Goal: Information Seeking & Learning: Learn about a topic

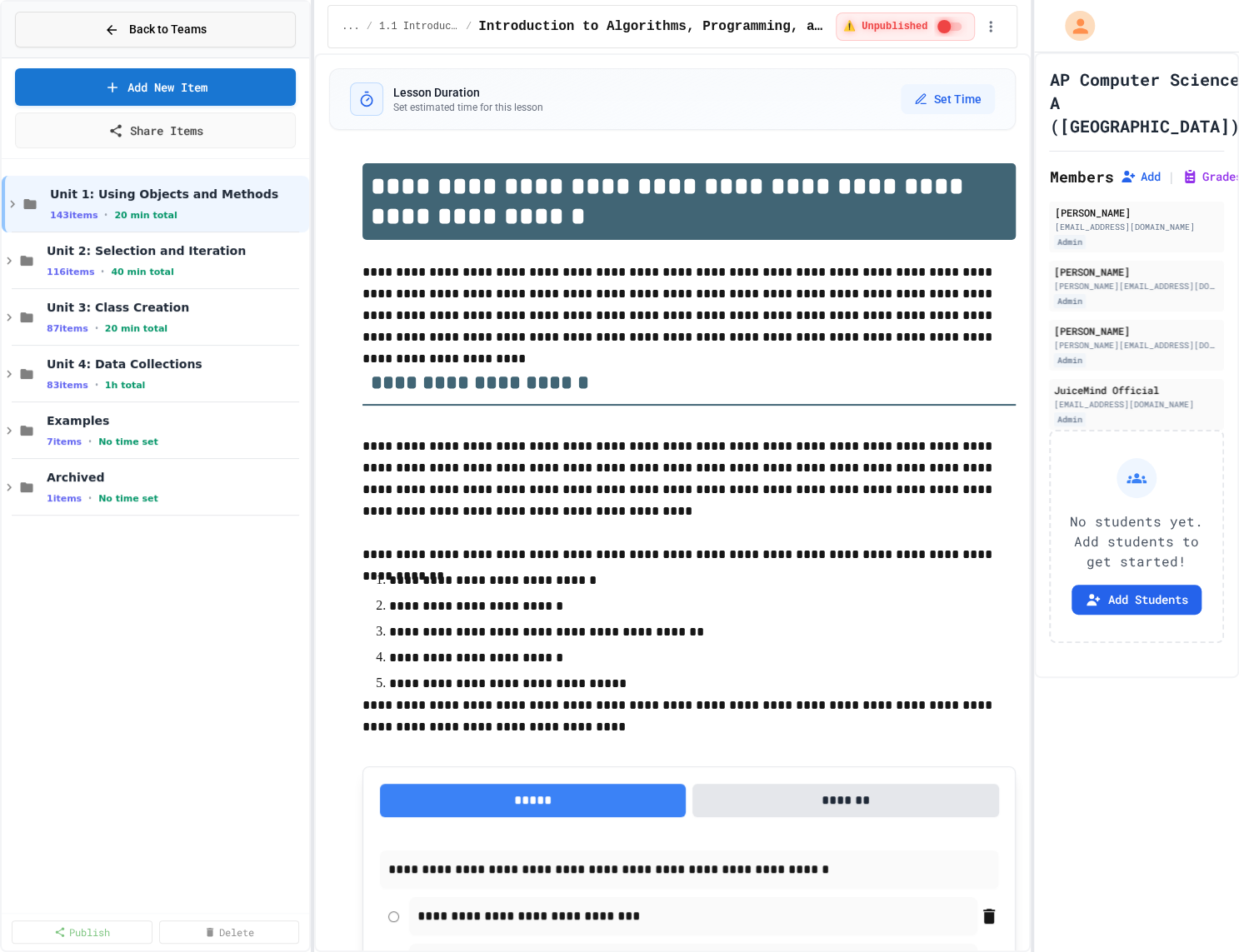
click at [204, 23] on span "Back to Teams" at bounding box center [168, 29] width 78 height 18
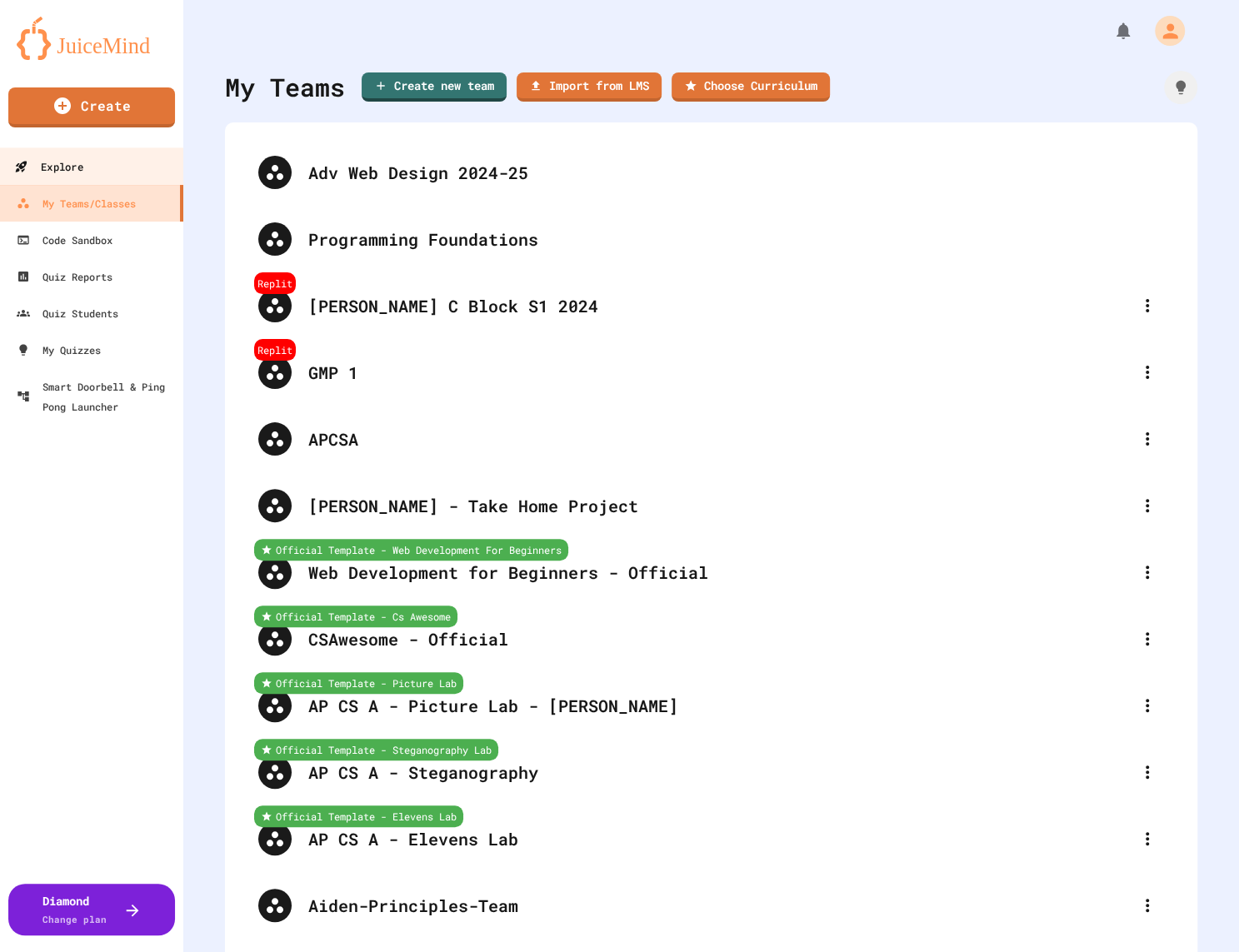
click at [115, 166] on link "Explore" at bounding box center [92, 166] width 189 height 38
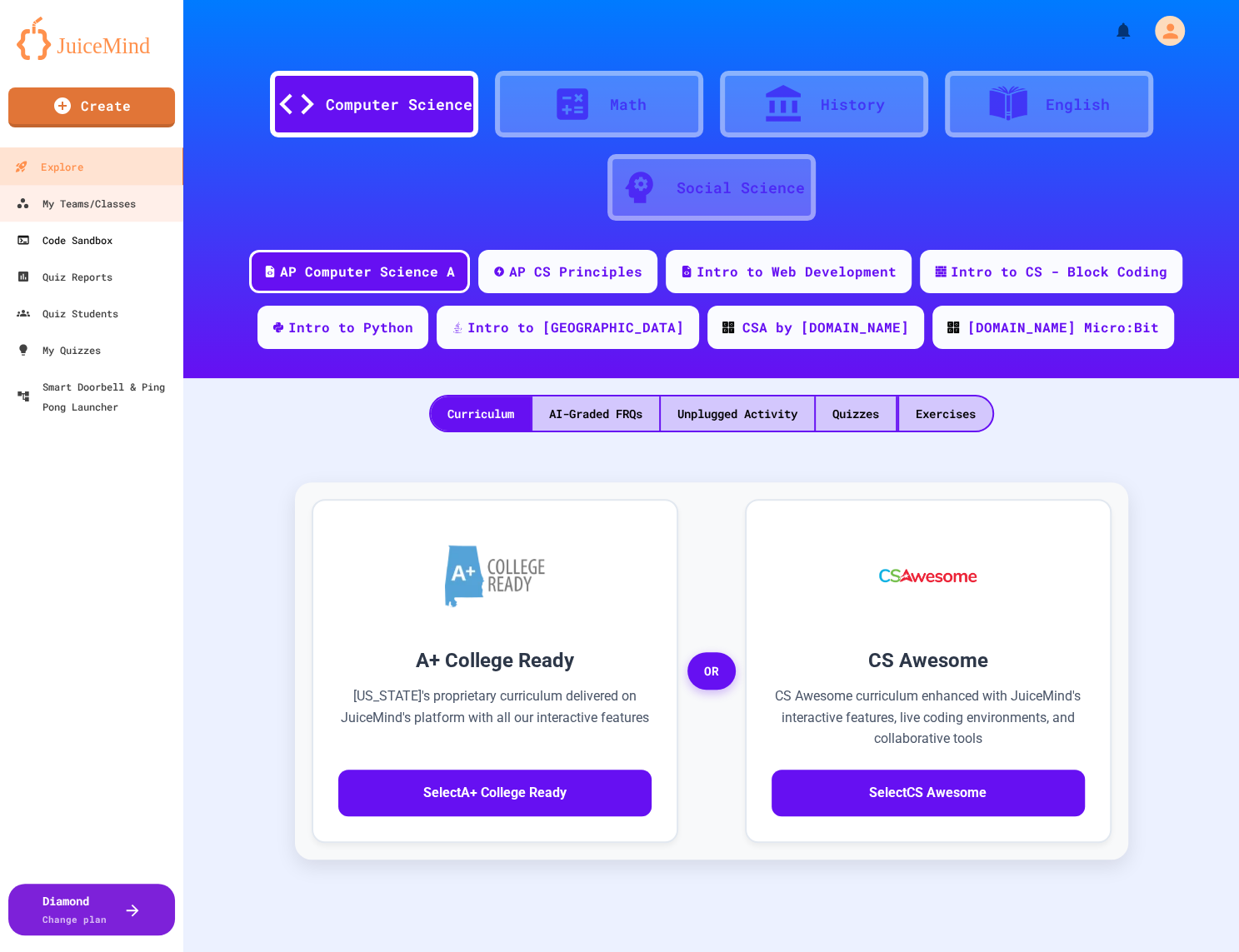
click at [169, 206] on link "My Teams/Classes" at bounding box center [91, 203] width 184 height 37
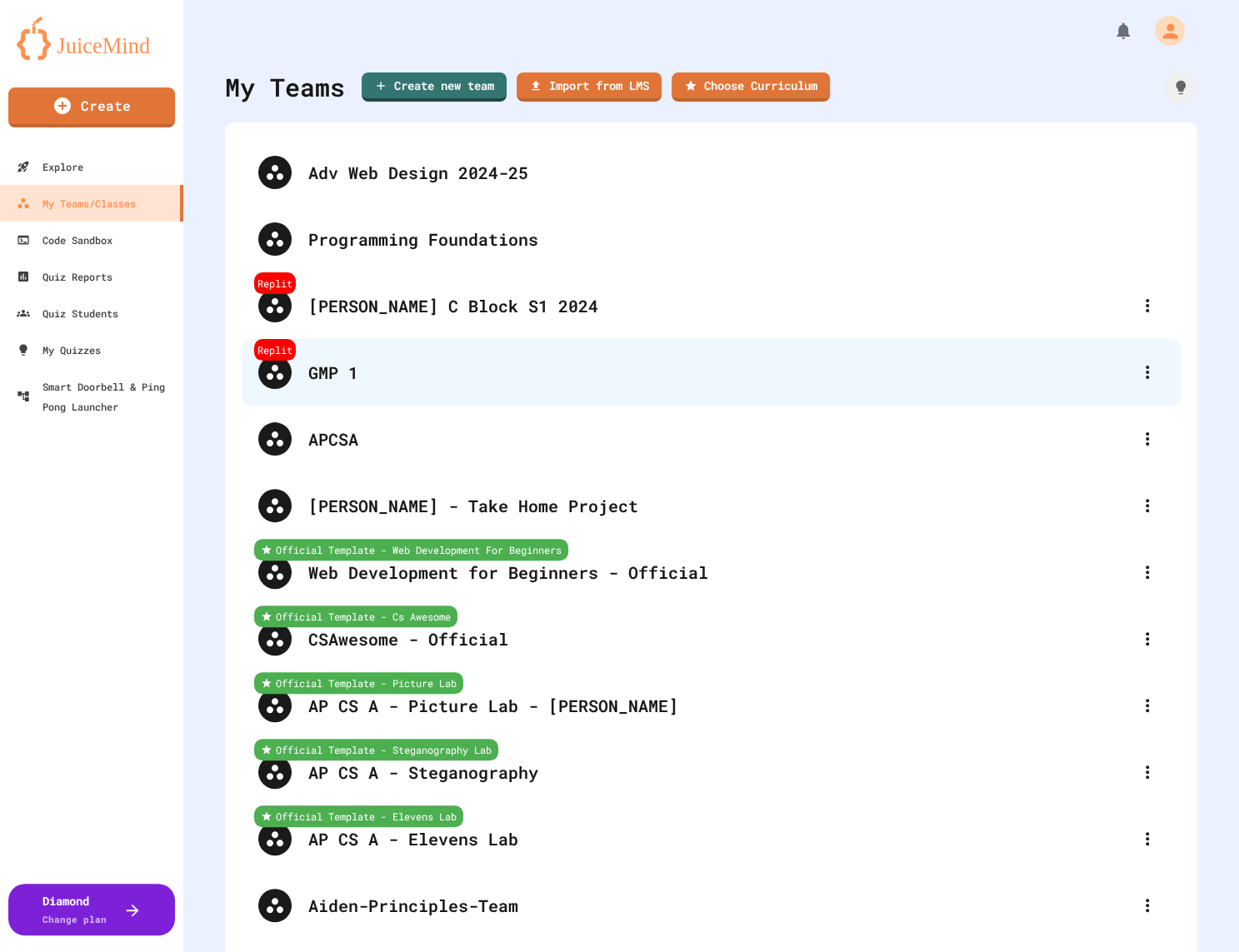
scroll to position [3563, 0]
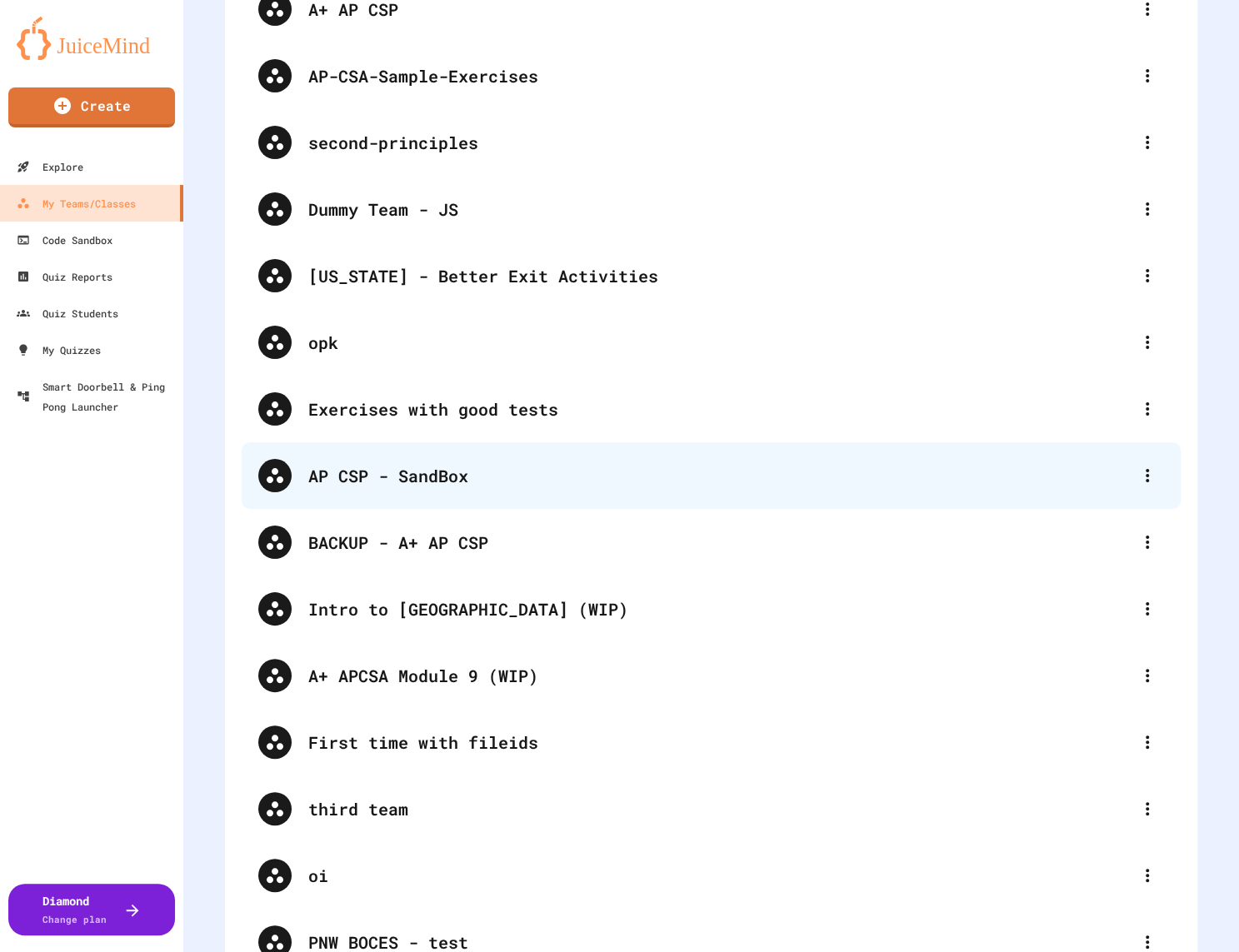
click at [445, 483] on div "AP CSP - SandBox" at bounding box center [719, 476] width 823 height 25
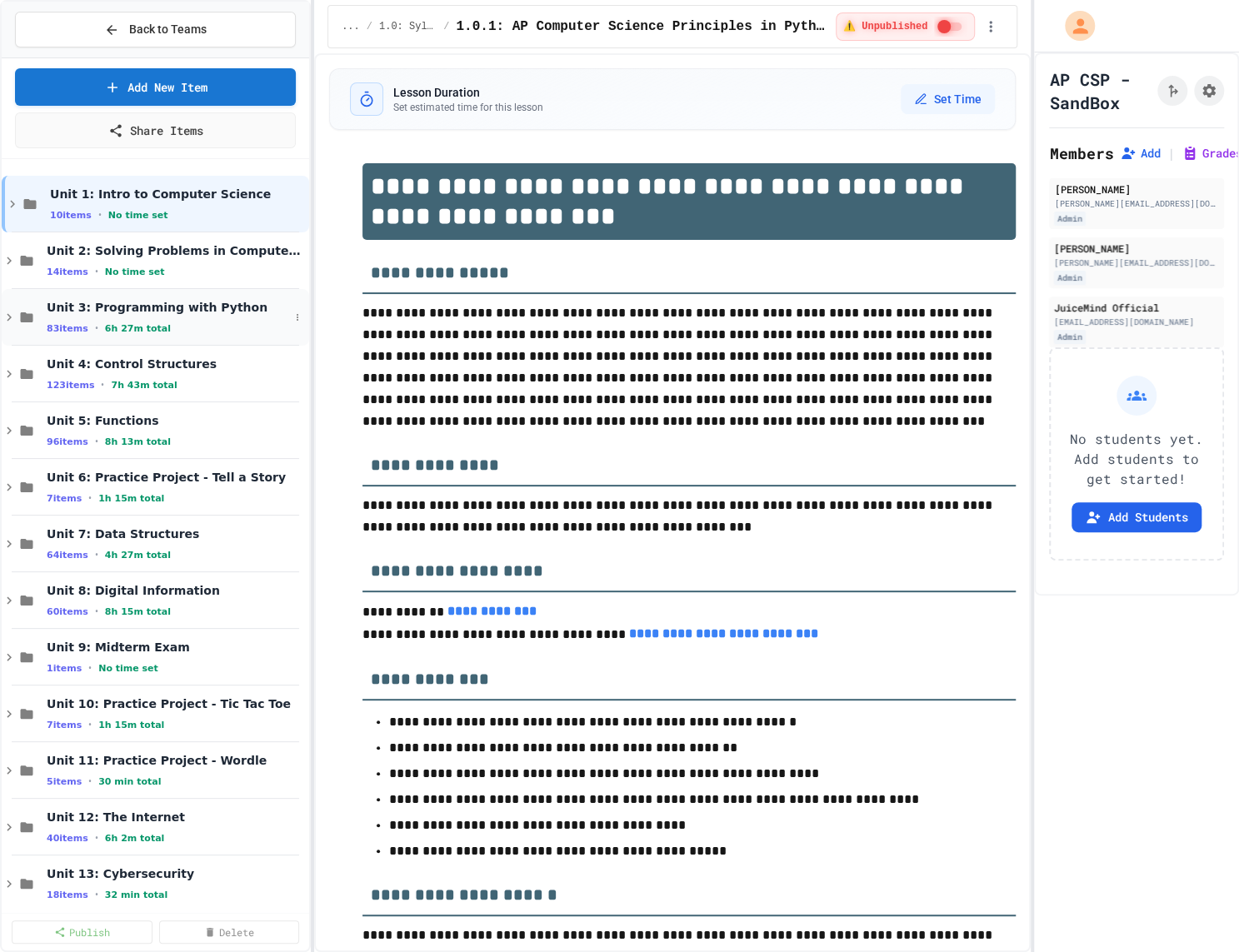
click at [191, 317] on div "Unit 3: Programming with Python 83 items • 6h 27m total" at bounding box center [168, 317] width 243 height 35
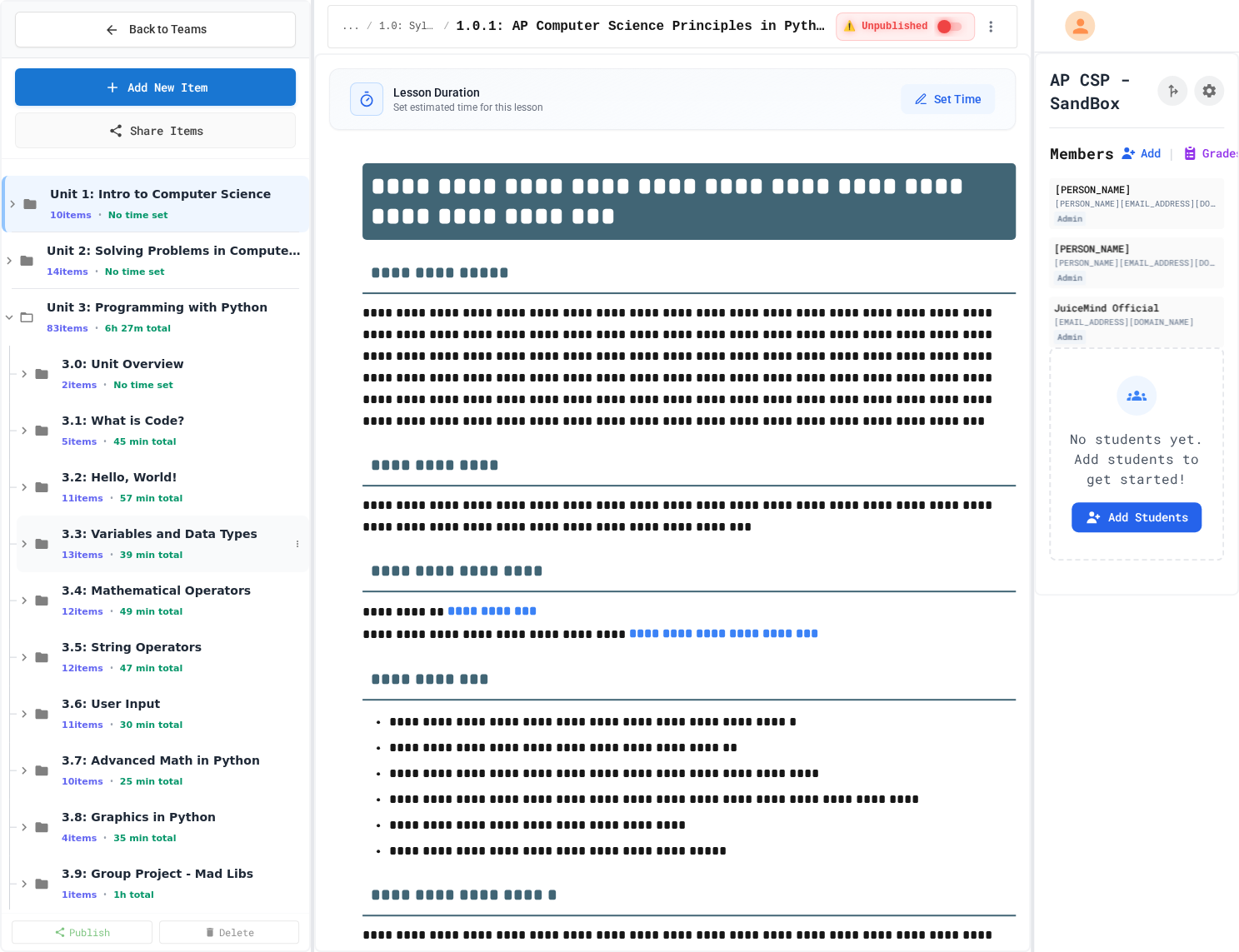
click at [185, 535] on span "3.3: Variables and Data Types" at bounding box center [175, 534] width 228 height 15
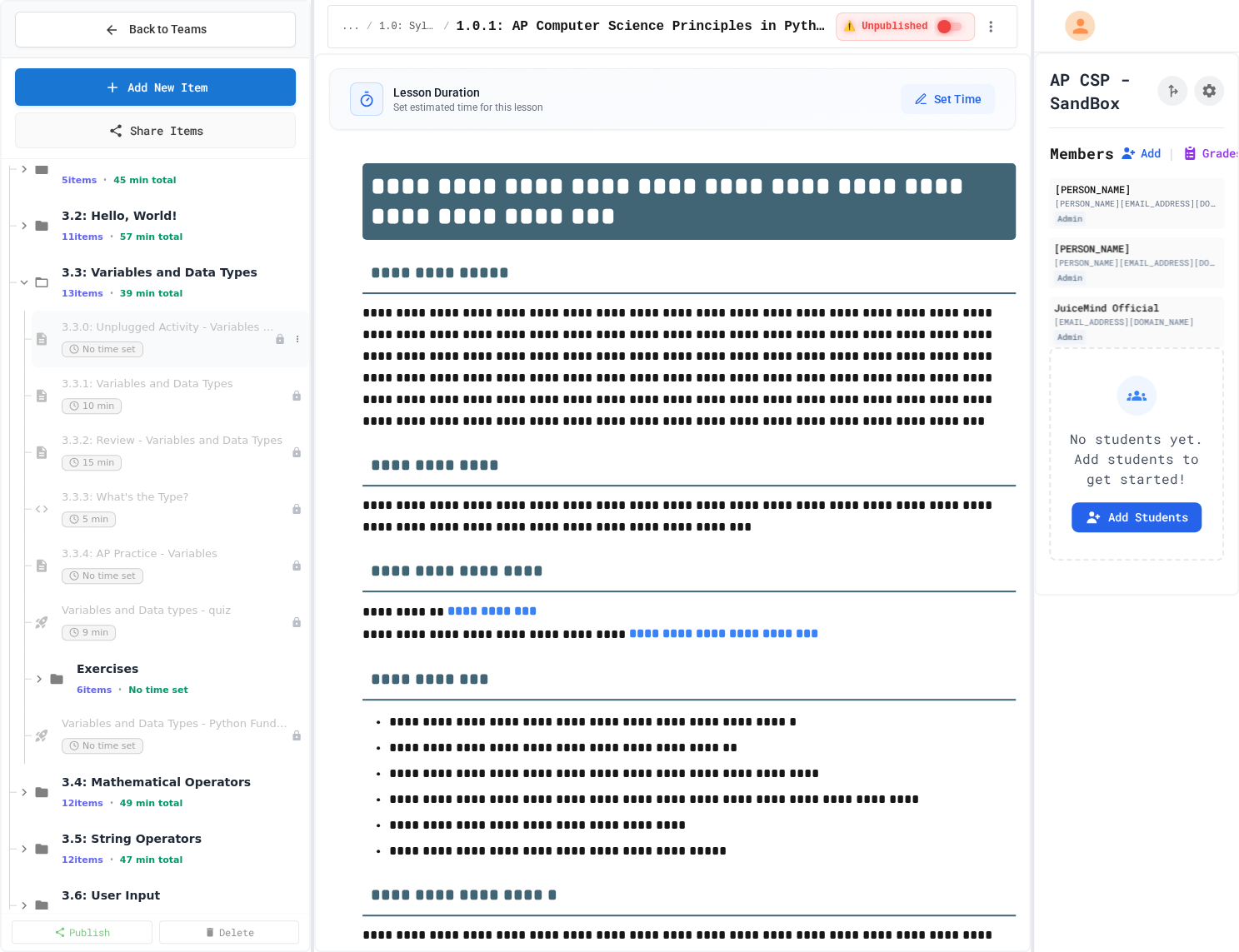
scroll to position [264, 0]
click at [175, 728] on div "Variables and Data Types - Python Fundamentals No time set" at bounding box center [168, 733] width 213 height 37
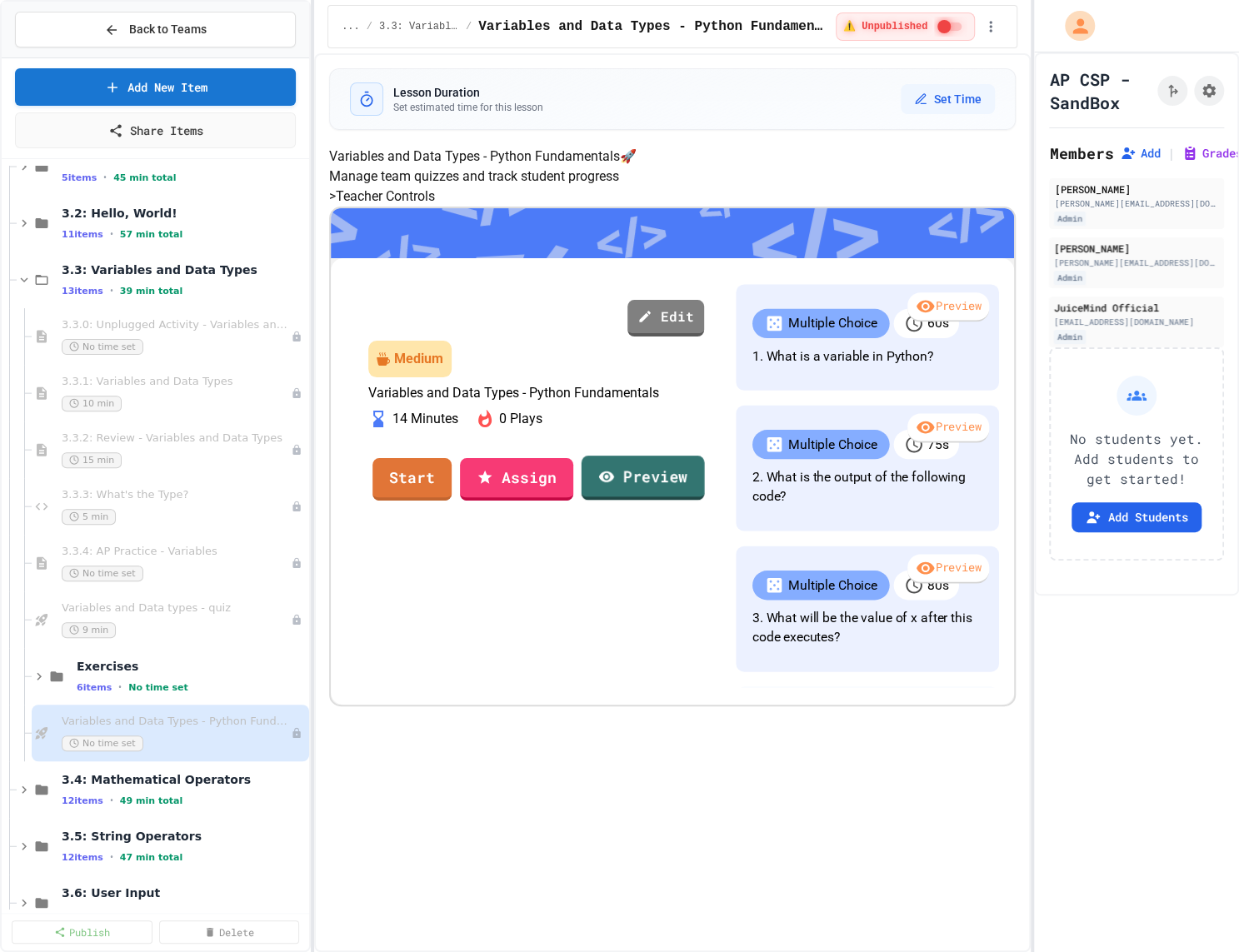
click at [667, 501] on link "Preview" at bounding box center [642, 478] width 123 height 45
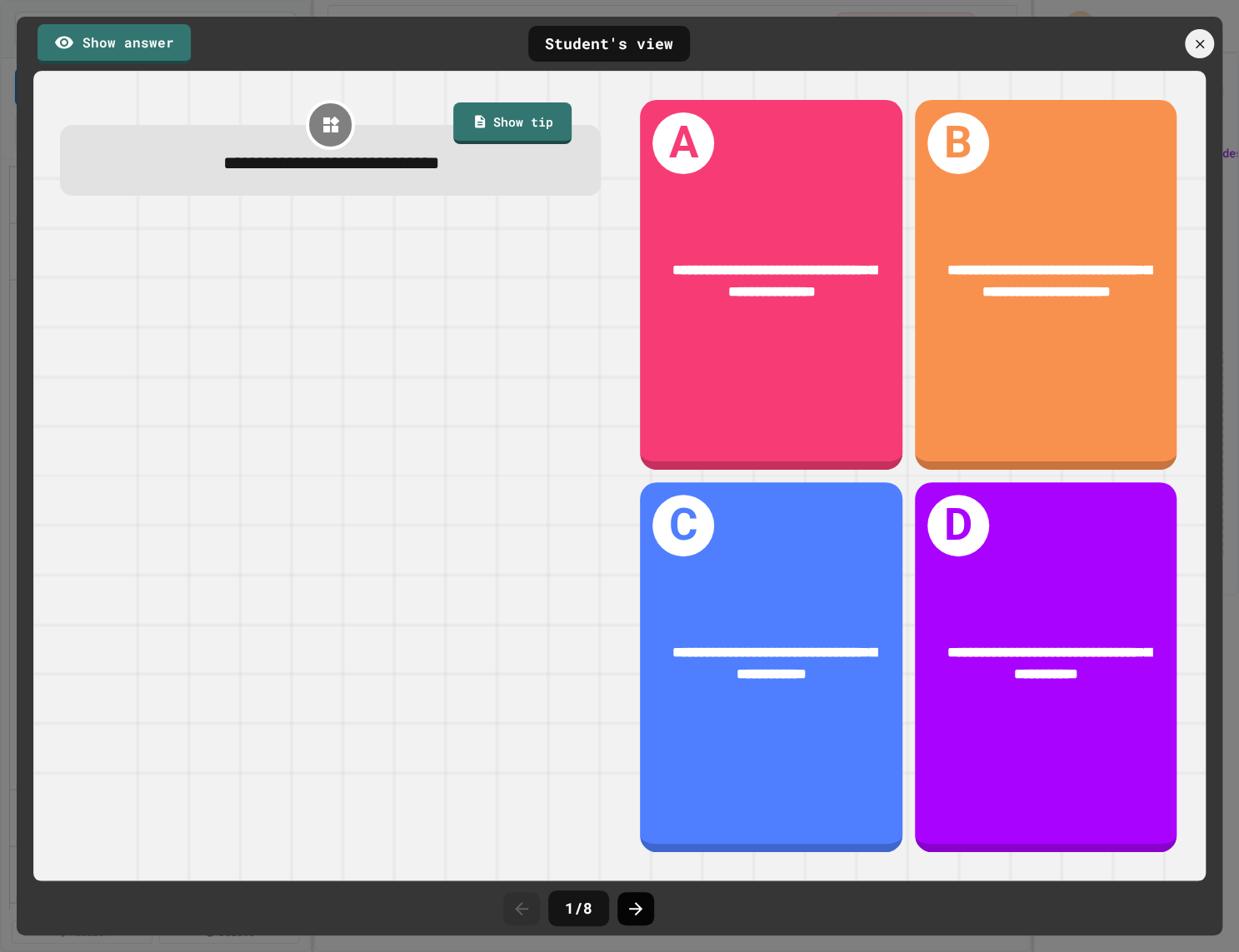
click at [648, 914] on div at bounding box center [635, 909] width 37 height 34
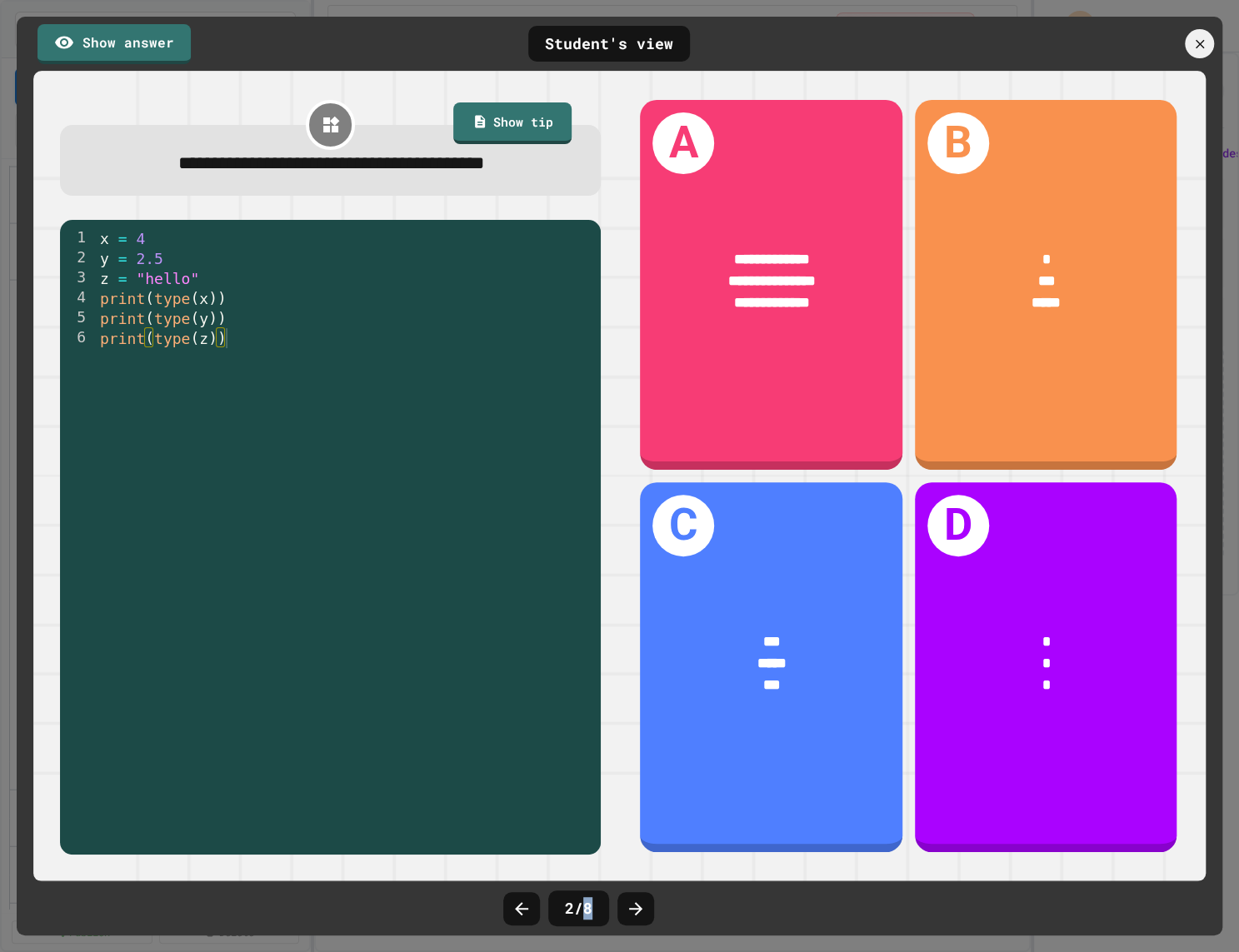
click at [648, 914] on div at bounding box center [635, 909] width 37 height 34
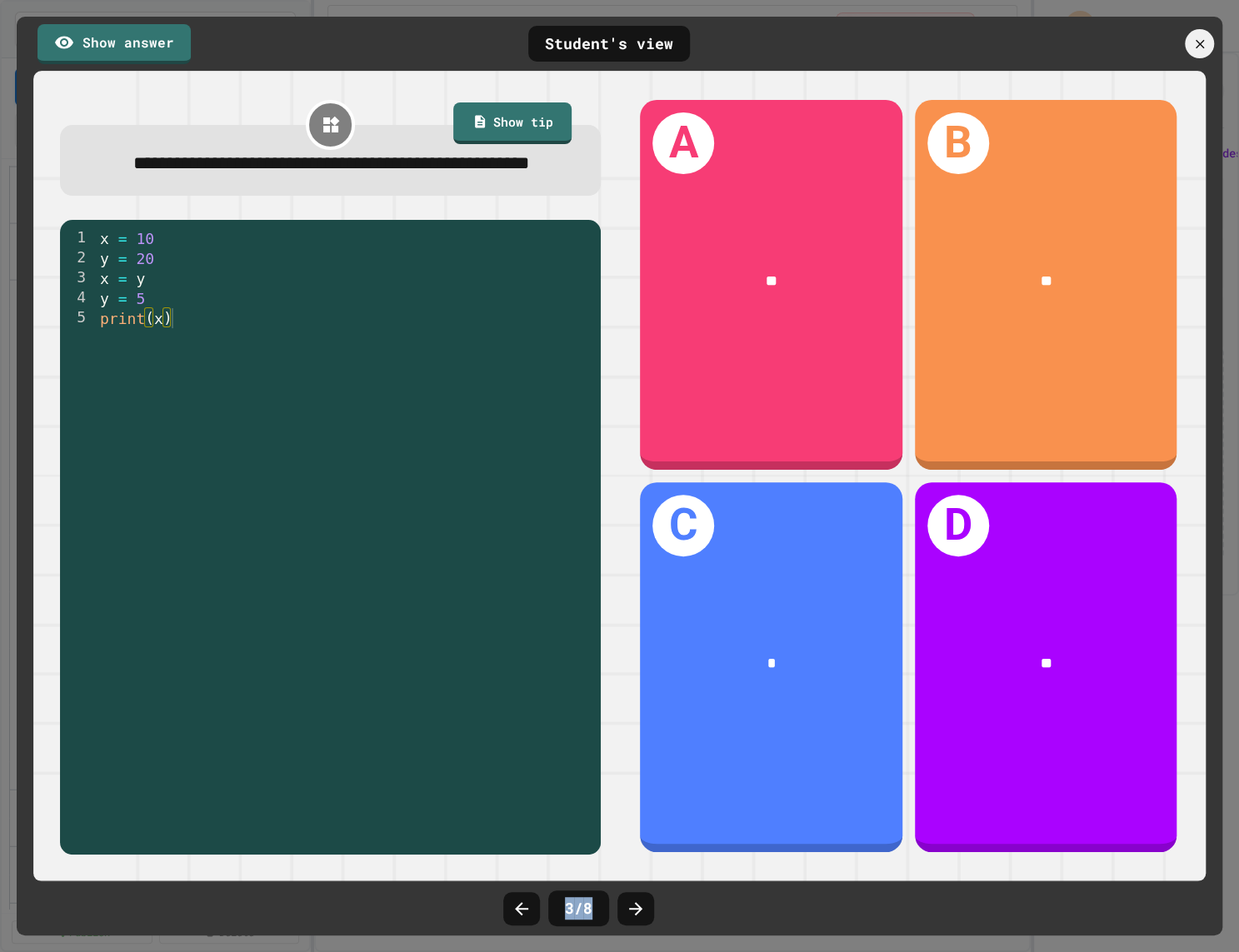
click at [648, 914] on div at bounding box center [635, 909] width 37 height 34
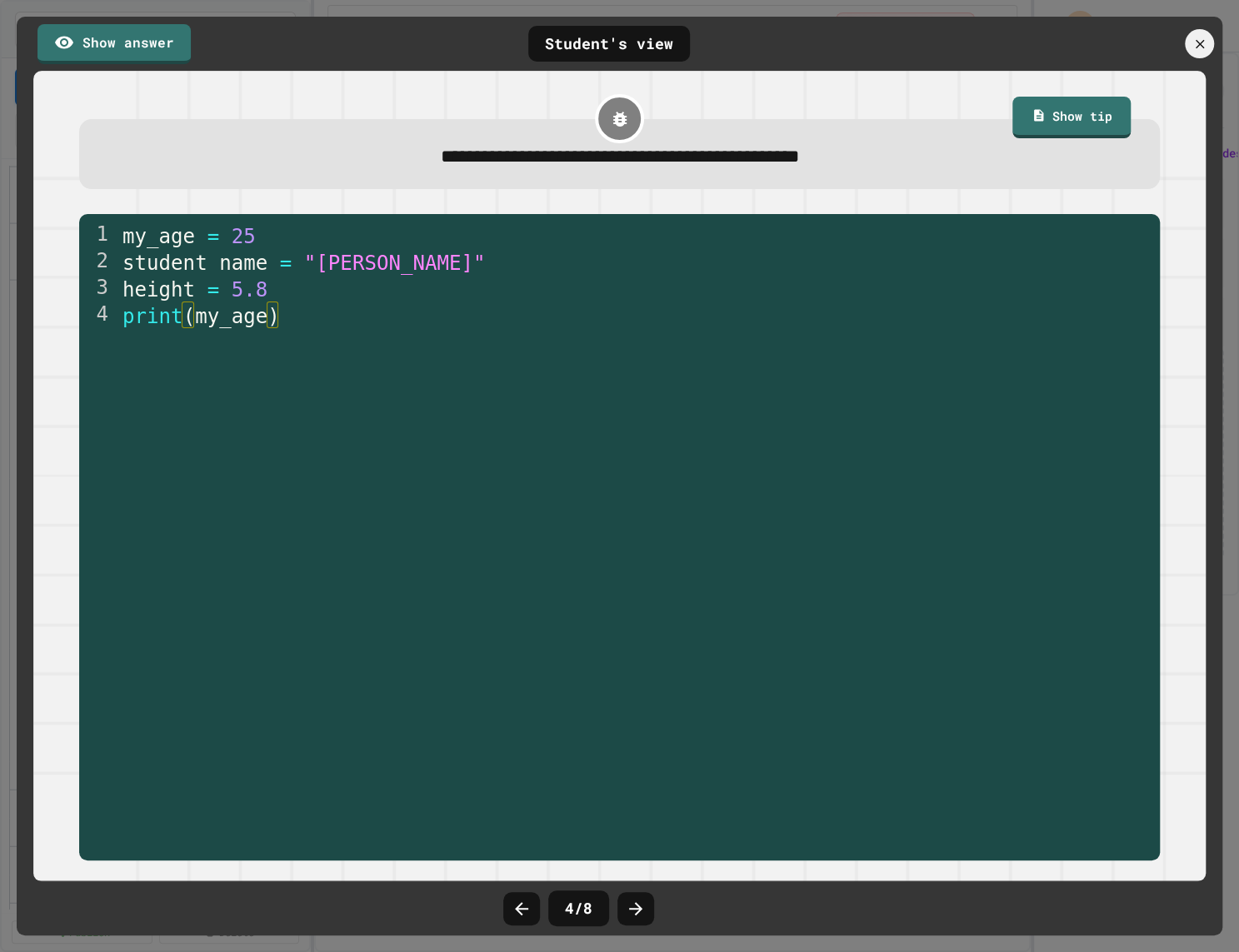
click at [648, 914] on div at bounding box center [635, 909] width 37 height 34
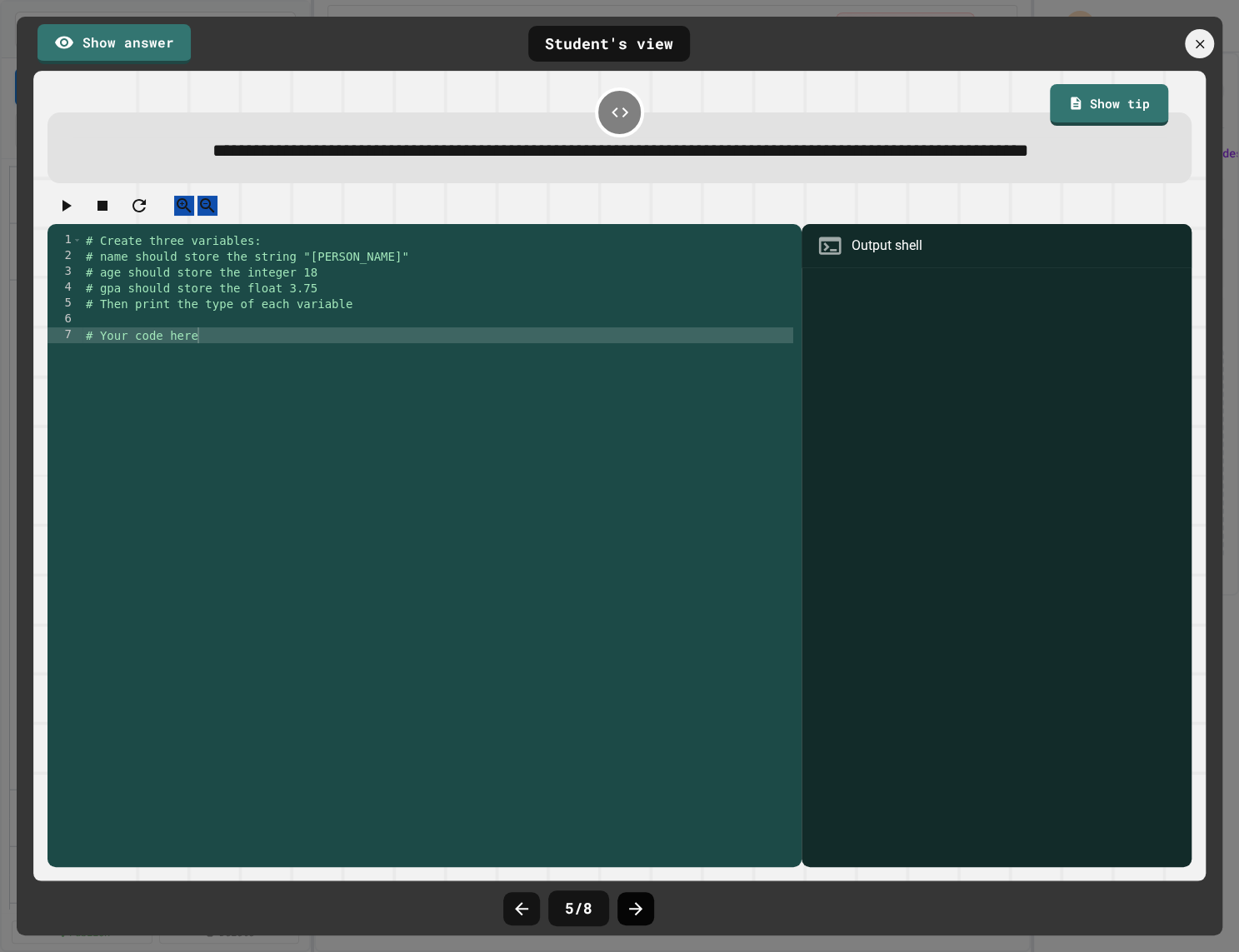
click at [635, 905] on icon at bounding box center [635, 909] width 20 height 20
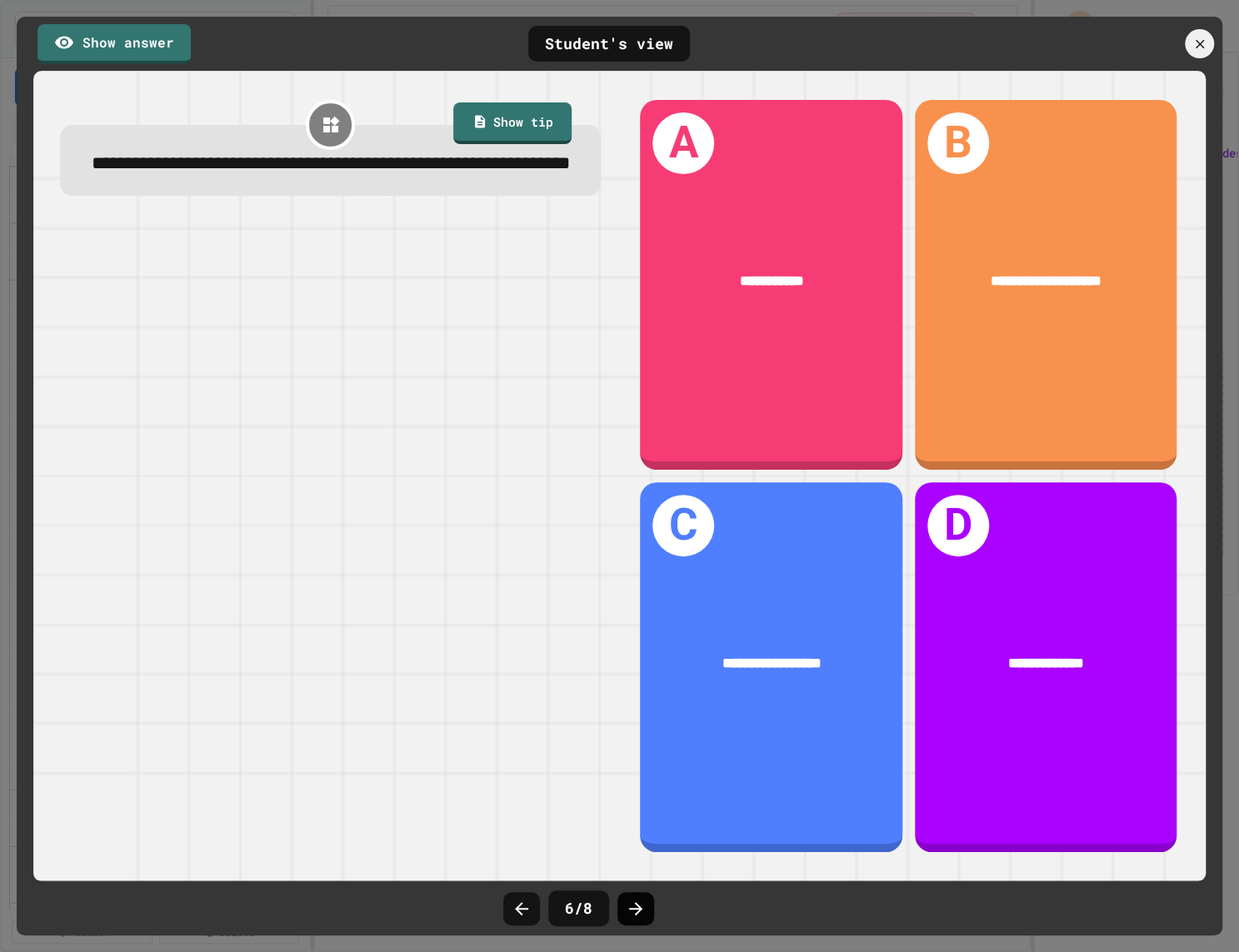
click at [636, 907] on icon at bounding box center [635, 909] width 20 height 20
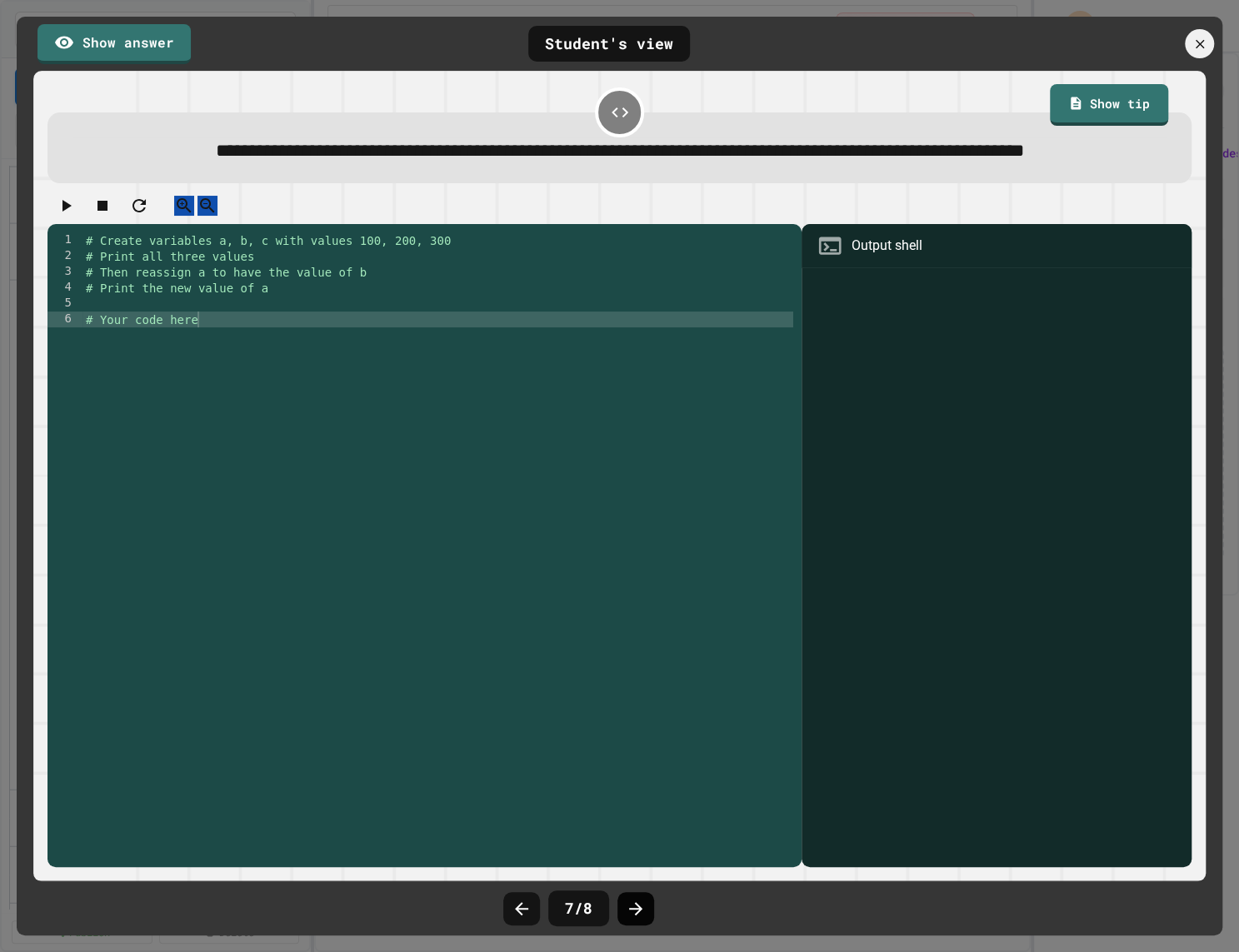
click at [636, 907] on icon at bounding box center [636, 909] width 13 height 13
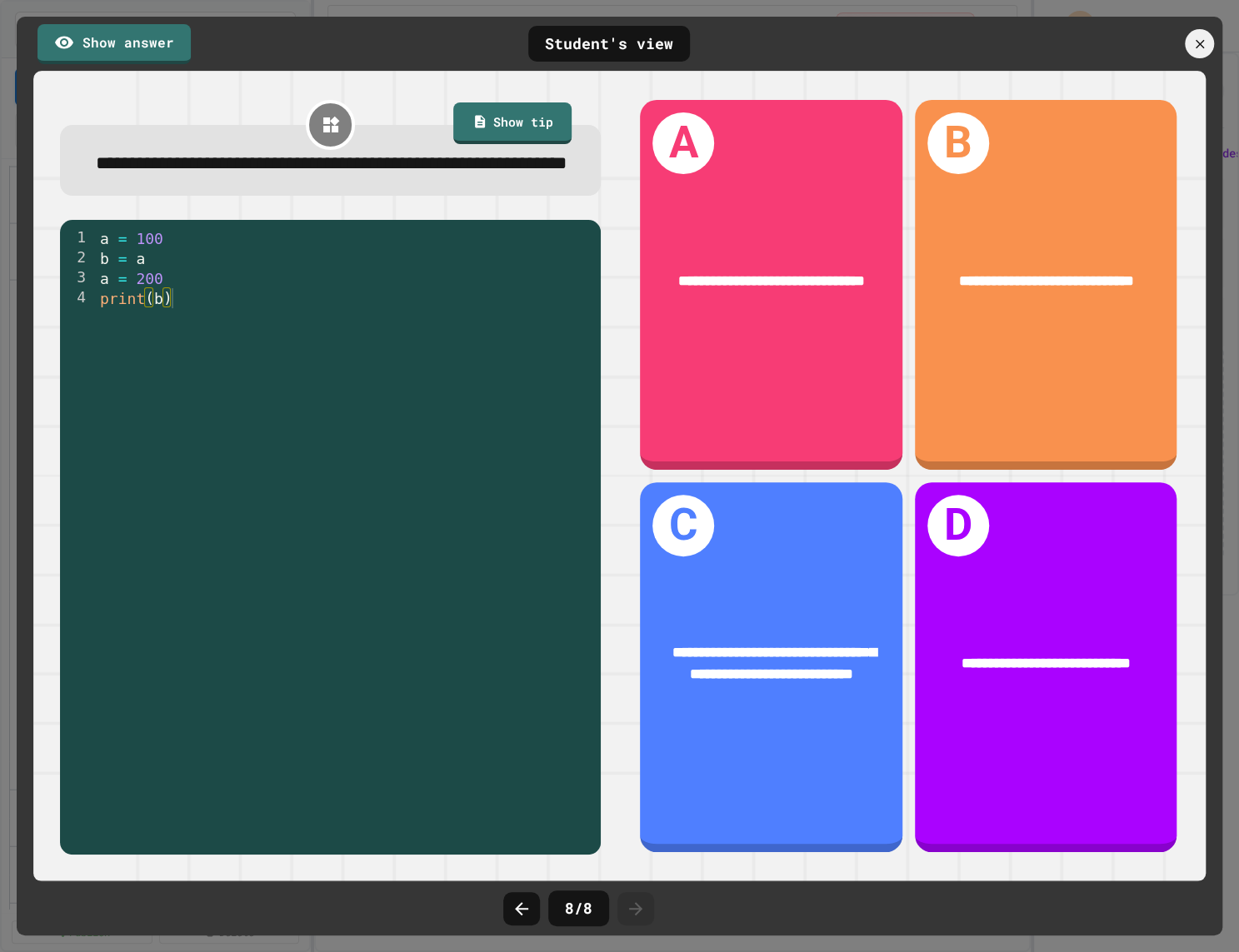
click at [637, 908] on icon at bounding box center [636, 909] width 13 height 13
click at [513, 903] on icon at bounding box center [521, 909] width 20 height 20
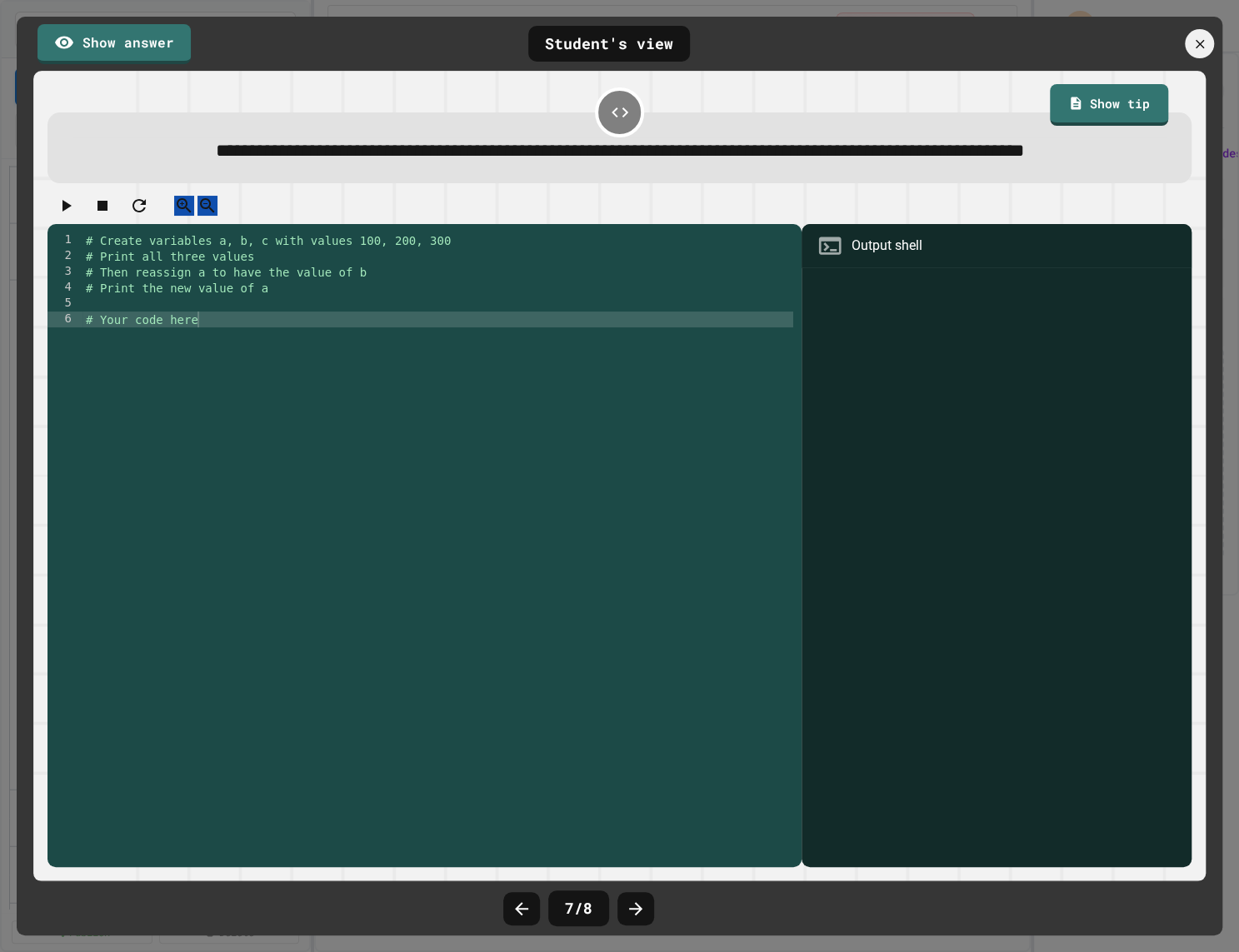
click at [513, 903] on icon at bounding box center [521, 909] width 20 height 20
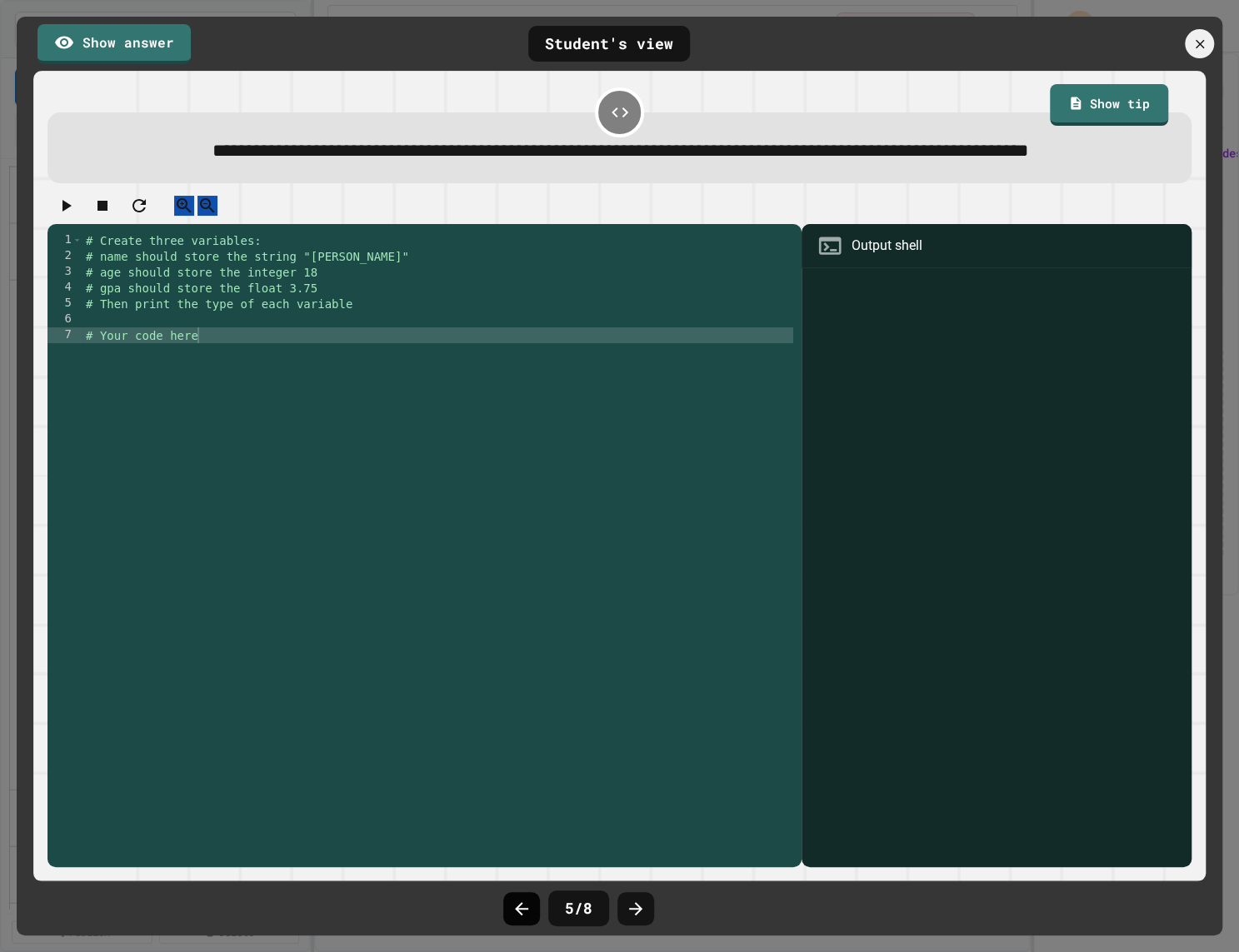
click at [507, 904] on div at bounding box center [521, 909] width 37 height 34
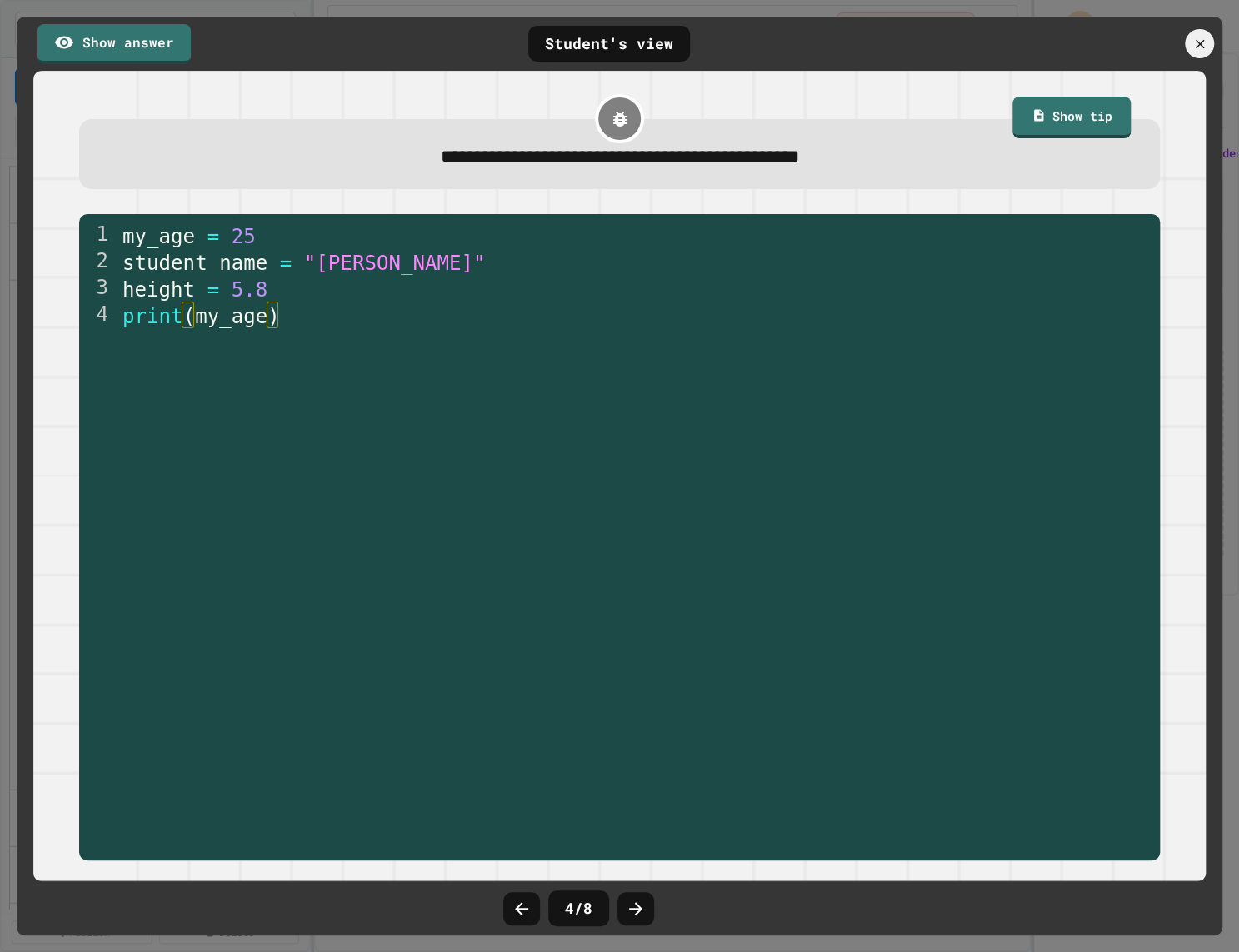
click at [507, 904] on div at bounding box center [521, 909] width 37 height 34
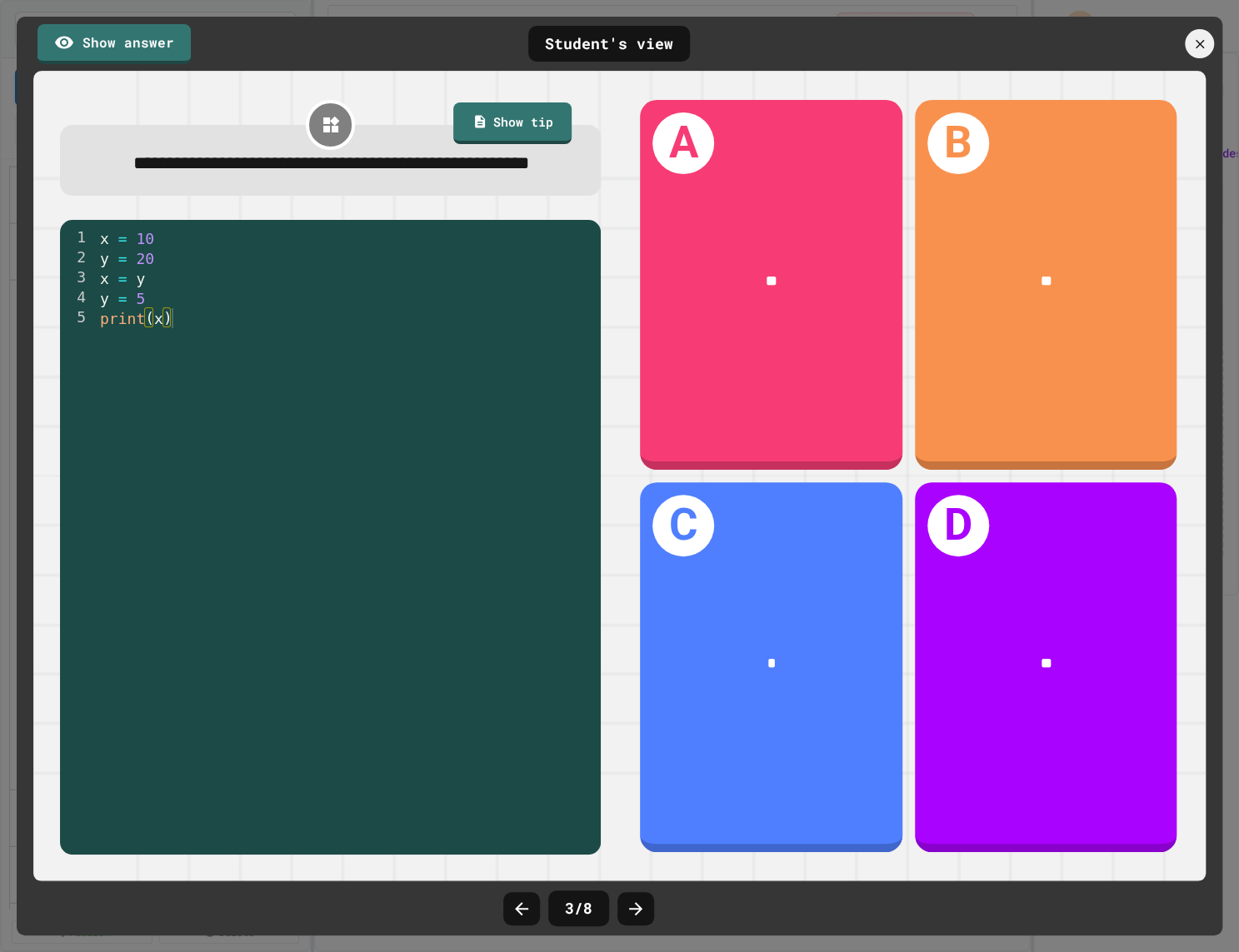
click at [507, 904] on div at bounding box center [521, 909] width 37 height 34
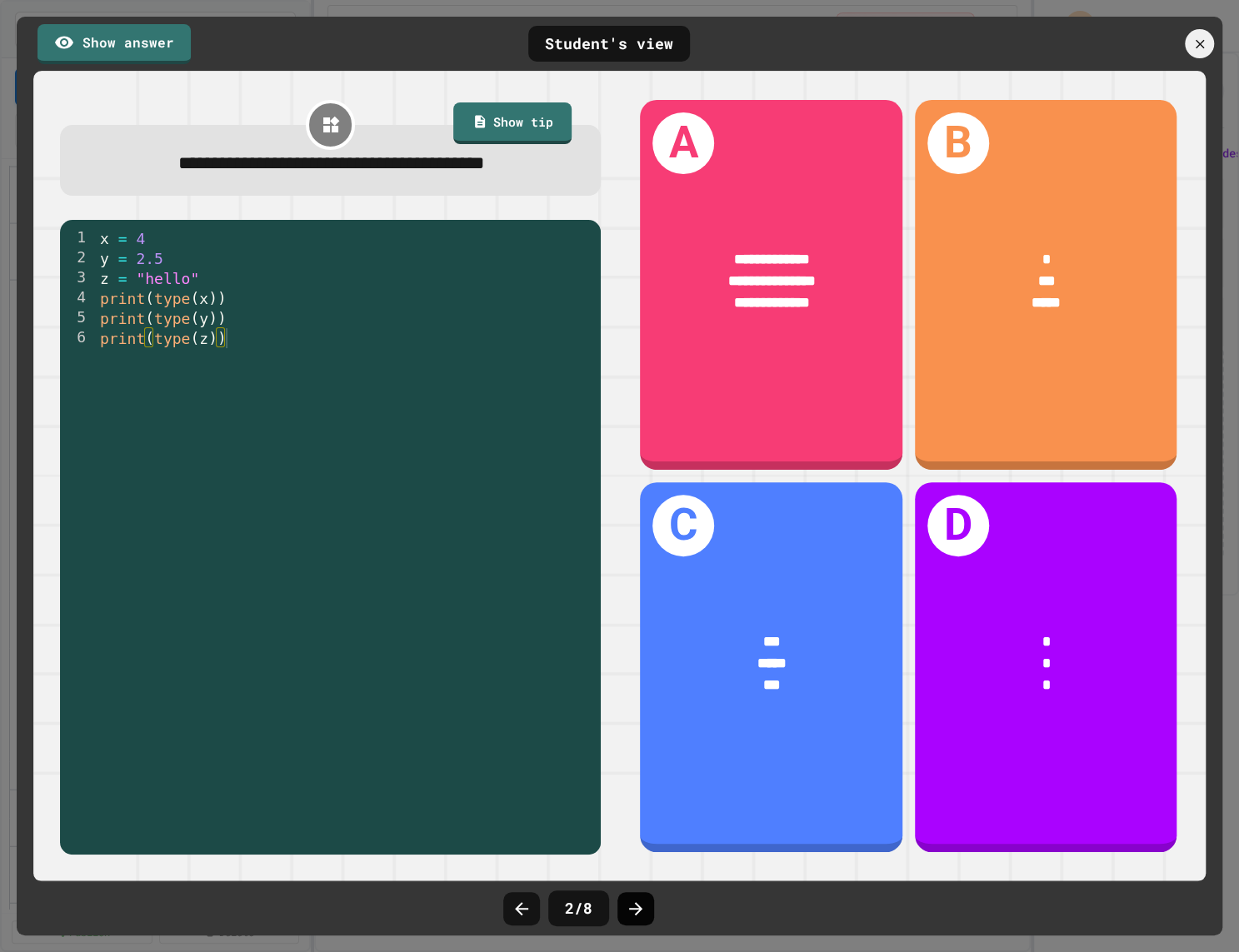
click at [631, 901] on icon at bounding box center [635, 909] width 20 height 20
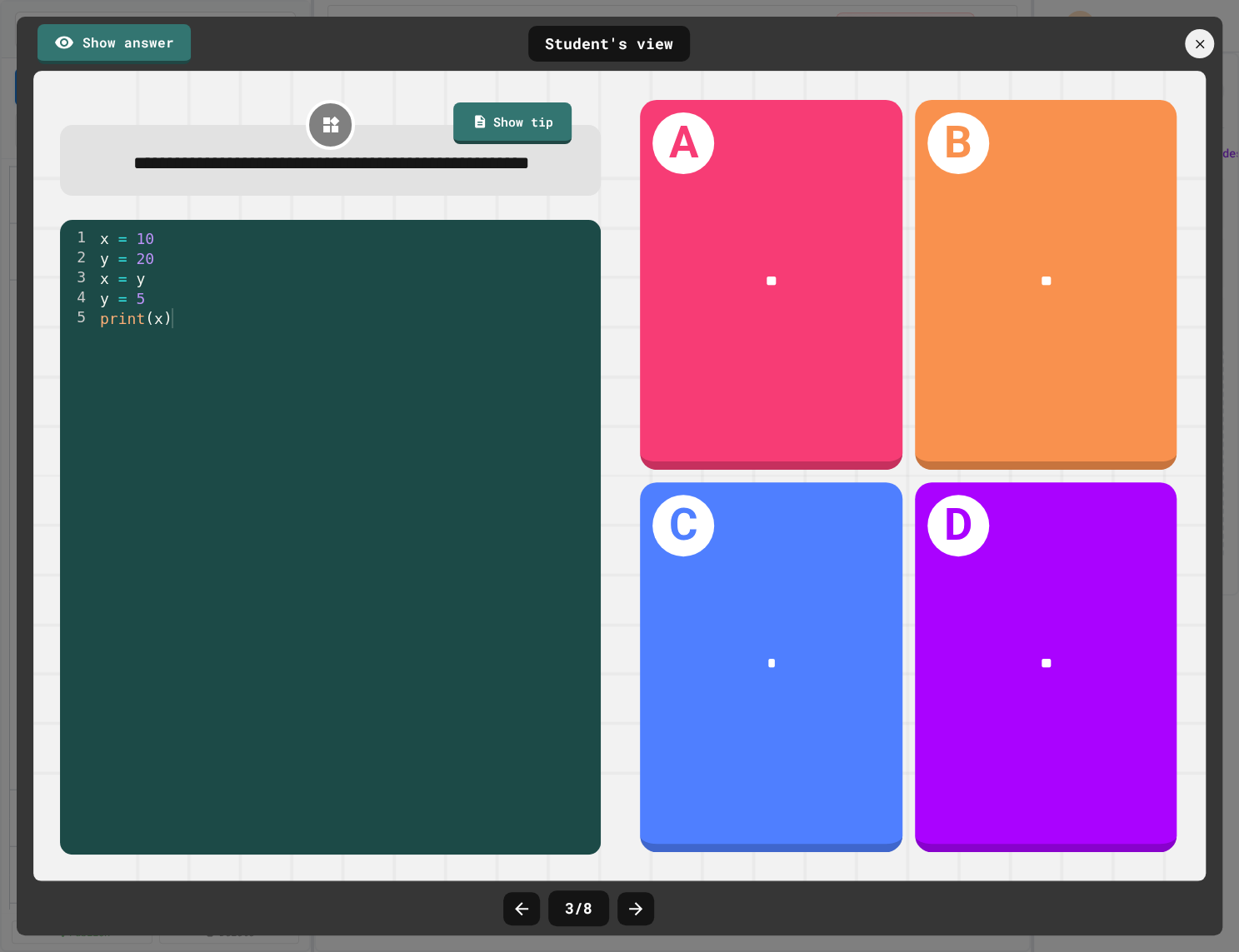
click at [631, 901] on icon at bounding box center [635, 909] width 20 height 20
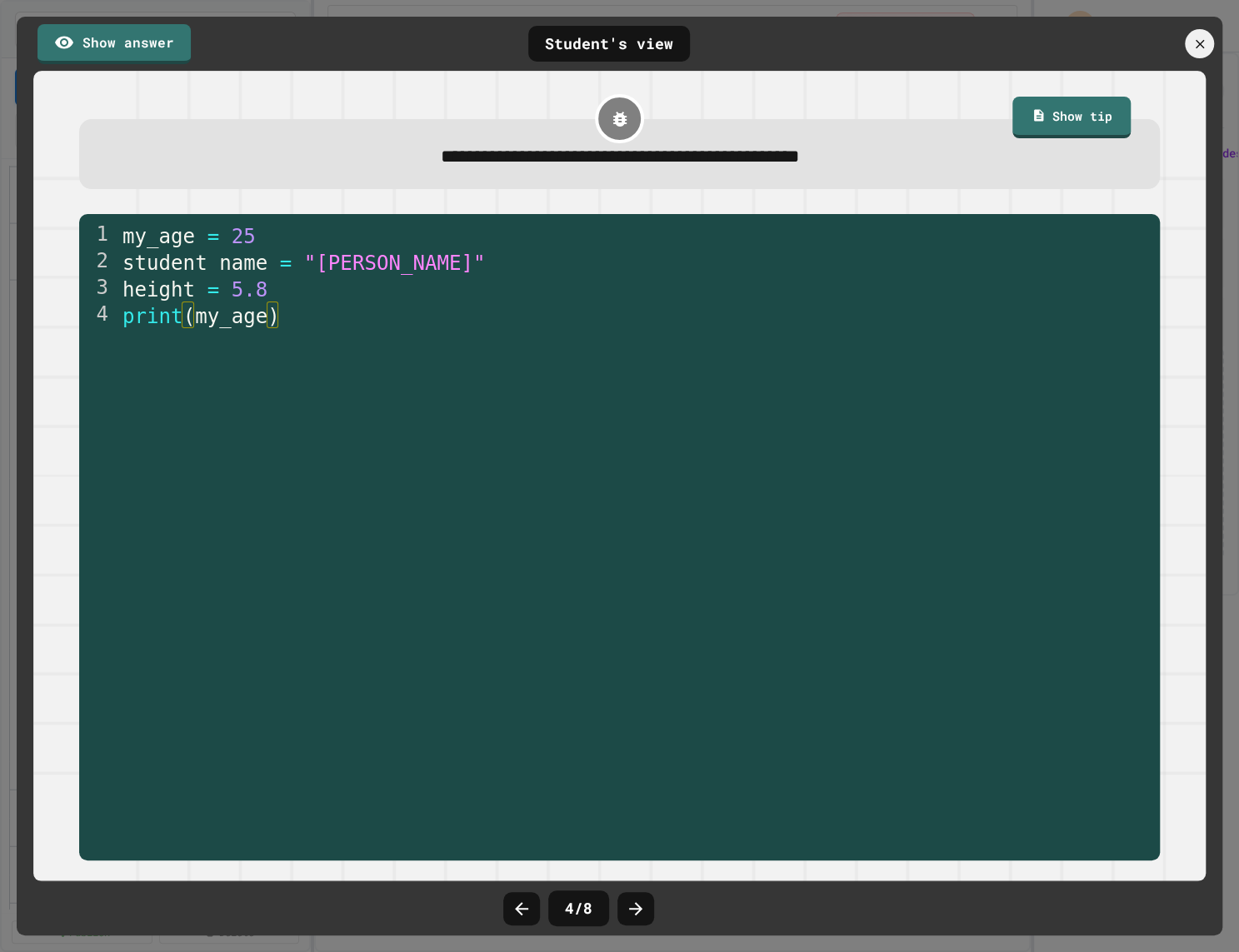
click at [631, 901] on icon at bounding box center [635, 909] width 20 height 20
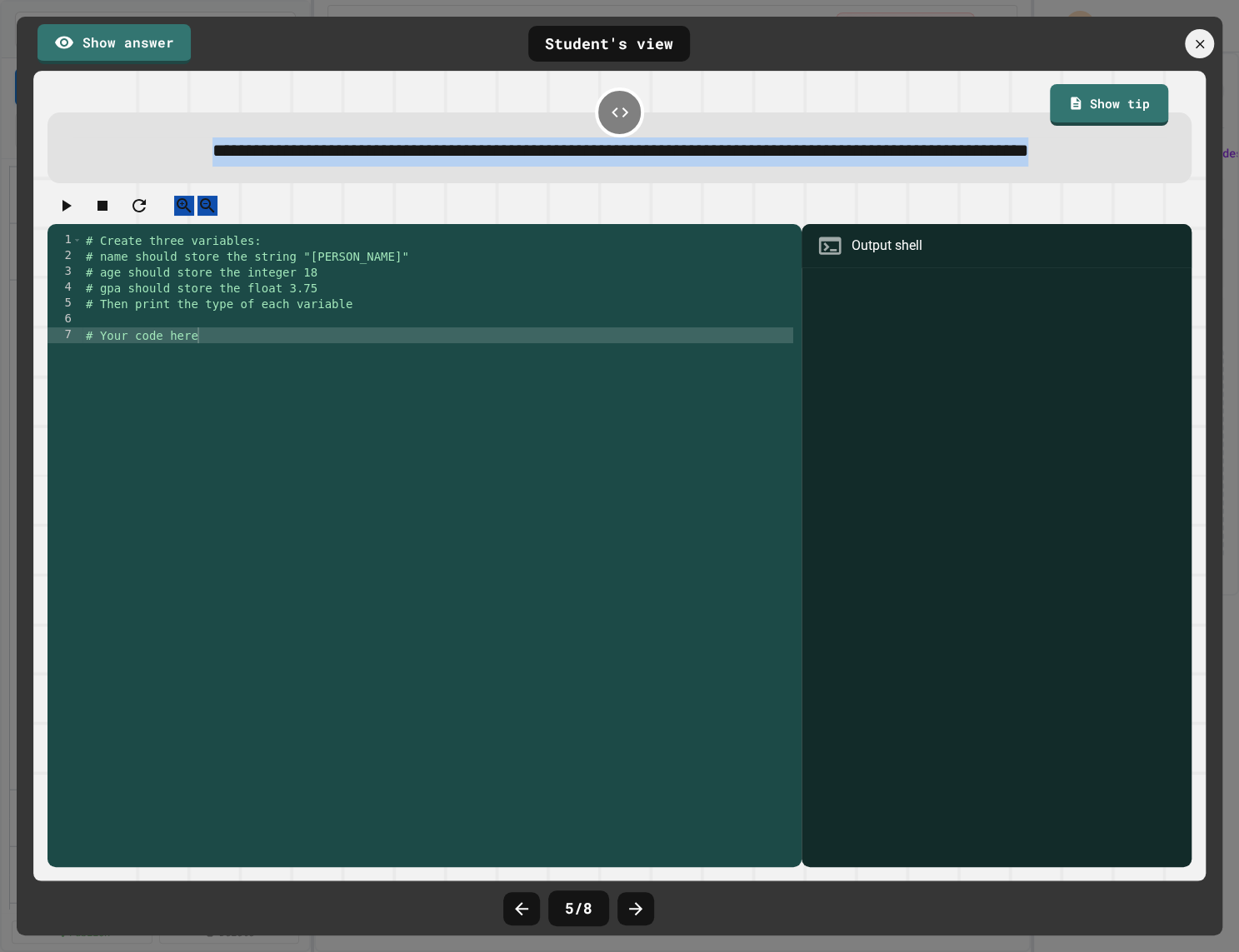
drag, startPoint x: 709, startPoint y: 195, endPoint x: 738, endPoint y: 113, distance: 87.0
click at [738, 113] on div "**********" at bounding box center [619, 148] width 1143 height 71
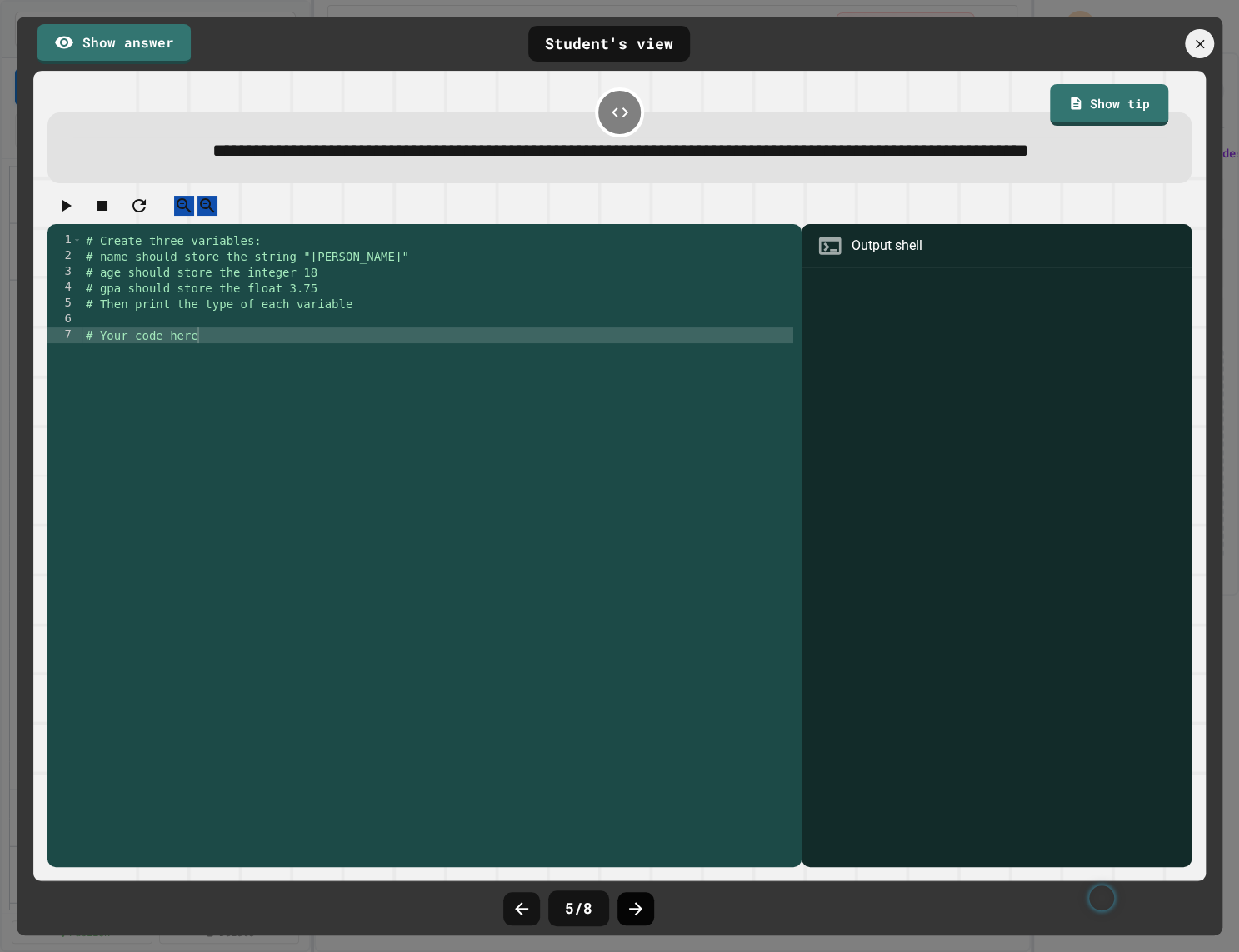
click at [644, 908] on div at bounding box center [635, 909] width 37 height 34
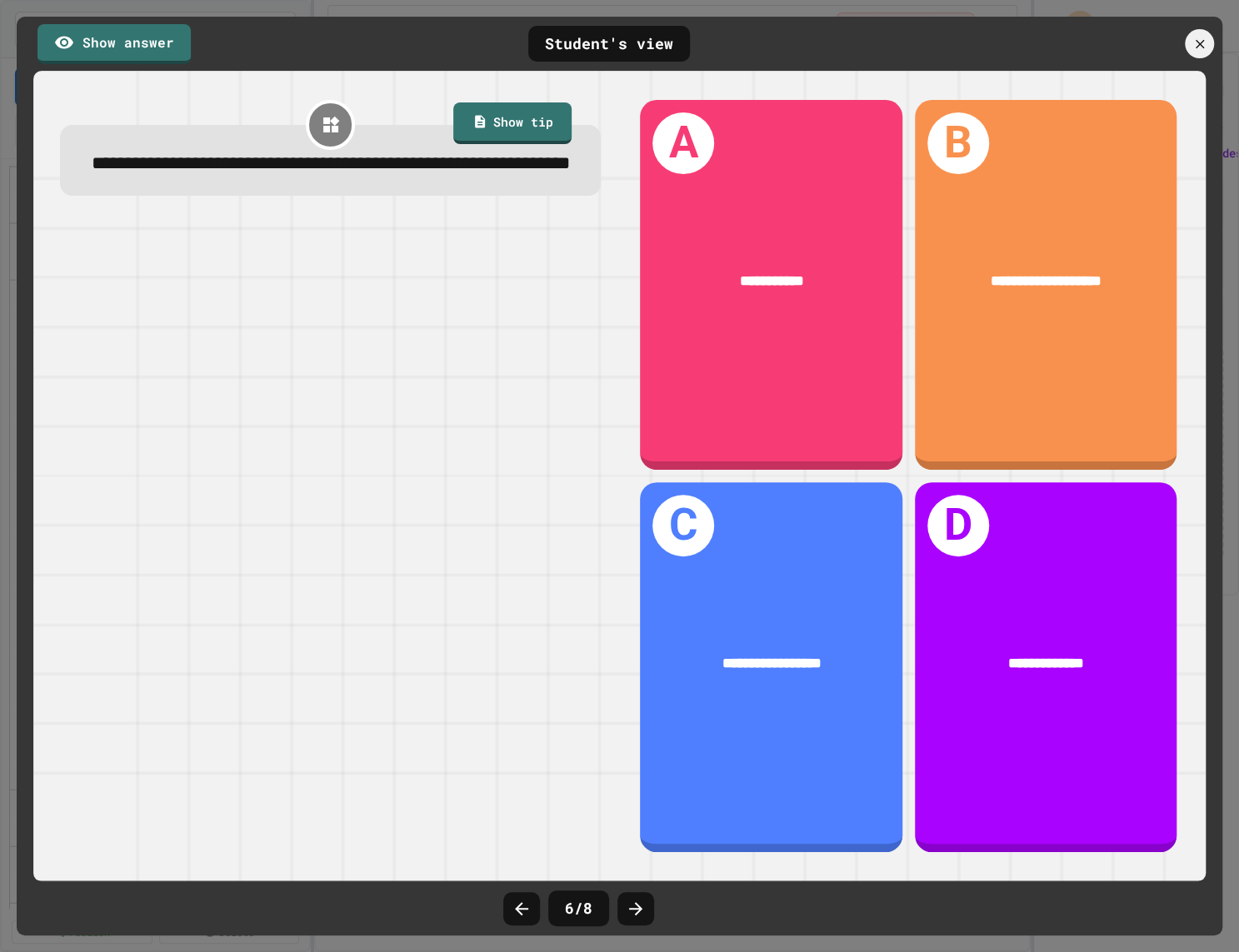
click at [644, 908] on div at bounding box center [635, 909] width 37 height 34
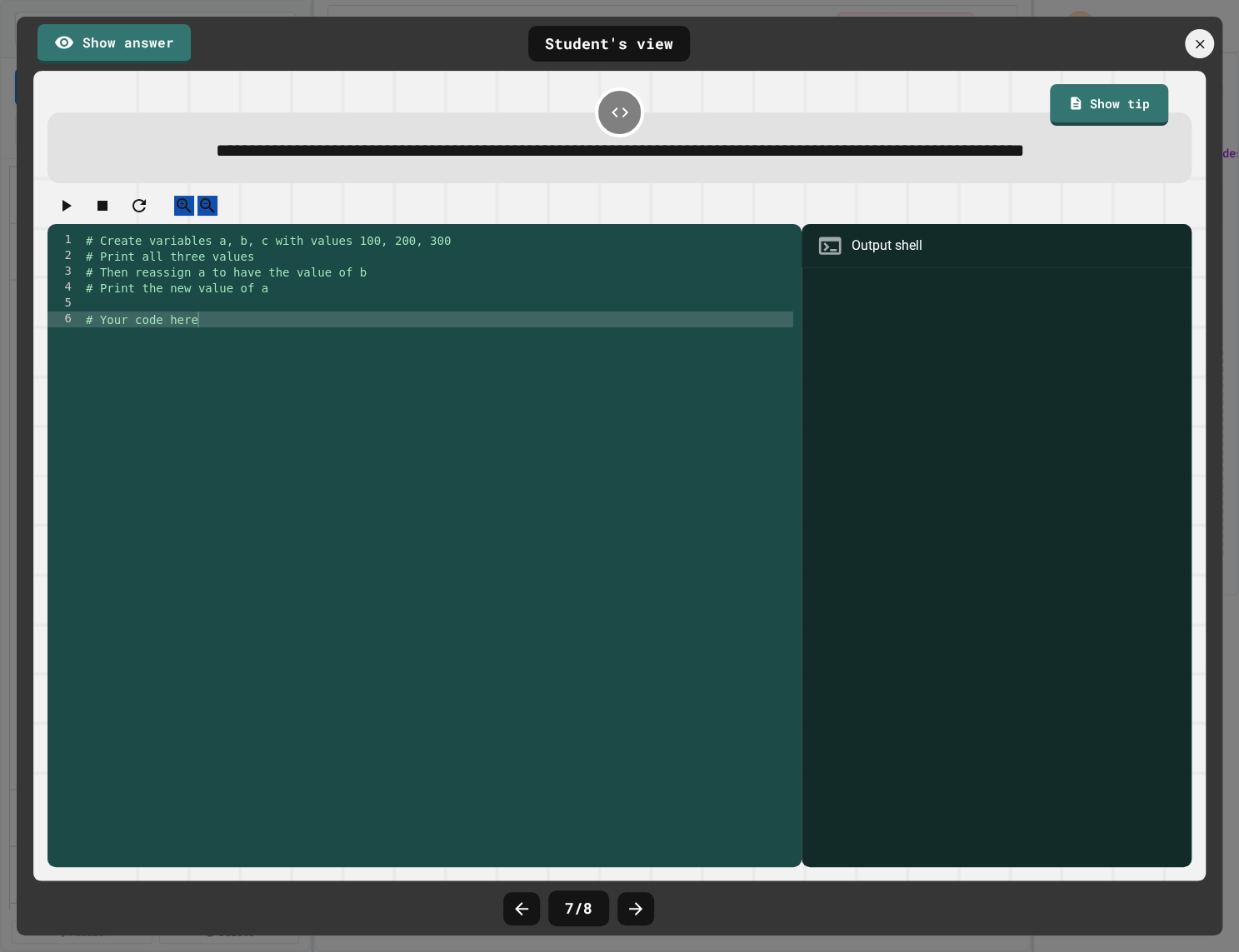
click at [498, 888] on div "7 / 8" at bounding box center [620, 909] width 250 height 50
click at [520, 901] on icon at bounding box center [521, 909] width 20 height 20
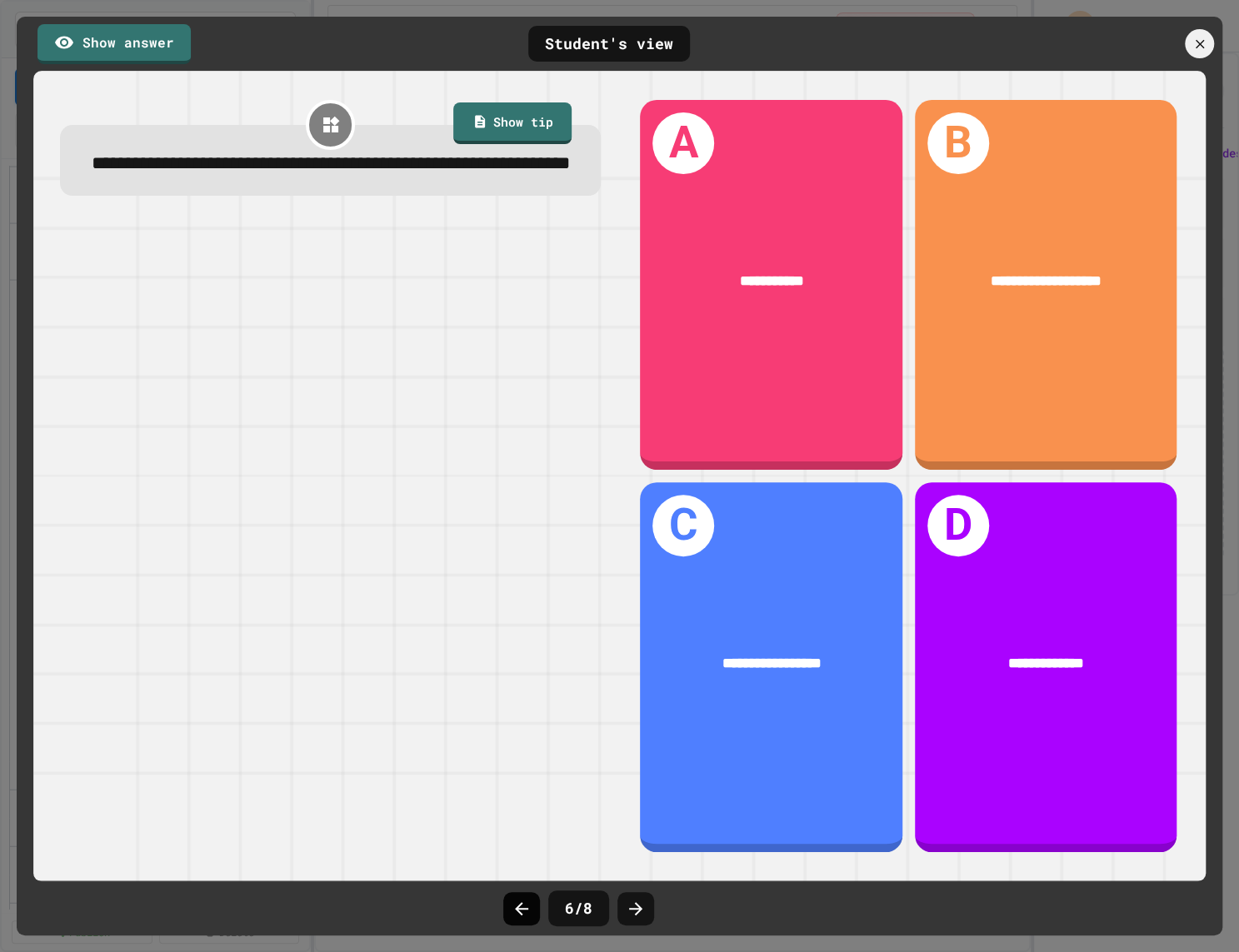
click at [519, 902] on icon at bounding box center [521, 909] width 20 height 20
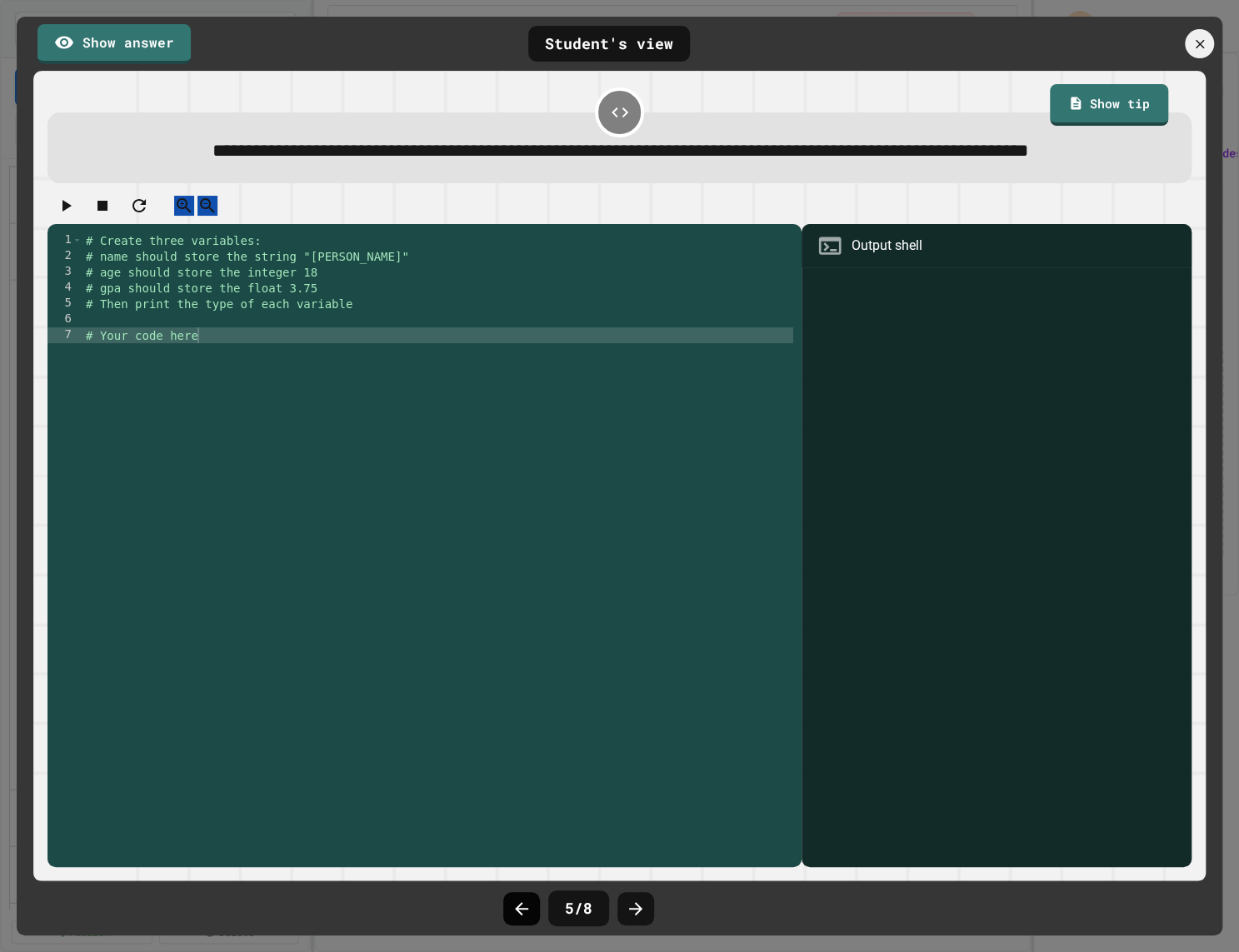
click at [519, 903] on icon at bounding box center [521, 909] width 20 height 20
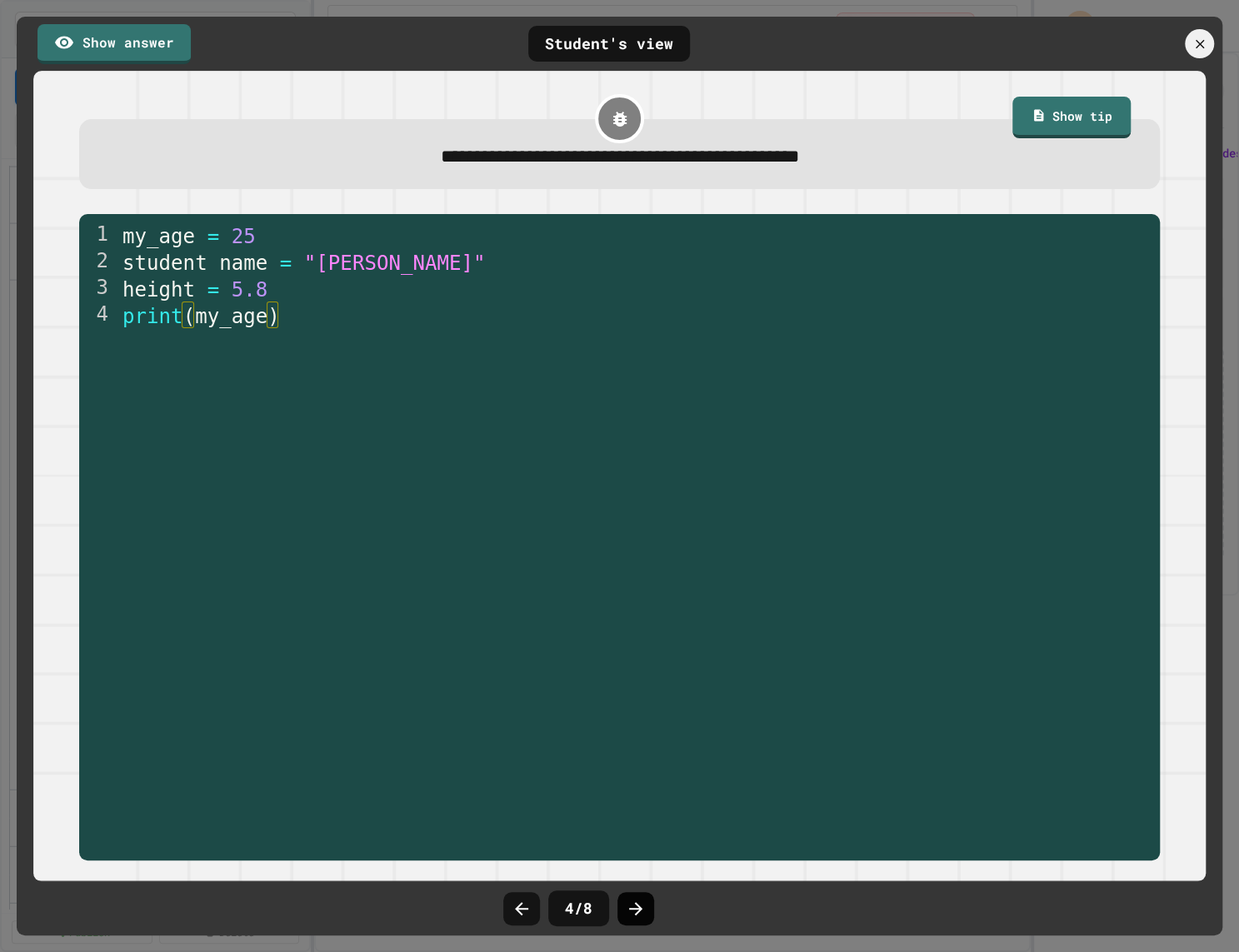
click at [650, 908] on div at bounding box center [635, 909] width 37 height 34
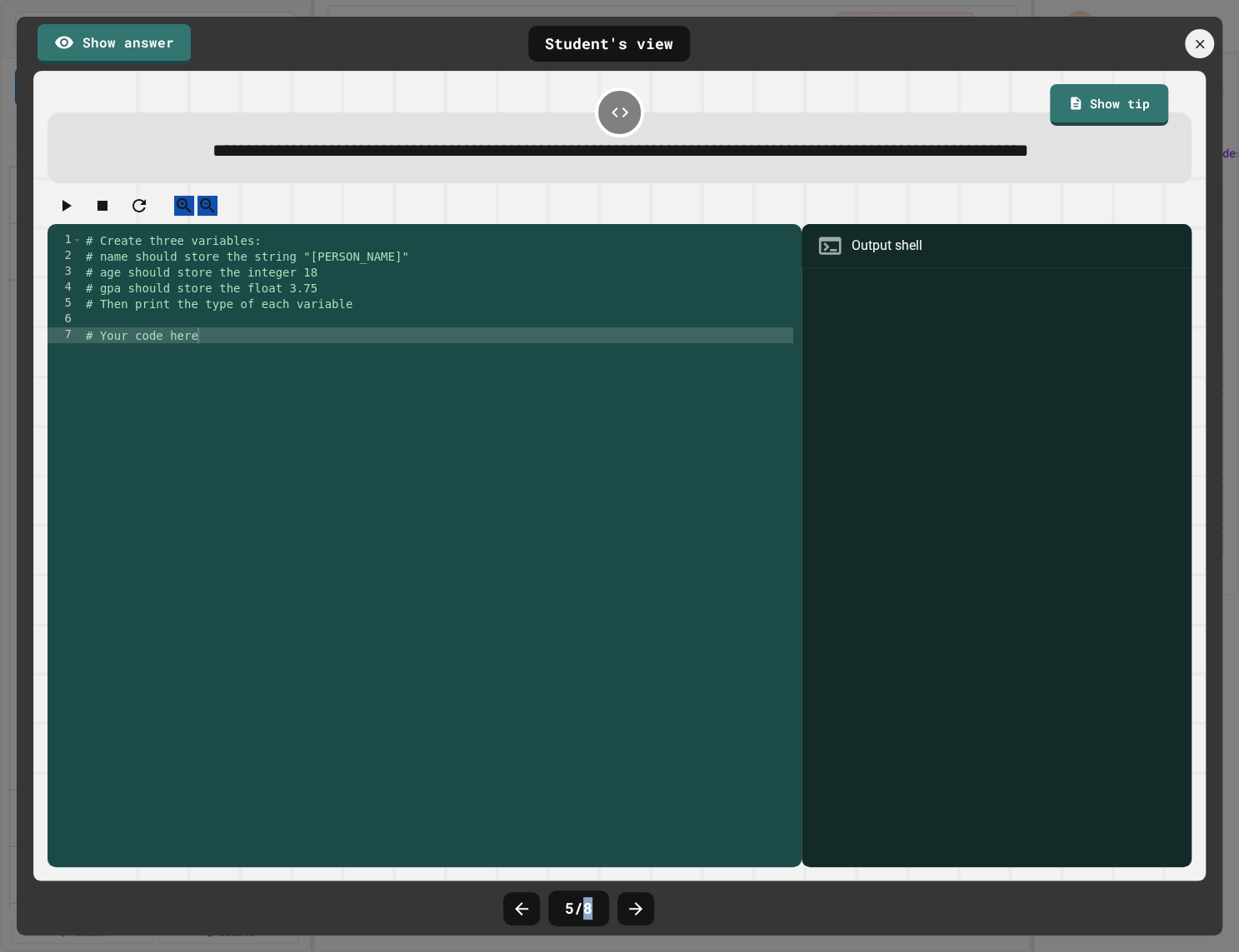
click at [650, 908] on div at bounding box center [635, 909] width 37 height 34
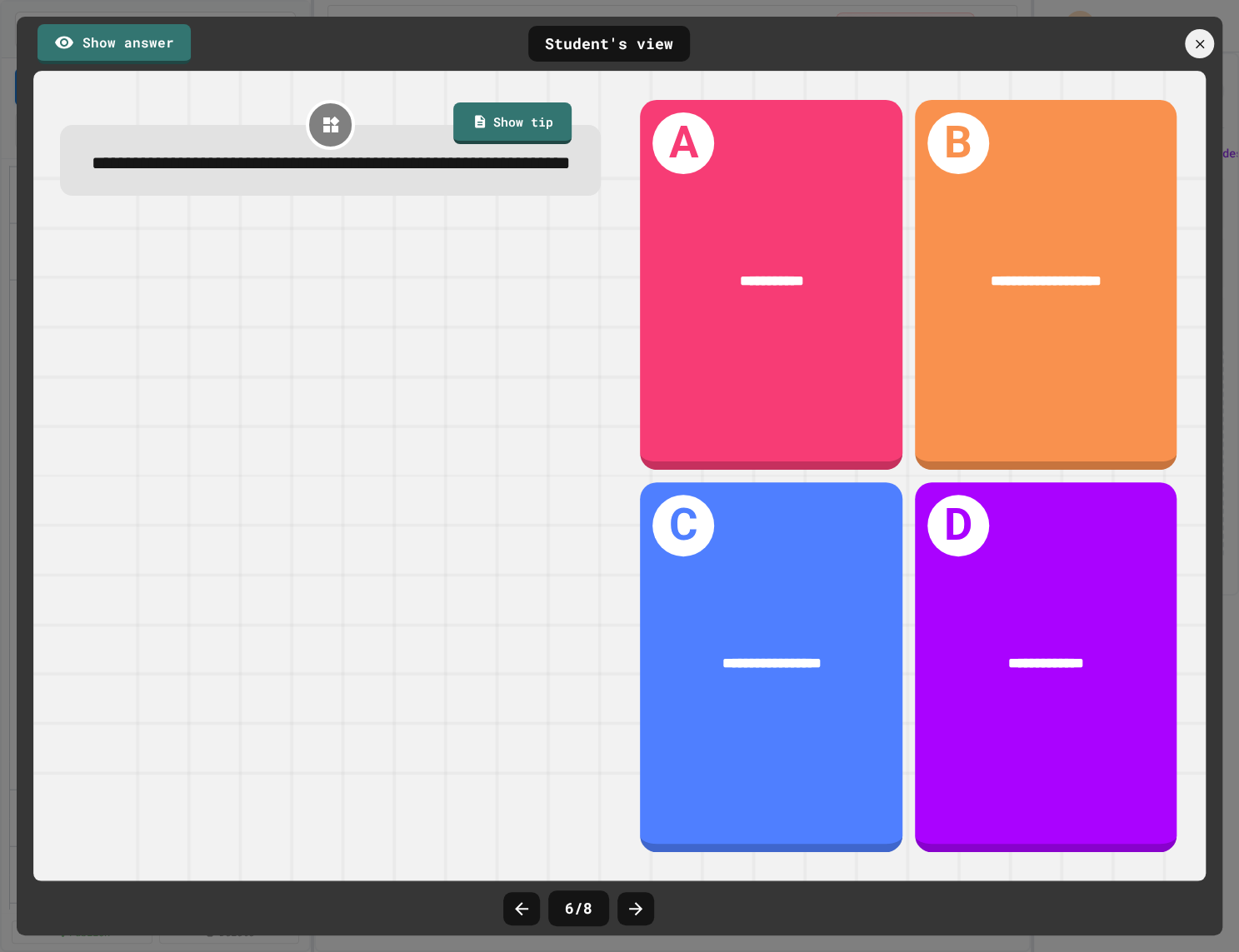
click at [650, 908] on div at bounding box center [635, 909] width 37 height 34
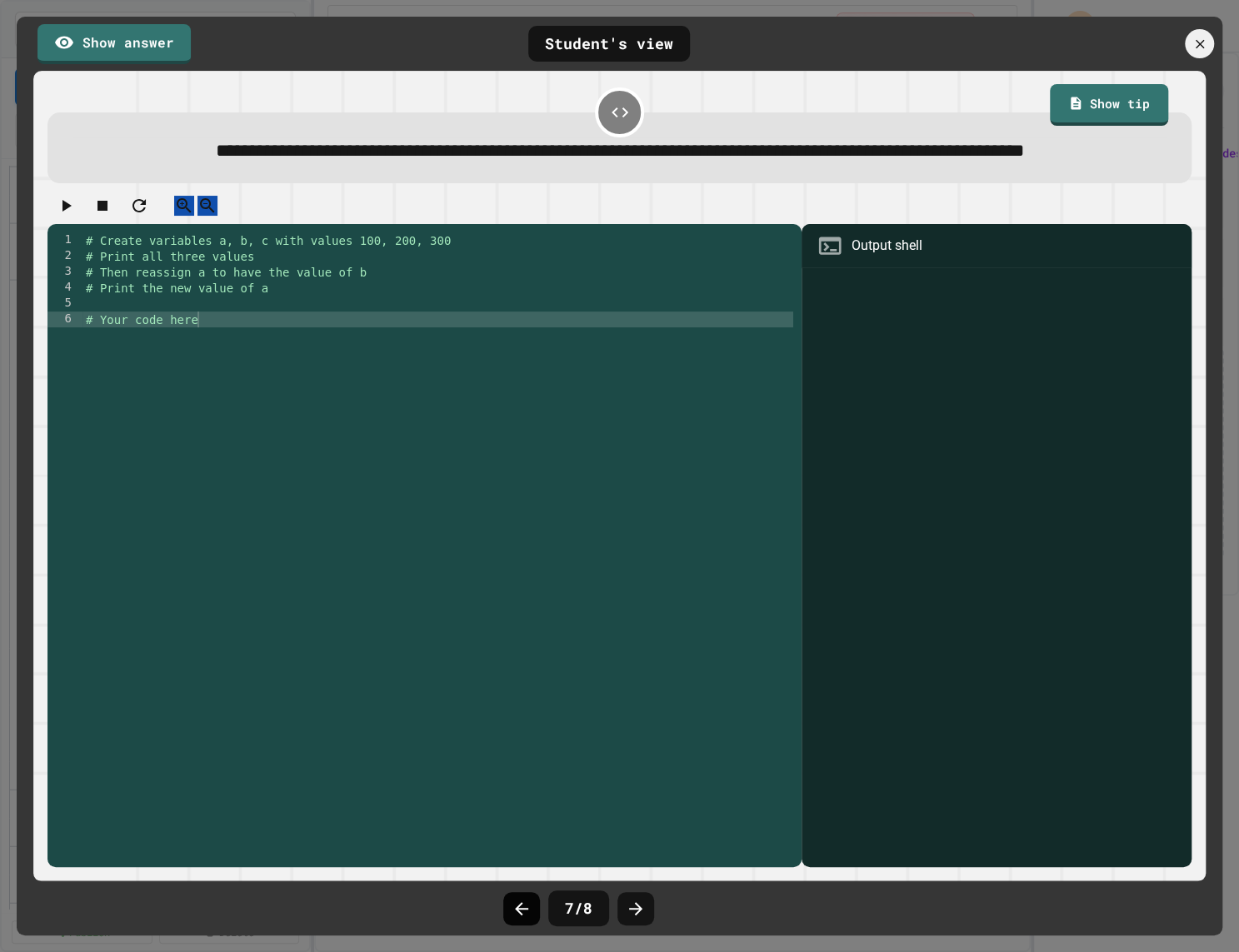
click at [519, 914] on icon at bounding box center [521, 909] width 20 height 20
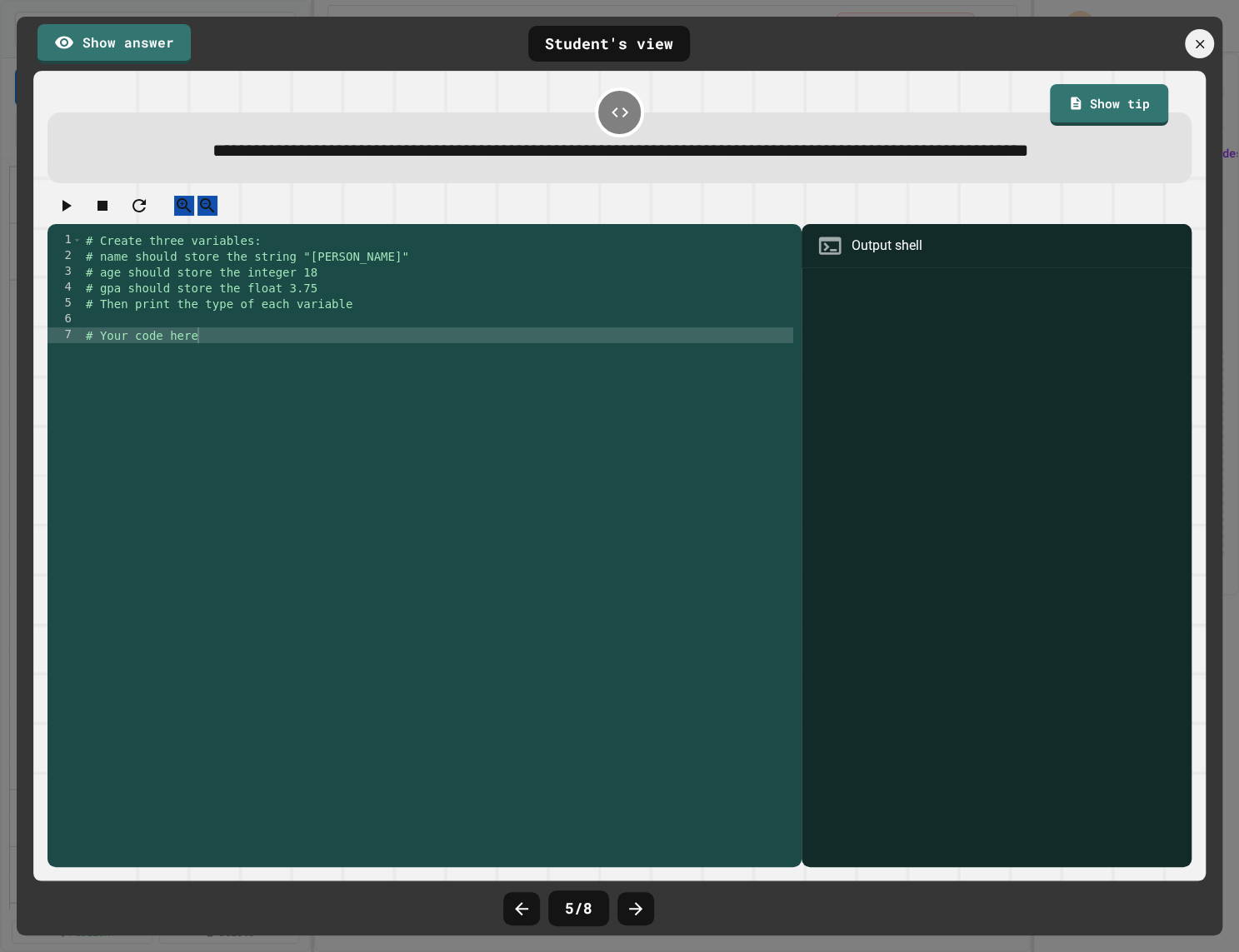
click at [519, 914] on icon at bounding box center [521, 909] width 20 height 20
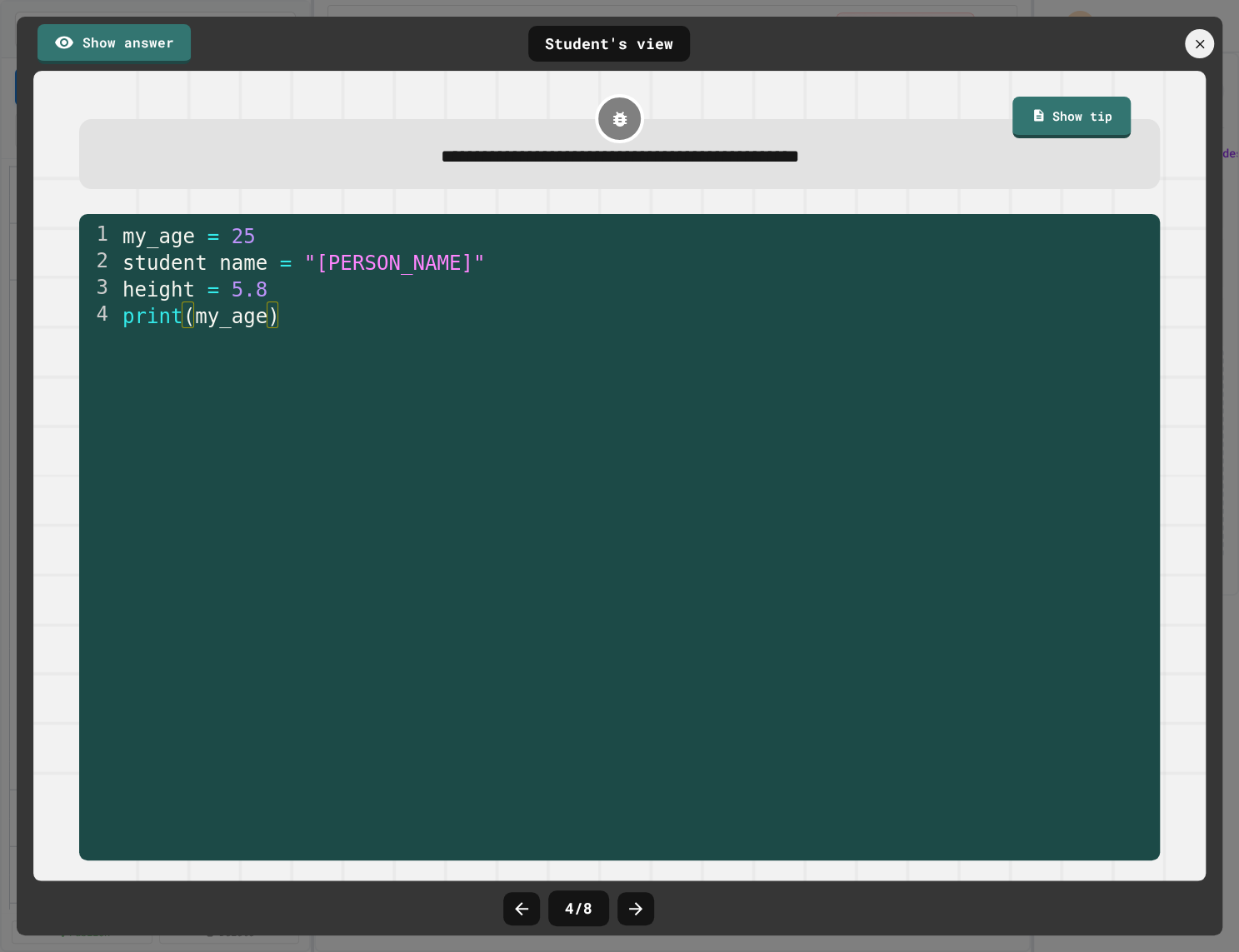
click at [519, 914] on icon at bounding box center [521, 909] width 20 height 20
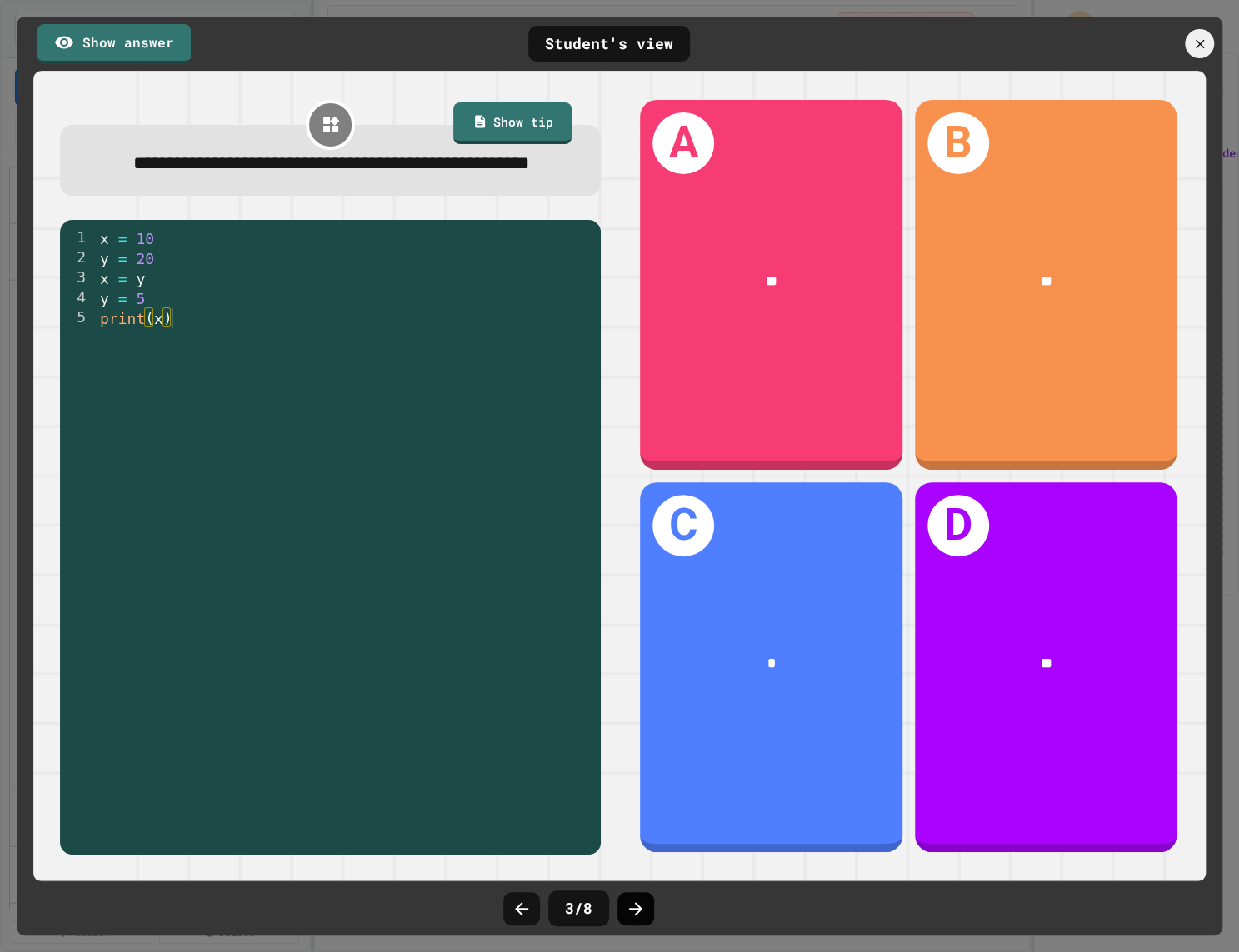
click at [635, 905] on icon at bounding box center [635, 909] width 20 height 20
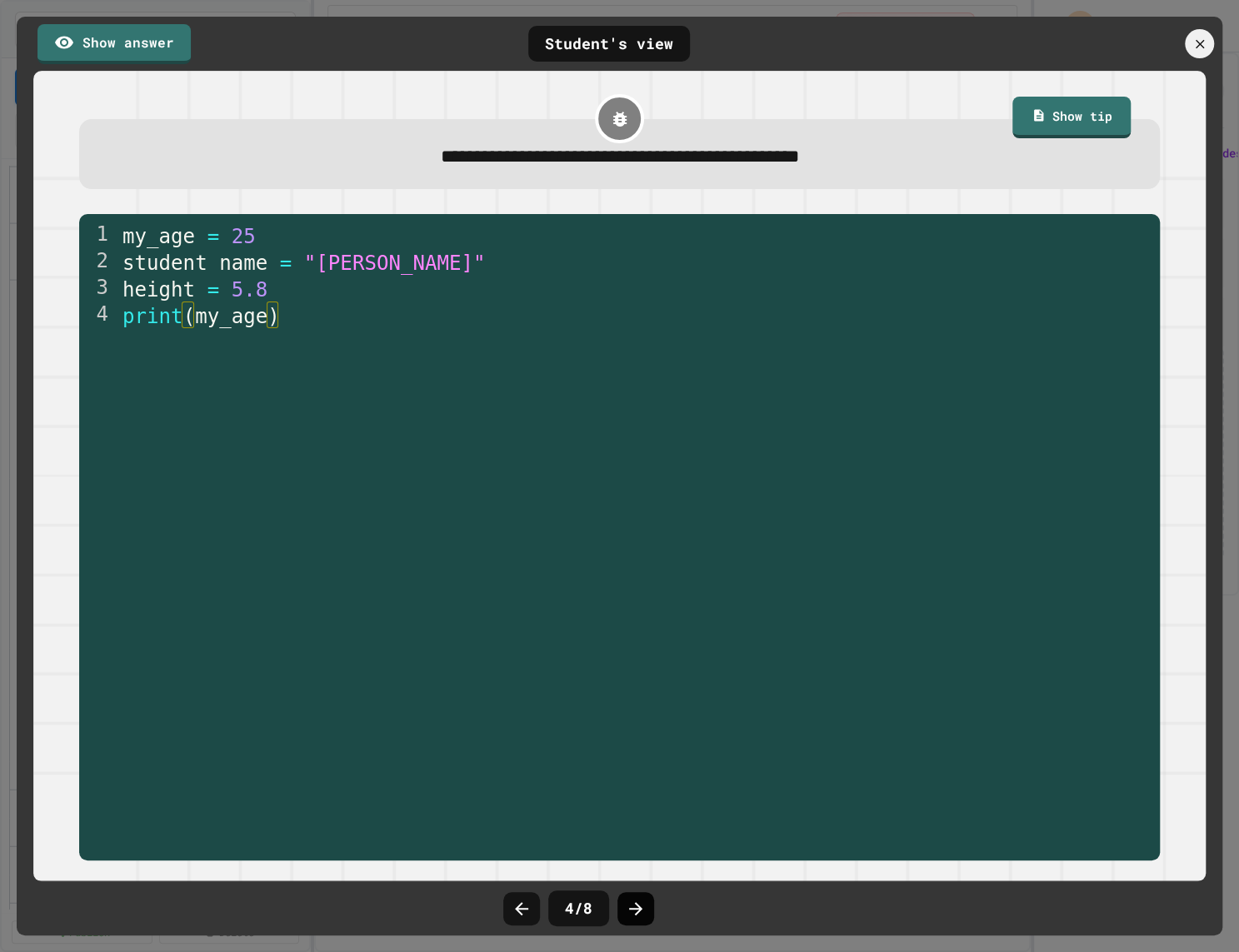
click at [636, 901] on icon at bounding box center [635, 909] width 20 height 20
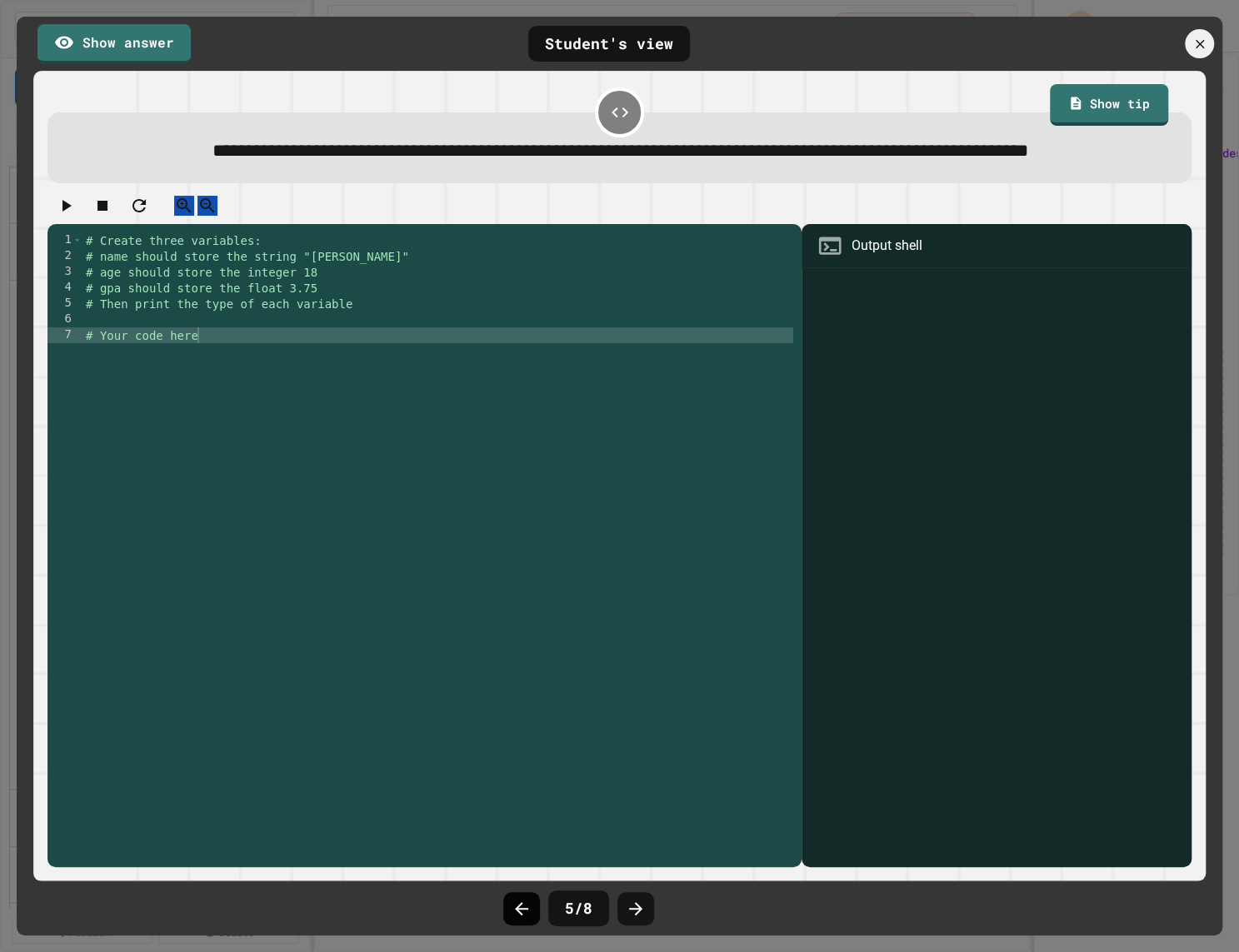
click at [532, 906] on div at bounding box center [521, 909] width 37 height 34
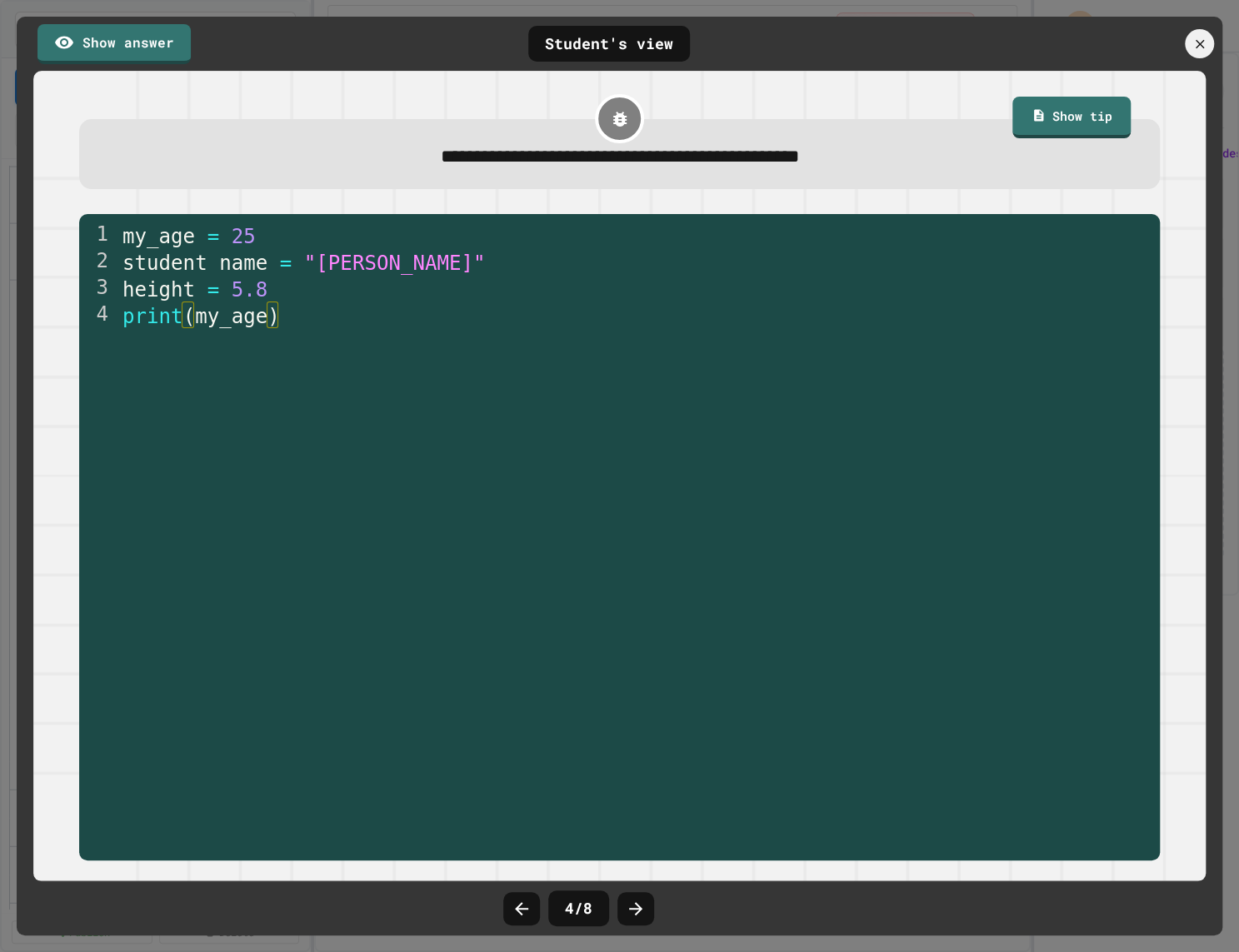
click at [532, 906] on div at bounding box center [521, 909] width 37 height 34
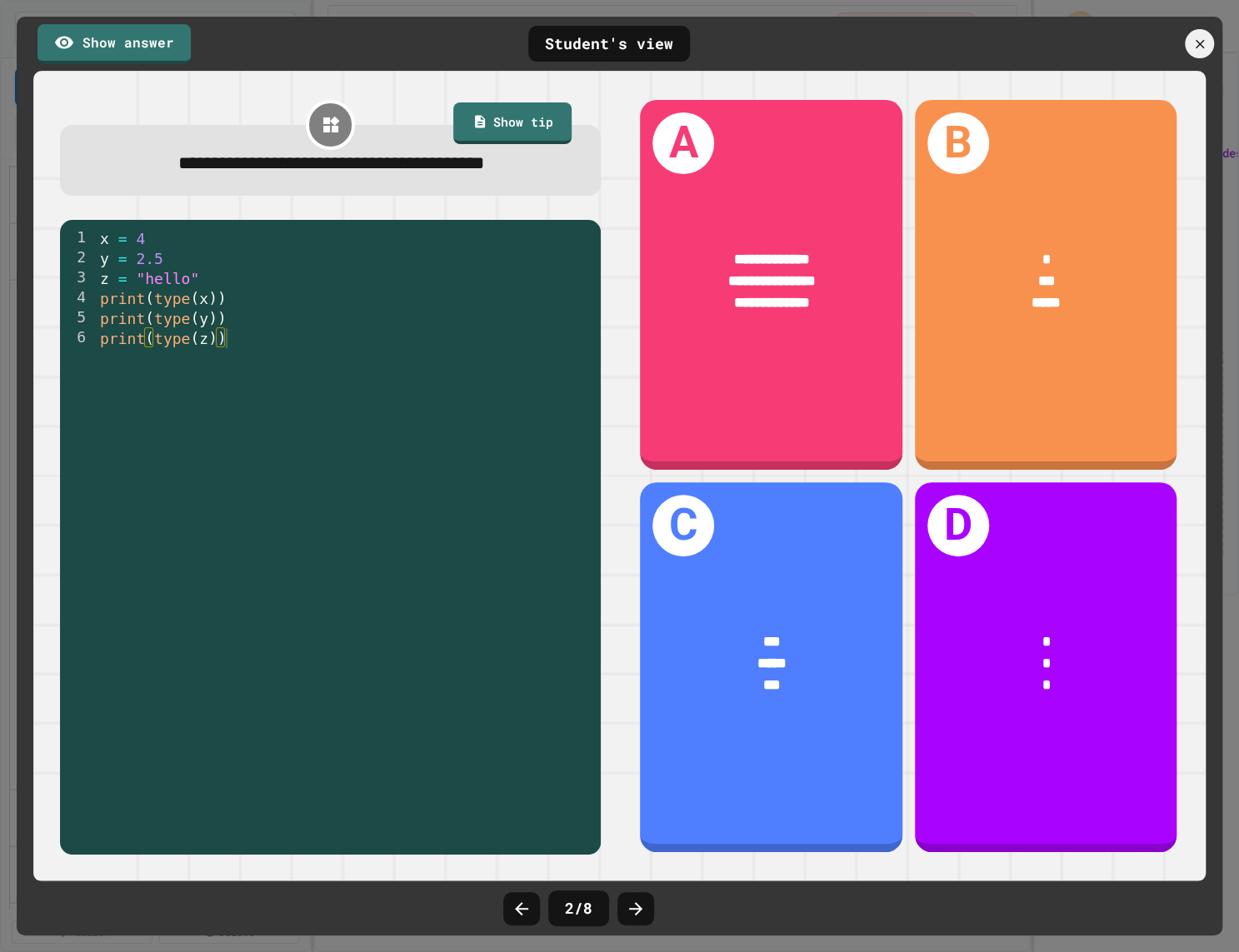
click at [532, 906] on div at bounding box center [521, 909] width 37 height 34
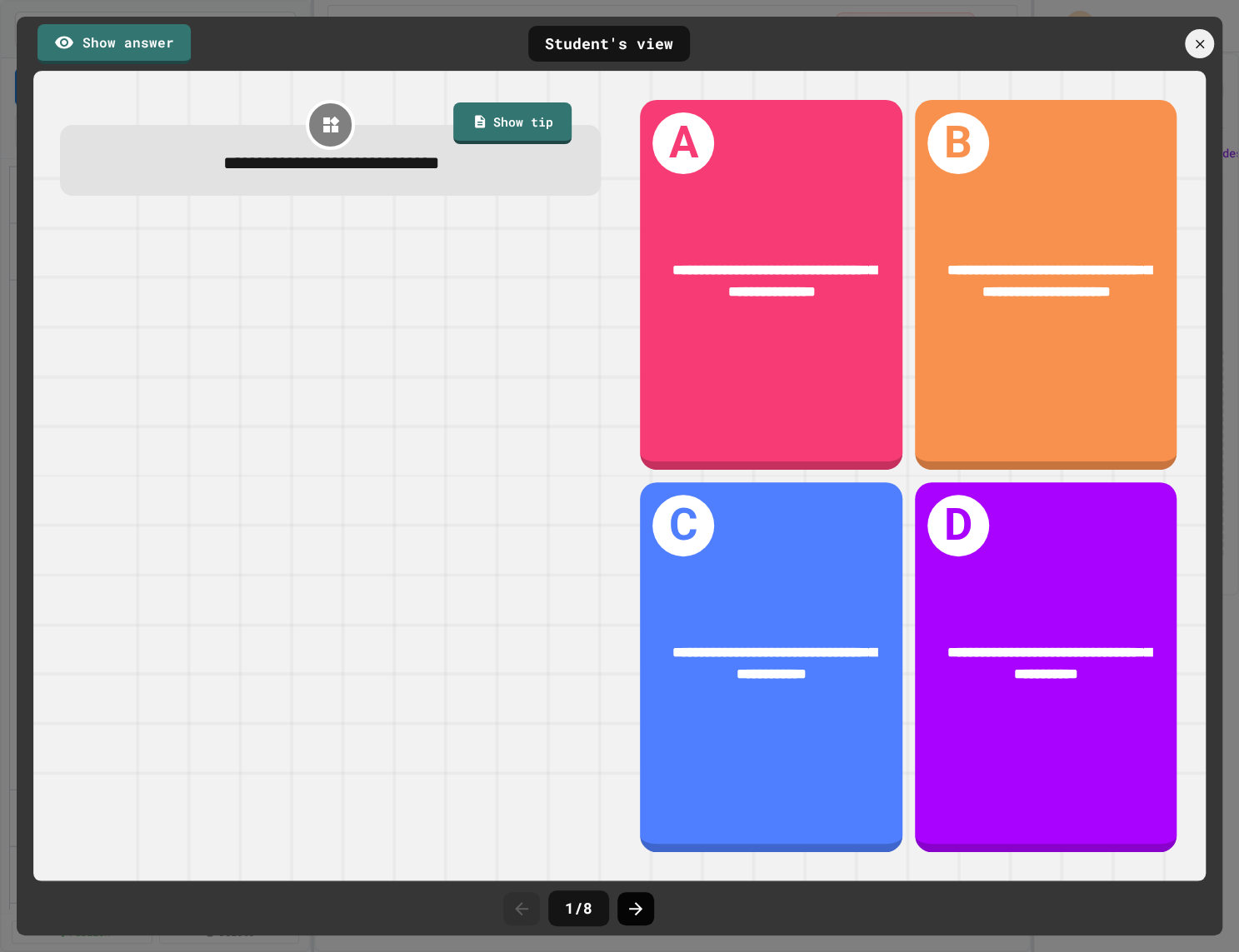
click at [619, 907] on div at bounding box center [635, 909] width 37 height 34
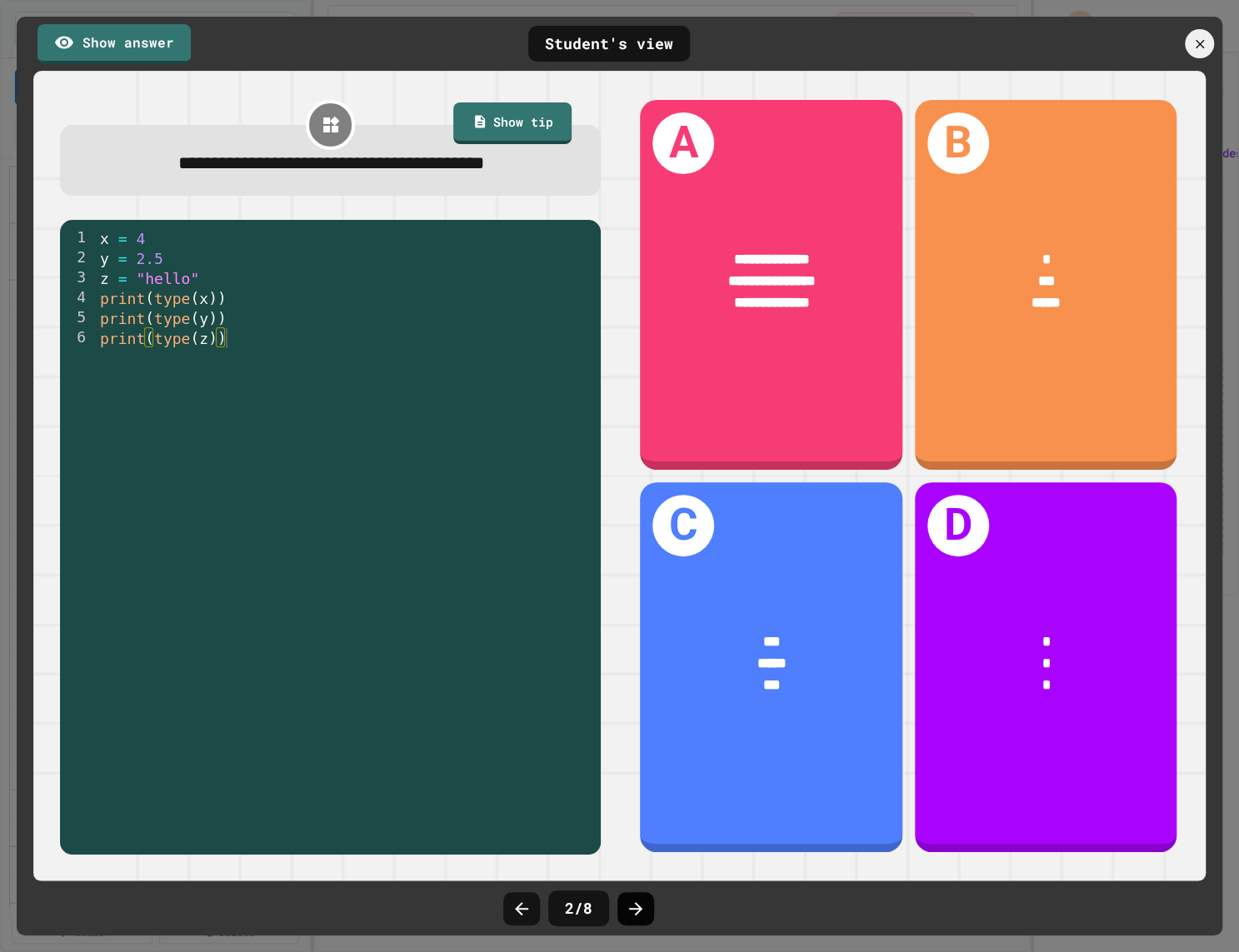
click at [631, 903] on icon at bounding box center [635, 909] width 20 height 20
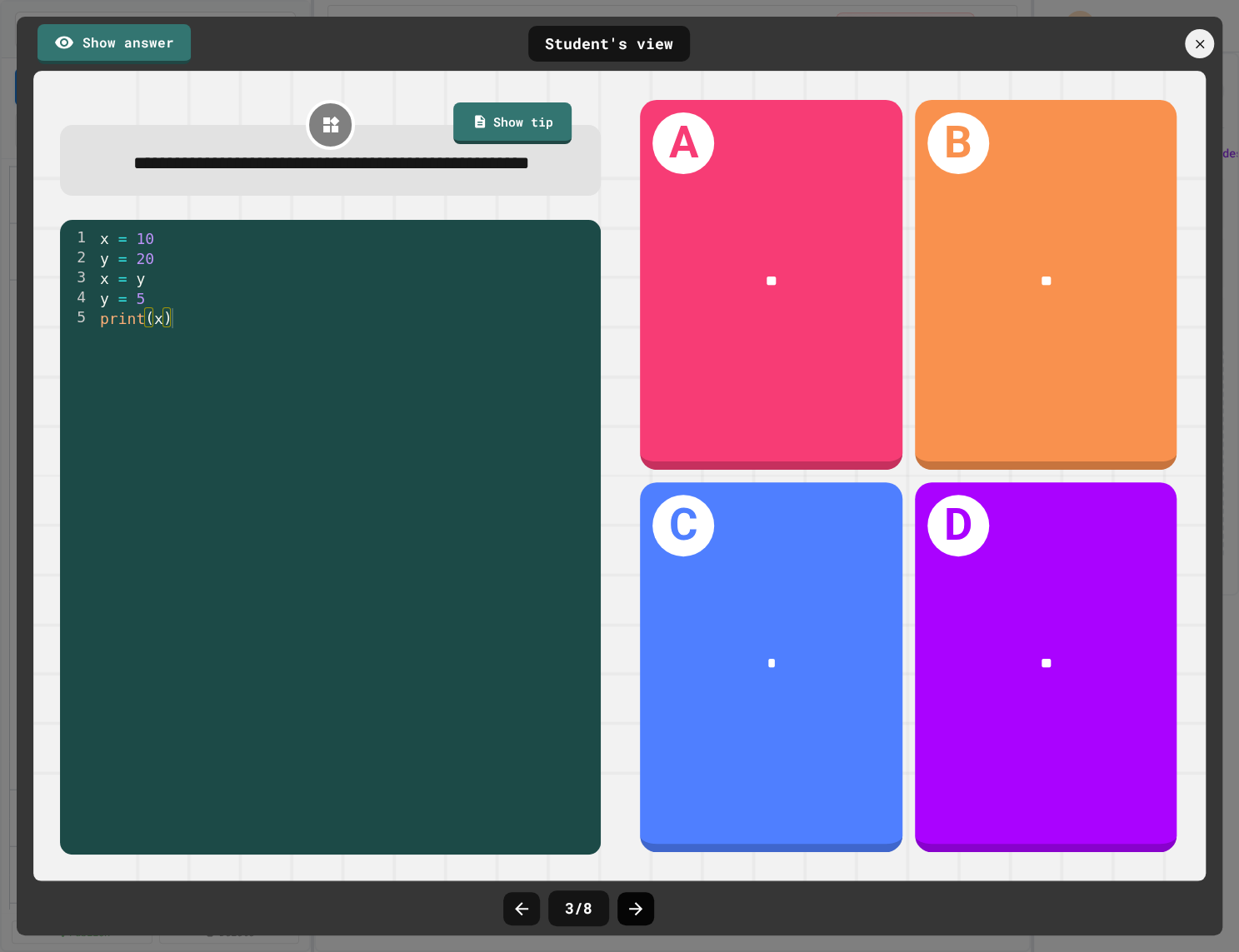
click at [640, 907] on icon at bounding box center [636, 909] width 13 height 13
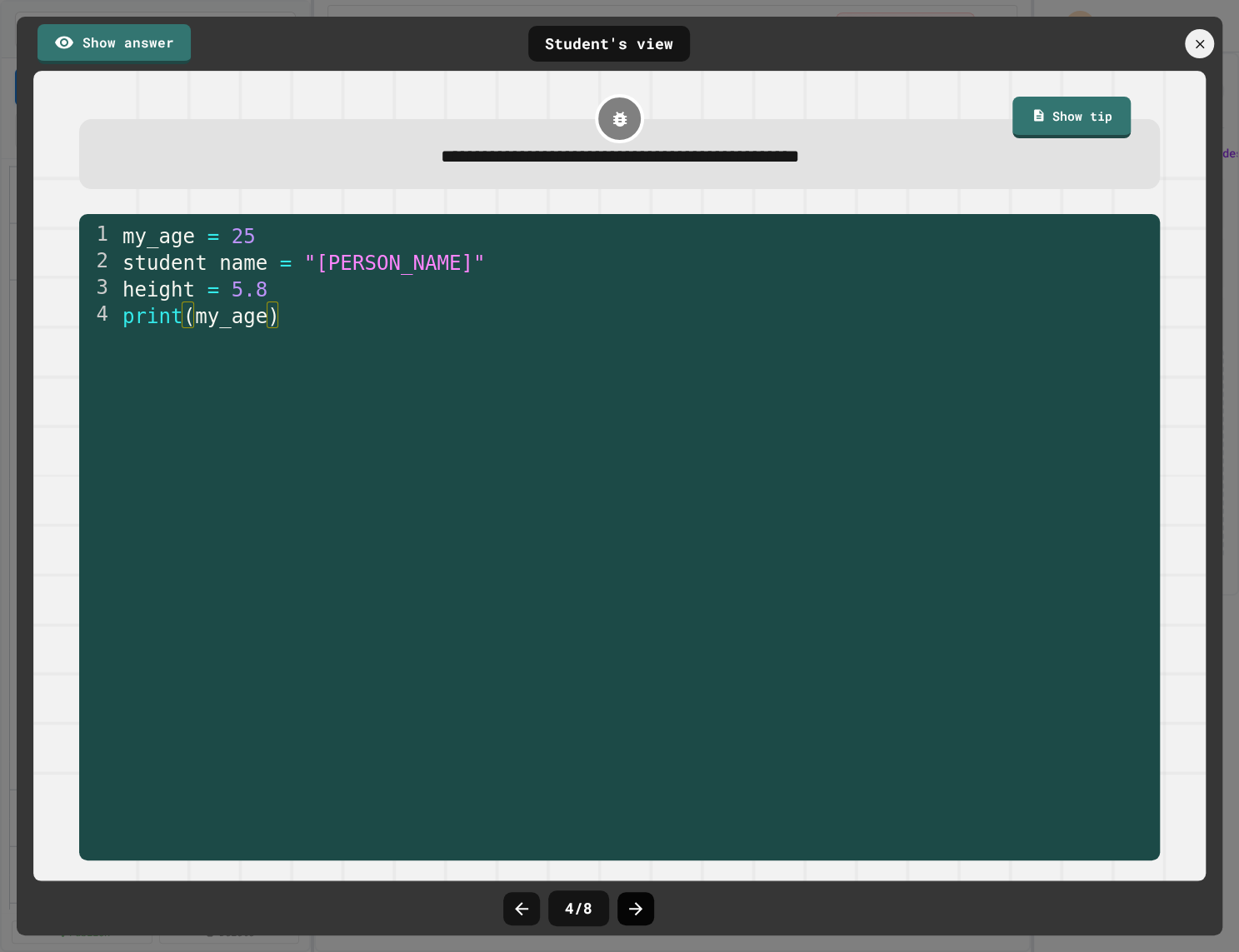
click at [636, 906] on icon at bounding box center [635, 909] width 20 height 20
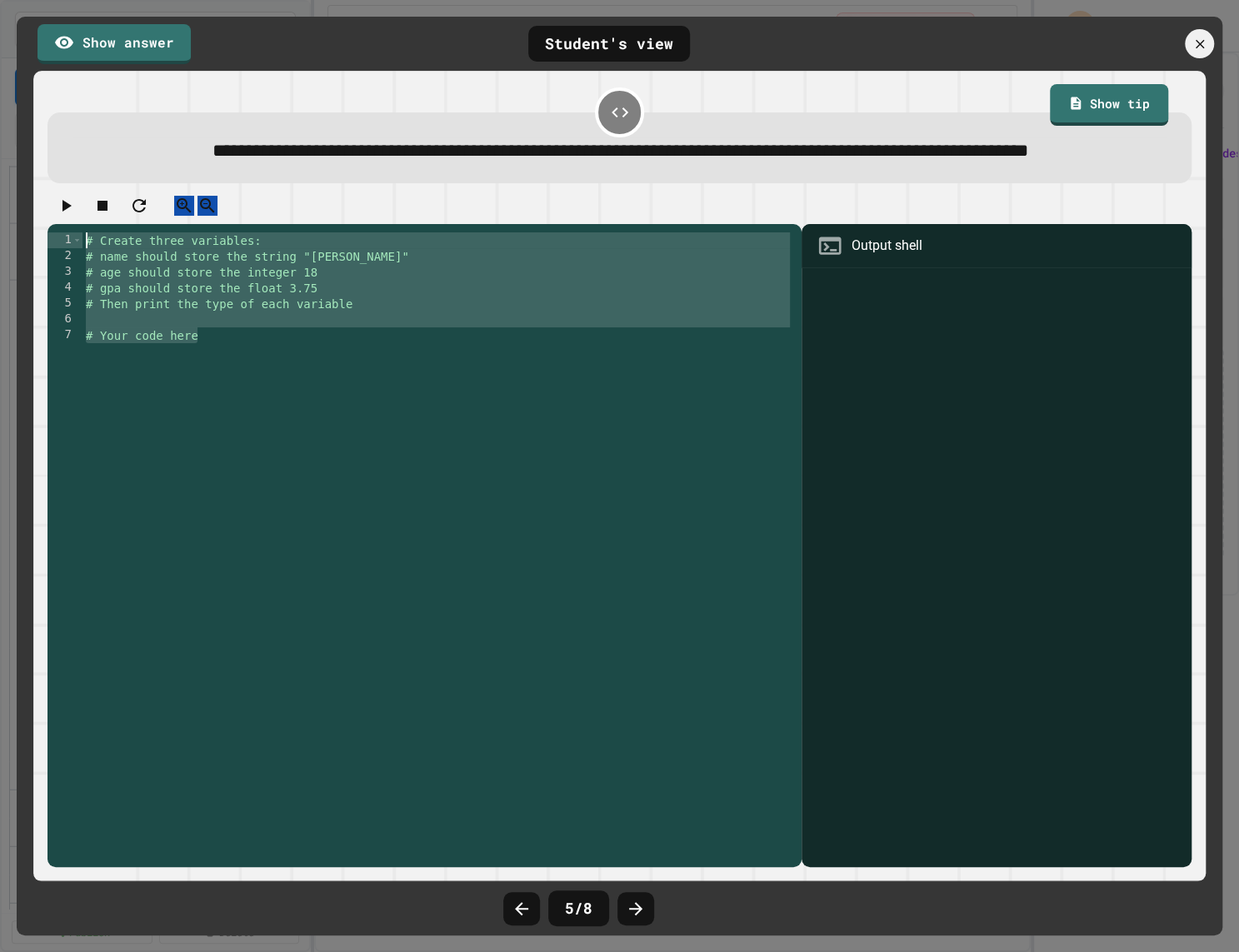
drag, startPoint x: 340, startPoint y: 429, endPoint x: 327, endPoint y: 253, distance: 176.5
click at [327, 253] on div "**********" at bounding box center [619, 532] width 1143 height 672
type textarea "**********"
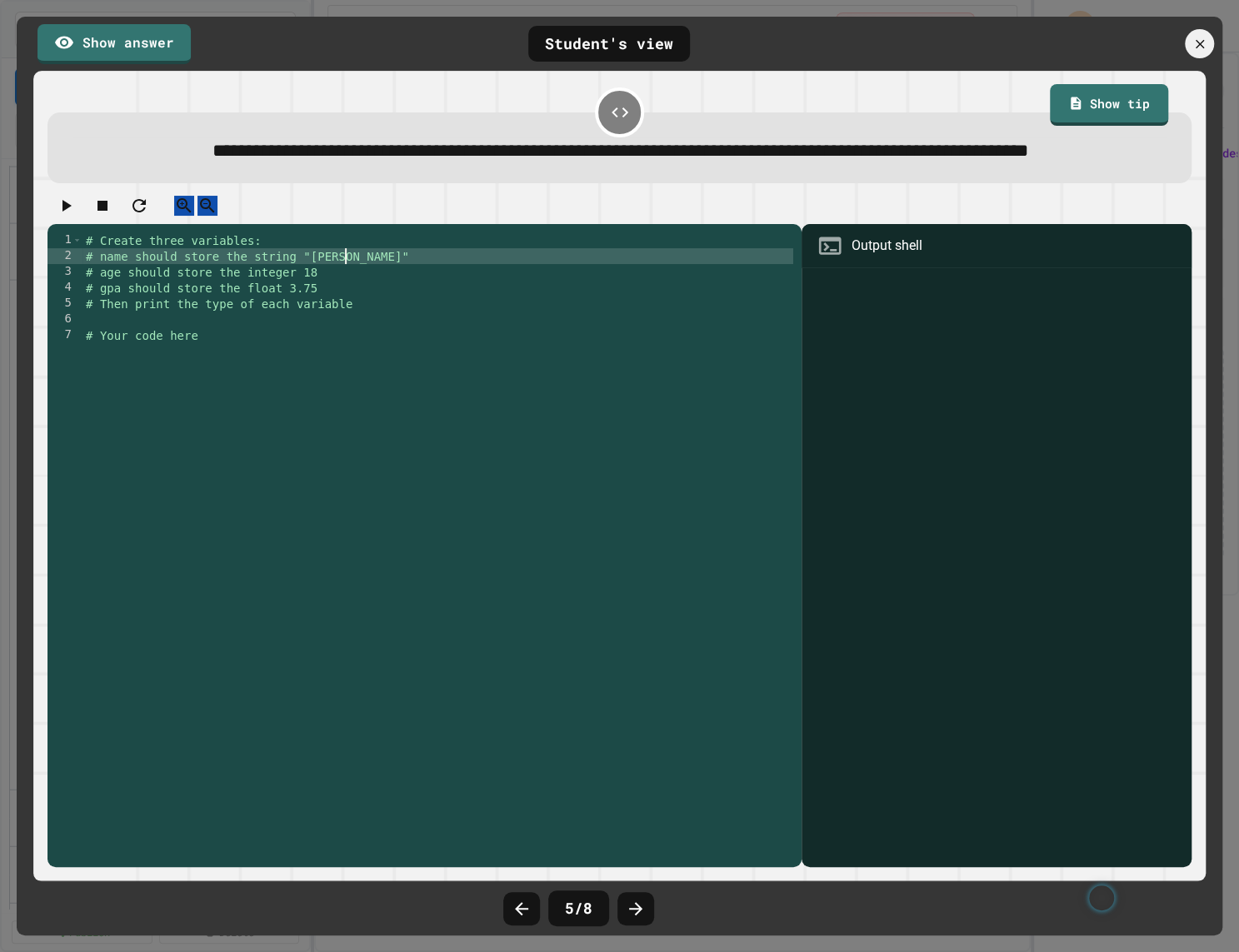
click at [370, 302] on div "# Create three variables: # name should store the string "John" # age should st…" at bounding box center [438, 533] width 711 height 601
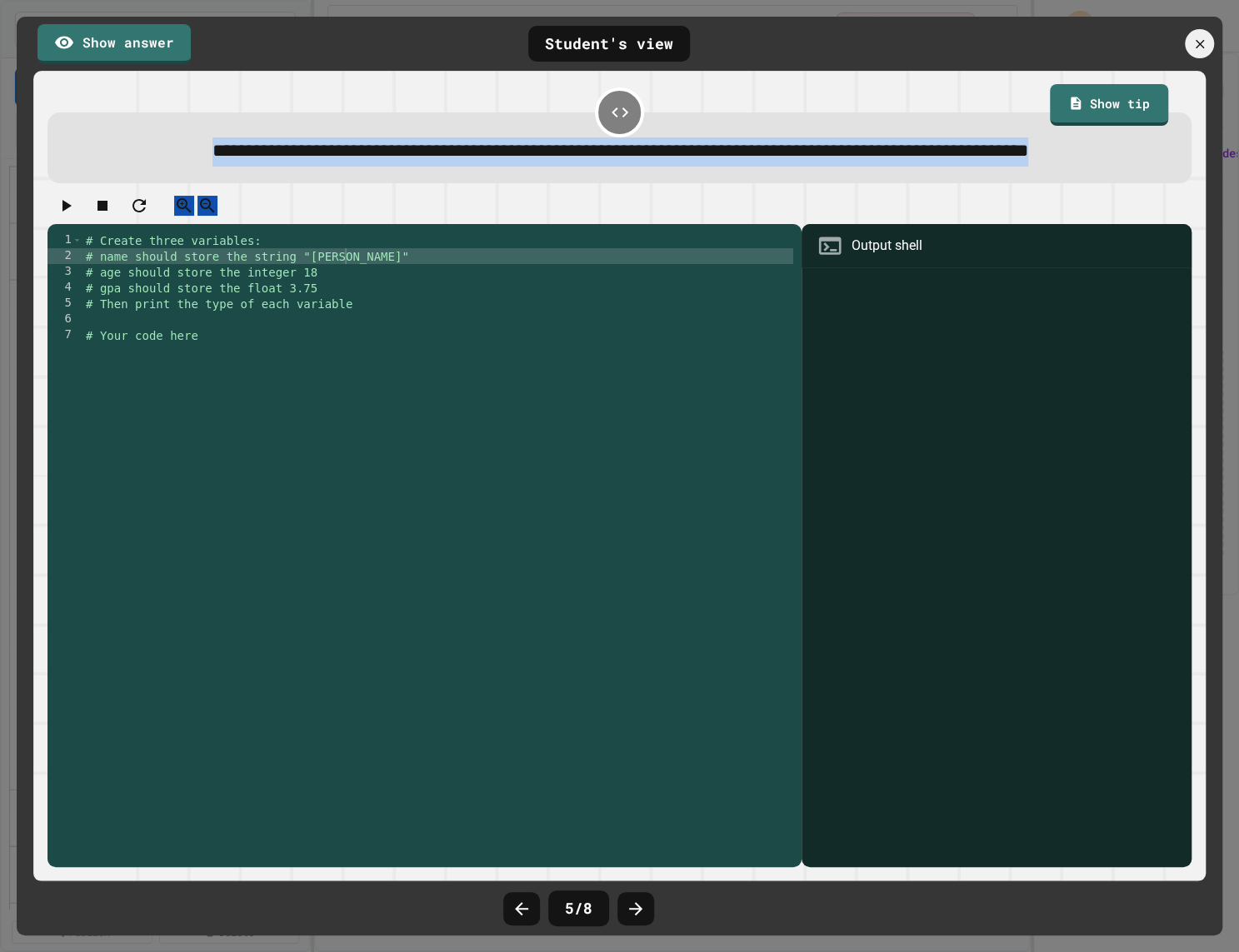
drag, startPoint x: 85, startPoint y: 153, endPoint x: 668, endPoint y: 196, distance: 584.6
click at [668, 167] on div "**********" at bounding box center [620, 152] width 1094 height 29
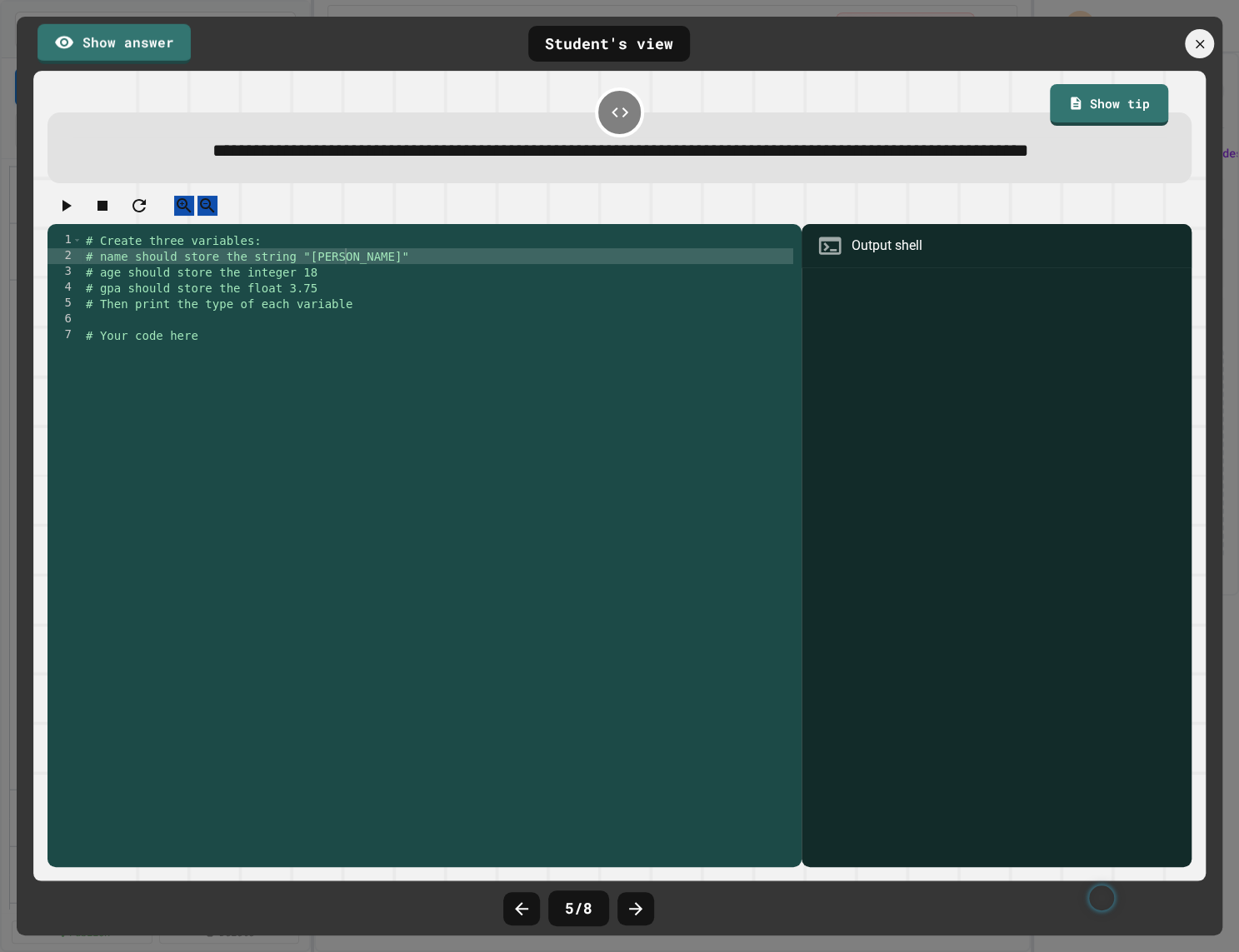
click at [128, 11] on div at bounding box center [619, 476] width 1239 height 952
click at [128, 37] on link "Show answer" at bounding box center [113, 43] width 153 height 40
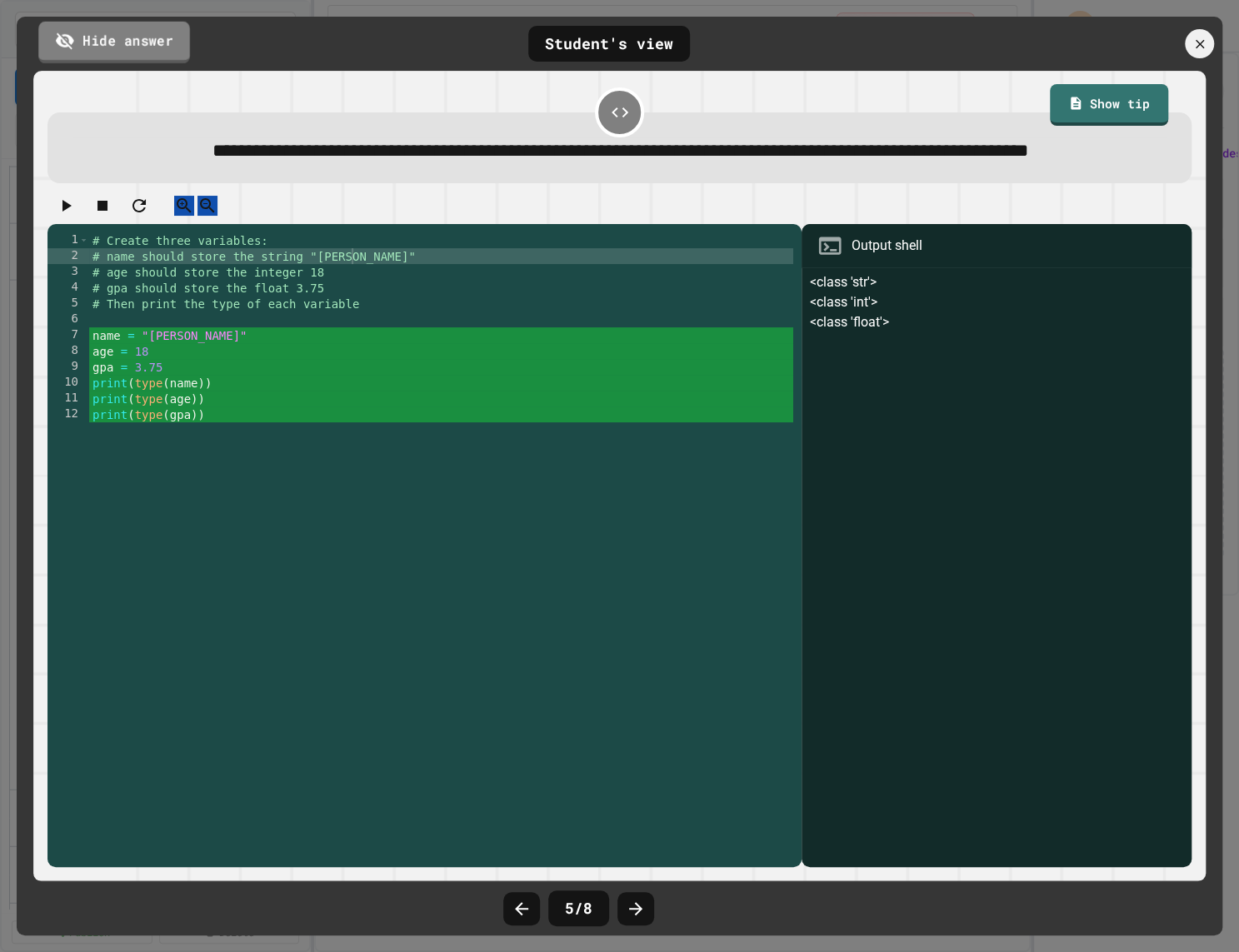
click at [128, 35] on link "Hide answer" at bounding box center [114, 41] width 152 height 41
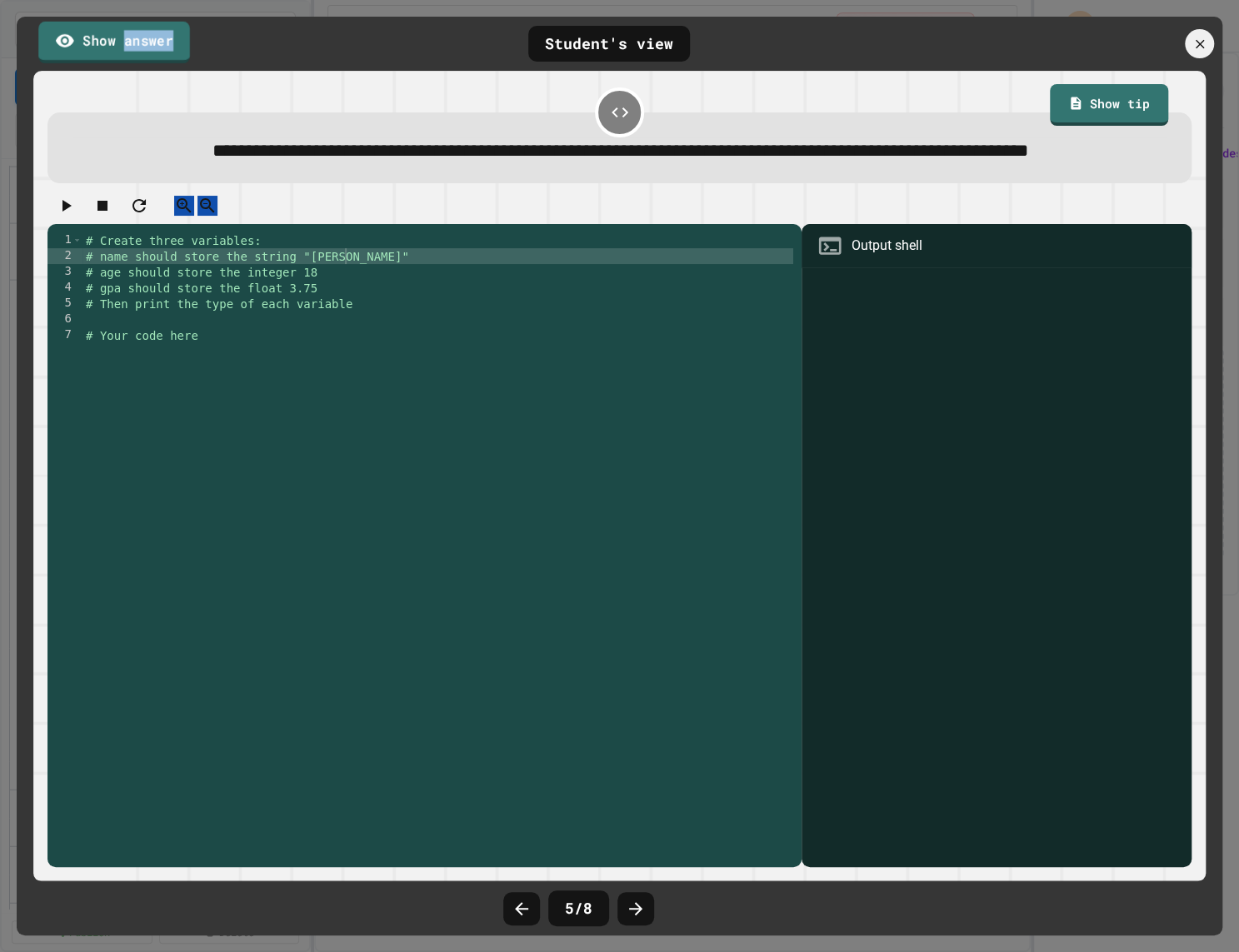
click at [128, 35] on link "Show answer" at bounding box center [114, 41] width 152 height 41
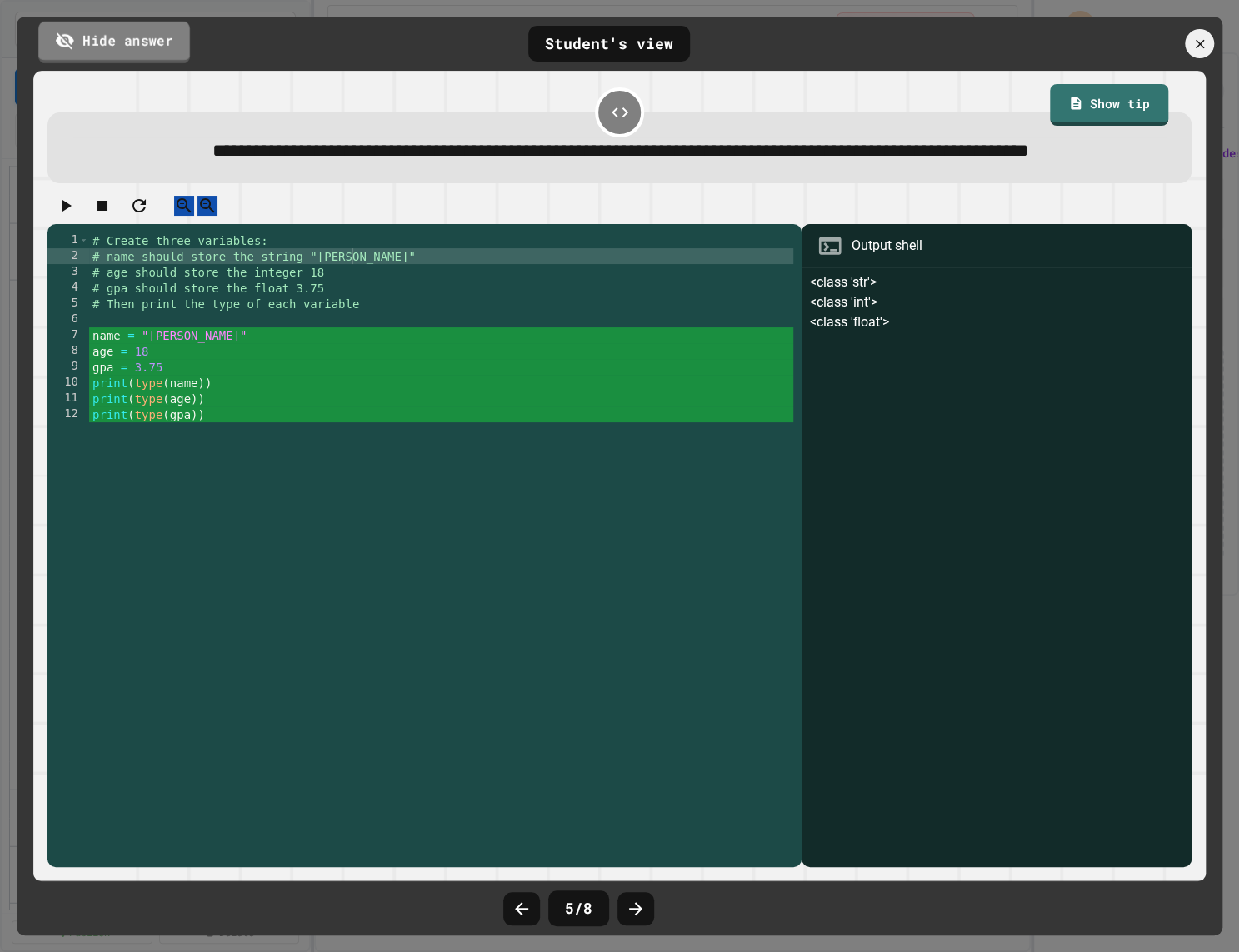
click at [128, 36] on link "Hide answer" at bounding box center [114, 41] width 152 height 41
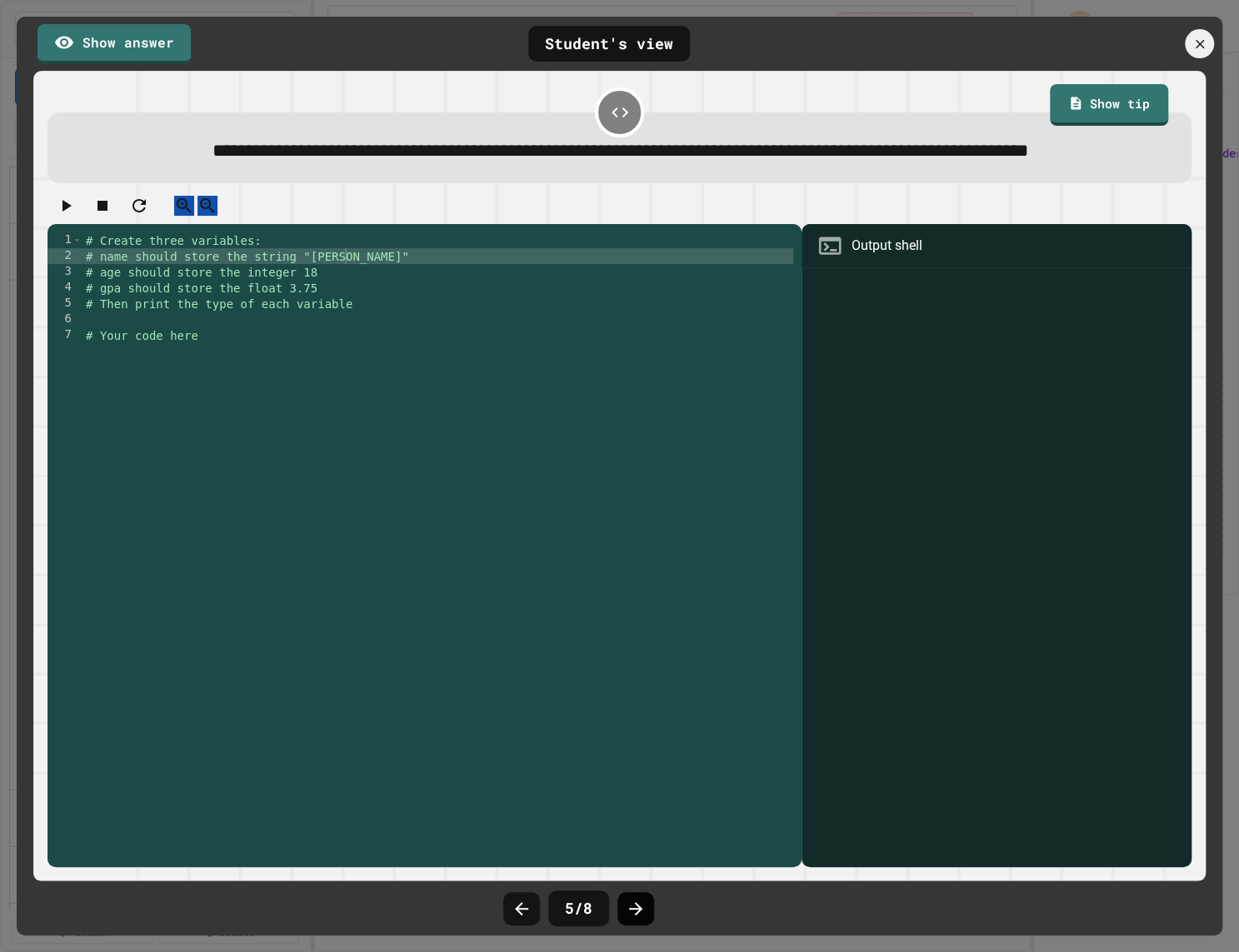
click at [624, 918] on div at bounding box center [635, 909] width 37 height 34
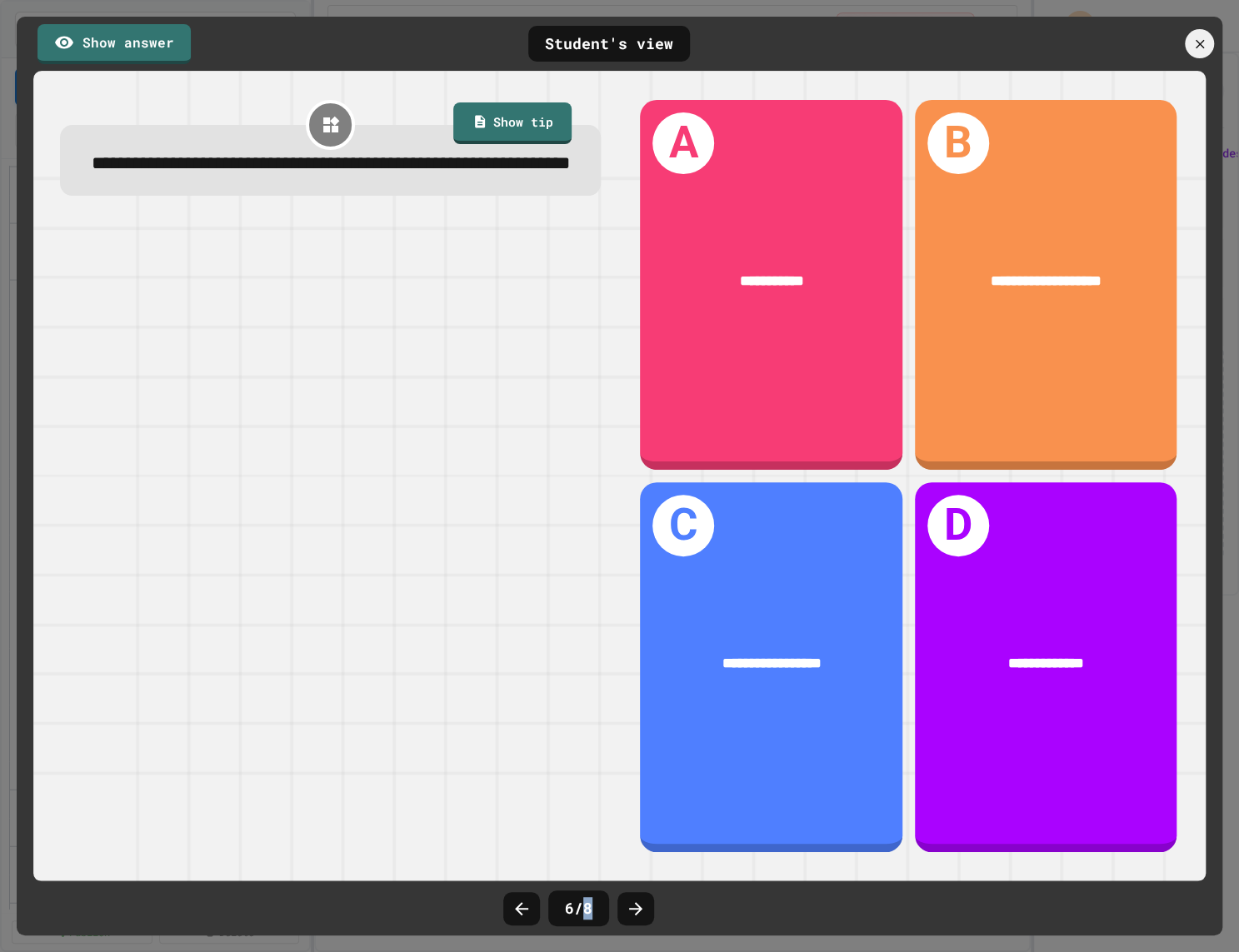
click at [624, 918] on div at bounding box center [635, 909] width 37 height 34
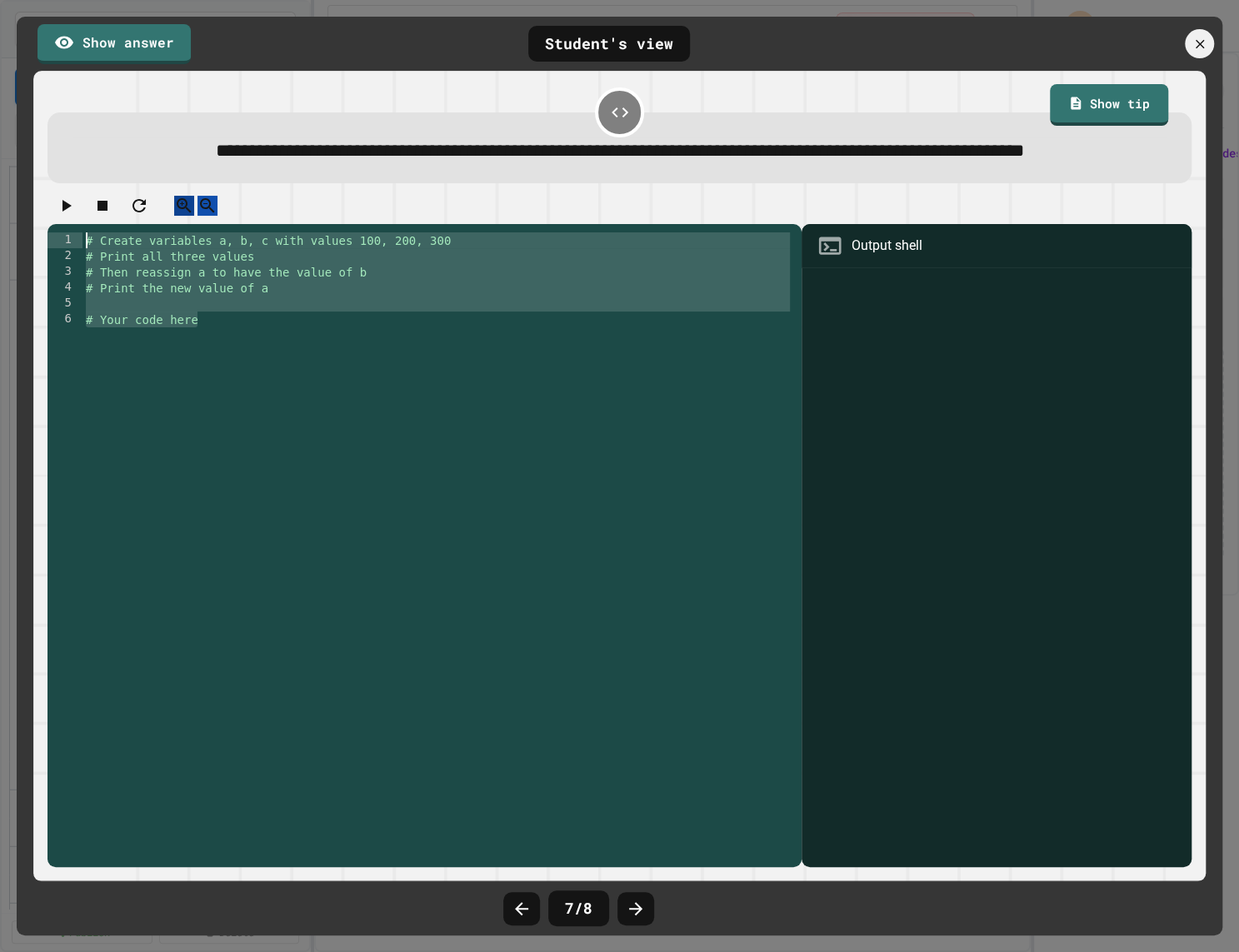
drag, startPoint x: 305, startPoint y: 366, endPoint x: 228, endPoint y: 256, distance: 134.3
click at [228, 256] on div "**********" at bounding box center [619, 532] width 1143 height 672
click at [262, 382] on div "# Create variables a, b, c with values 100, 200, 300 # Print all three values #…" at bounding box center [438, 533] width 711 height 601
drag, startPoint x: 276, startPoint y: 393, endPoint x: 287, endPoint y: 218, distance: 175.3
click at [287, 218] on div "**********" at bounding box center [619, 476] width 1156 height 794
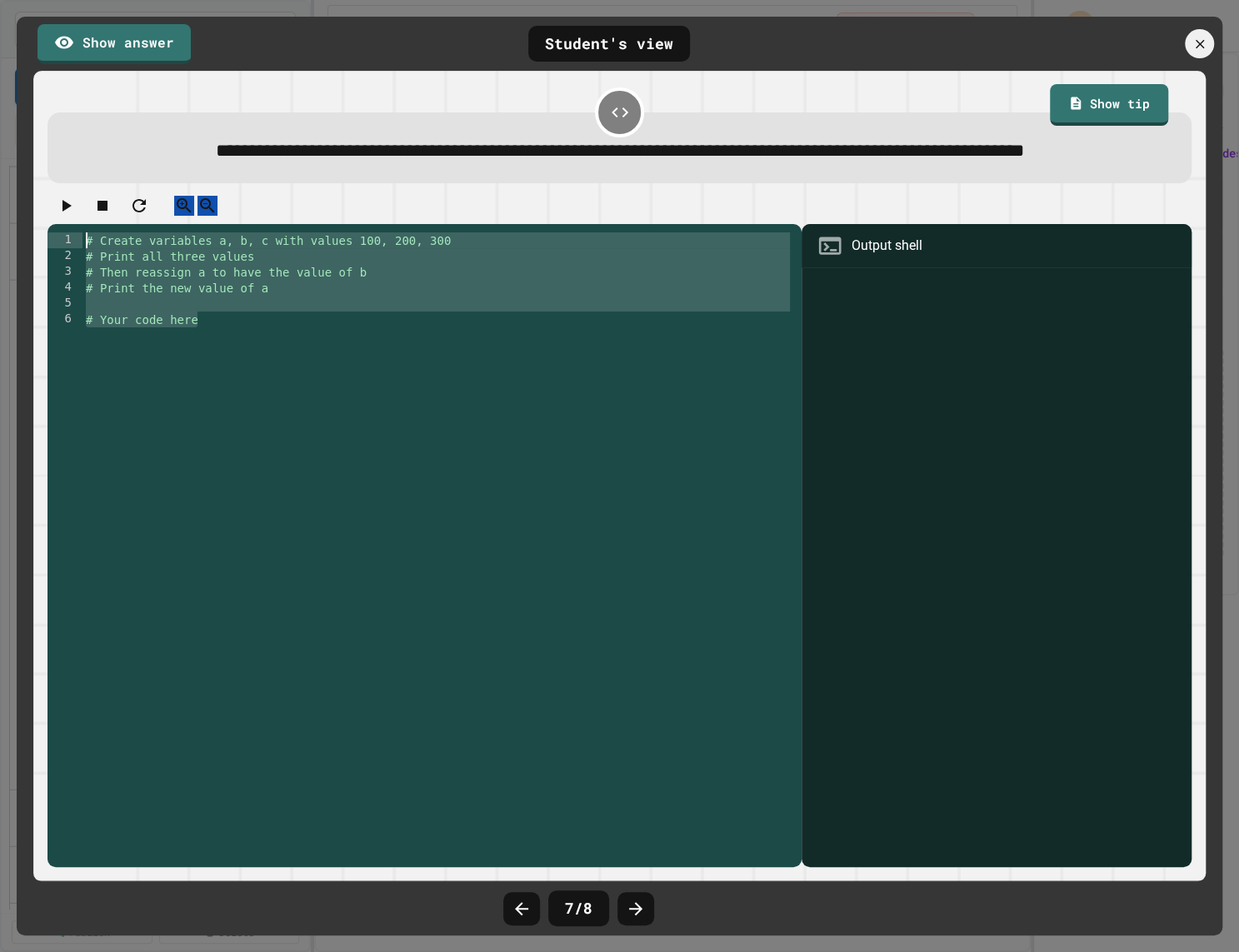
type textarea "**********"
click at [147, 52] on link "Show answer" at bounding box center [113, 40] width 141 height 41
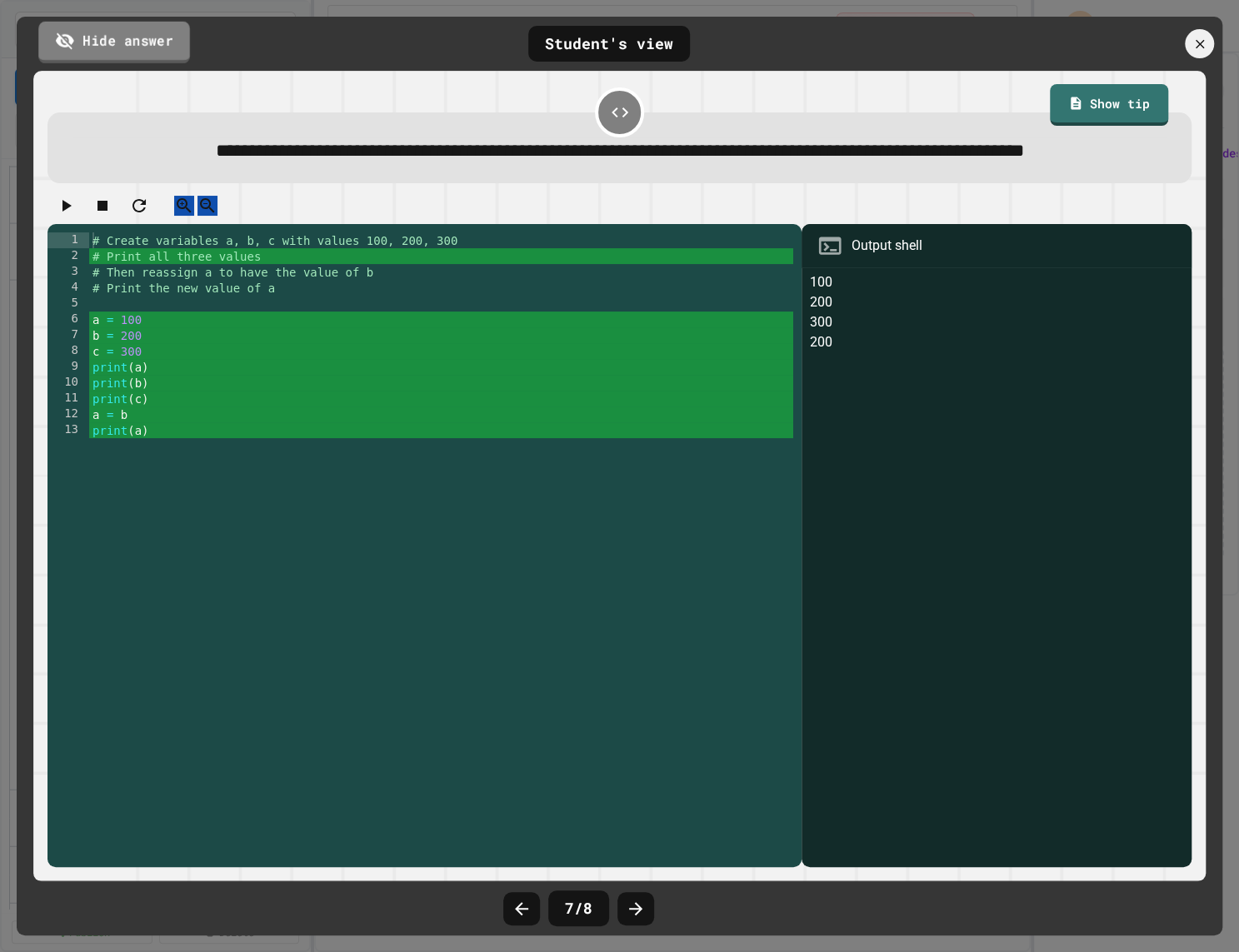
click at [147, 52] on link "Hide answer" at bounding box center [114, 41] width 152 height 41
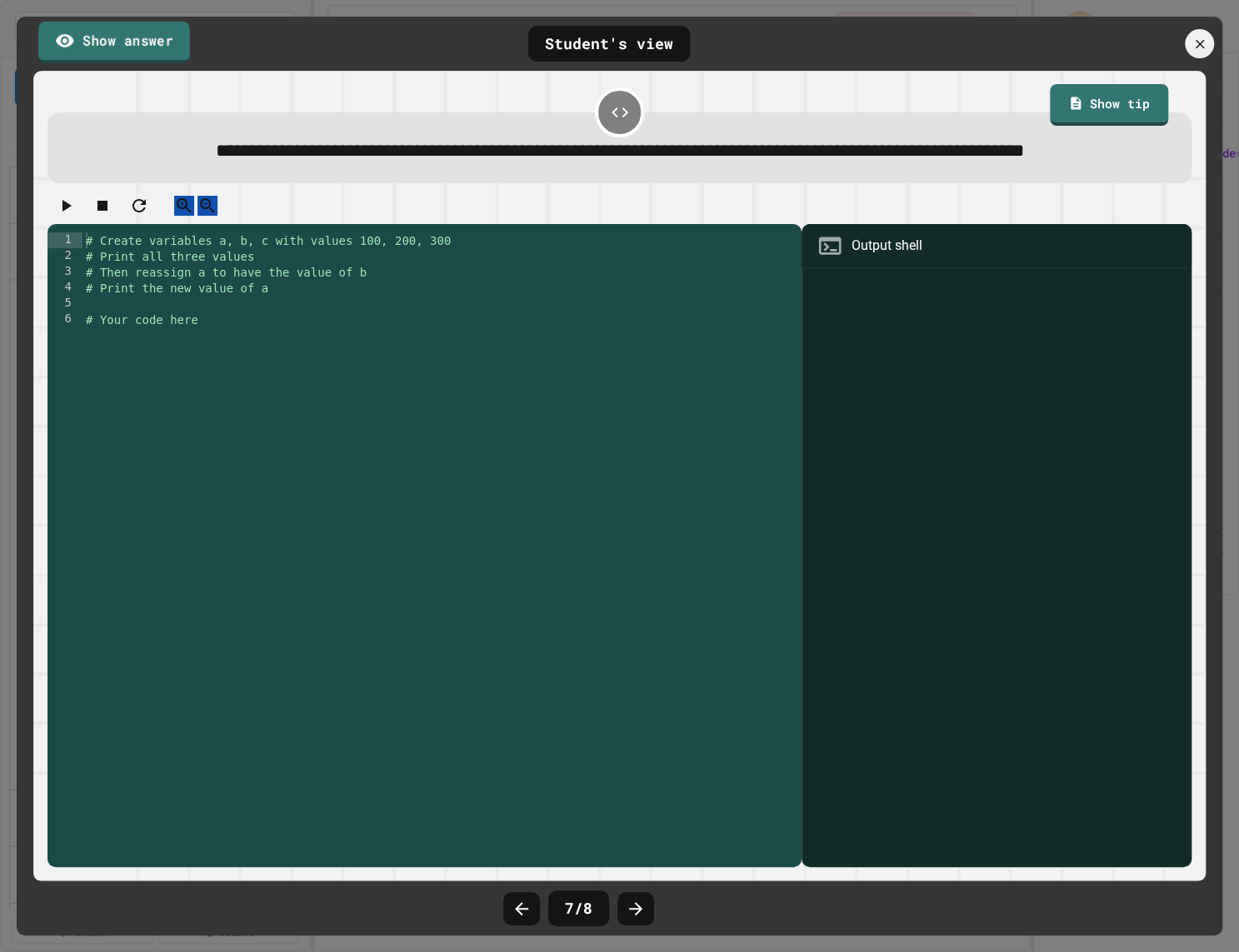
click at [147, 52] on link "Show answer" at bounding box center [114, 41] width 152 height 41
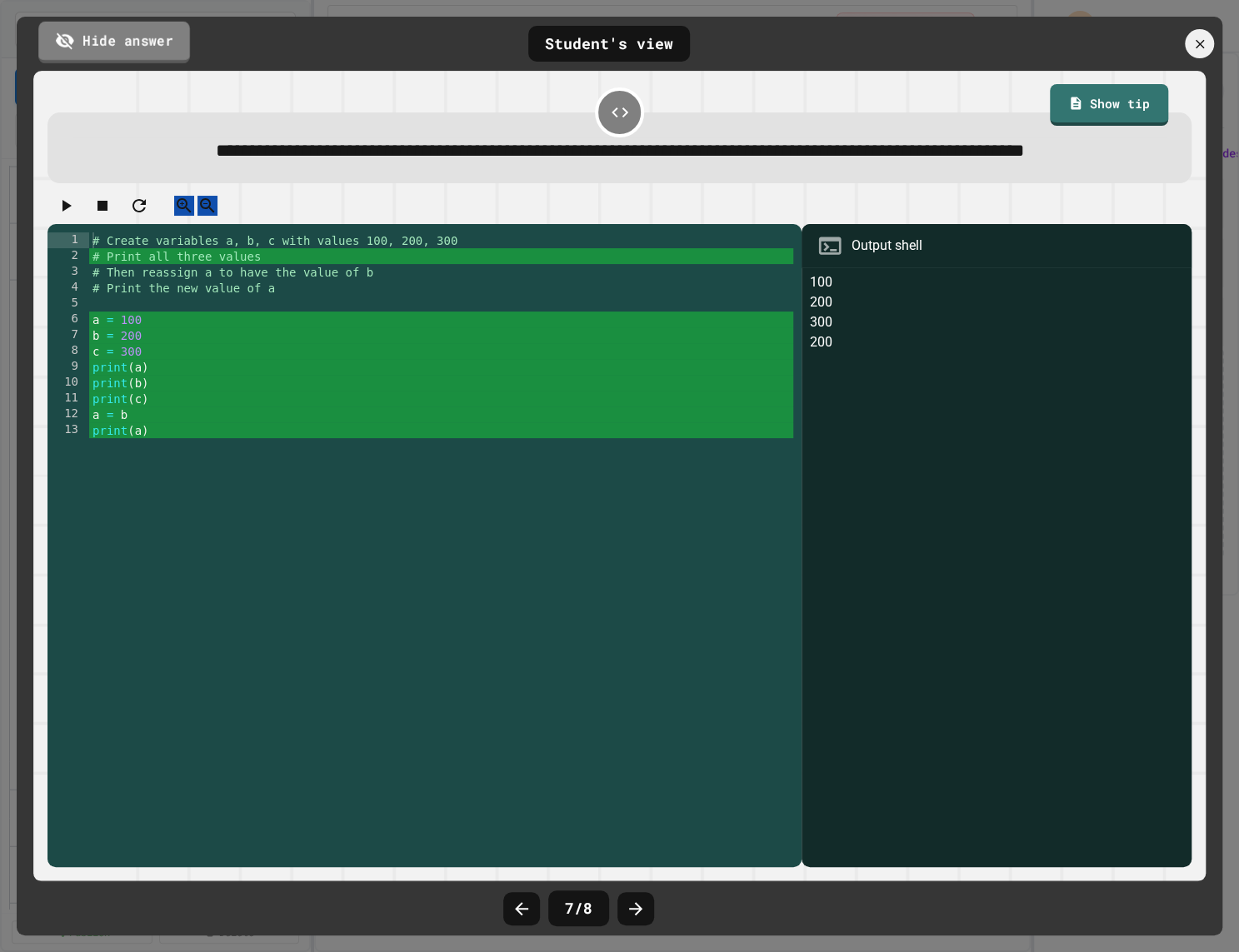
click at [147, 52] on link "Hide answer" at bounding box center [114, 41] width 152 height 41
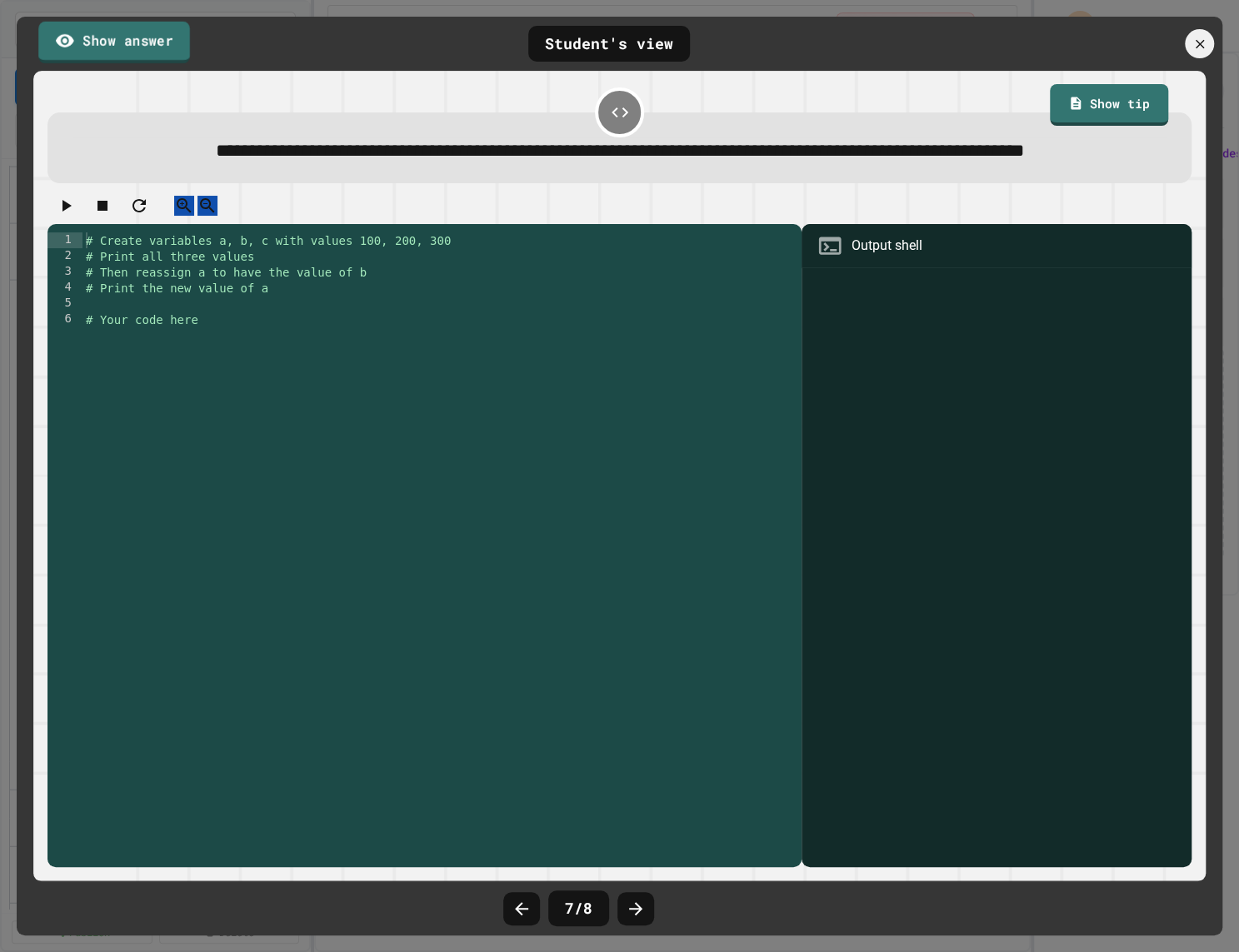
click at [147, 52] on link "Show answer" at bounding box center [114, 41] width 152 height 41
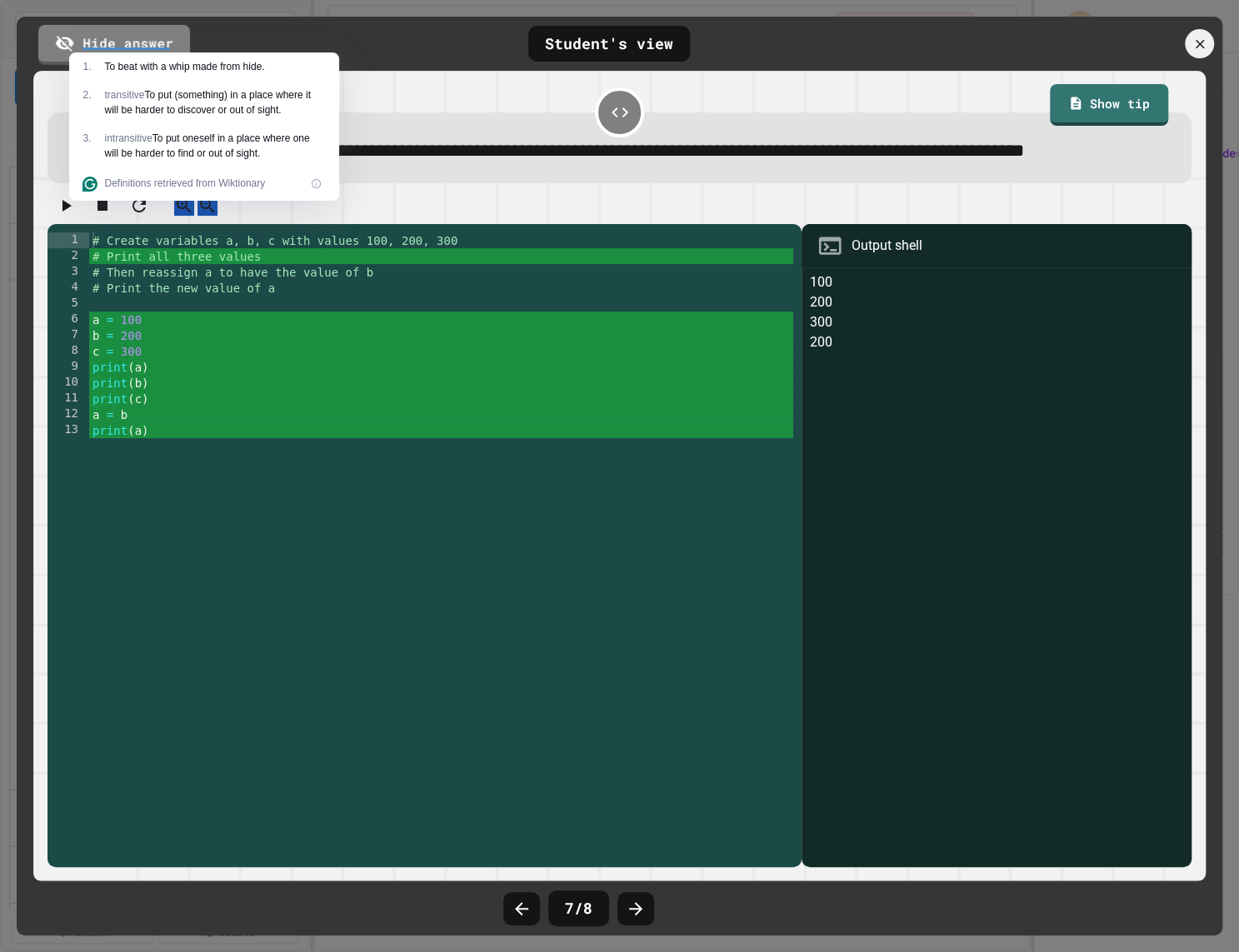
click at [147, 53] on div "1 . To beat with a whip made from hide." at bounding box center [204, 67] width 270 height 28
click at [147, 43] on link "Hide answer" at bounding box center [114, 41] width 150 height 41
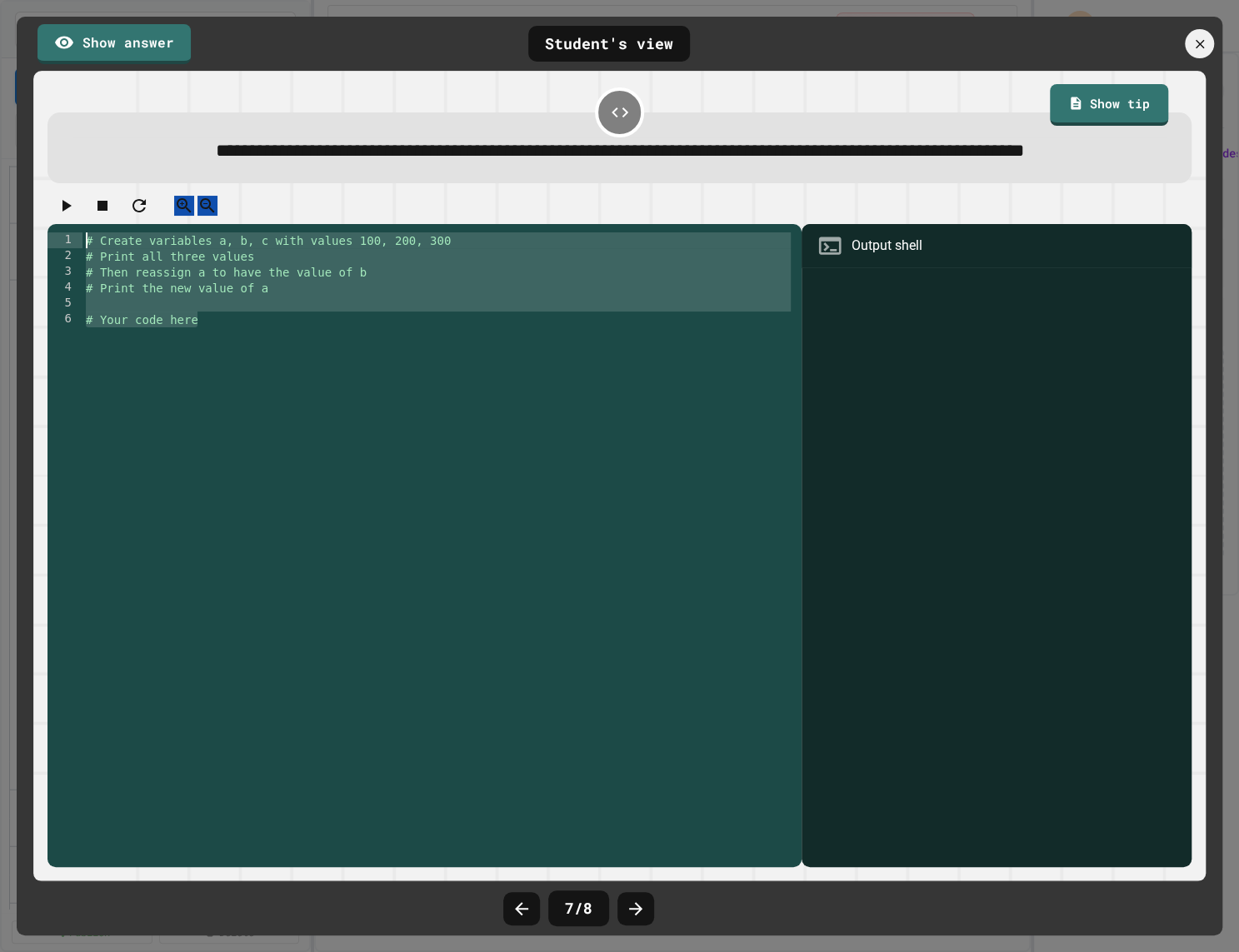
drag, startPoint x: 237, startPoint y: 377, endPoint x: 196, endPoint y: 247, distance: 136.3
click at [196, 247] on div "**********" at bounding box center [619, 532] width 1143 height 672
type textarea "**********"
click at [638, 905] on icon at bounding box center [635, 909] width 20 height 20
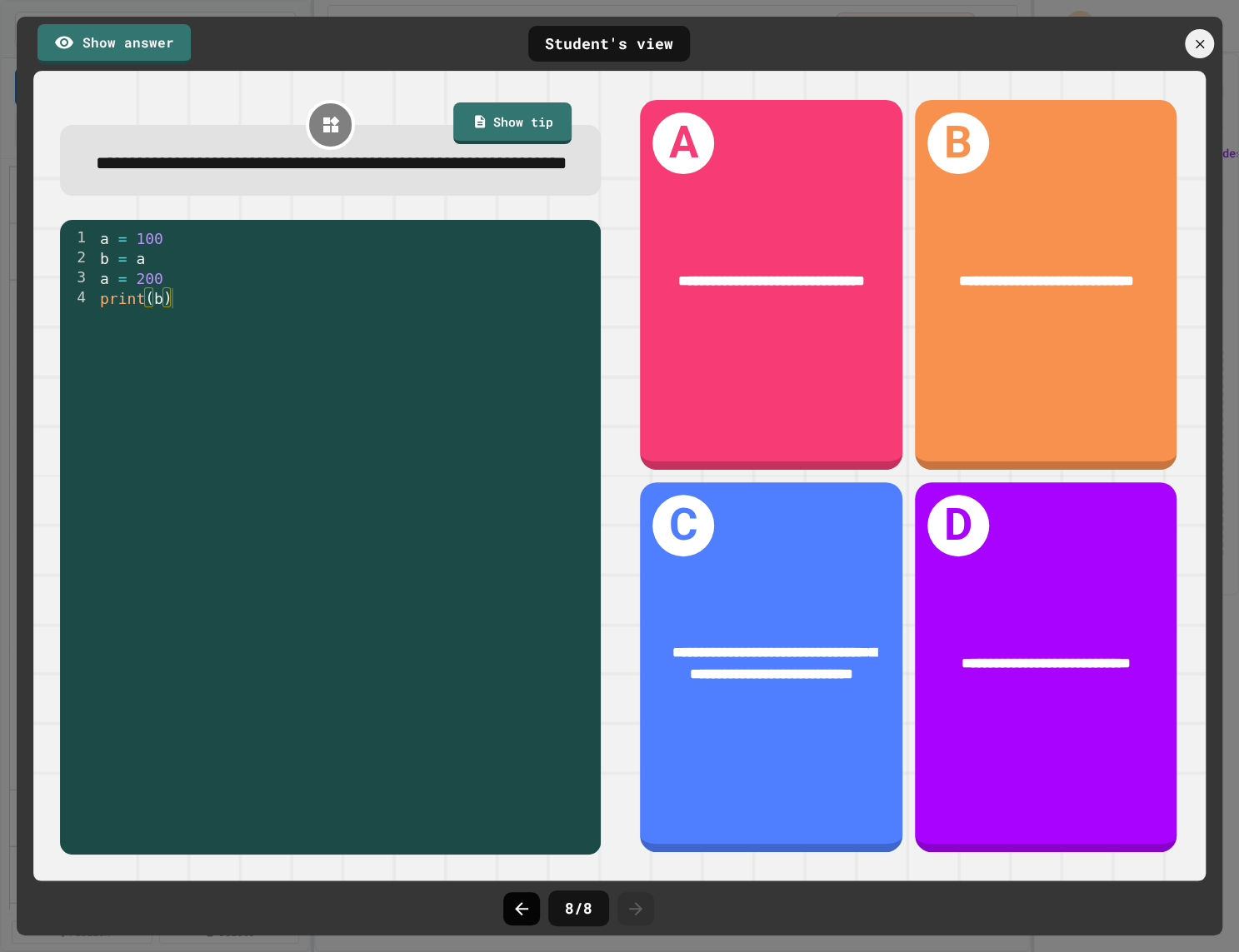
click at [520, 899] on icon at bounding box center [521, 909] width 20 height 20
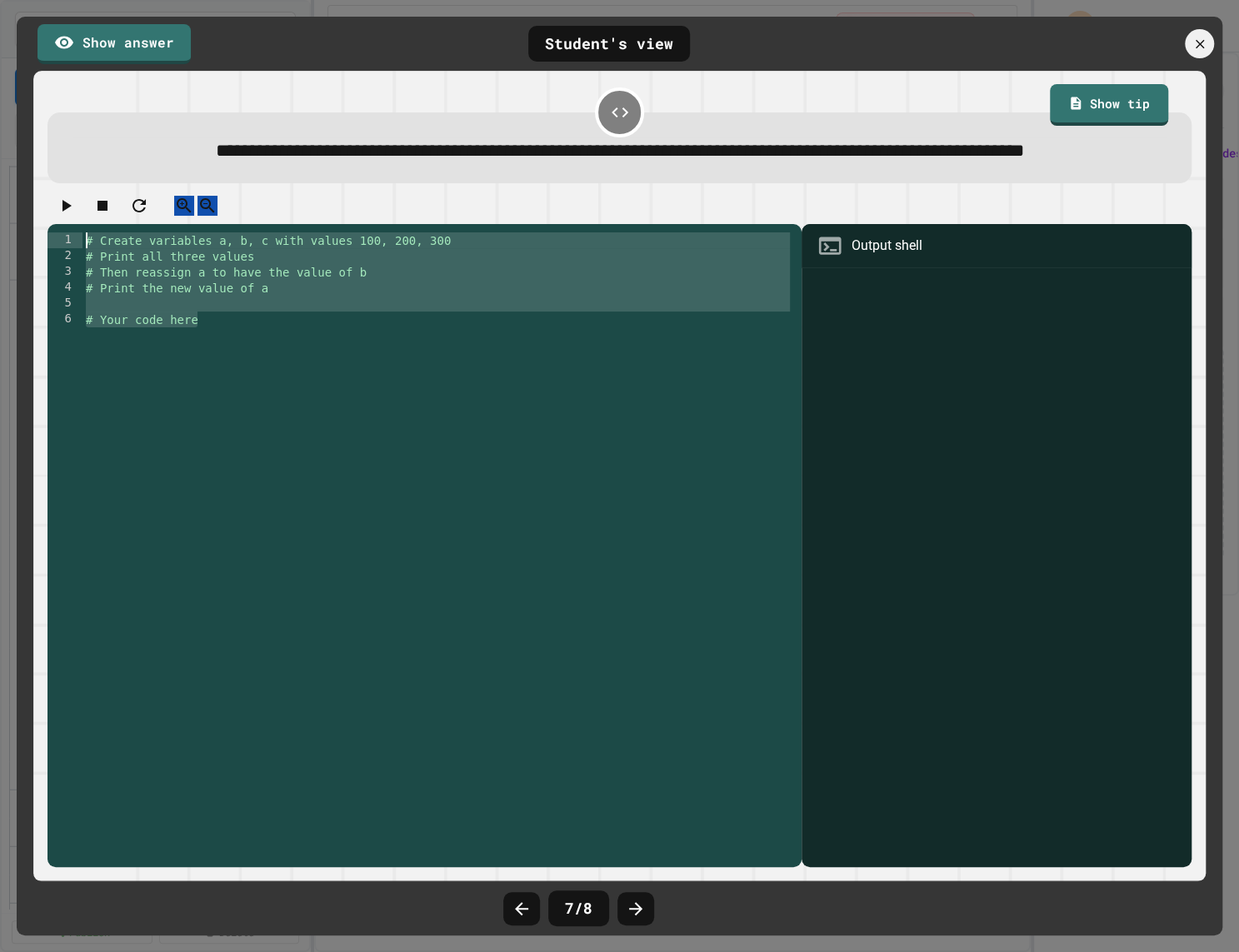
drag, startPoint x: 477, startPoint y: 433, endPoint x: 489, endPoint y: 203, distance: 230.3
click at [489, 203] on div "**********" at bounding box center [619, 476] width 1156 height 794
type textarea "**********"
click at [1186, 56] on div at bounding box center [1130, 43] width 183 height 29
click at [1198, 54] on div at bounding box center [1200, 43] width 35 height 35
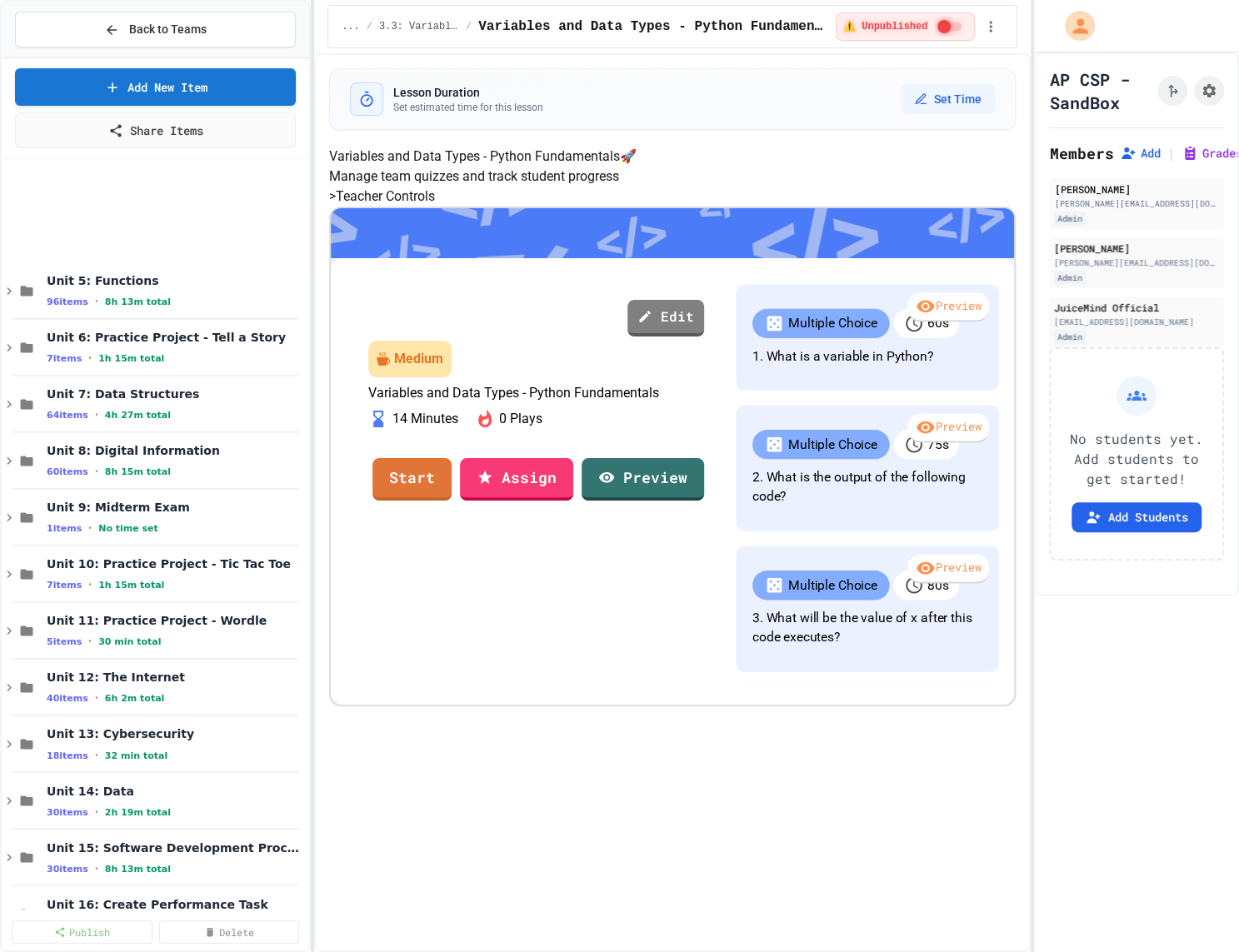
scroll to position [1251, 0]
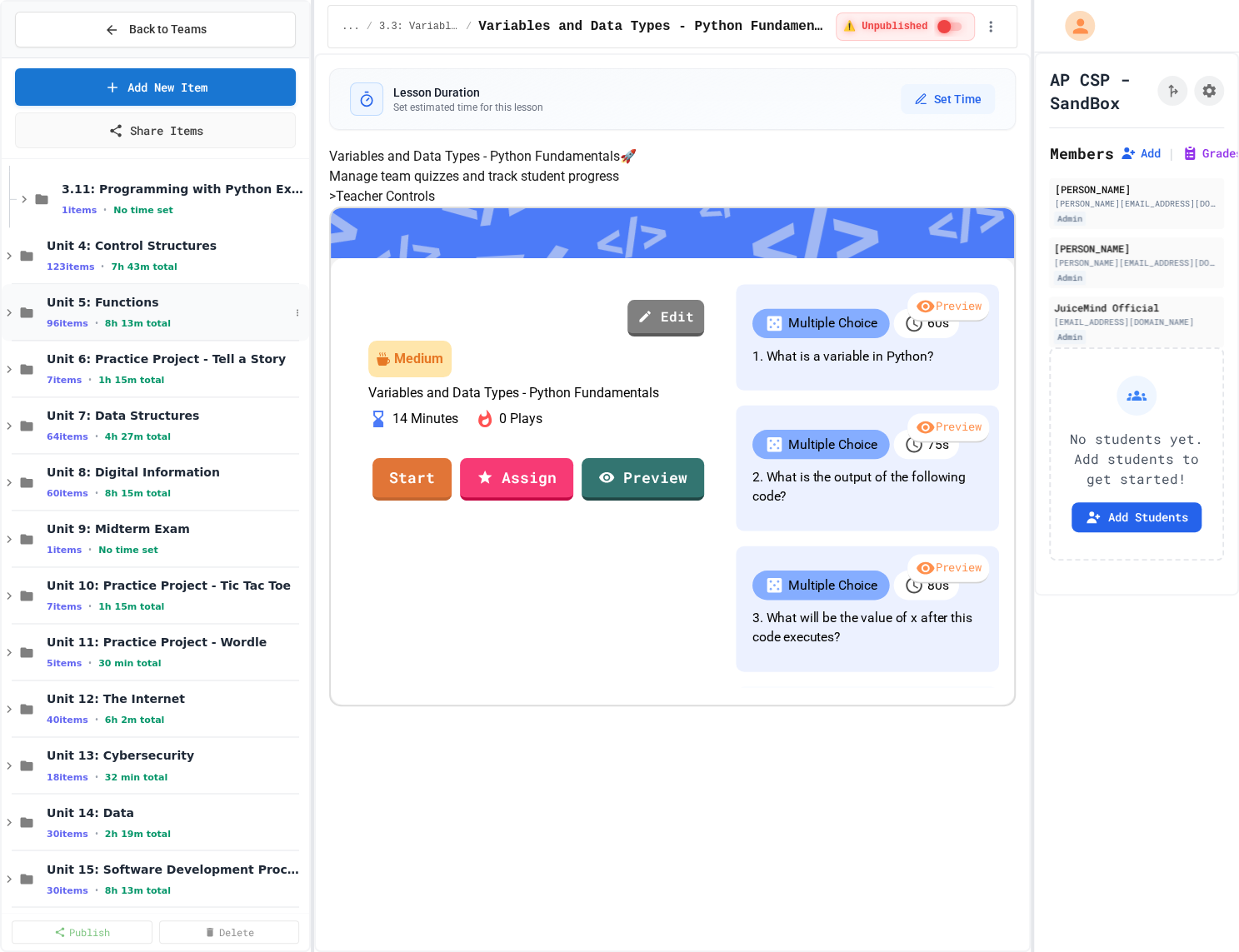
click at [193, 325] on div "96 items • 8h 13m total" at bounding box center [168, 324] width 243 height 13
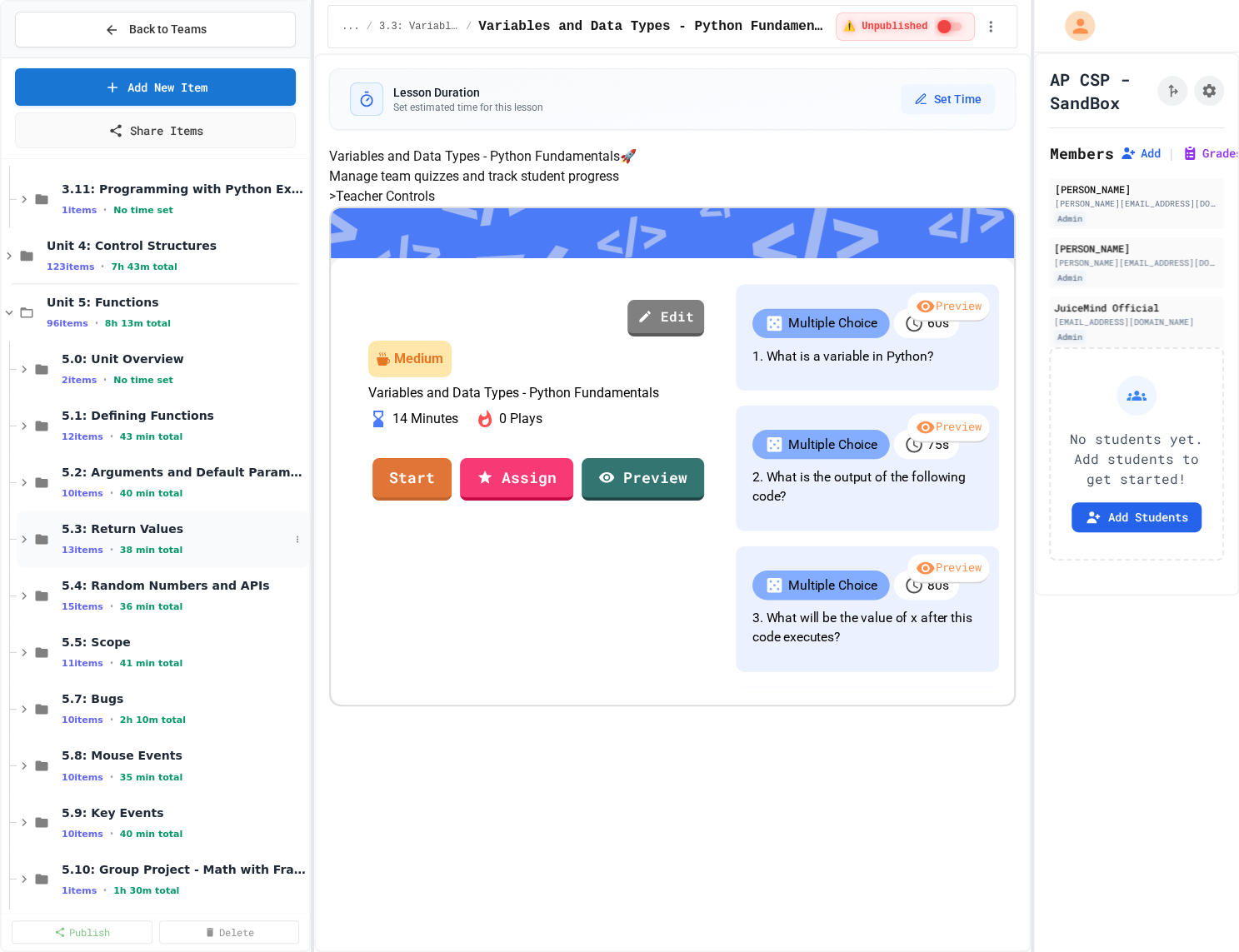
click at [190, 530] on span "5.3: Return Values" at bounding box center [175, 529] width 228 height 15
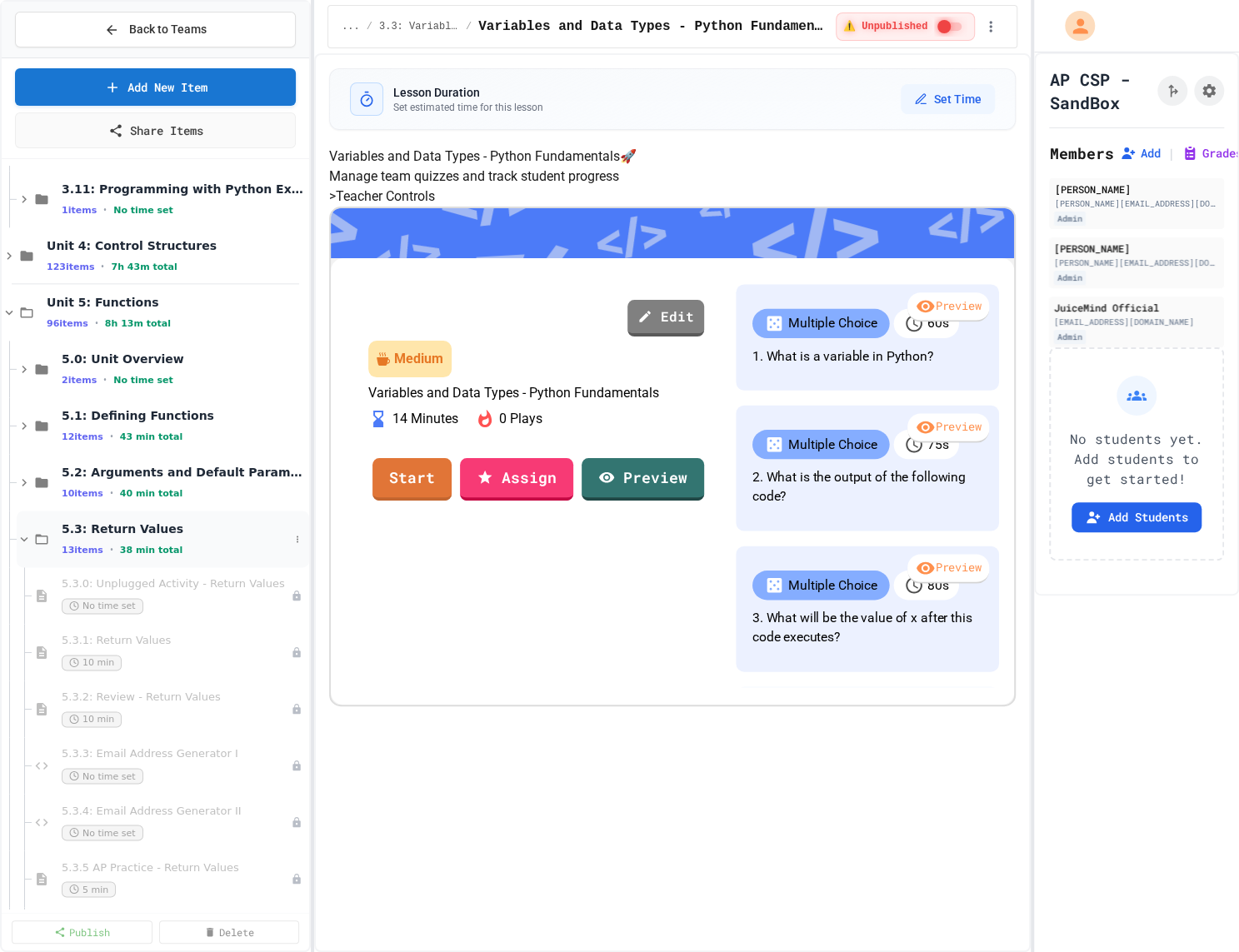
click at [232, 521] on span "5.3: Return Values" at bounding box center [175, 529] width 228 height 15
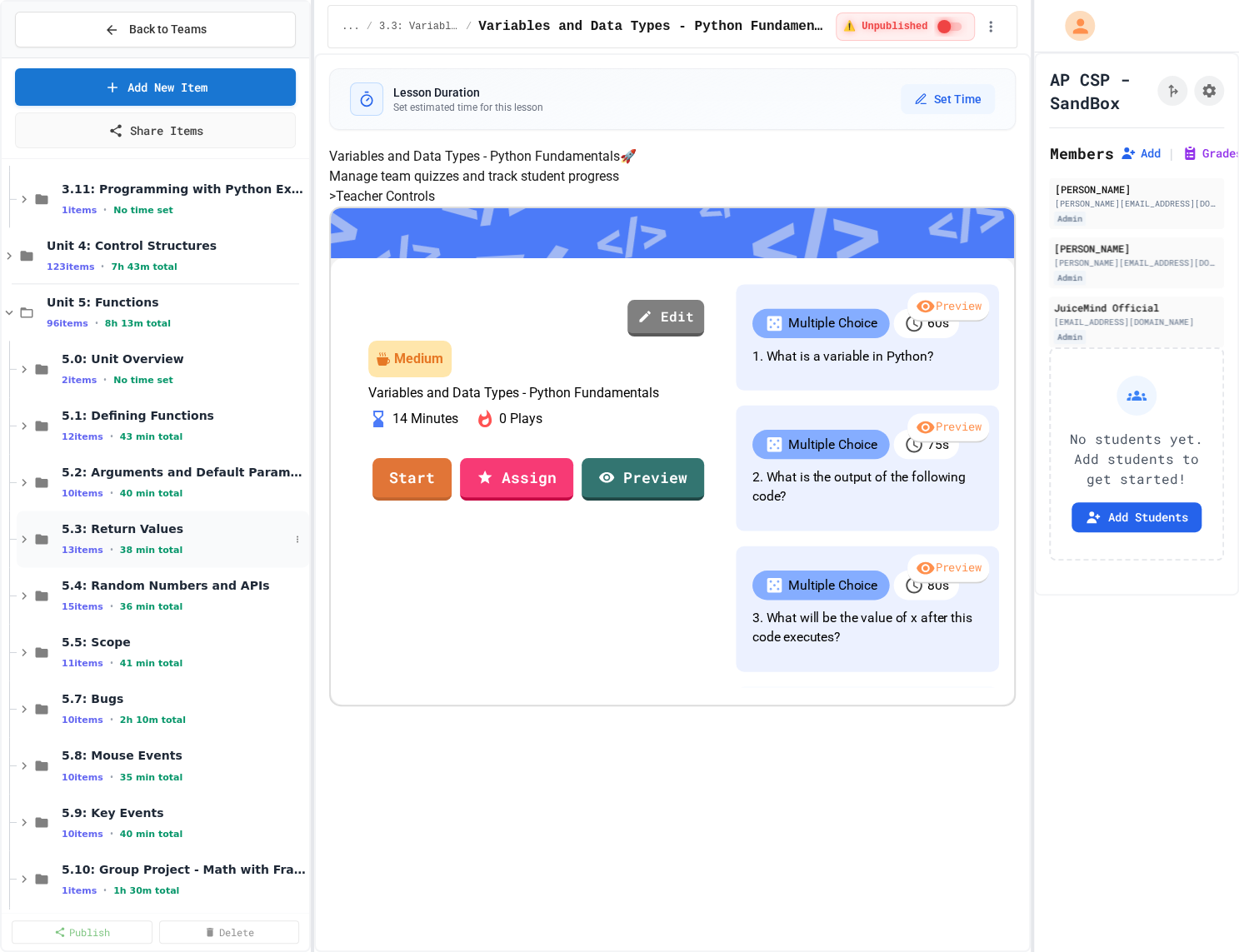
click at [232, 522] on span "5.3: Return Values" at bounding box center [175, 529] width 228 height 15
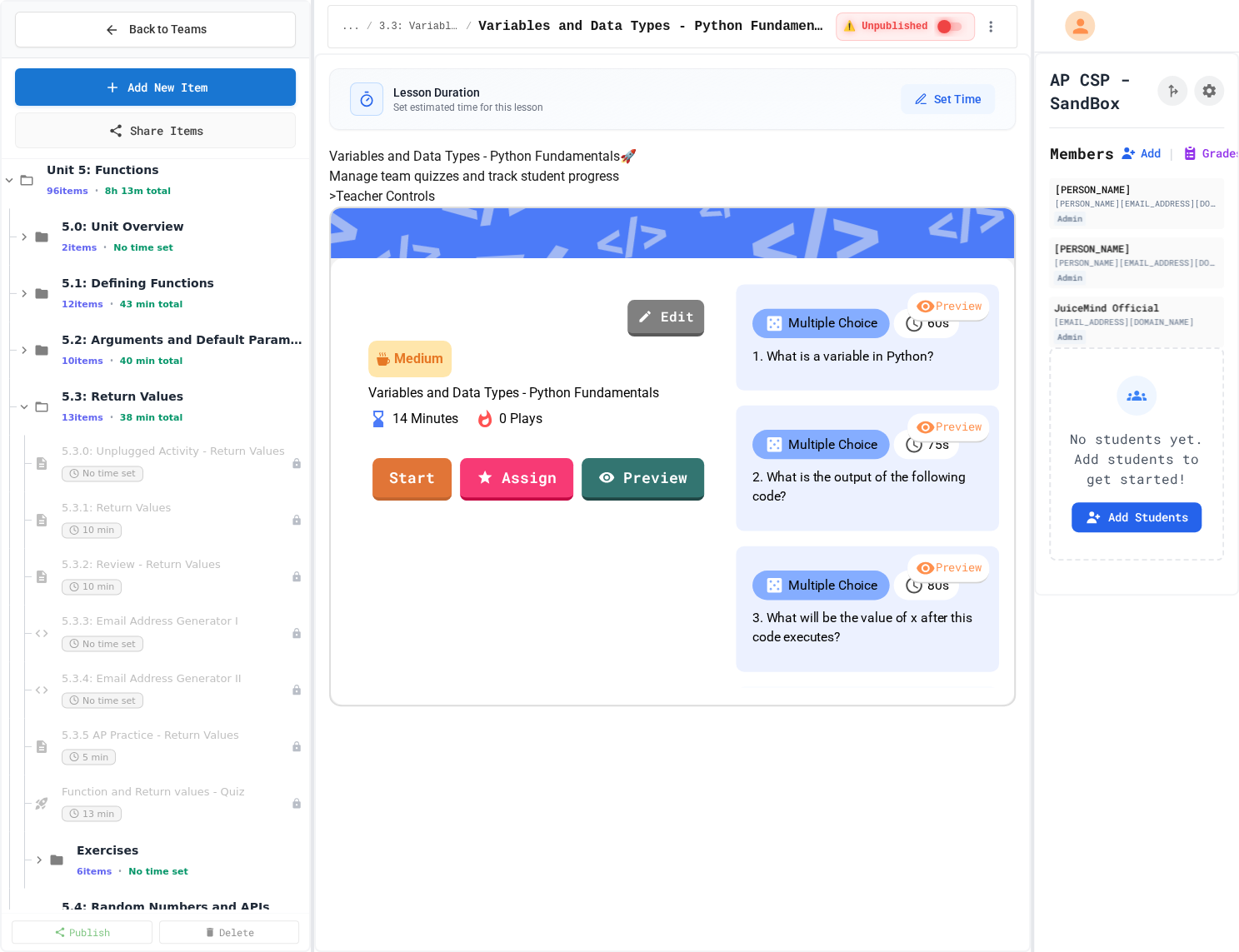
scroll to position [1407, 0]
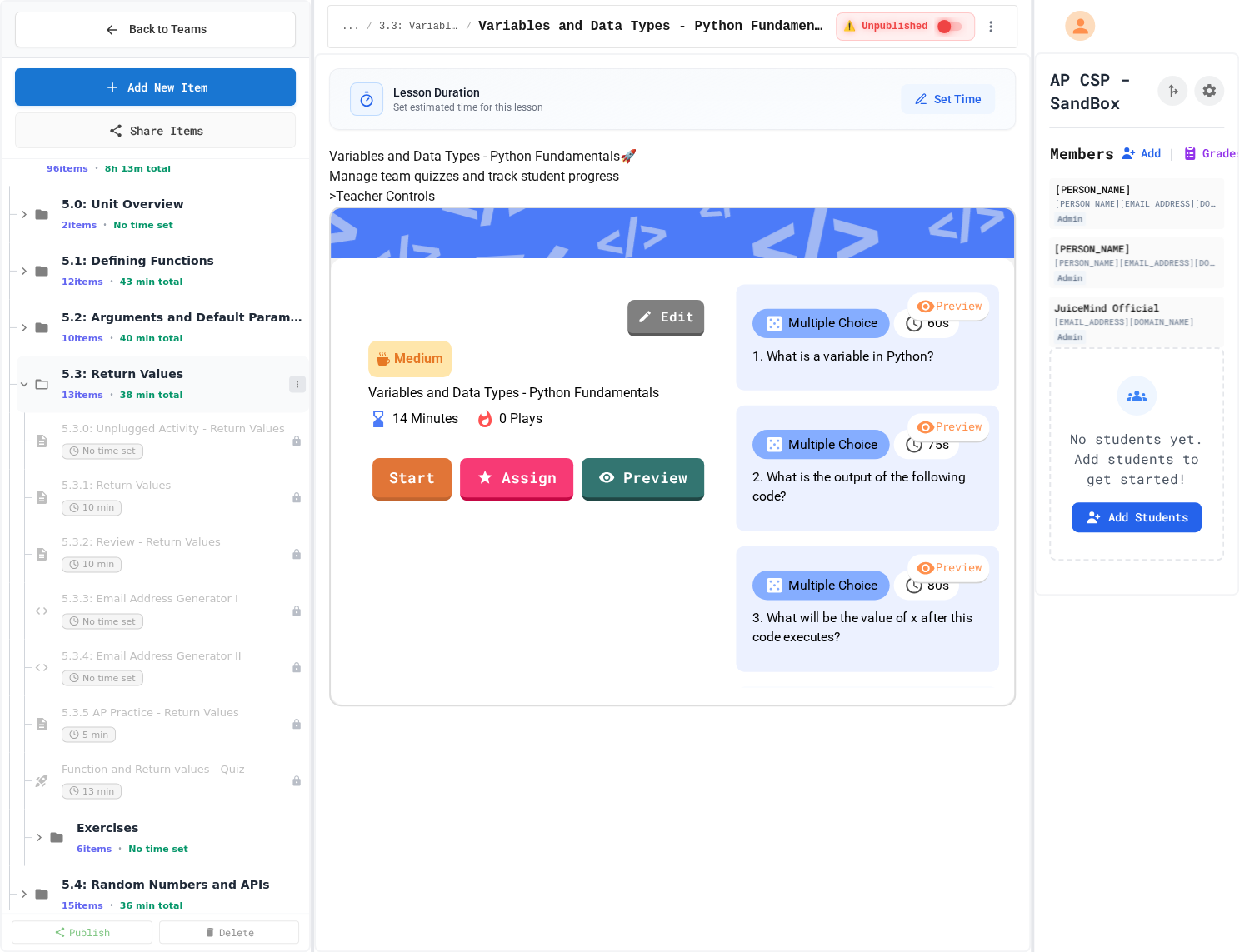
click at [295, 385] on icon at bounding box center [297, 384] width 10 height 10
click at [280, 415] on button "Add Item" at bounding box center [258, 414] width 117 height 30
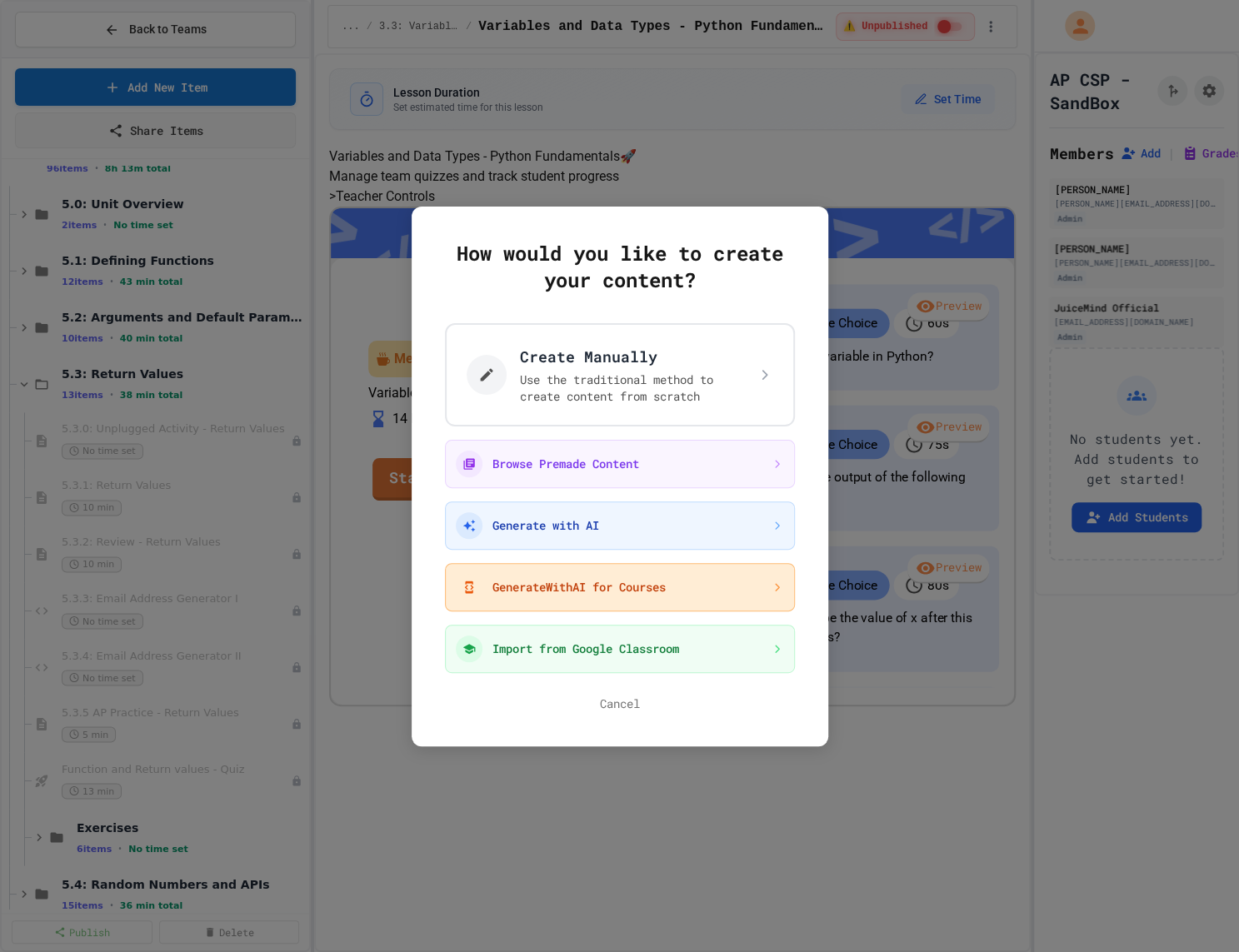
click at [601, 600] on button "GenerateWithAI for Courses" at bounding box center [619, 588] width 350 height 49
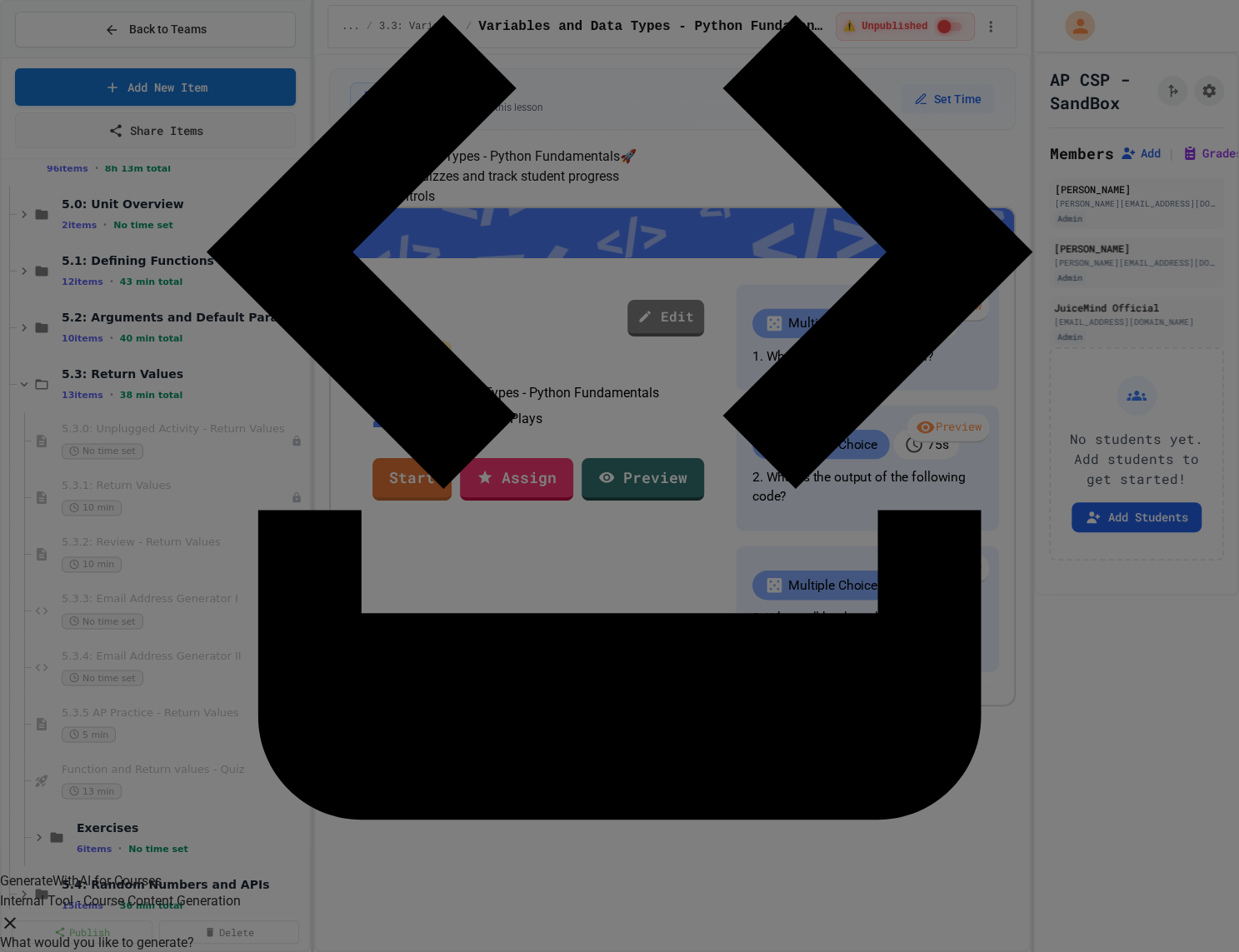
scroll to position [300, 0]
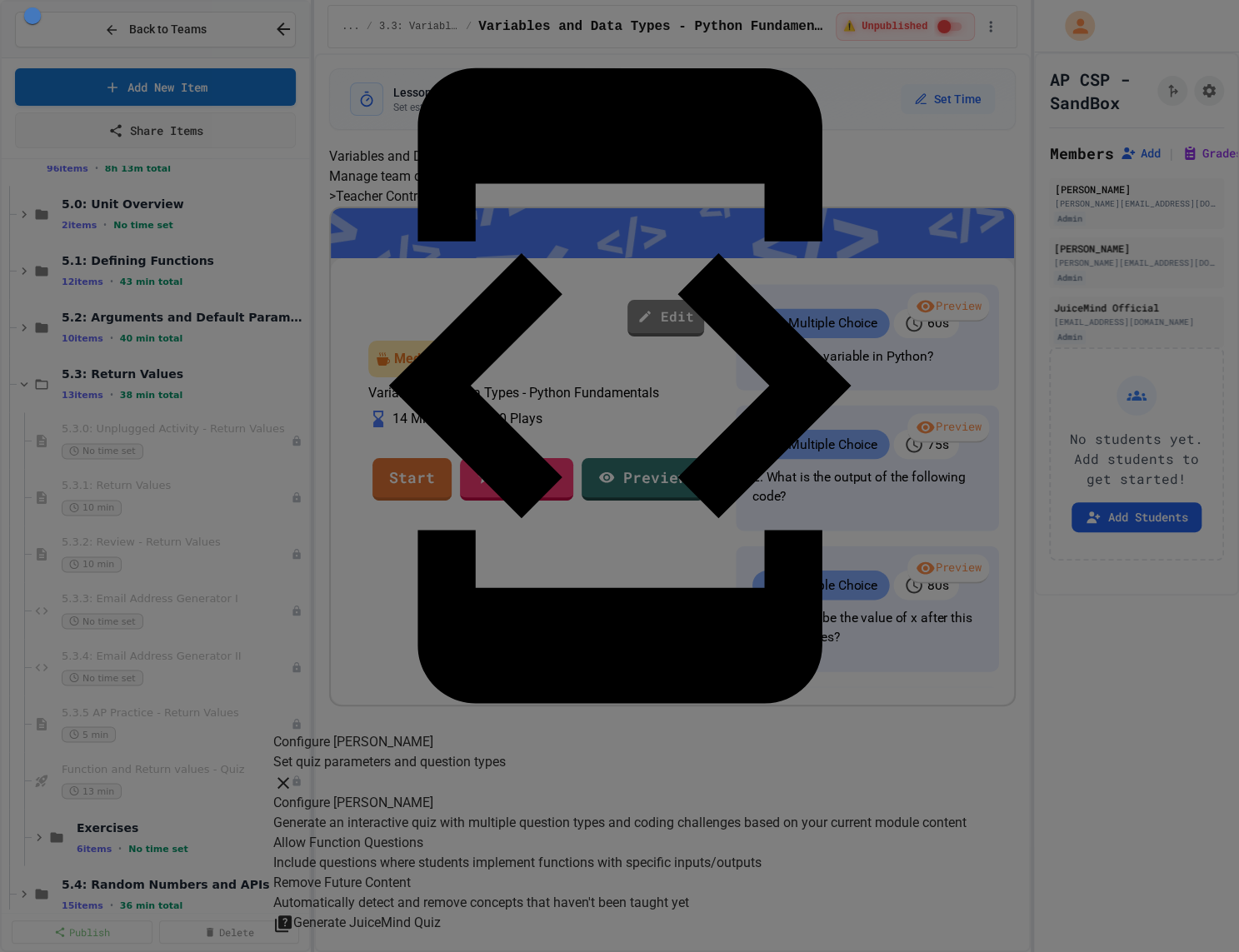
scroll to position [0, 0]
click at [441, 914] on button "Generate JuiceMind Quiz" at bounding box center [356, 924] width 168 height 21
click at [294, 773] on icon "button" at bounding box center [282, 782] width 20 height 20
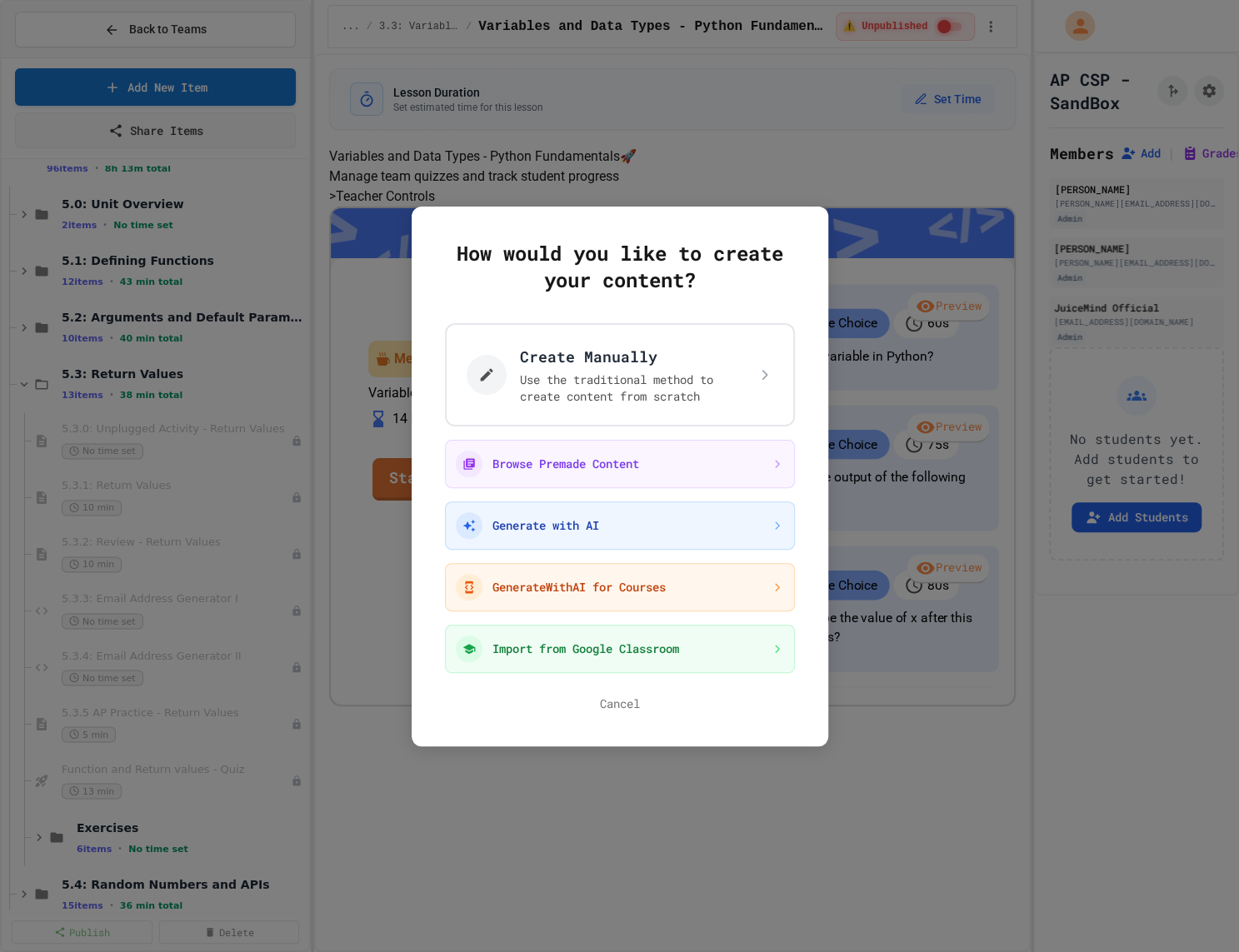
click at [770, 93] on div at bounding box center [619, 476] width 1239 height 952
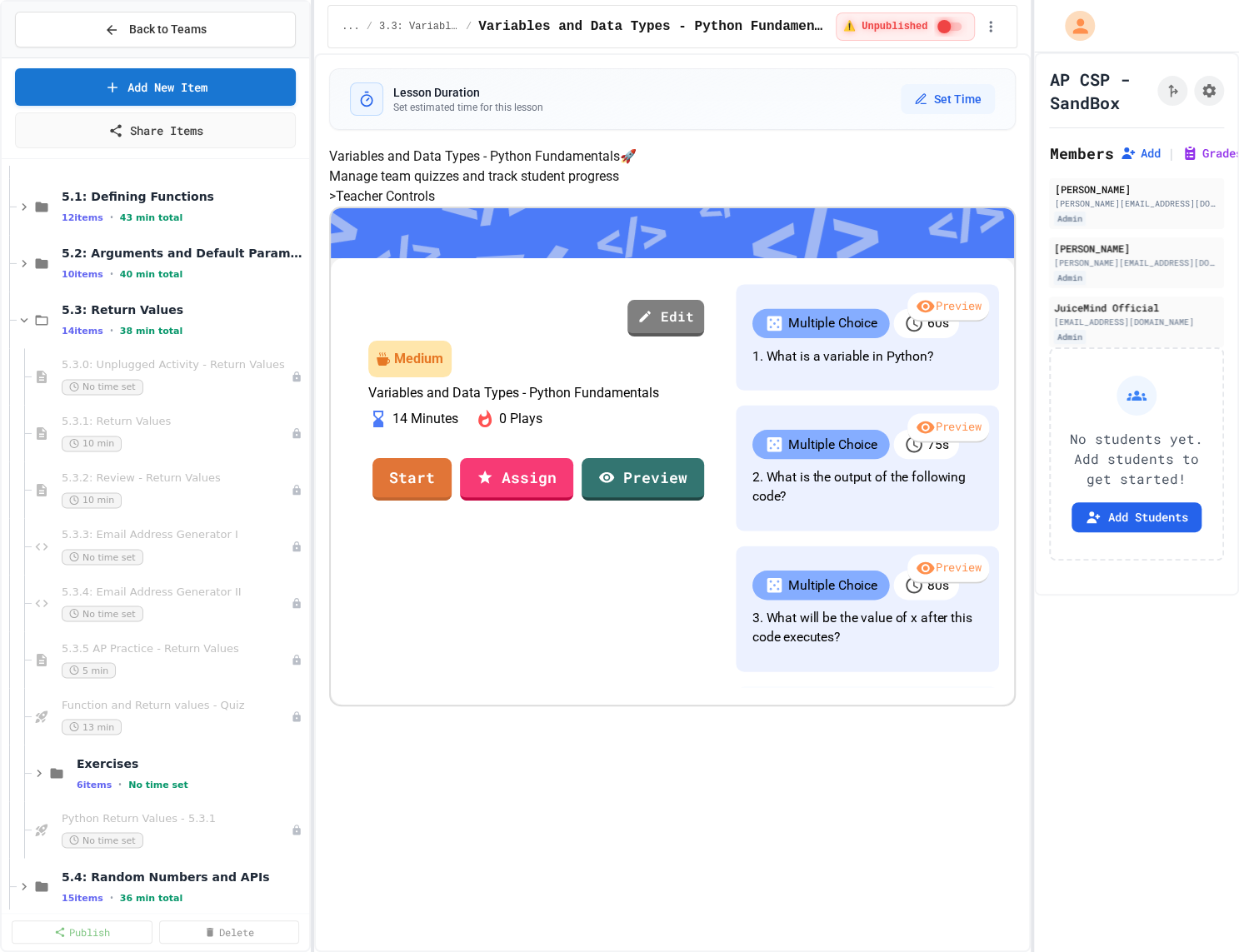
scroll to position [1494, 0]
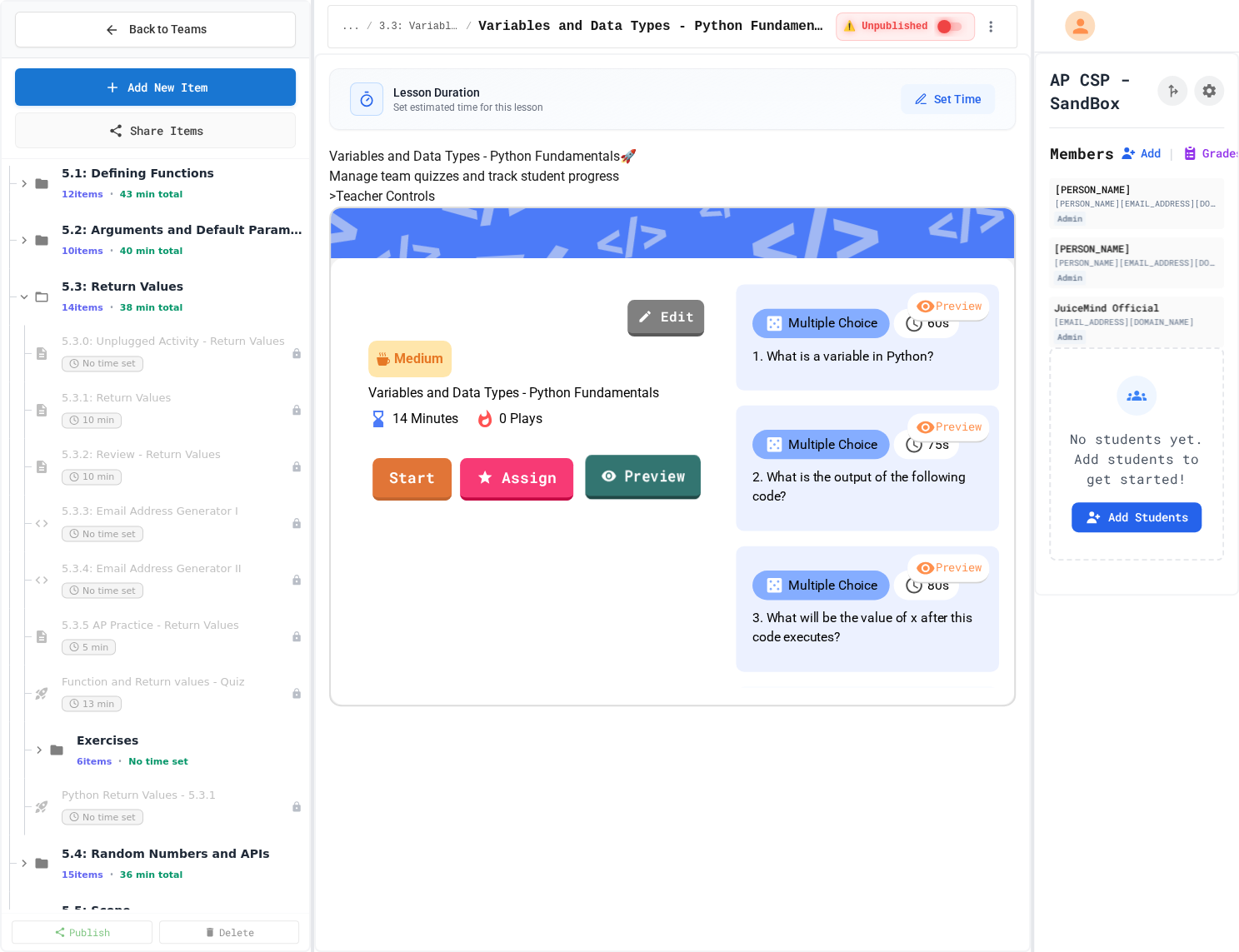
click at [687, 500] on link "Preview" at bounding box center [642, 477] width 115 height 45
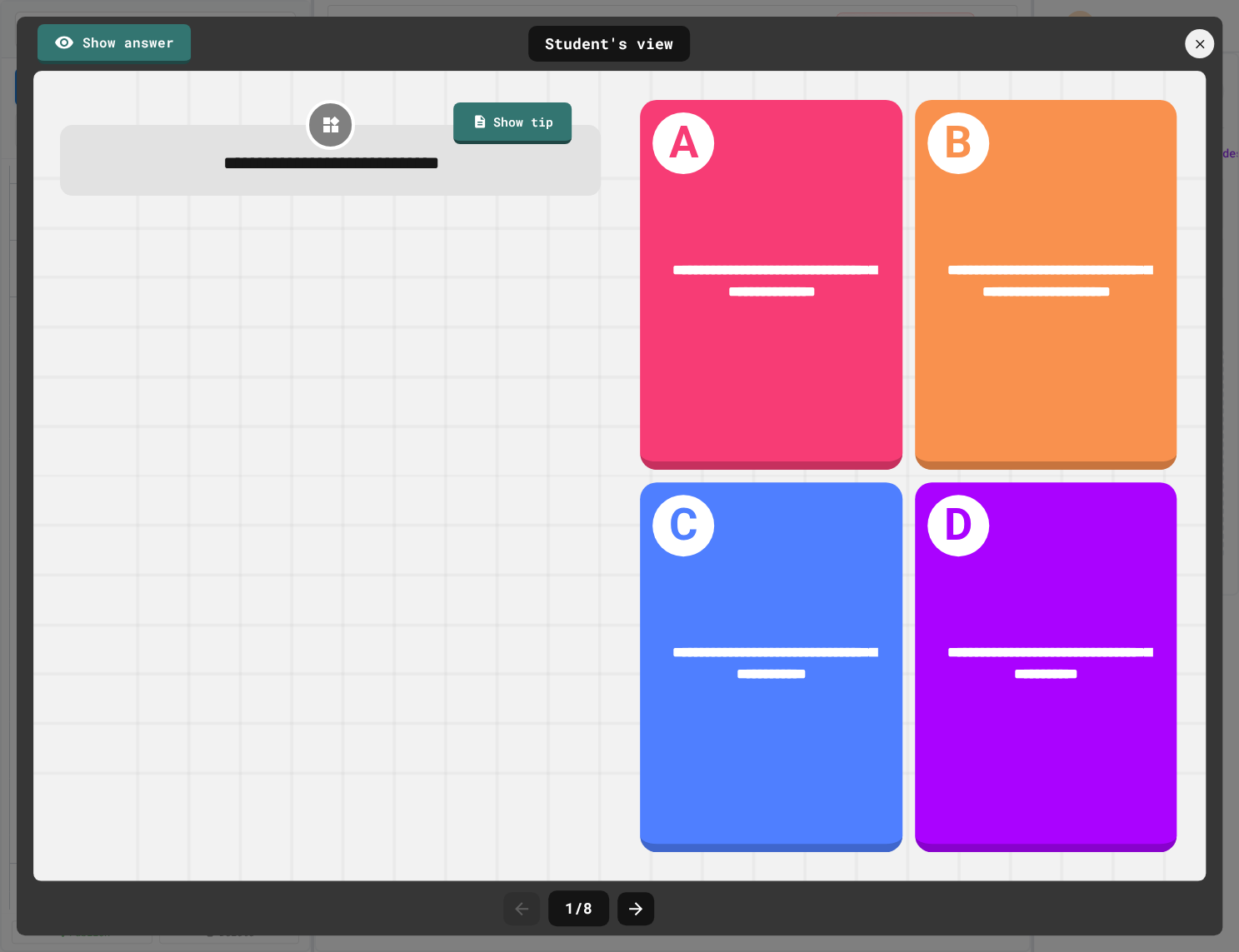
click at [1186, 49] on div at bounding box center [1199, 43] width 29 height 29
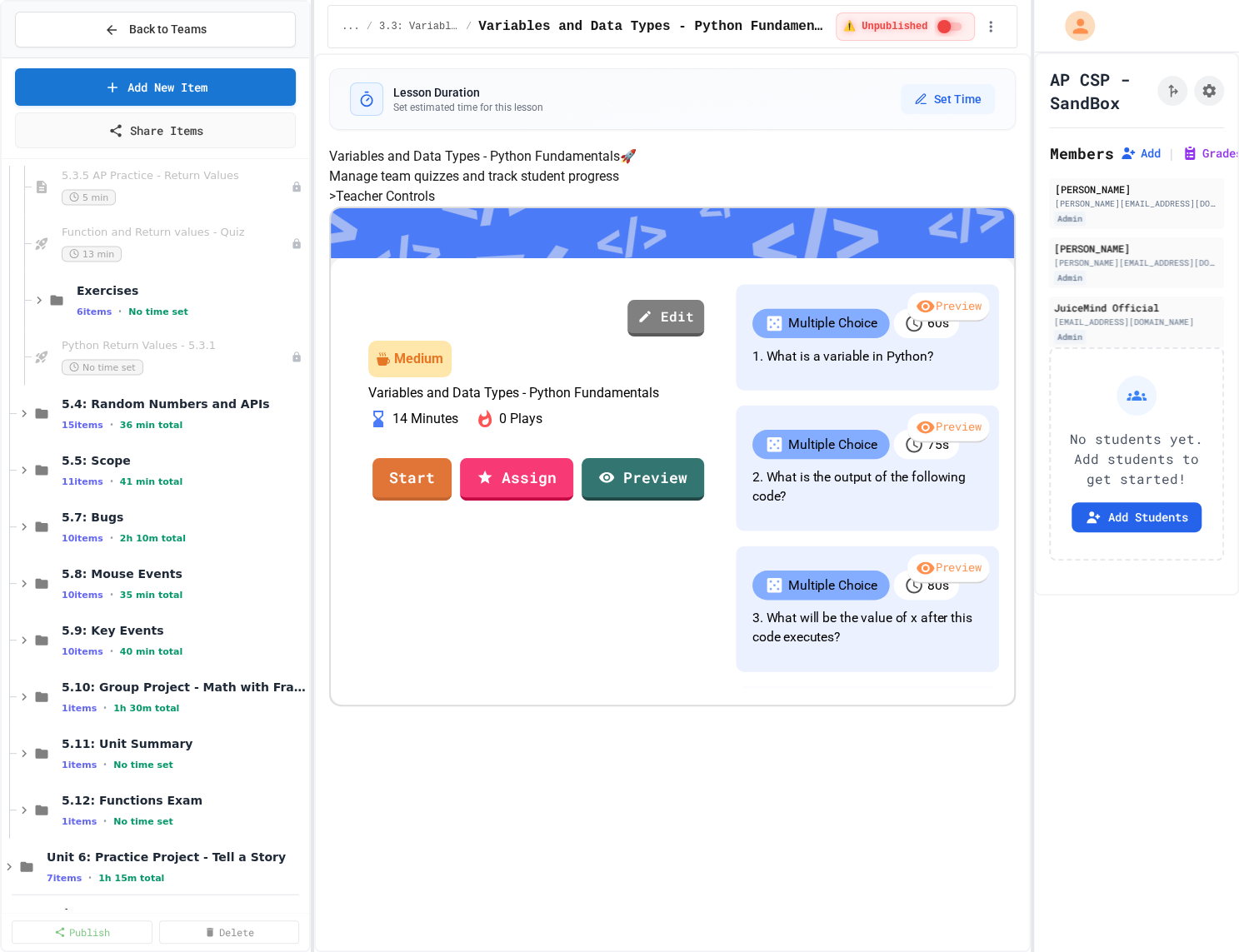
scroll to position [1793, 0]
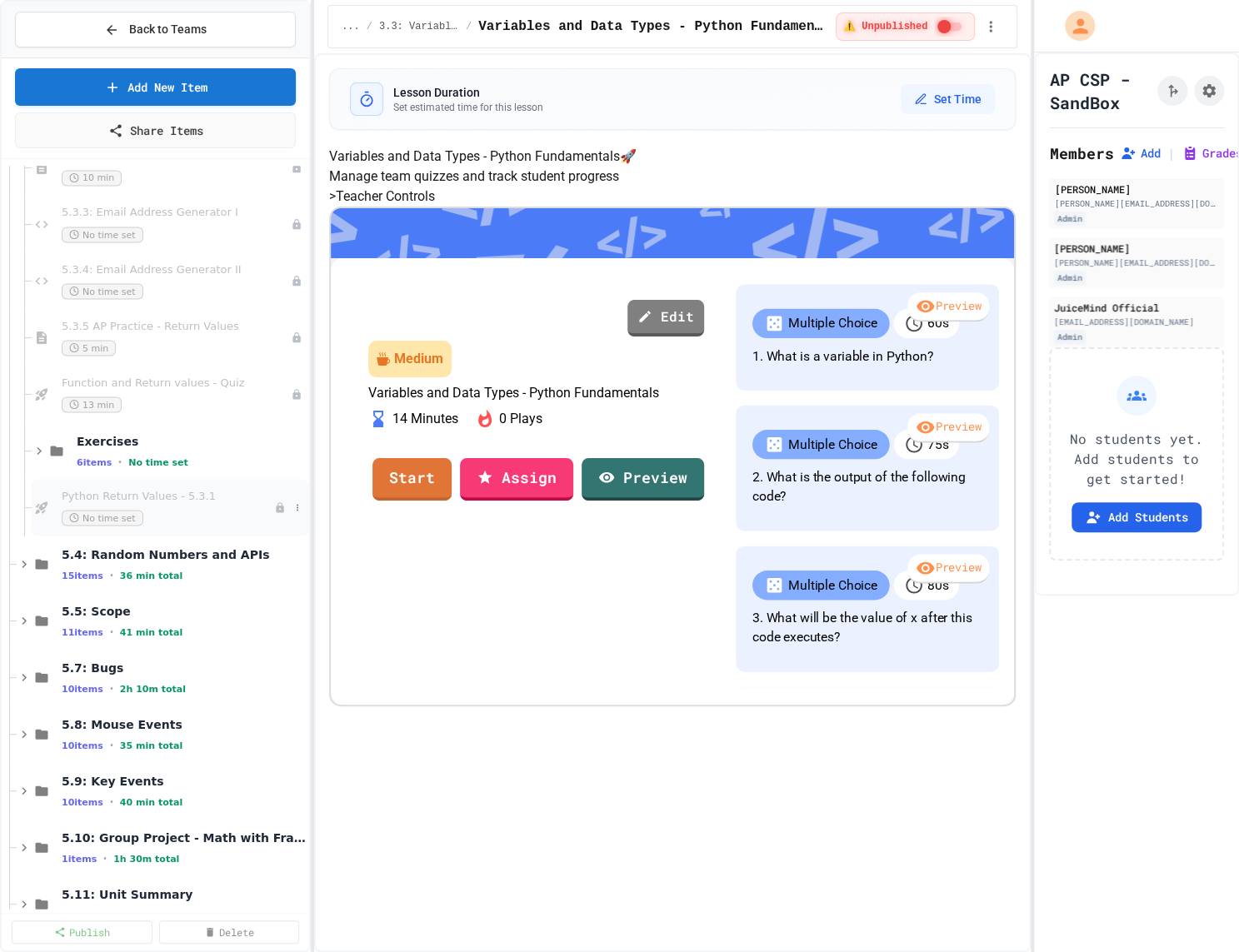
click at [175, 502] on div "Python Return Values - 5.3.1 No time set" at bounding box center [168, 506] width 213 height 37
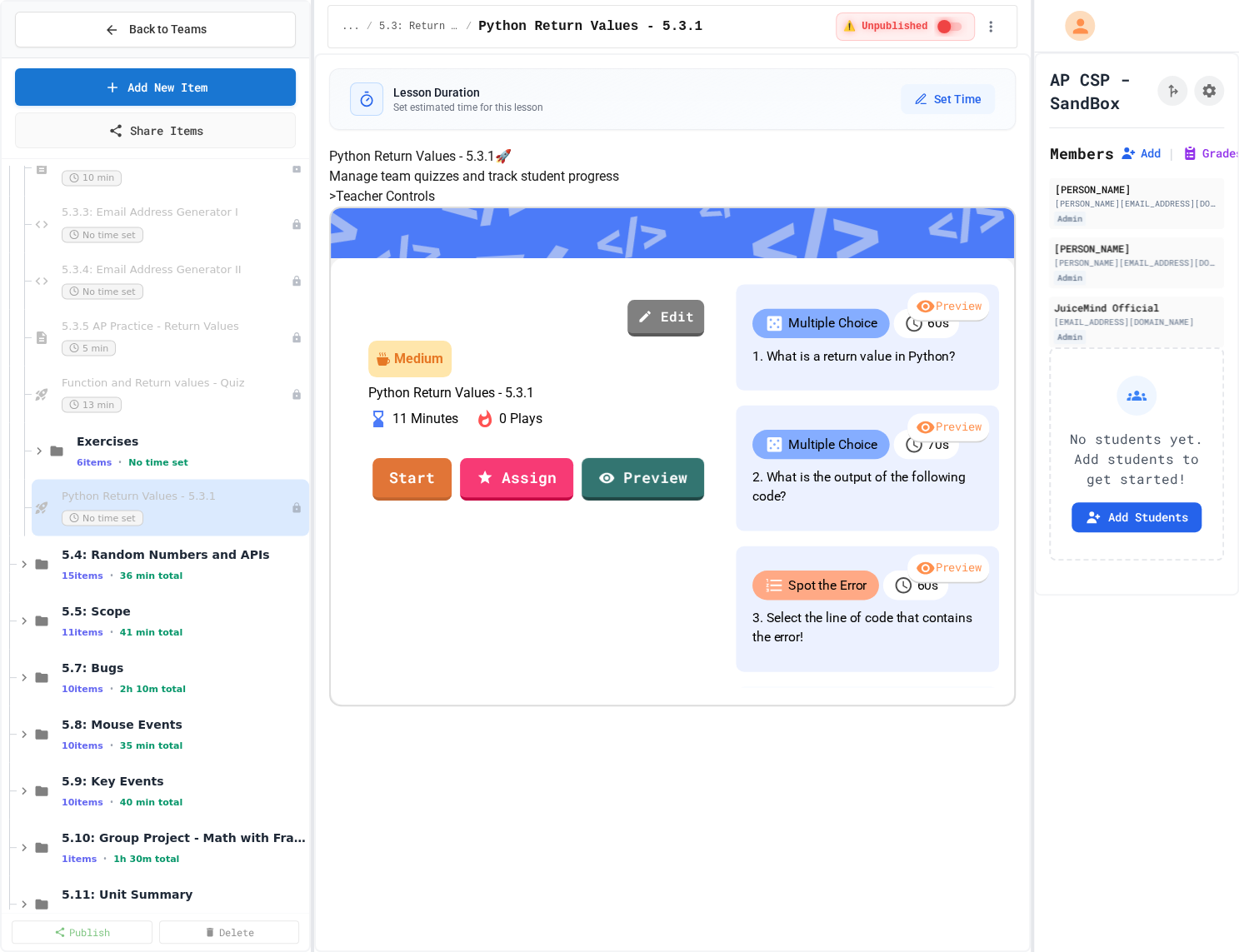
click at [704, 500] on link "Preview" at bounding box center [642, 478] width 123 height 42
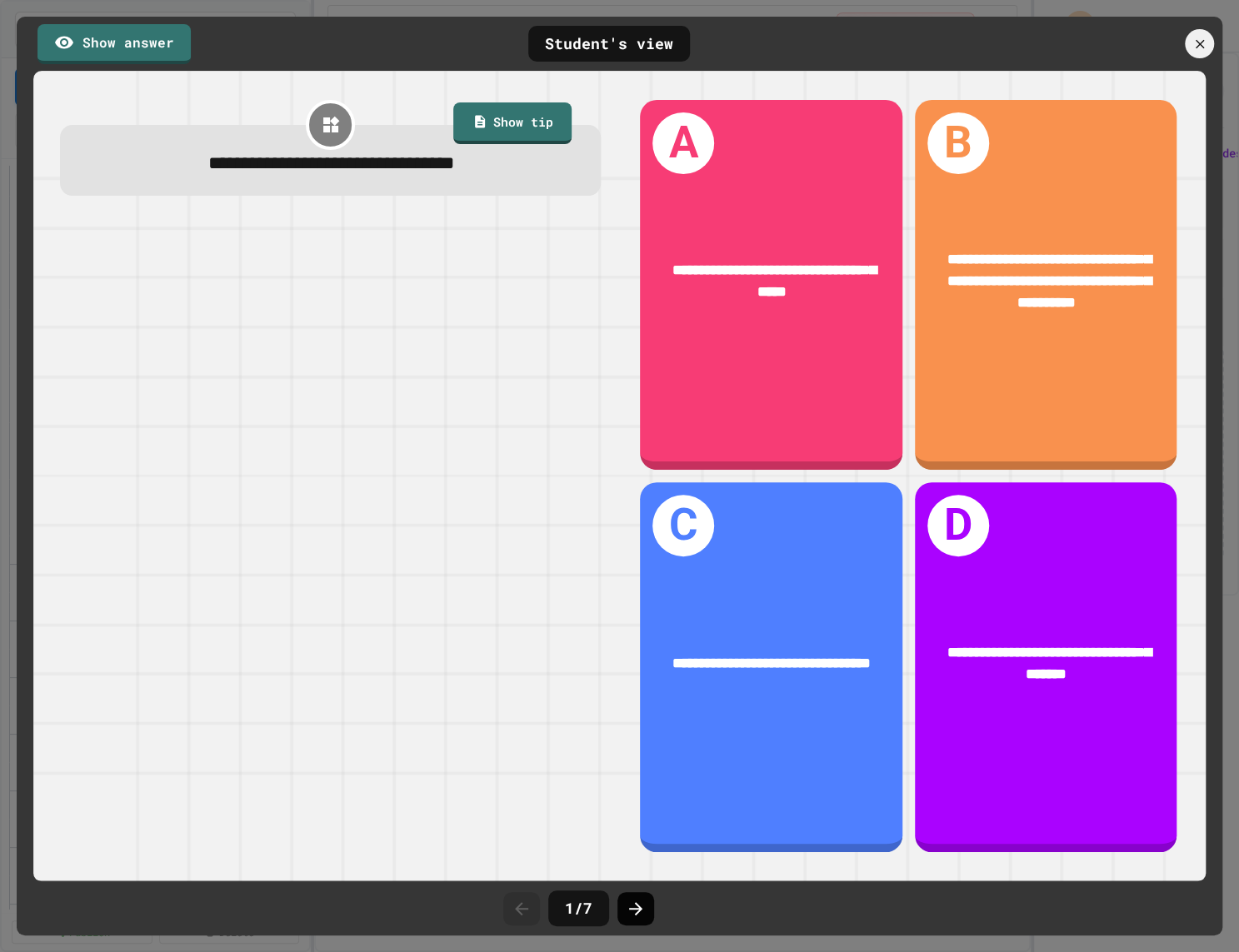
click at [639, 893] on div at bounding box center [635, 909] width 37 height 34
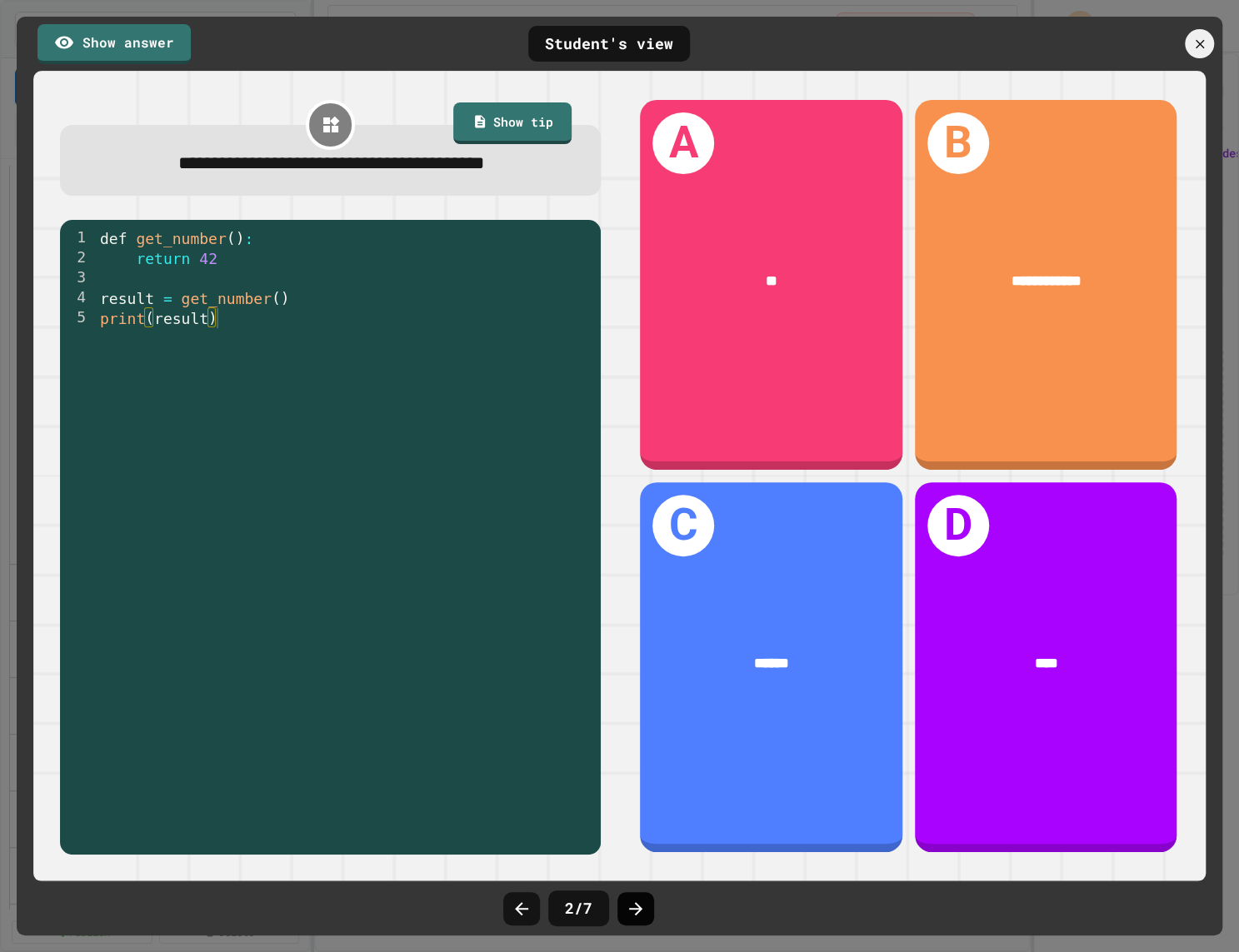
click at [639, 894] on div at bounding box center [635, 909] width 37 height 34
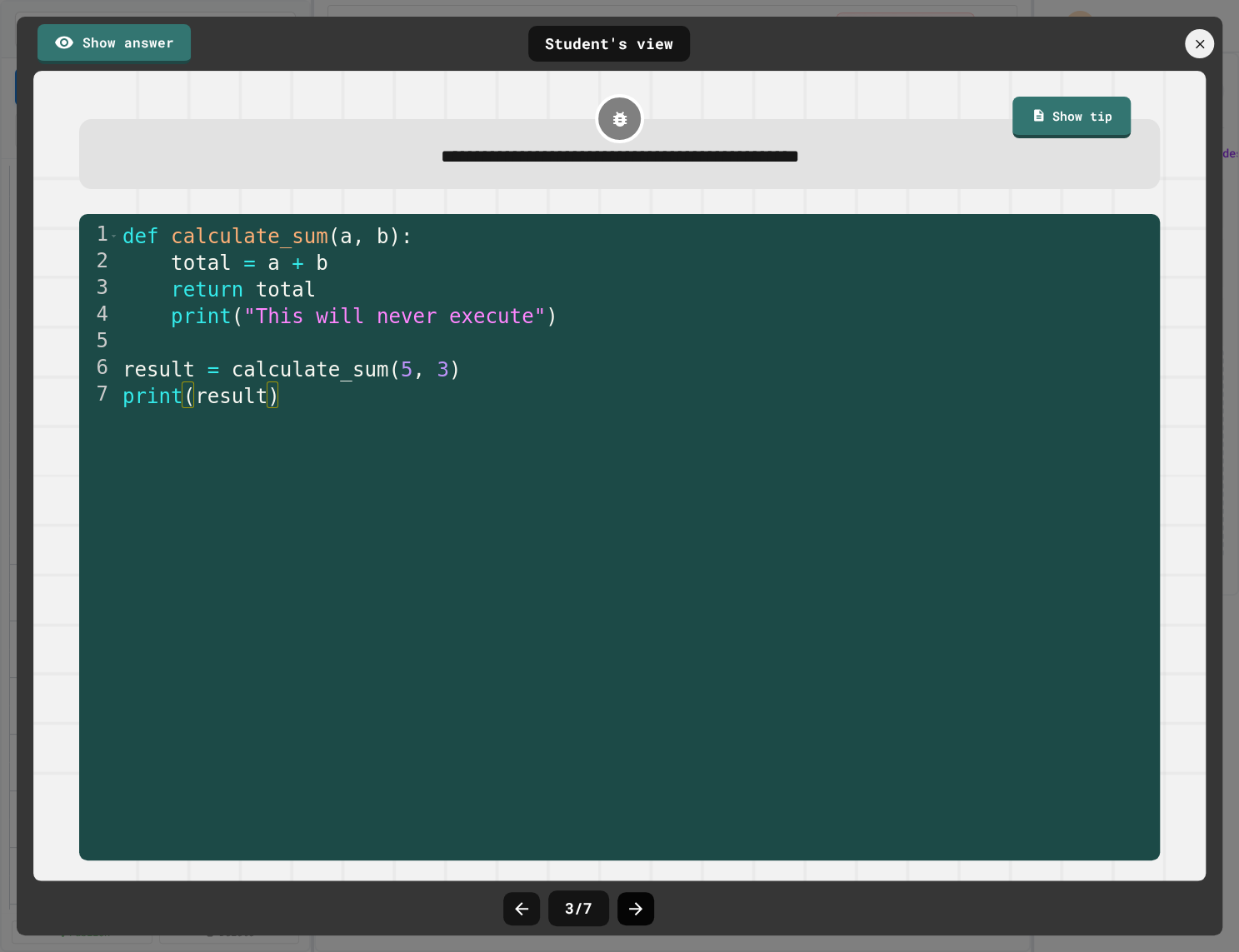
click at [640, 895] on div at bounding box center [635, 909] width 37 height 34
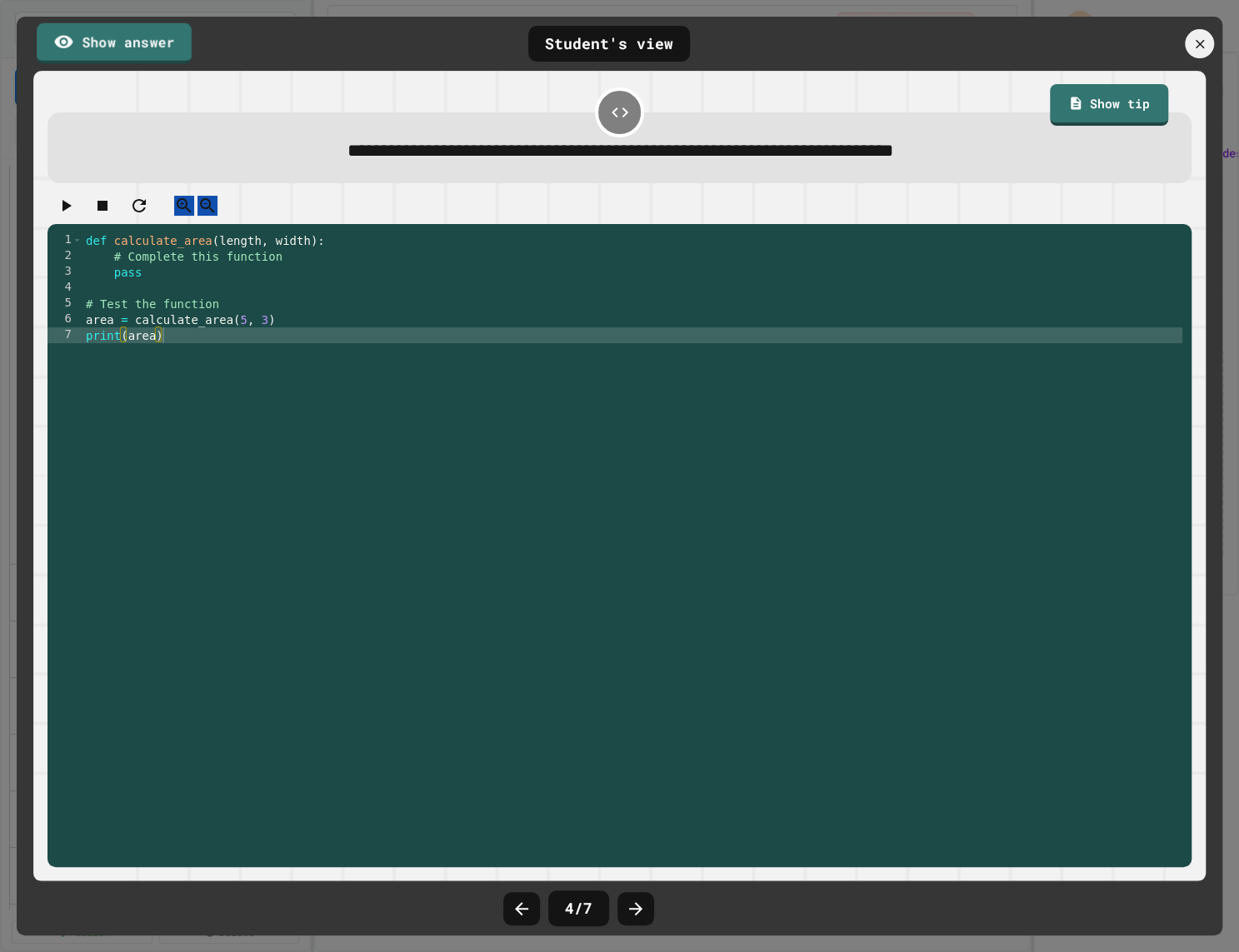
click at [151, 26] on link "Show answer" at bounding box center [113, 43] width 155 height 41
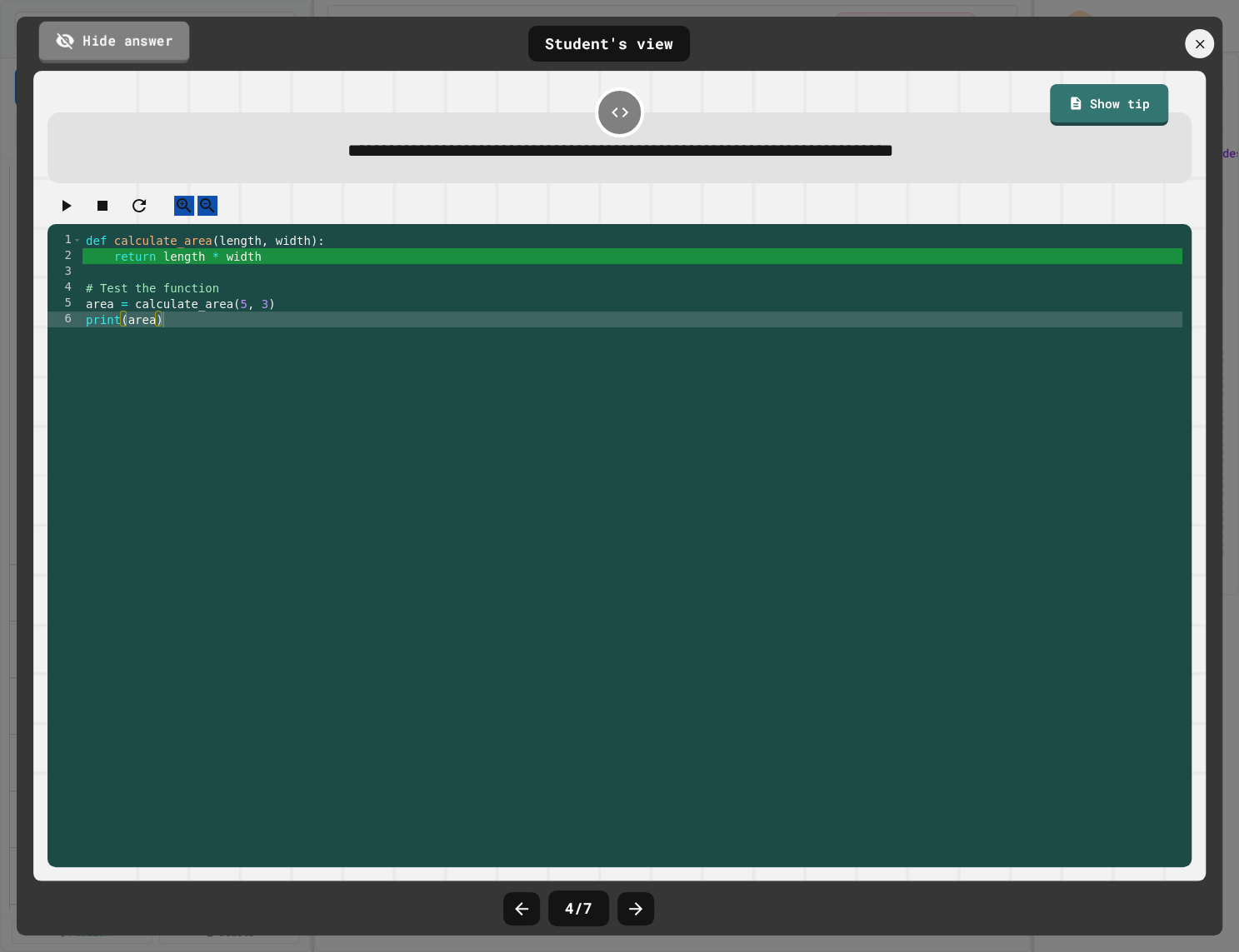
click at [151, 26] on link "Hide answer" at bounding box center [114, 41] width 151 height 41
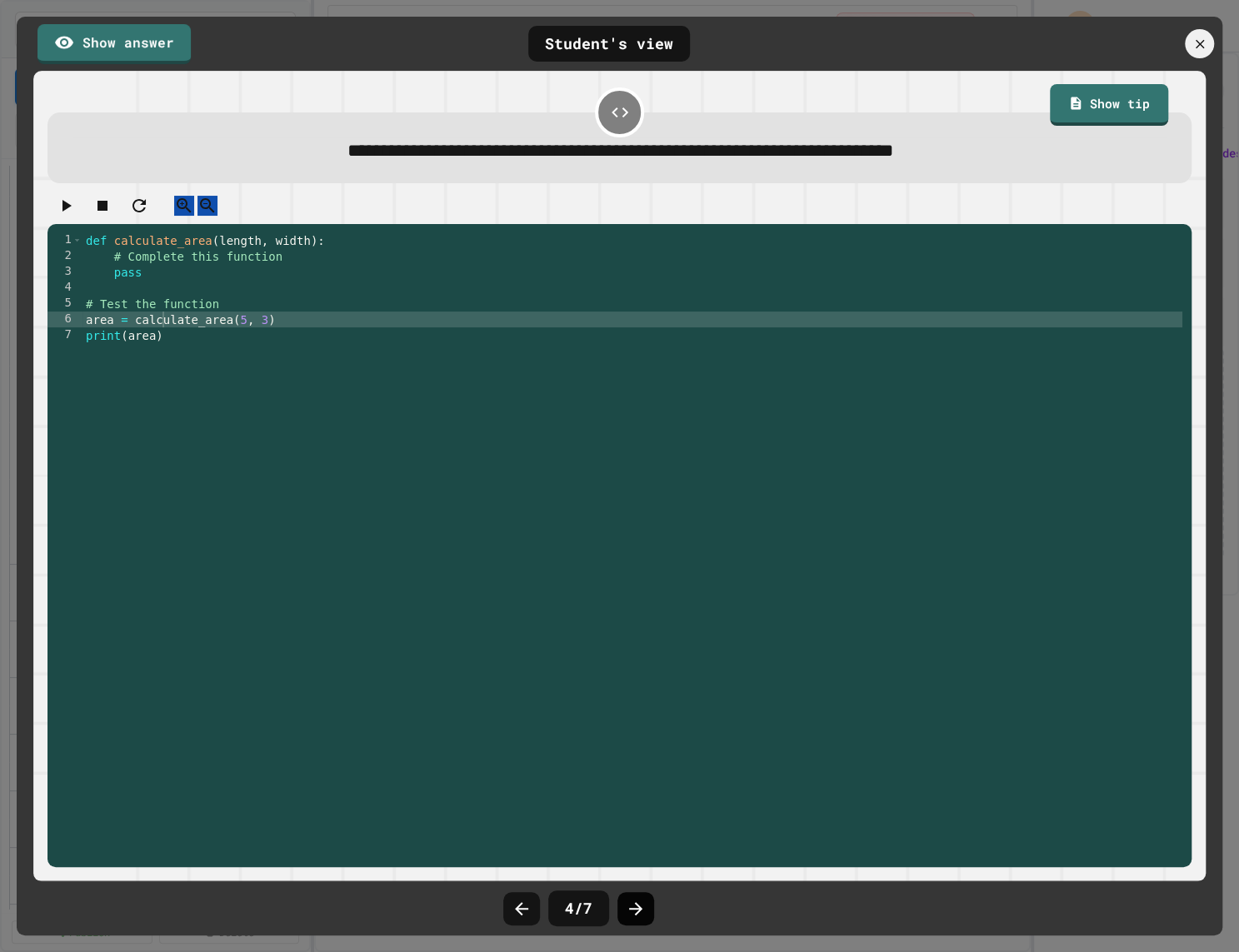
click at [641, 914] on icon at bounding box center [635, 909] width 20 height 20
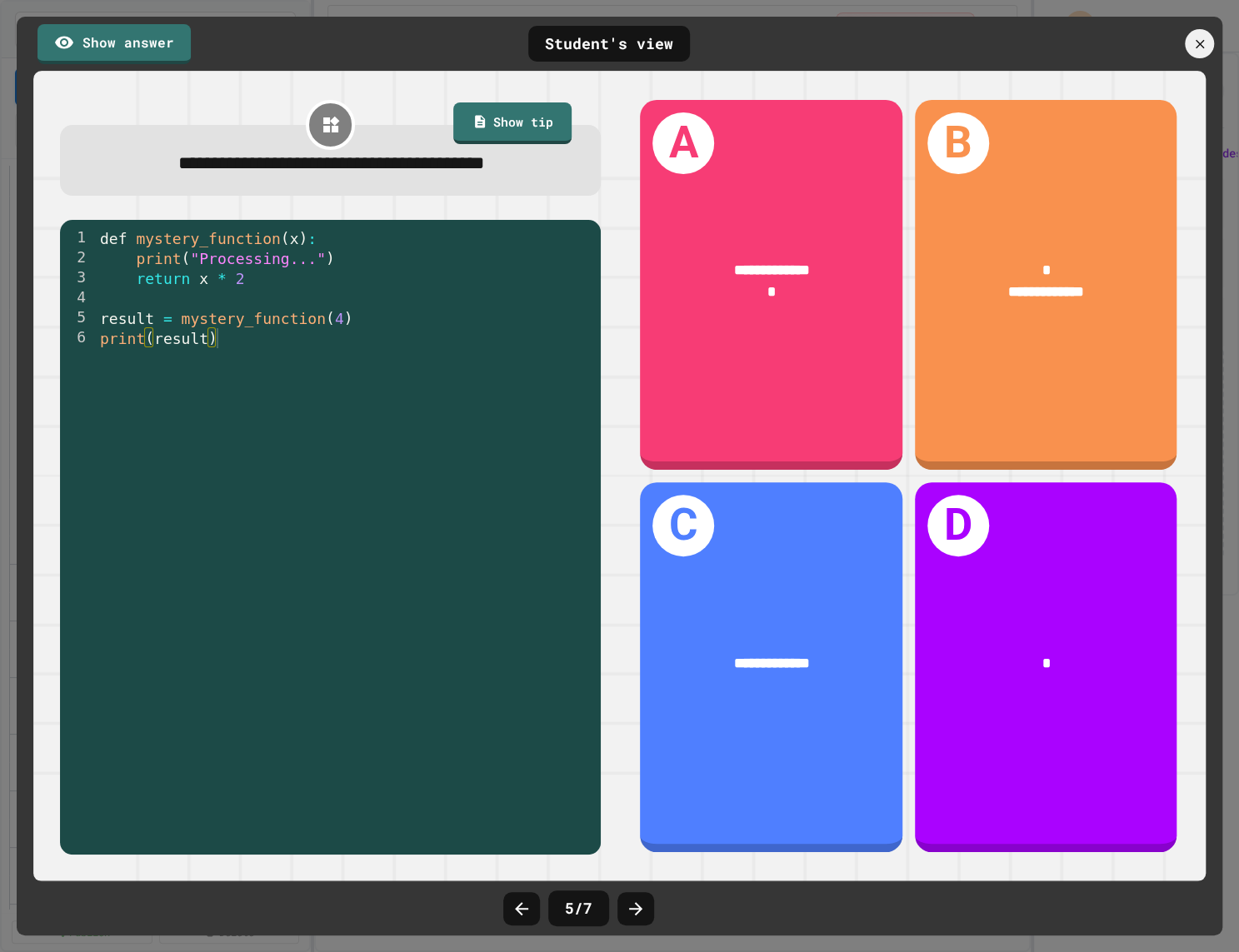
click at [641, 914] on icon at bounding box center [635, 909] width 20 height 20
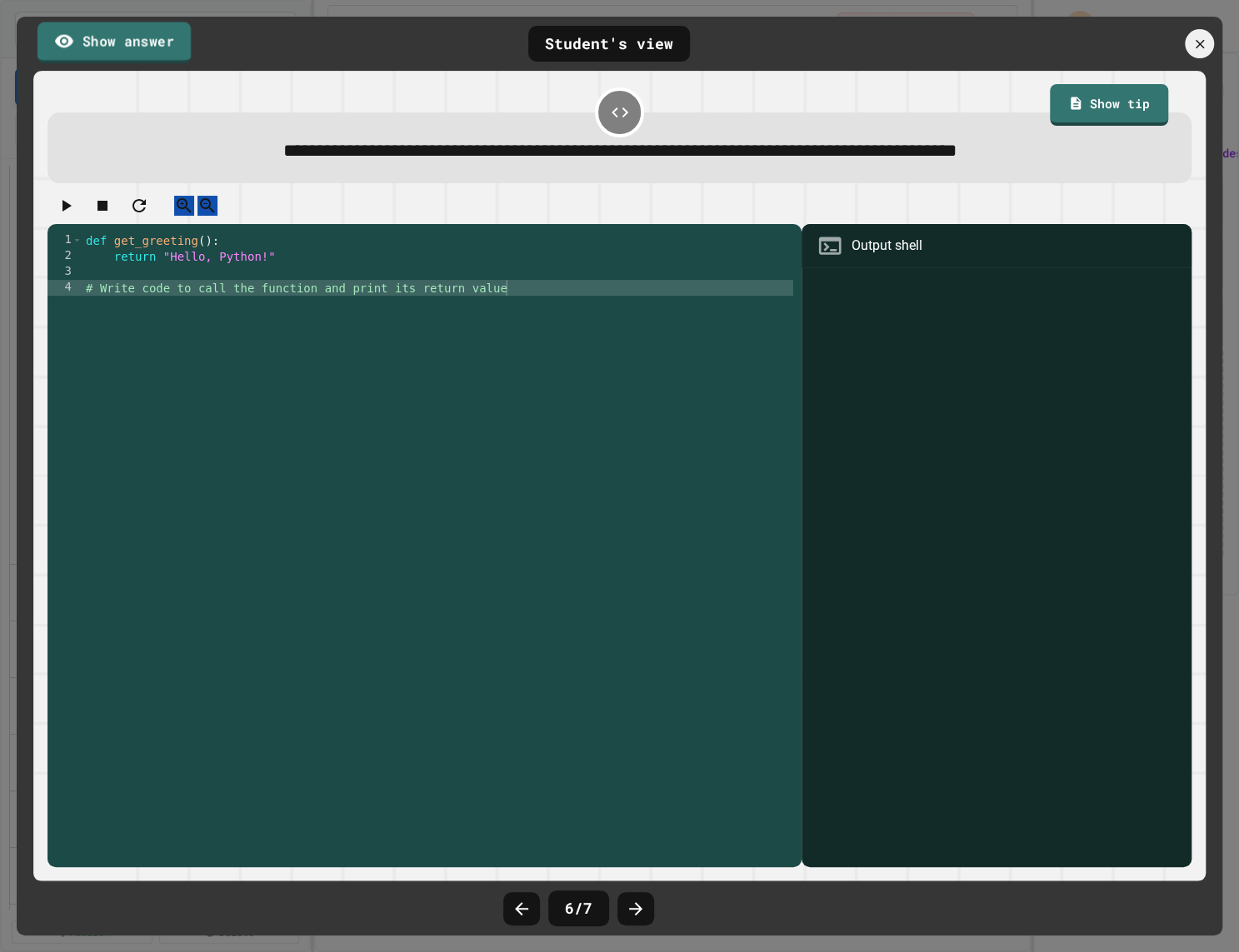
click at [147, 42] on link "Show answer" at bounding box center [113, 42] width 153 height 41
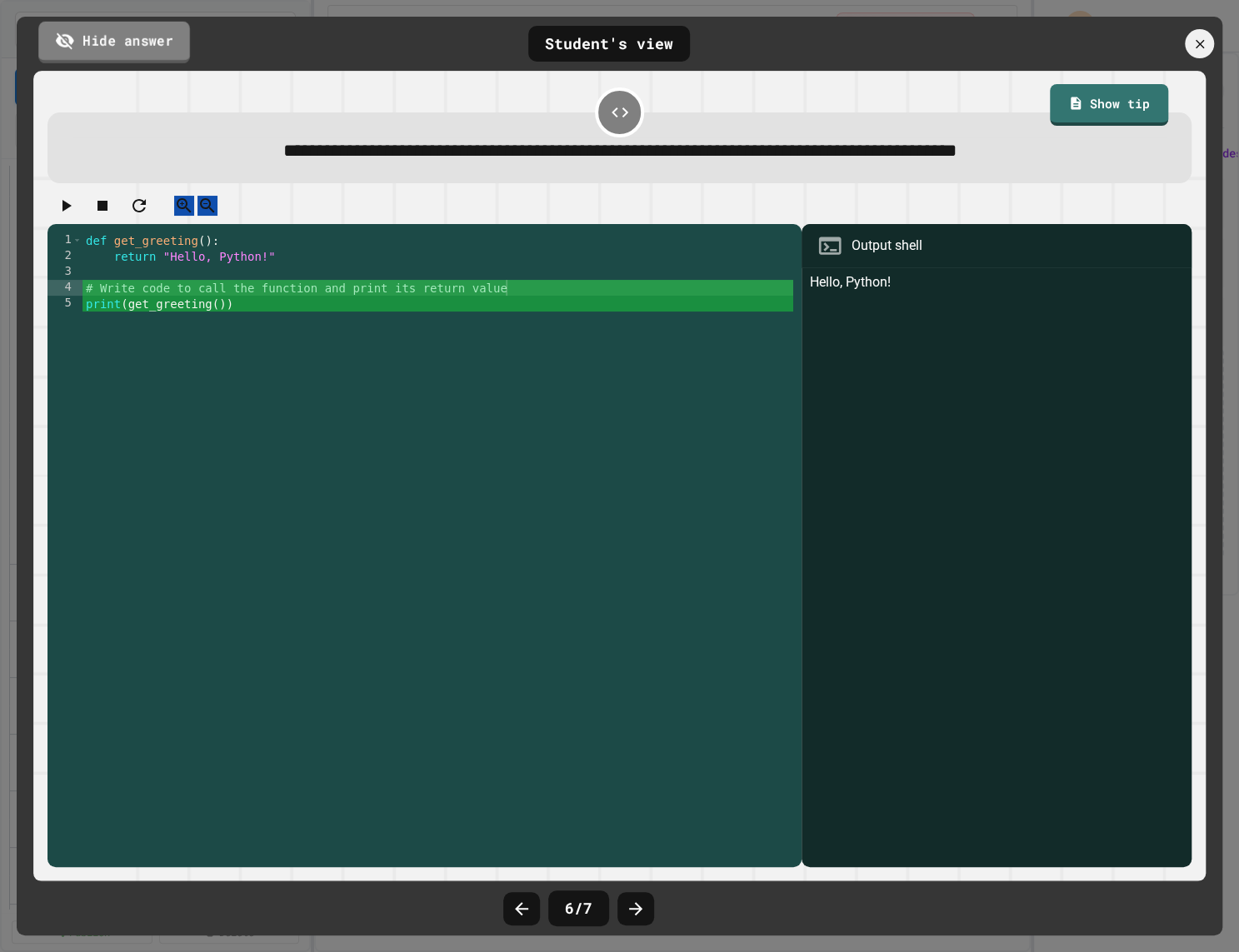
click at [150, 43] on link "Hide answer" at bounding box center [114, 41] width 152 height 41
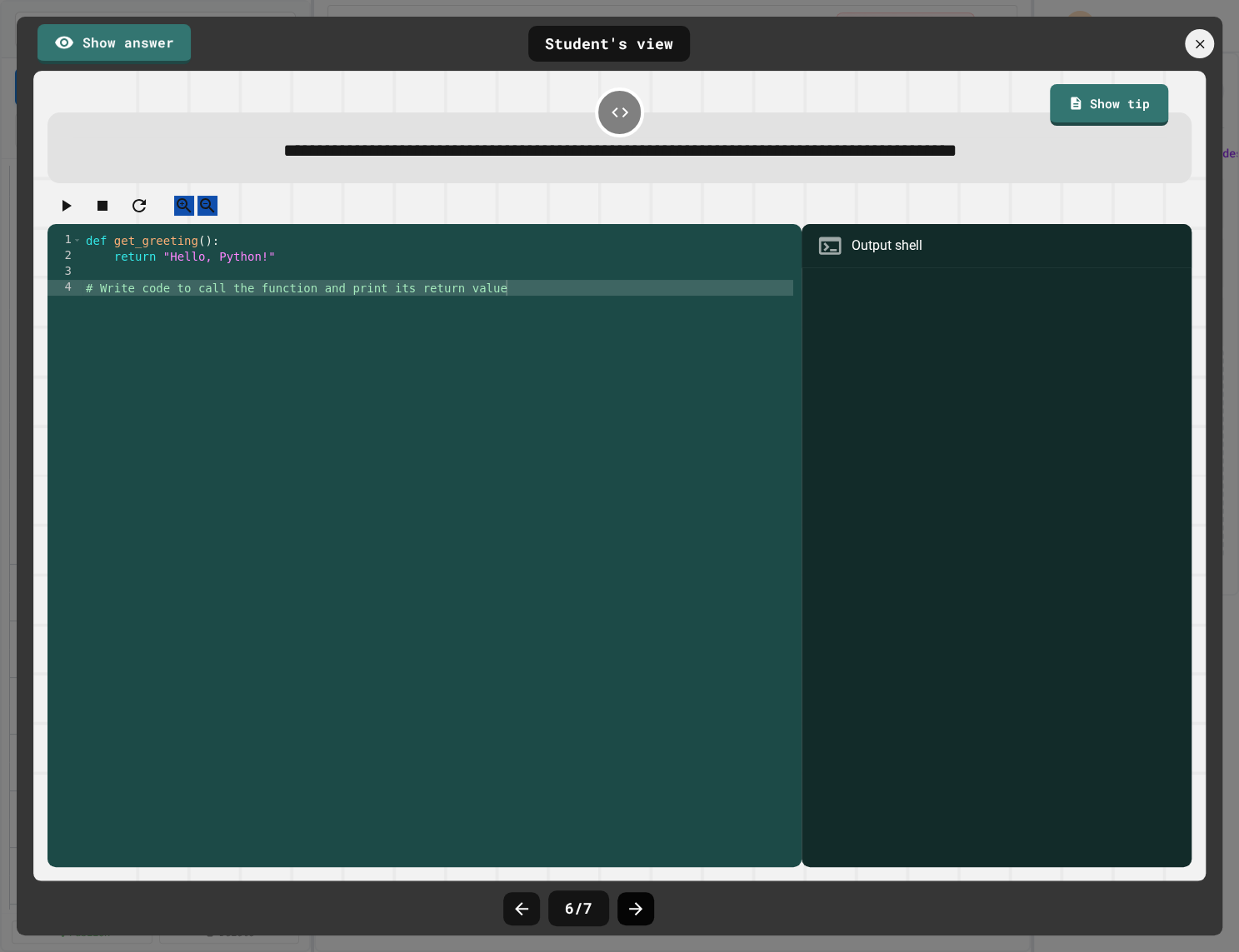
click at [641, 899] on icon at bounding box center [635, 909] width 20 height 20
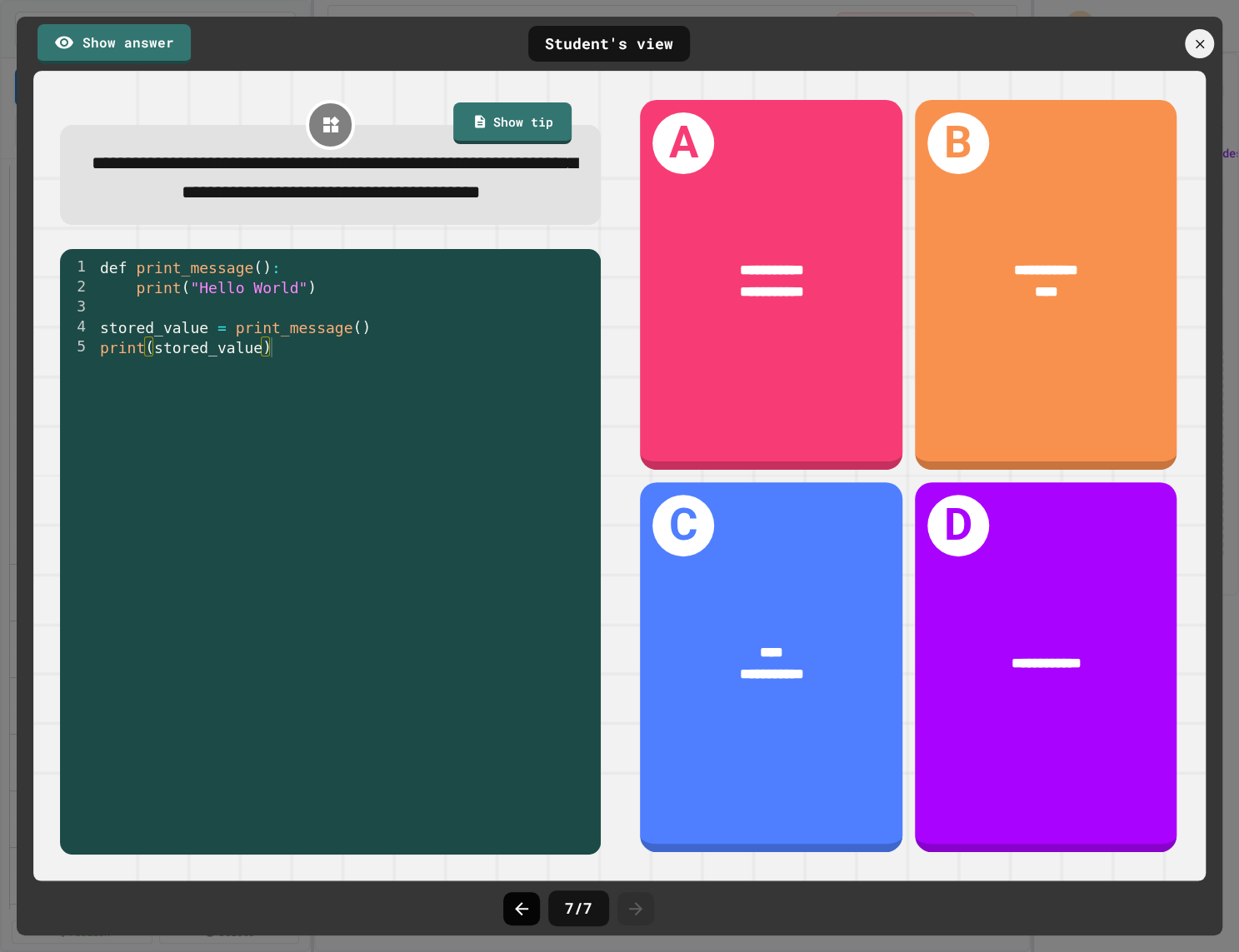
click at [511, 911] on icon at bounding box center [521, 909] width 20 height 20
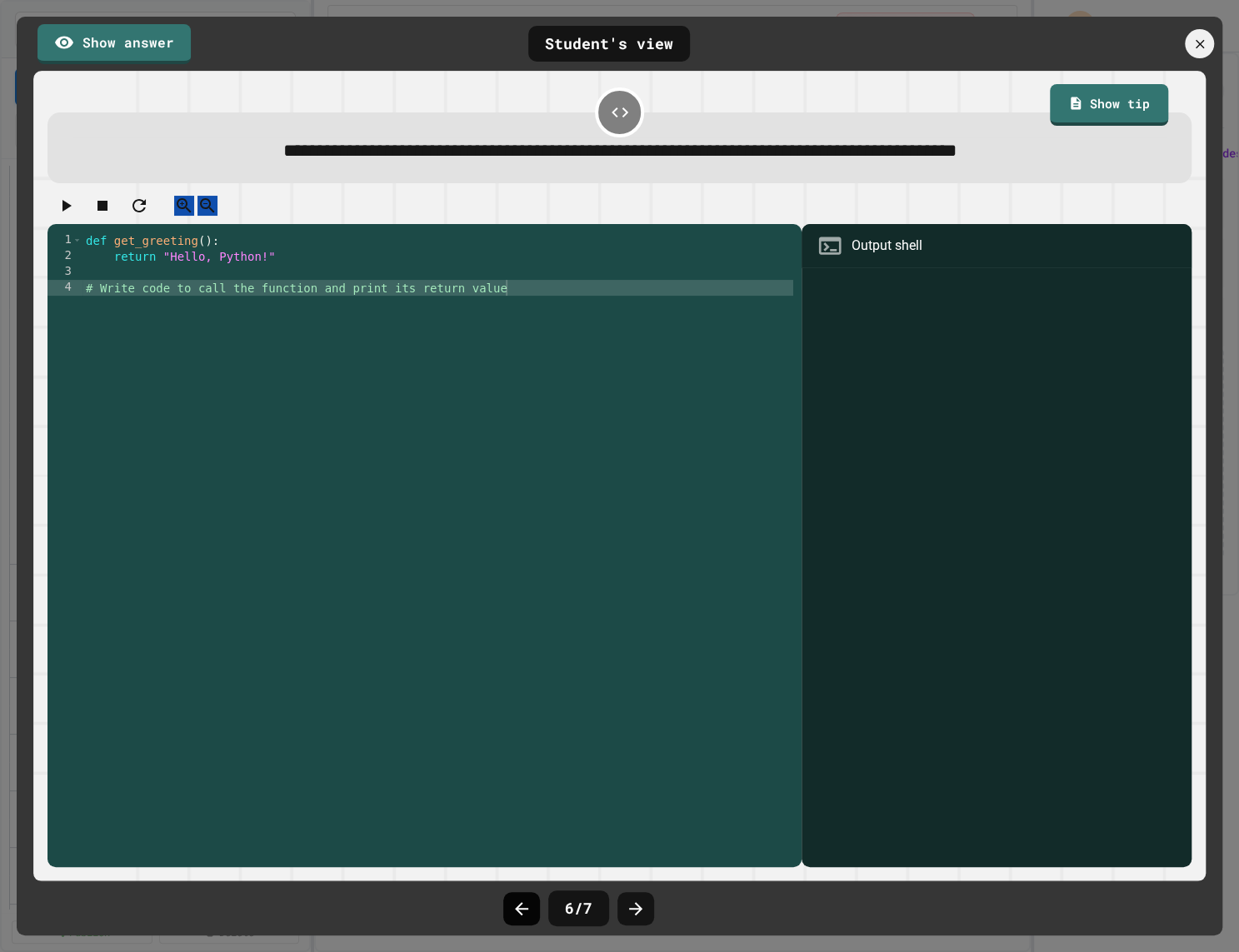
click at [515, 915] on icon at bounding box center [521, 909] width 20 height 20
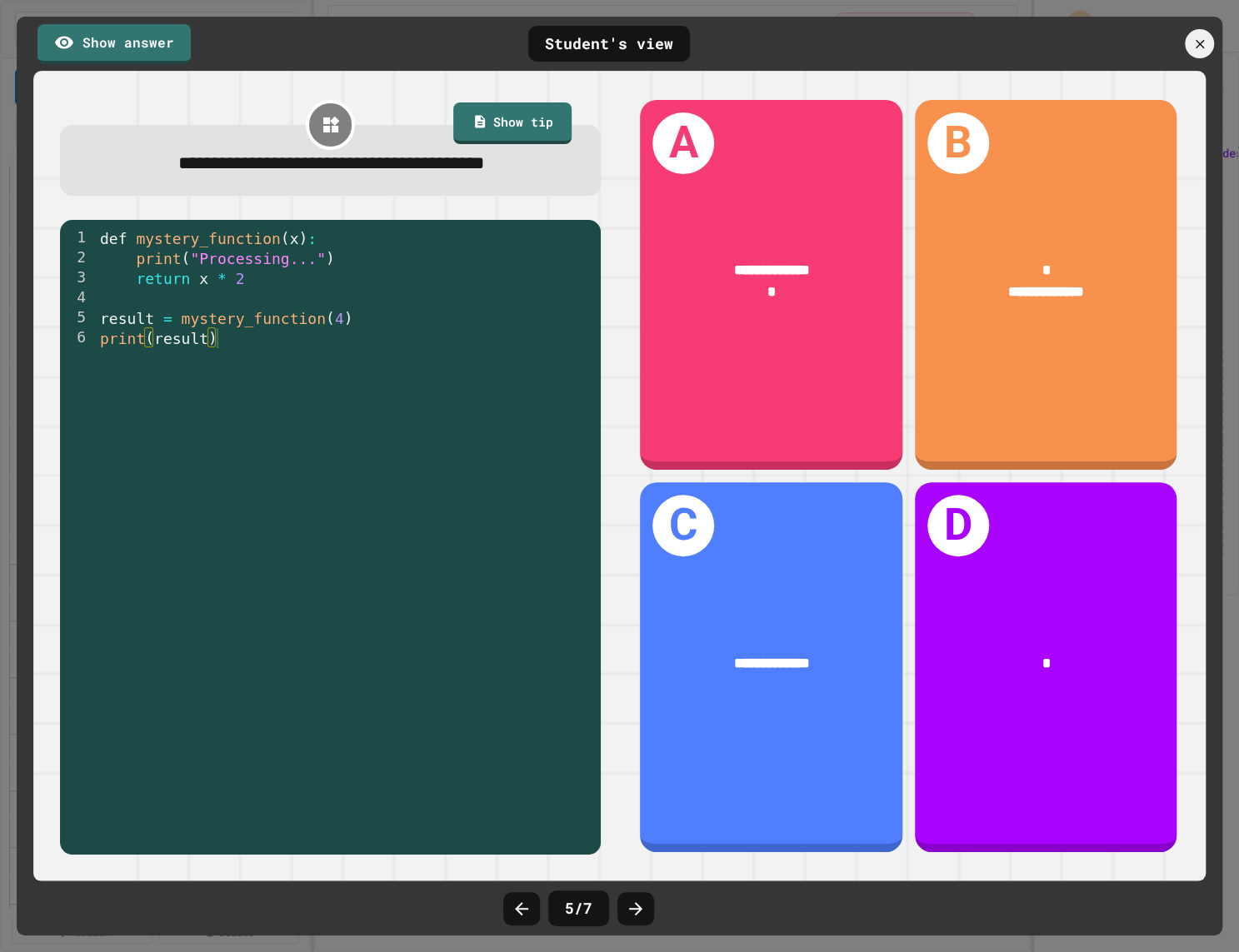
click at [515, 915] on icon at bounding box center [521, 909] width 20 height 20
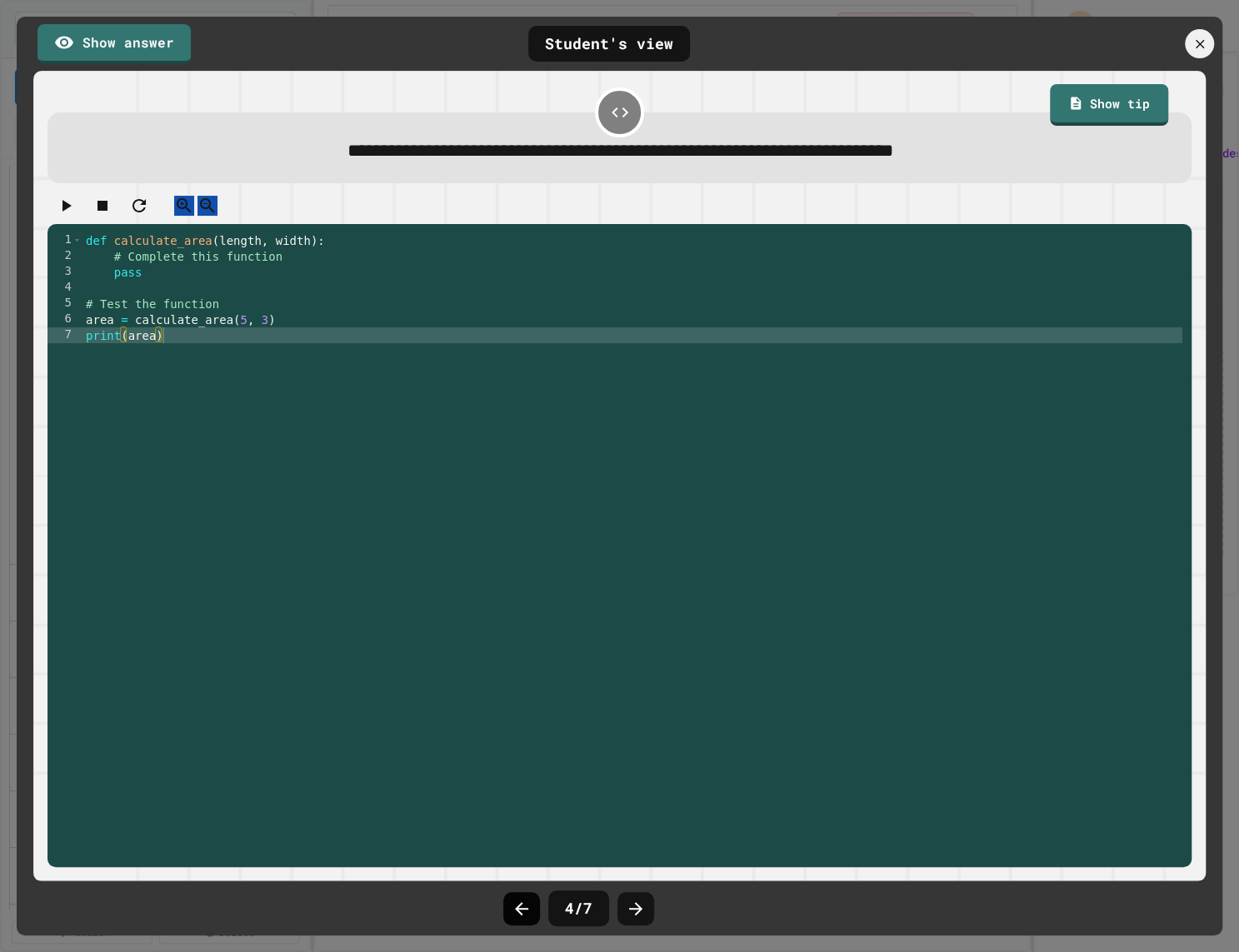
click at [515, 915] on icon at bounding box center [521, 909] width 20 height 20
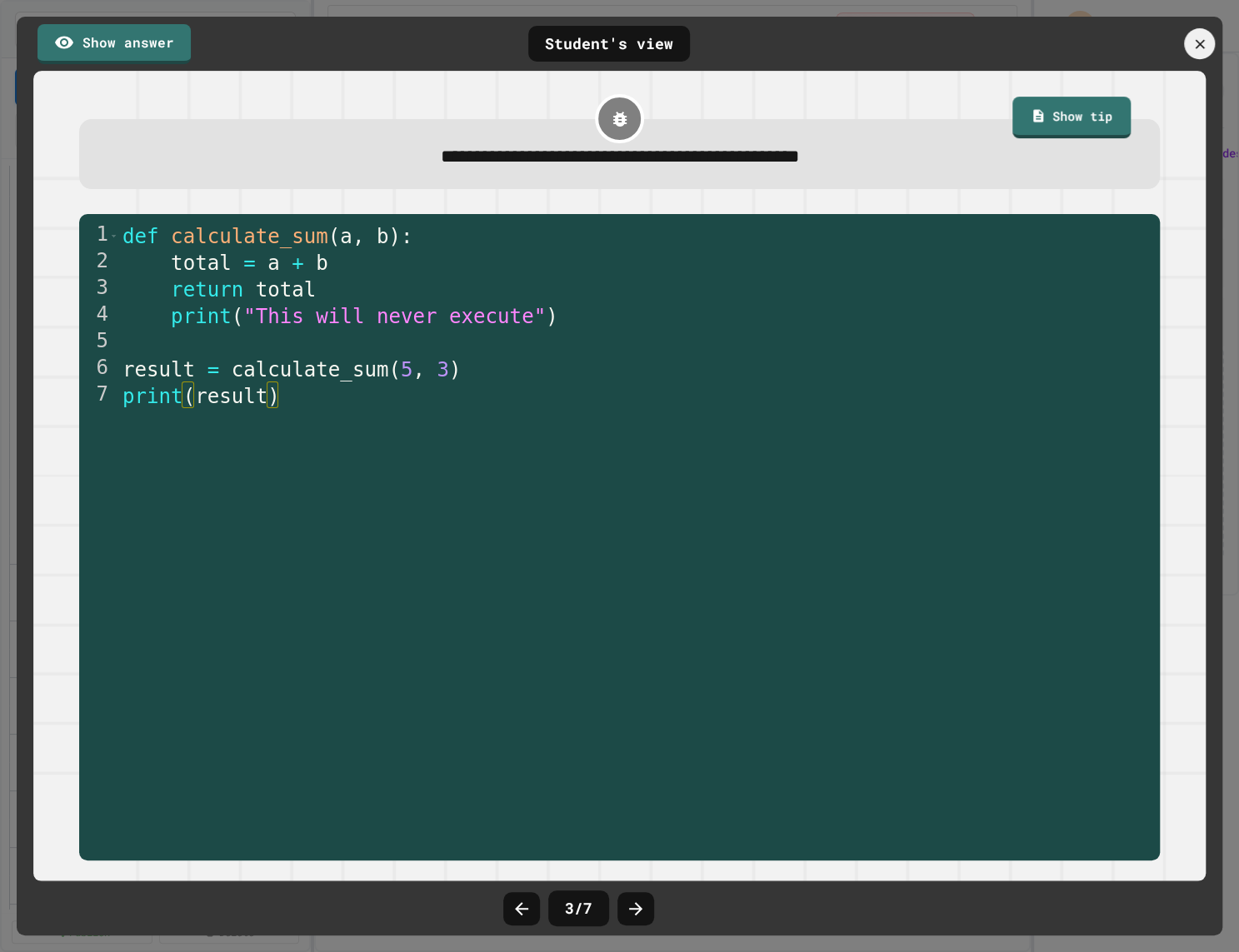
click at [1197, 44] on icon at bounding box center [1199, 43] width 16 height 16
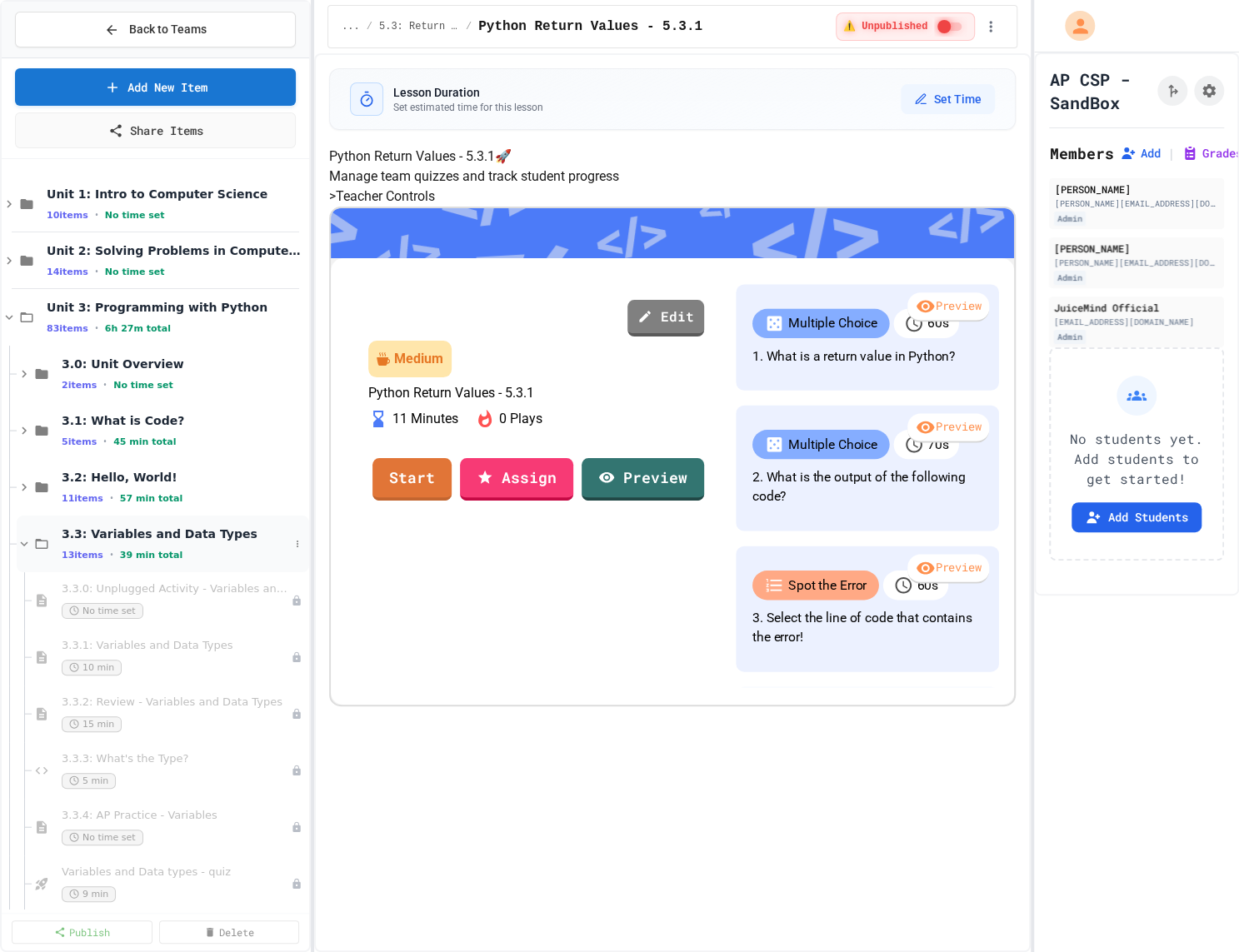
click at [123, 533] on span "3.3: Variables and Data Types" at bounding box center [175, 534] width 228 height 15
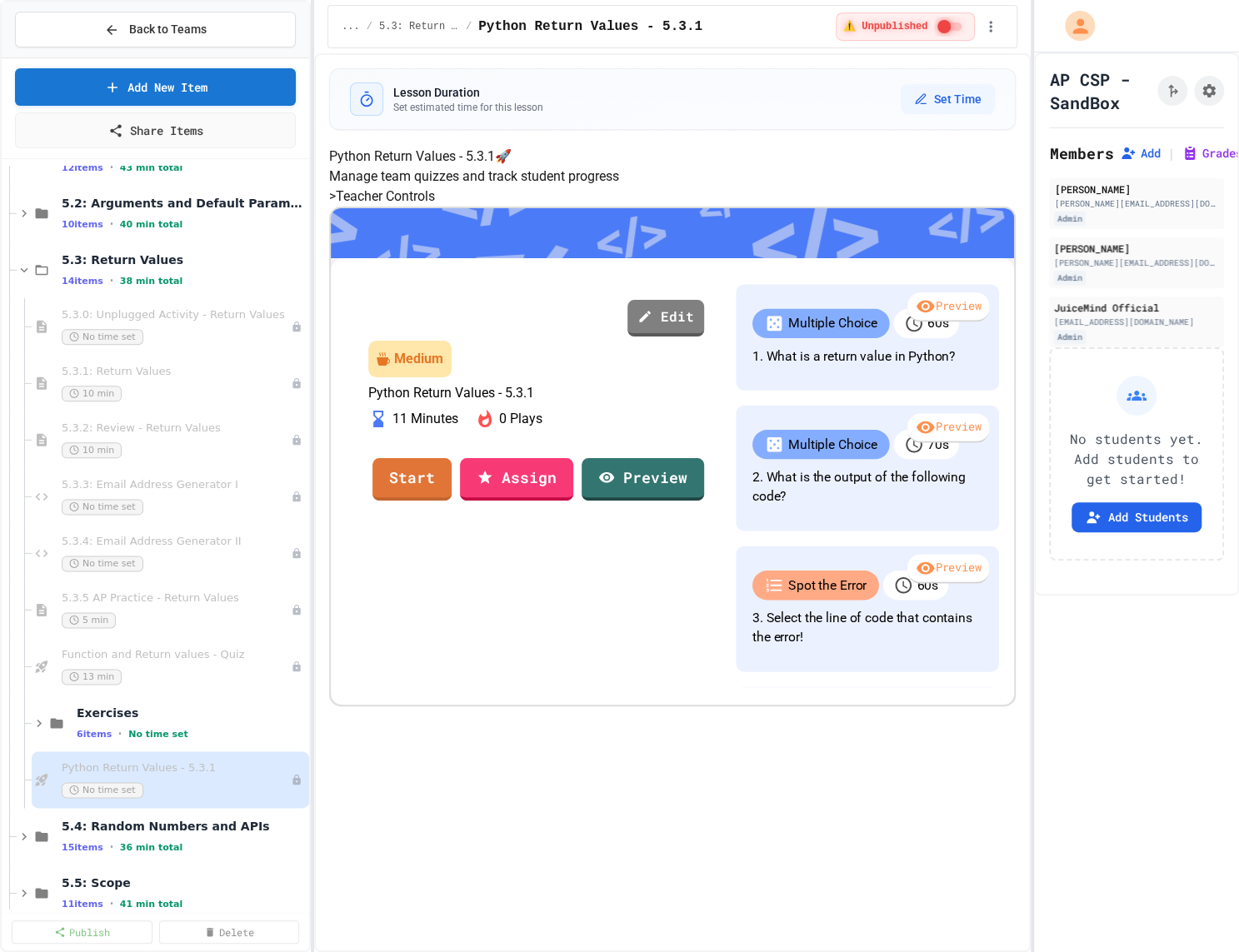
scroll to position [1080, 0]
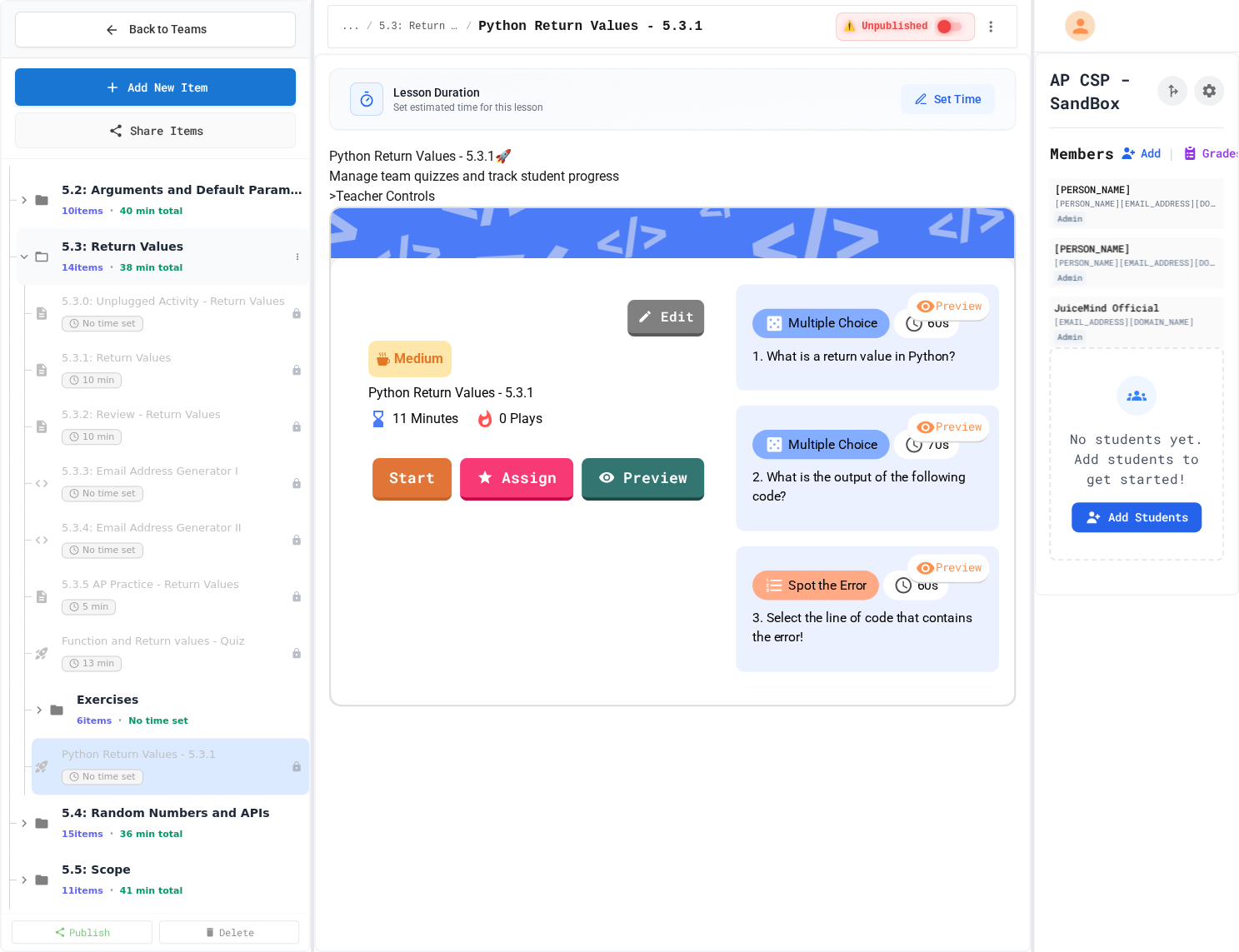
click at [175, 266] on div "14 items • 38 min total" at bounding box center [175, 267] width 228 height 13
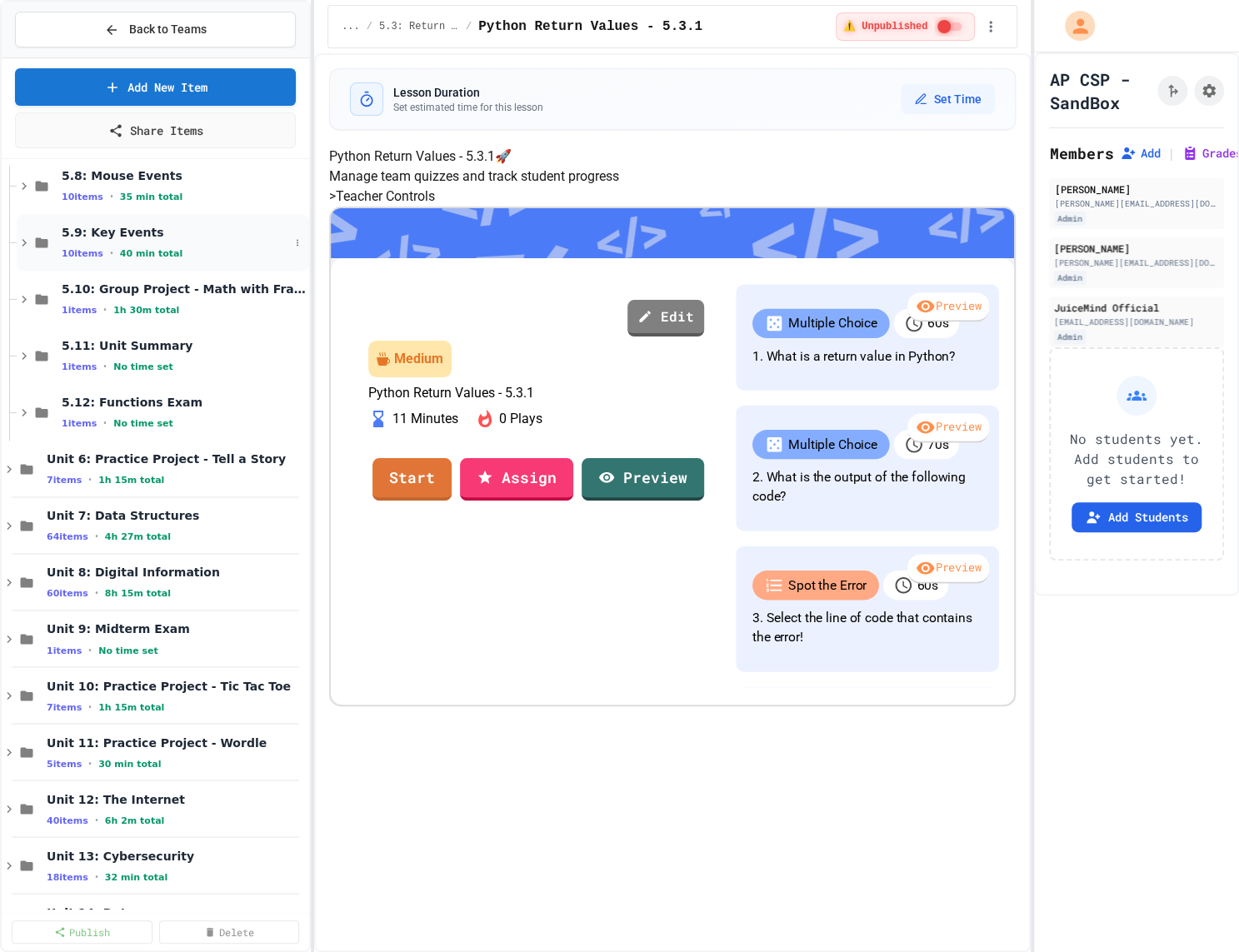
scroll to position [1381, 0]
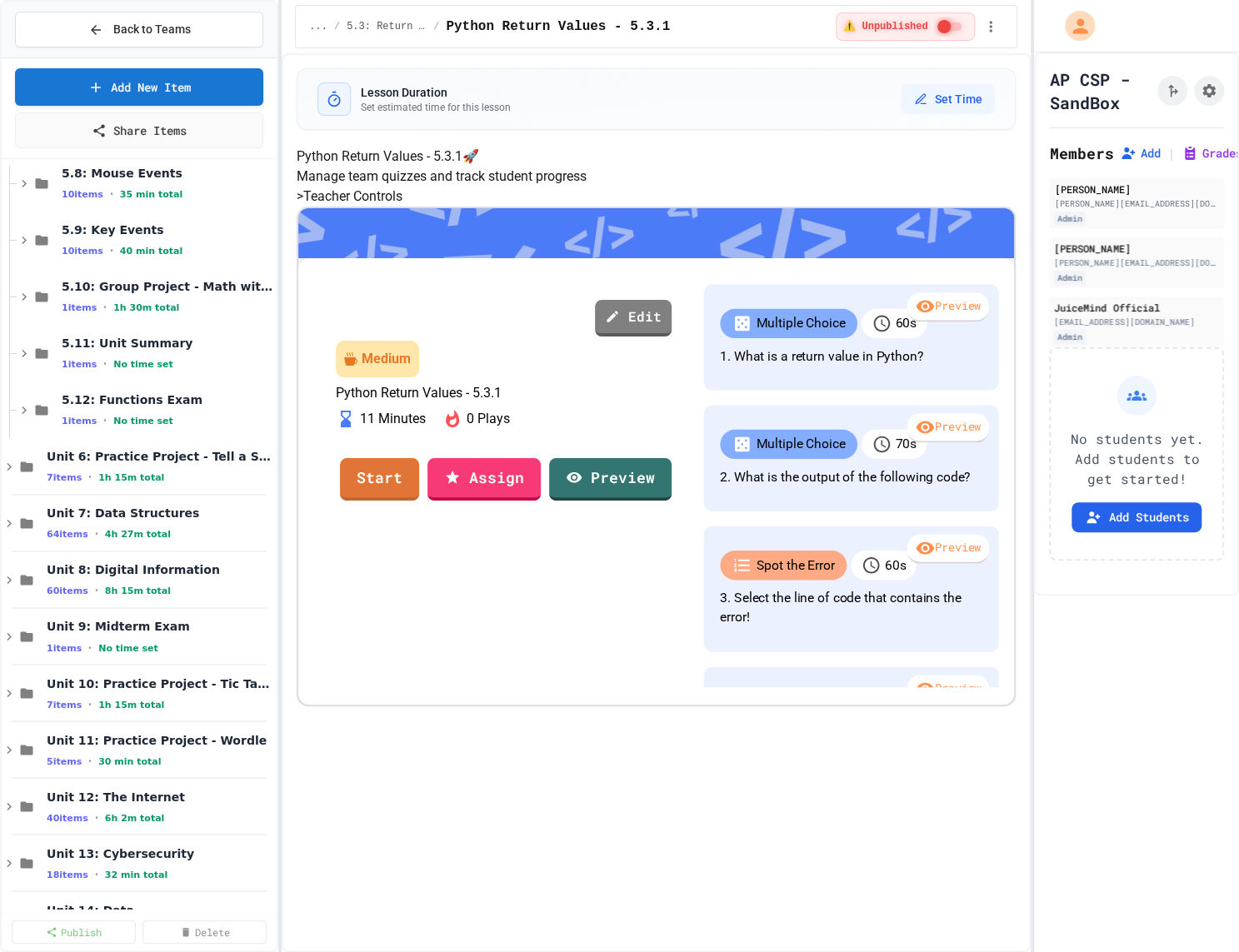
click at [280, 343] on div "Back to Teams Add New Item Share Items 5.7: Bugs 10 items • 2h 10m total 5.8: M…" at bounding box center [619, 476] width 1239 height 952
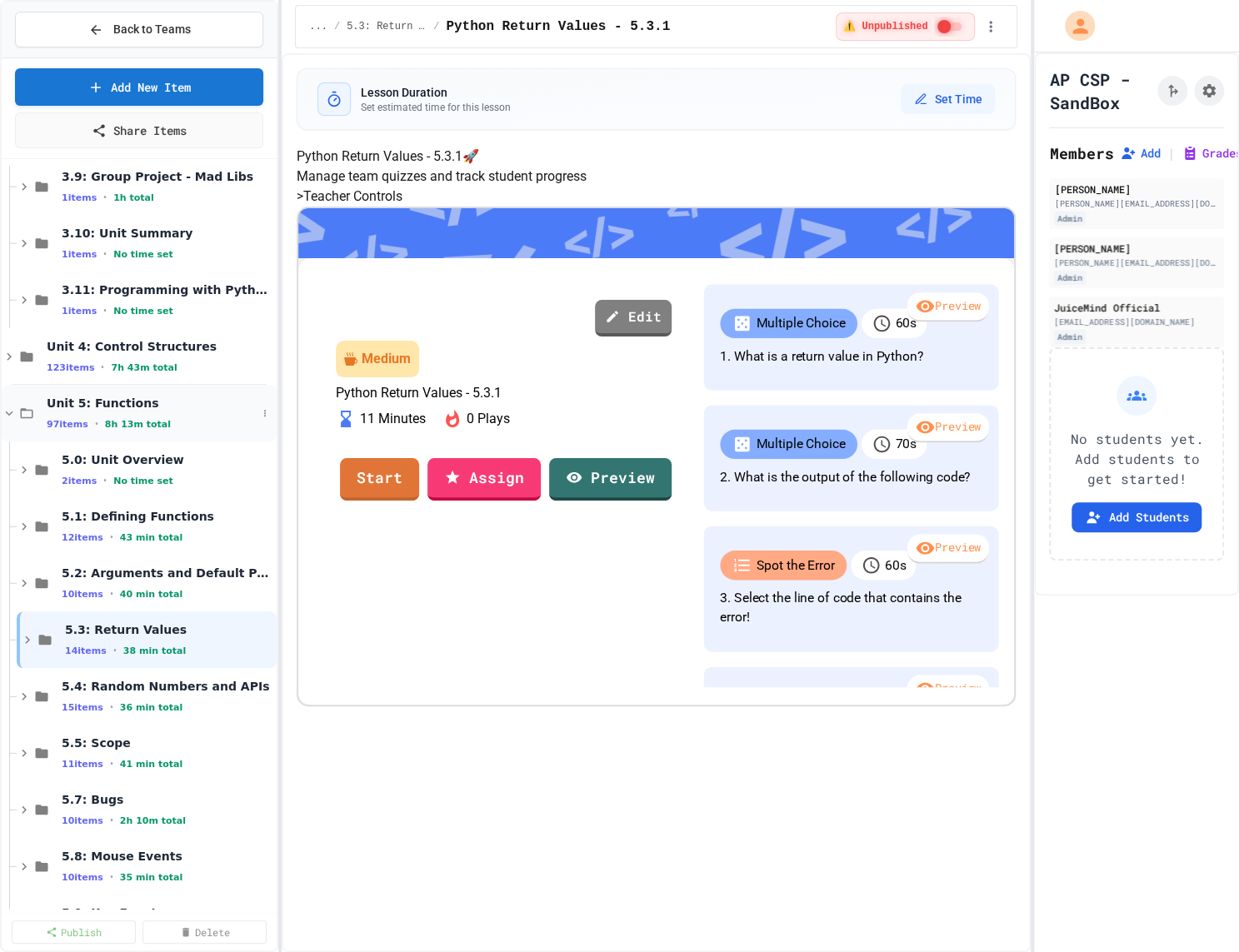
click at [110, 402] on span "Unit 5: Functions" at bounding box center [152, 403] width 210 height 15
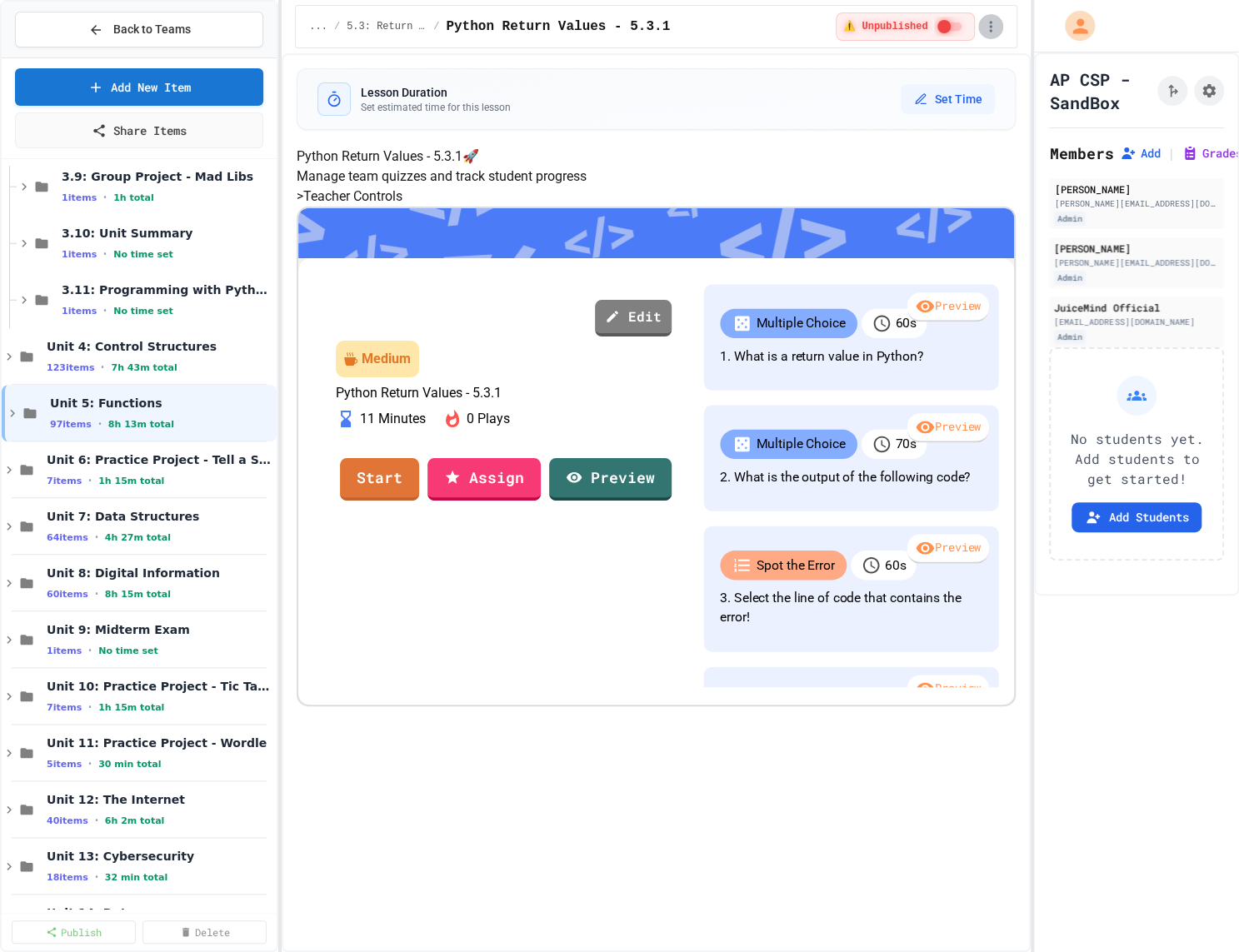
click at [987, 23] on icon "button" at bounding box center [990, 27] width 17 height 17
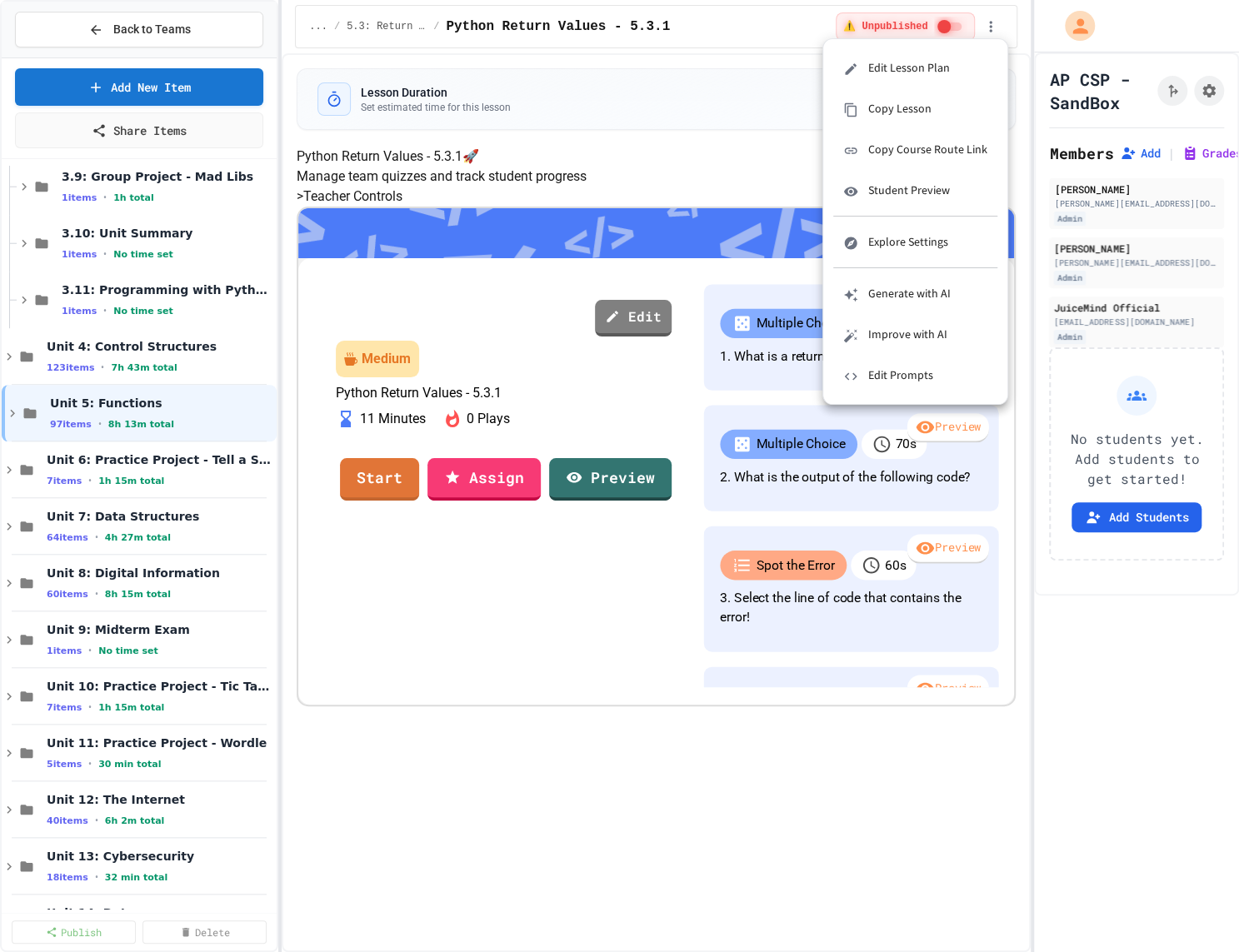
click at [993, 20] on div at bounding box center [619, 476] width 1239 height 952
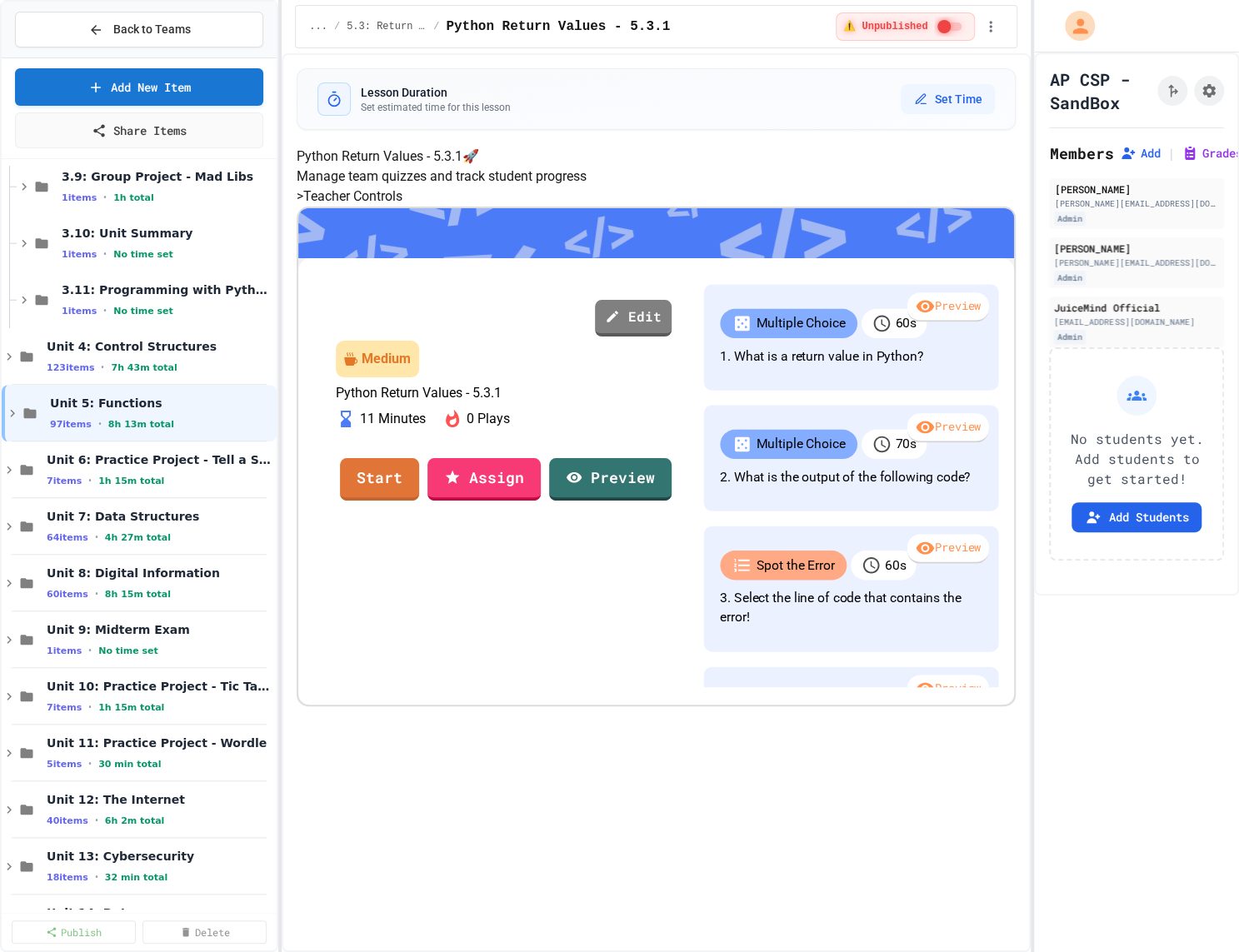
scroll to position [0, 0]
drag, startPoint x: 400, startPoint y: 186, endPoint x: 839, endPoint y: 222, distance: 440.5
click at [839, 187] on div "Python Return Values - 5.3.1 🚀 Manage team quizzes and track student progress" at bounding box center [656, 166] width 719 height 40
click at [834, 187] on p "Manage team quizzes and track student progress" at bounding box center [656, 176] width 719 height 20
drag, startPoint x: 834, startPoint y: 221, endPoint x: 834, endPoint y: 149, distance: 72.0
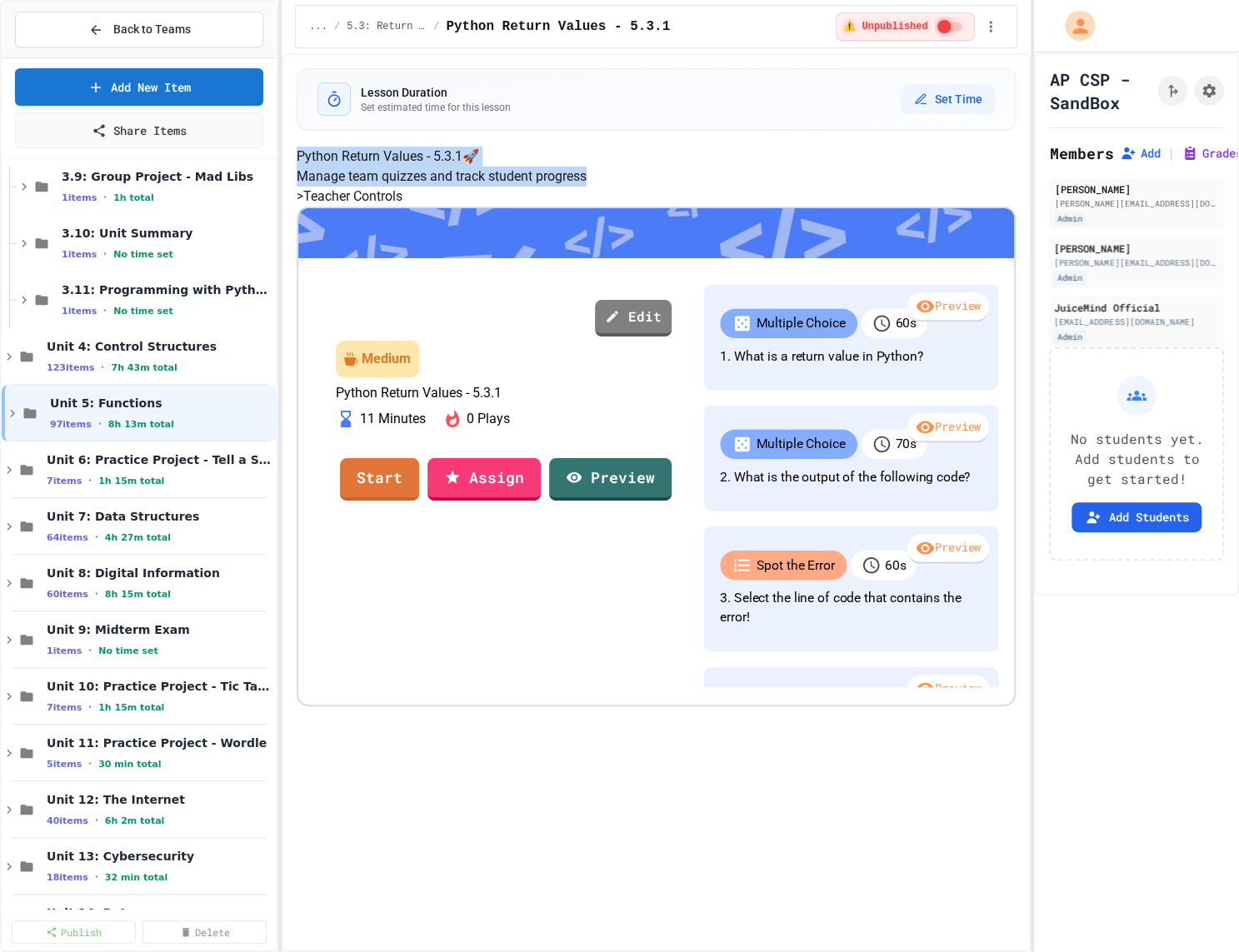
click at [834, 149] on div "Python Return Values - 5.3.1 🚀 Manage team quizzes and track student progress >…" at bounding box center [656, 426] width 719 height 560
click at [838, 167] on h4 "Python Return Values - 5.3.1 🚀" at bounding box center [656, 156] width 719 height 20
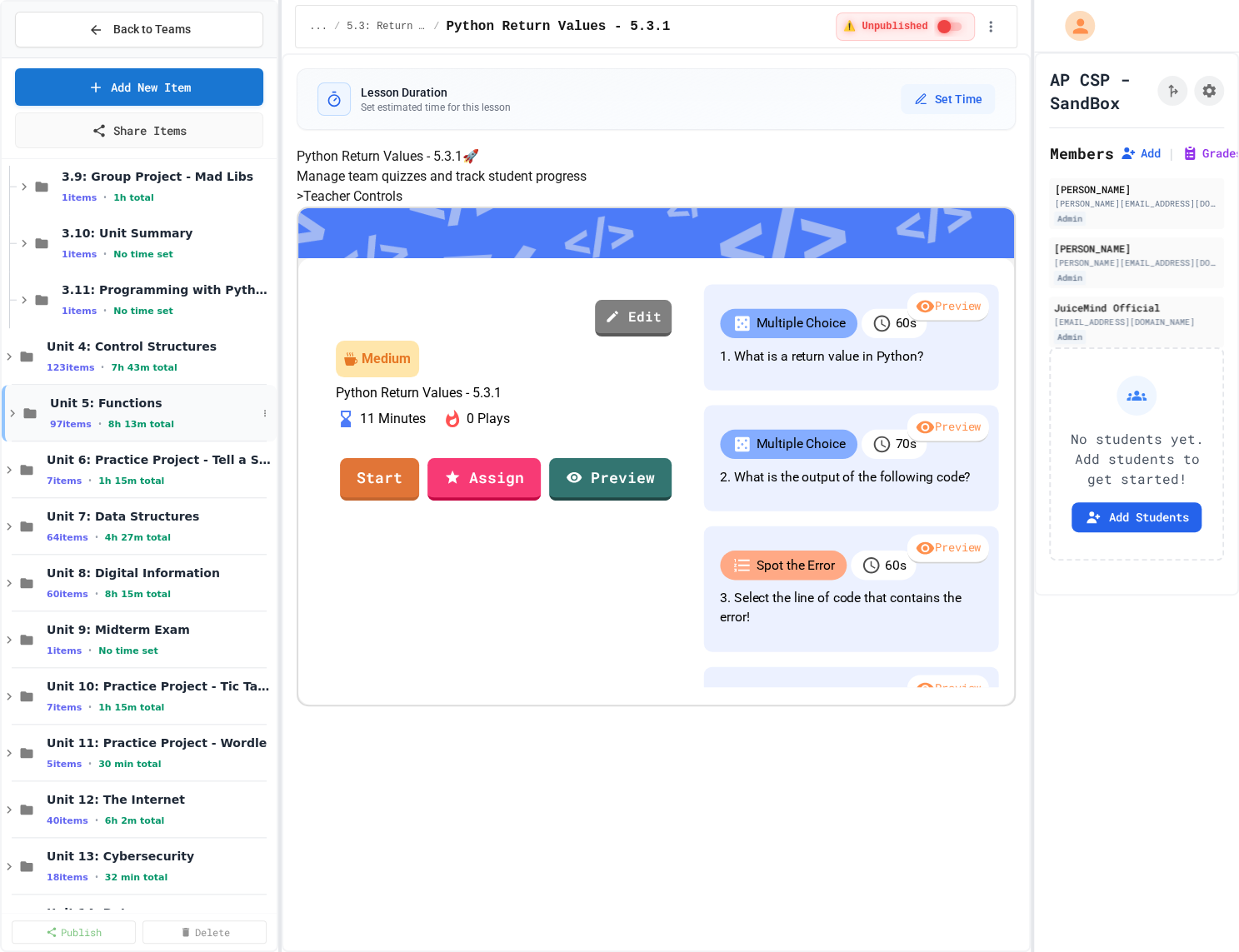
click at [193, 404] on span "Unit 5: Functions" at bounding box center [153, 403] width 206 height 15
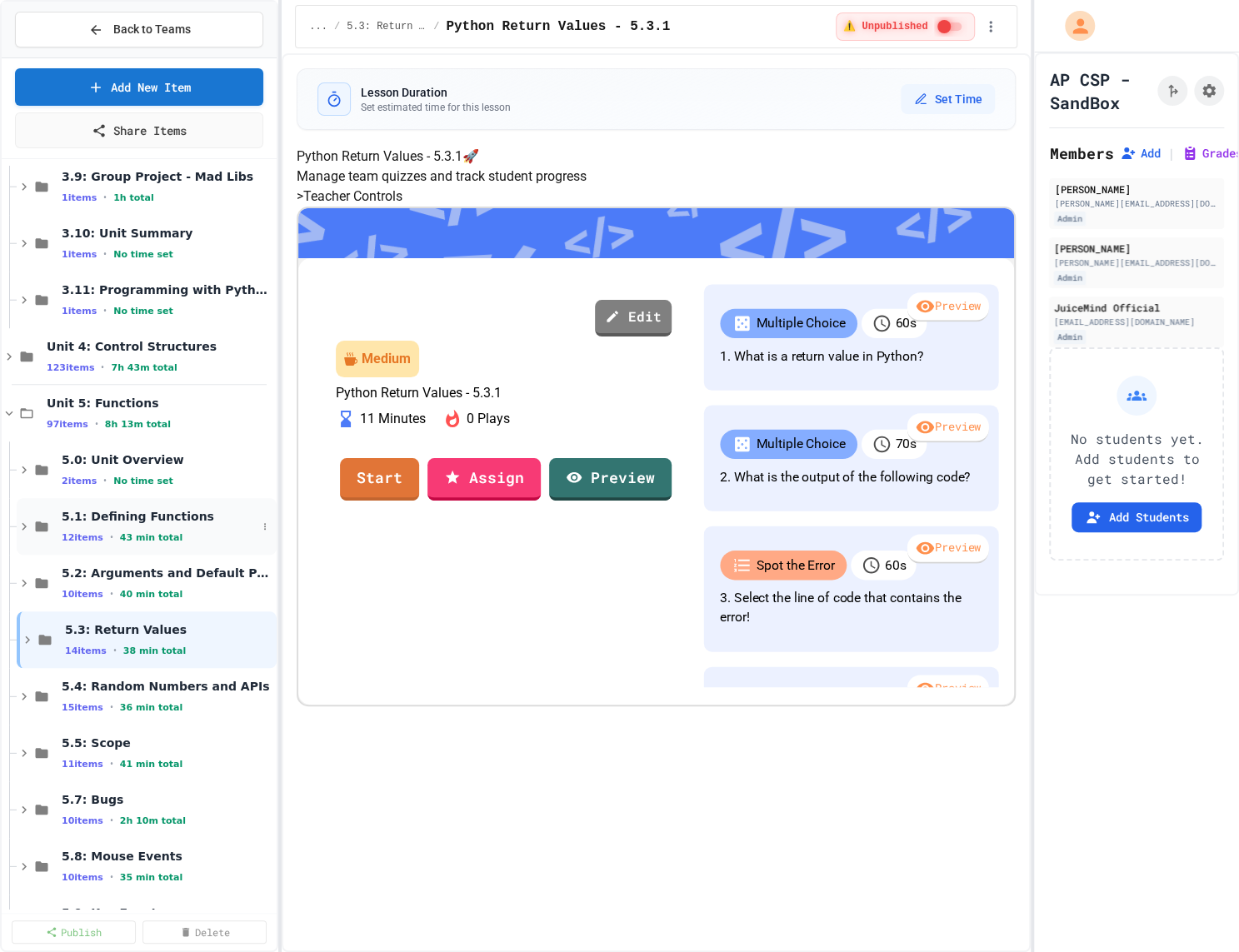
click at [149, 518] on span "5.1: Defining Functions" at bounding box center [159, 517] width 195 height 15
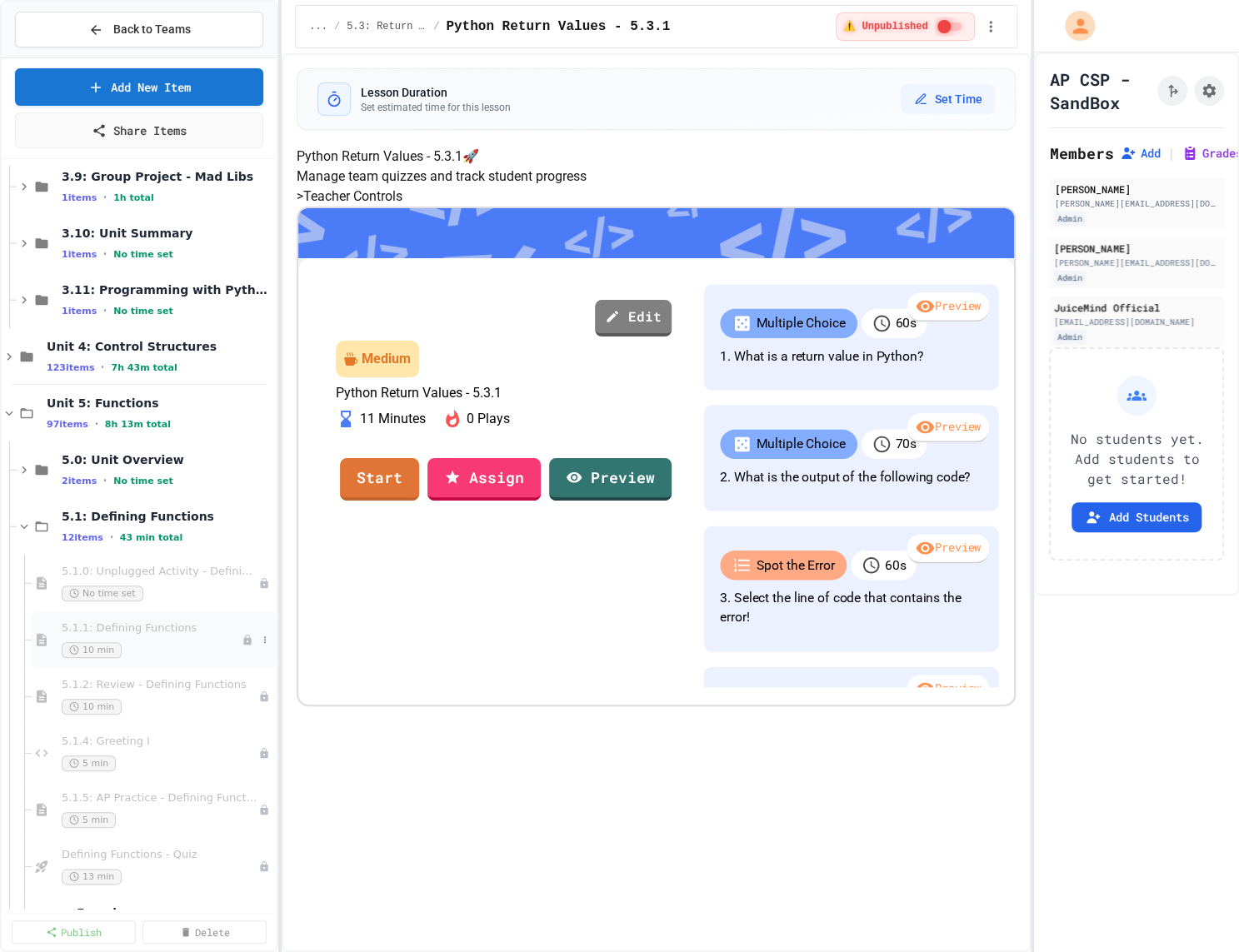
click at [133, 630] on span "5.1.1: Defining Functions" at bounding box center [152, 628] width 180 height 14
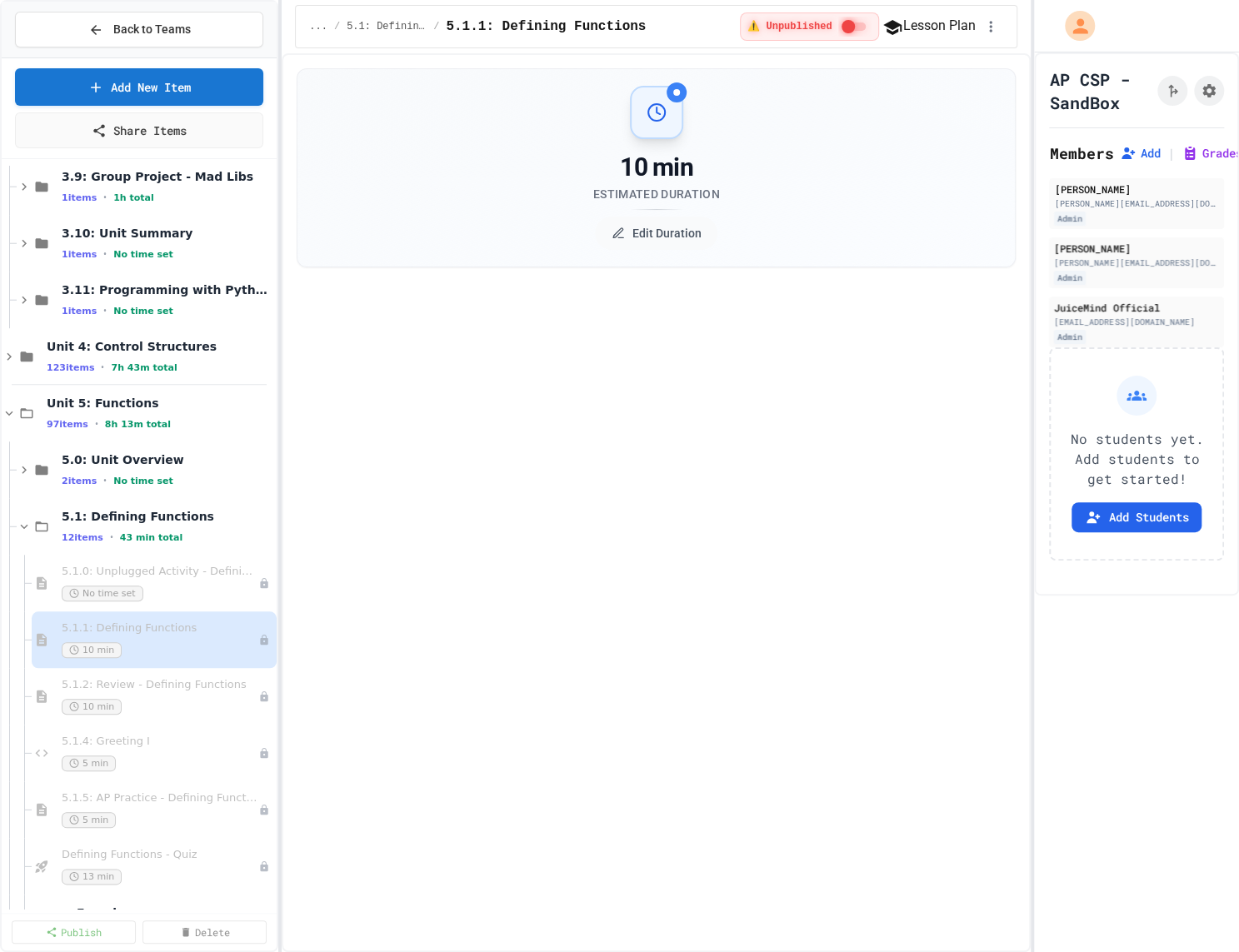
select select "***"
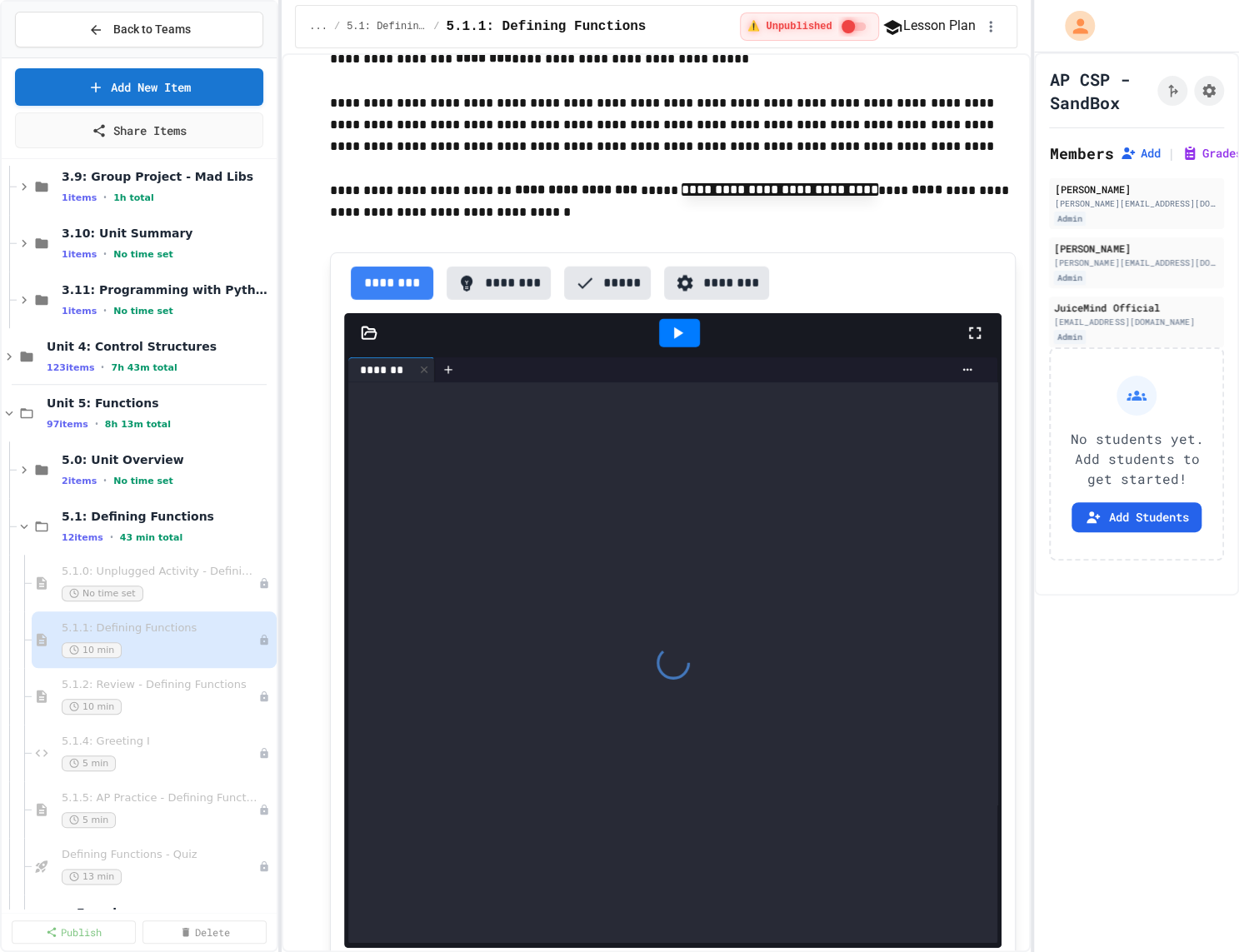
scroll to position [2683, 0]
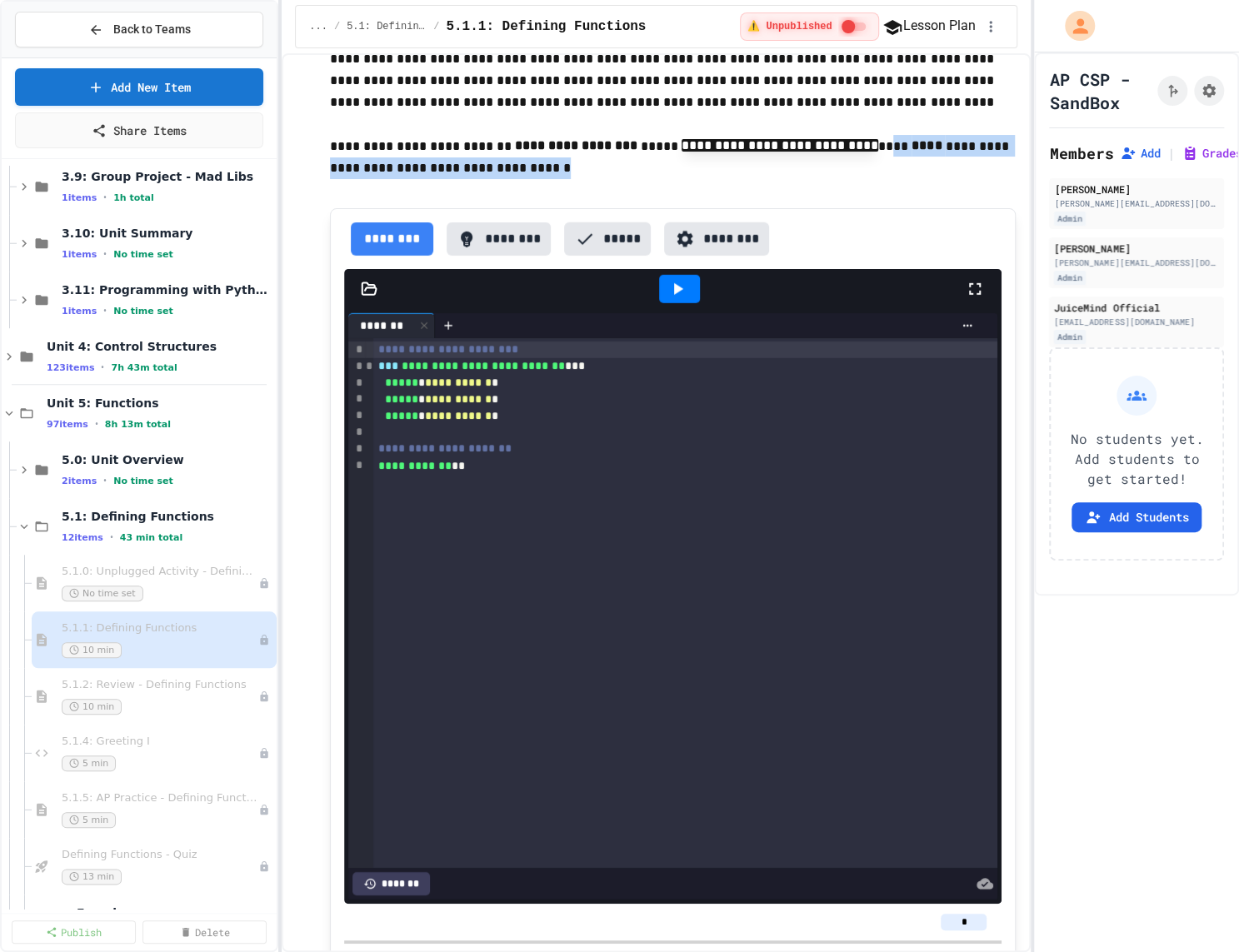
drag, startPoint x: 577, startPoint y: 475, endPoint x: 907, endPoint y: 452, distance: 330.8
click at [907, 179] on p "**********" at bounding box center [672, 157] width 686 height 44
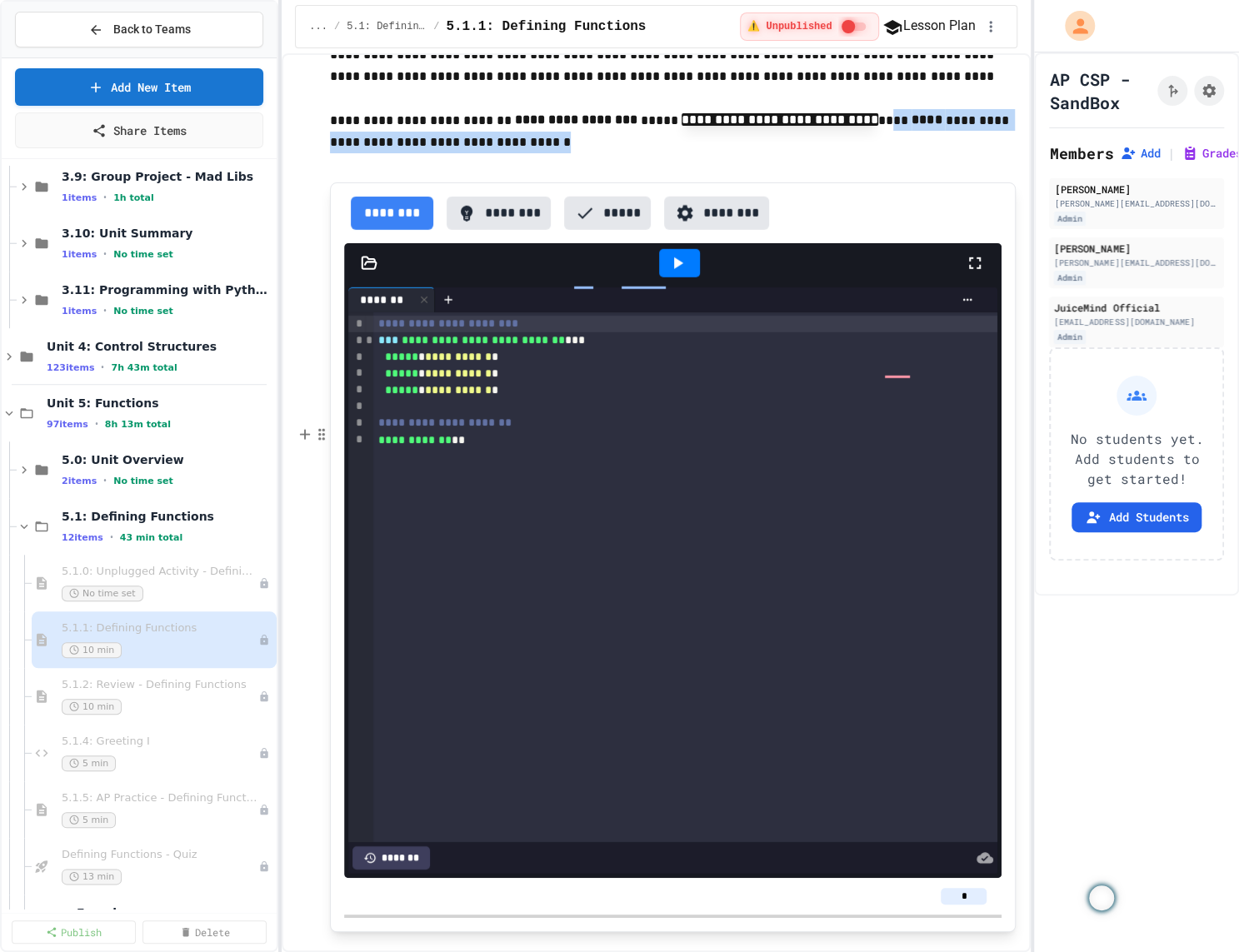
click at [569, 153] on p "**********" at bounding box center [672, 130] width 686 height 44
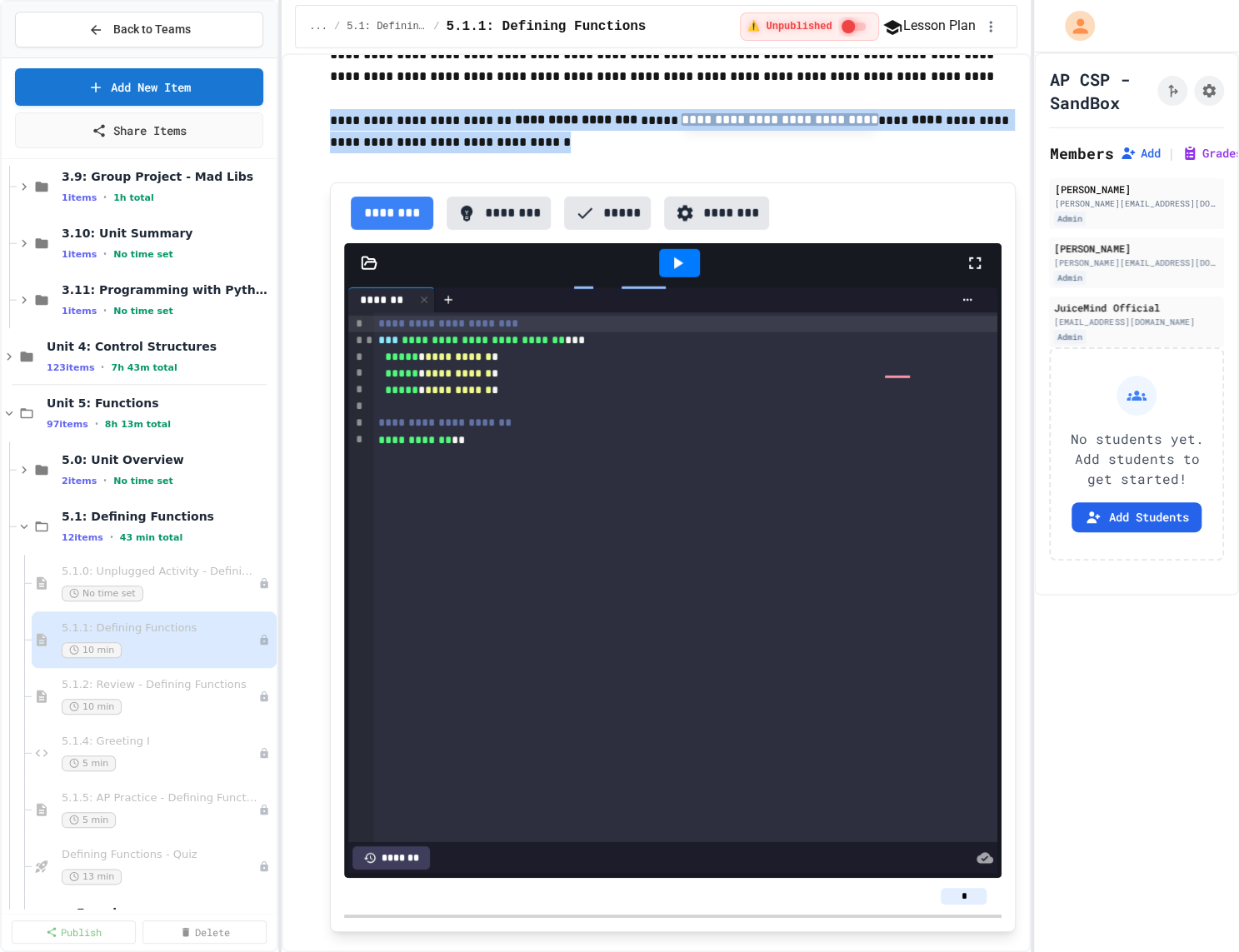
drag, startPoint x: 583, startPoint y: 461, endPoint x: 309, endPoint y: 427, distance: 276.1
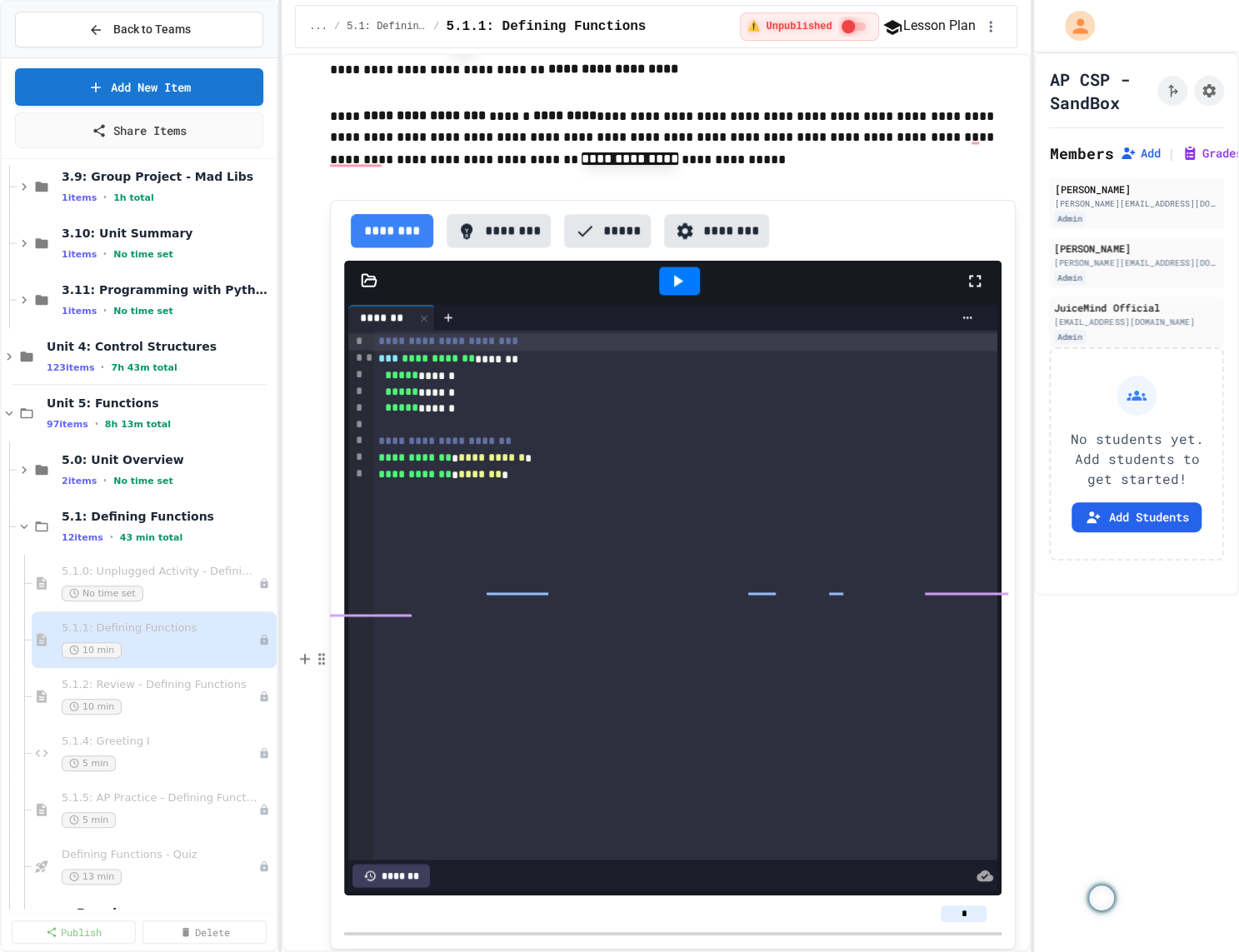
scroll to position [5033, 0]
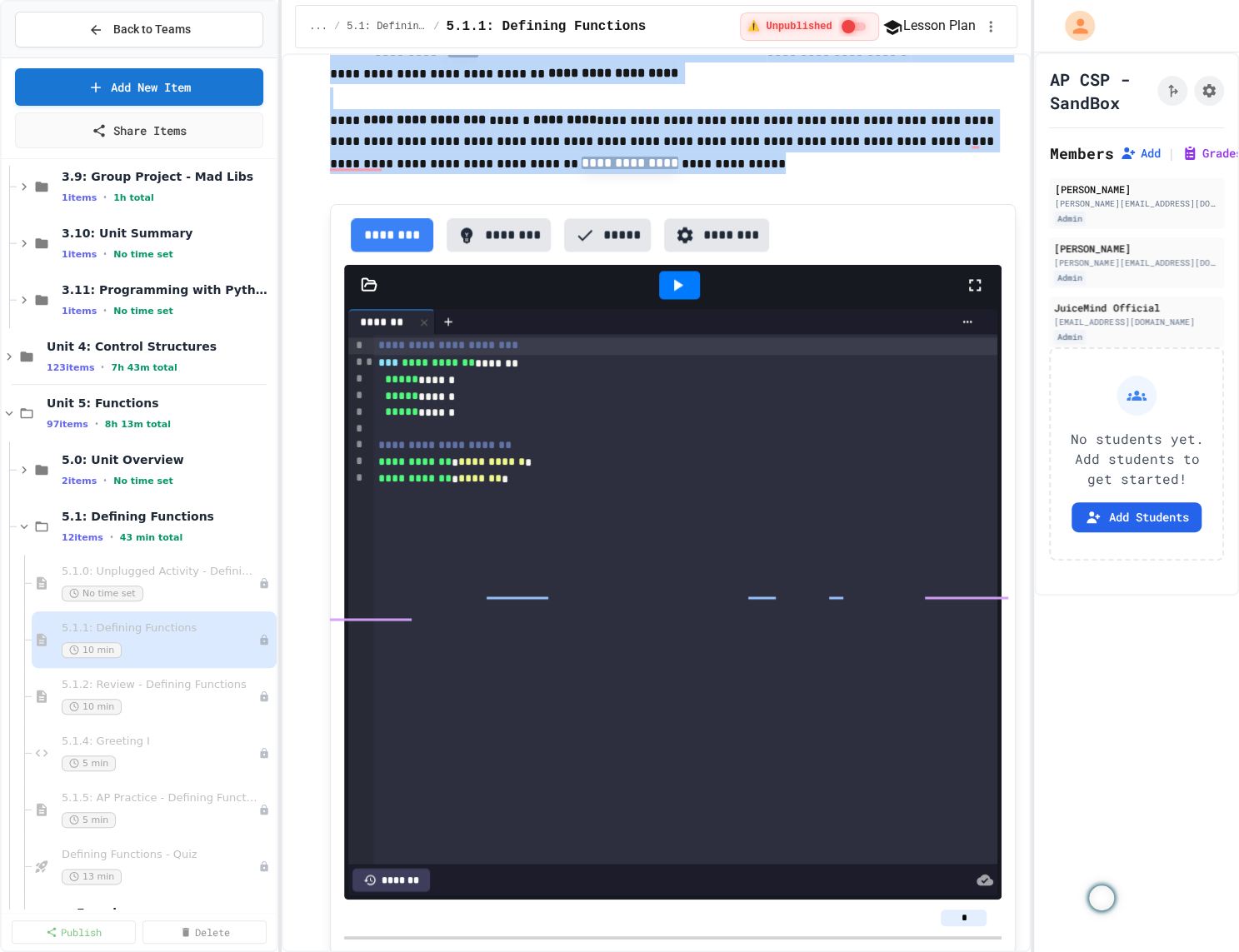
drag, startPoint x: 633, startPoint y: 607, endPoint x: 328, endPoint y: 462, distance: 337.7
click at [368, 86] on p "**********" at bounding box center [672, 53] width 686 height 68
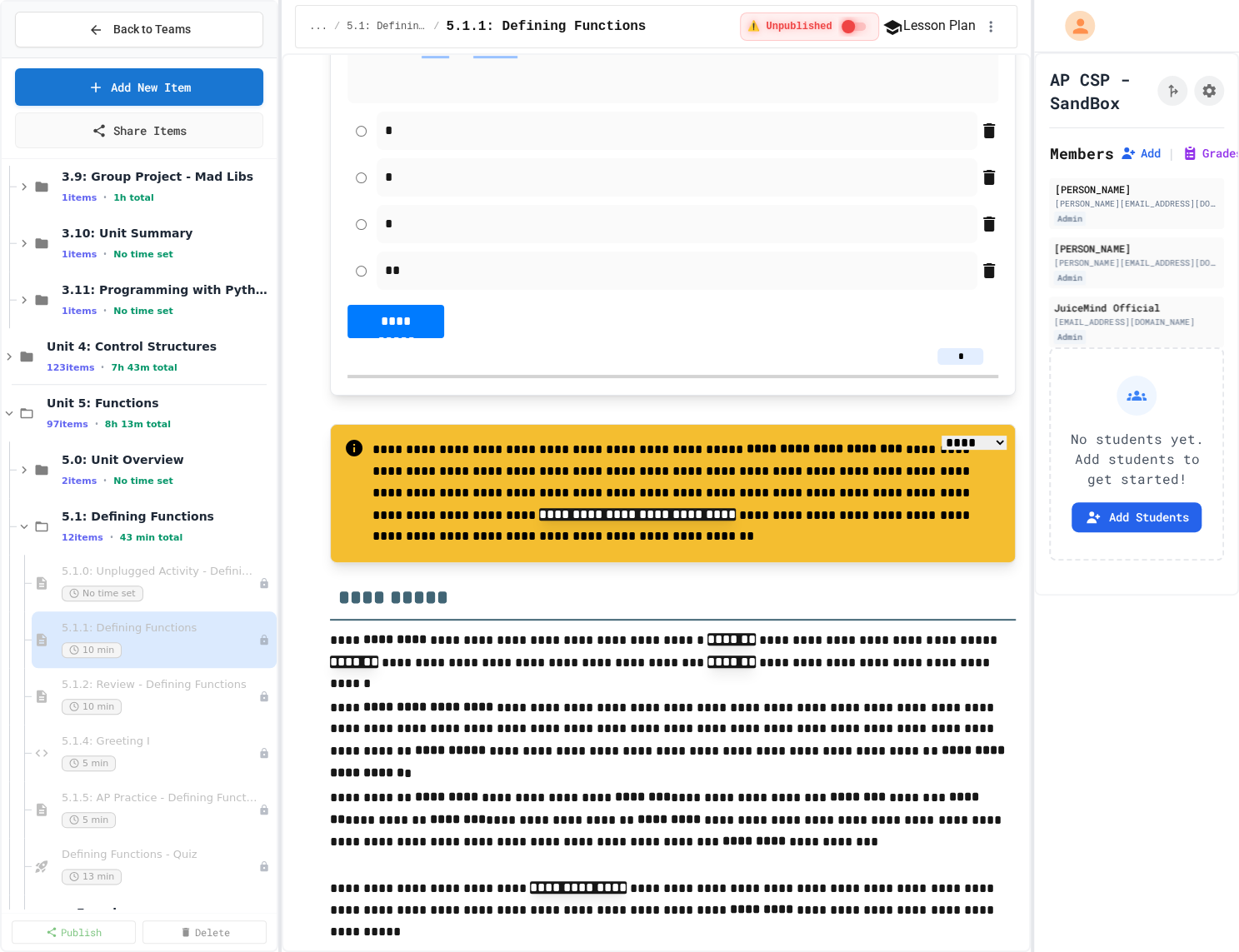
scroll to position [4277, 0]
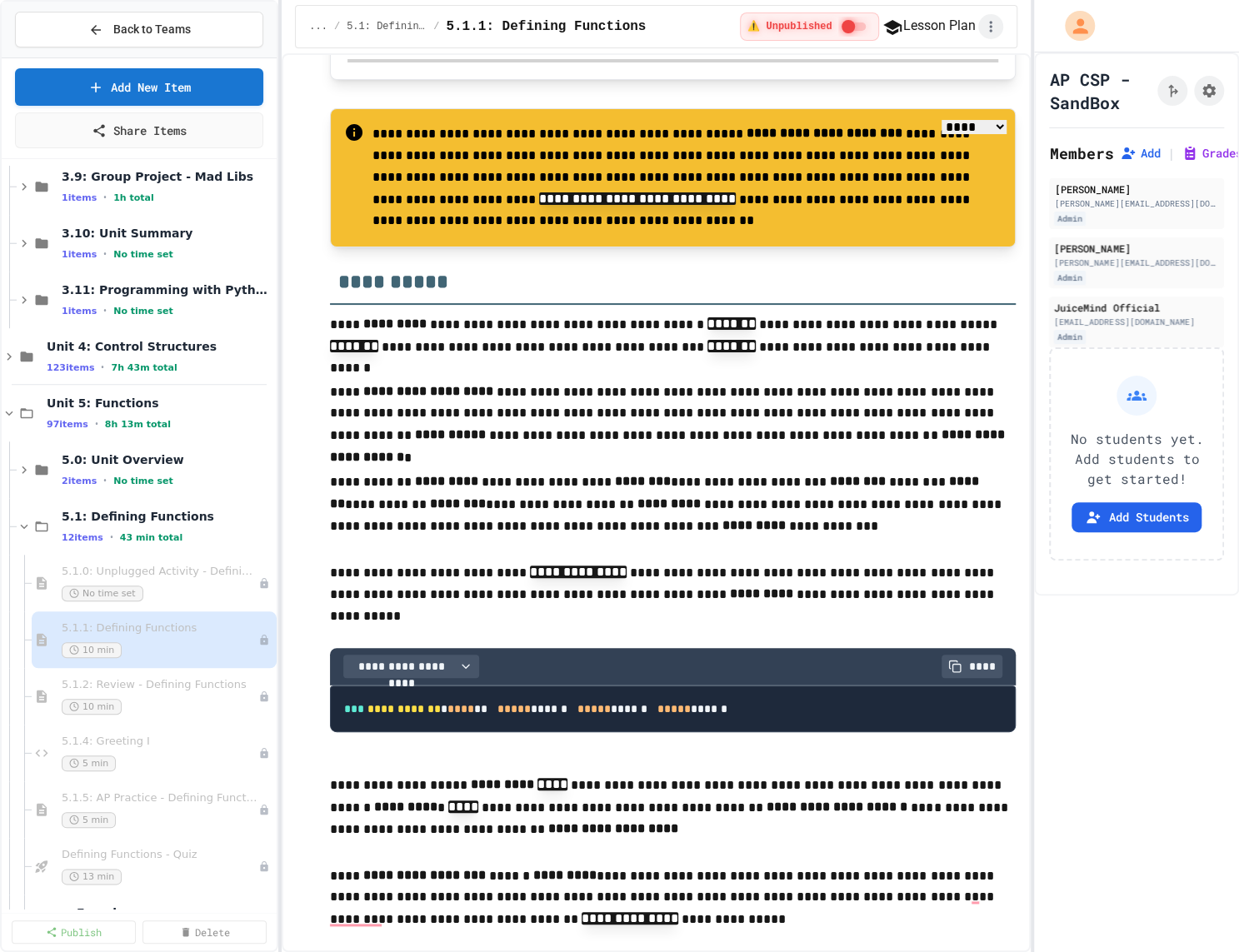
click at [992, 23] on icon "button" at bounding box center [990, 27] width 17 height 17
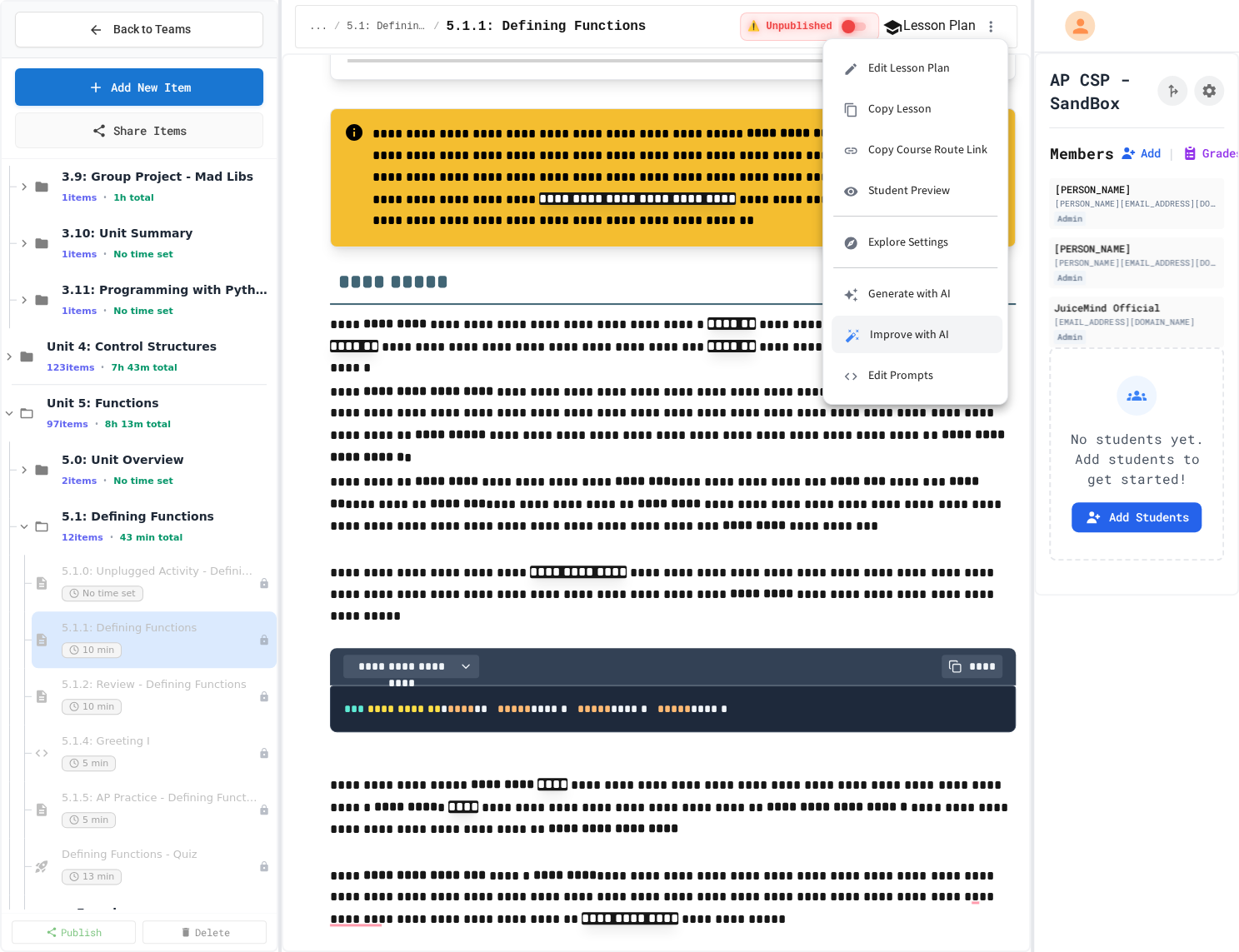
click at [906, 337] on span "Improve with AI" at bounding box center [929, 334] width 119 height 18
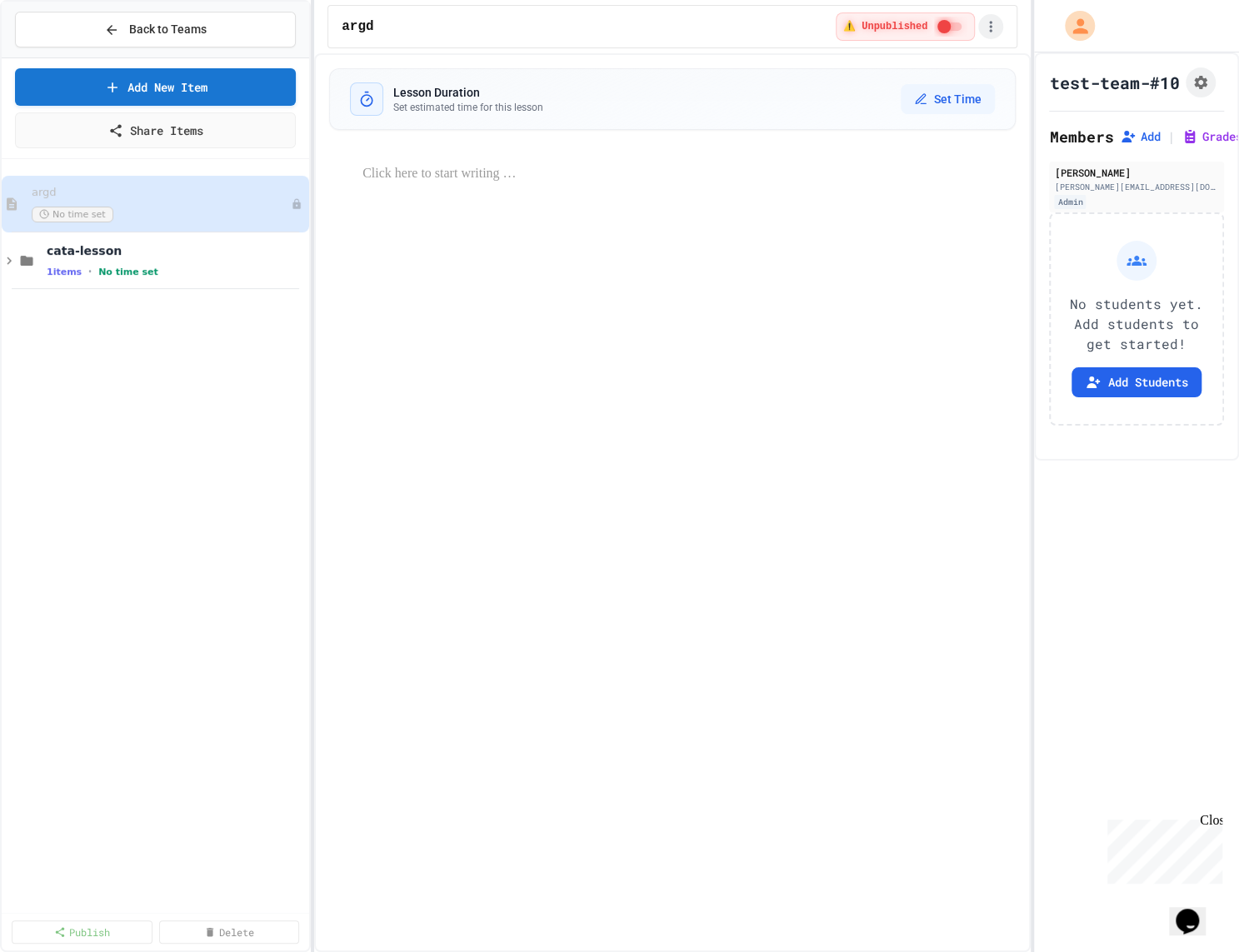
click at [997, 25] on icon "button" at bounding box center [990, 27] width 17 height 17
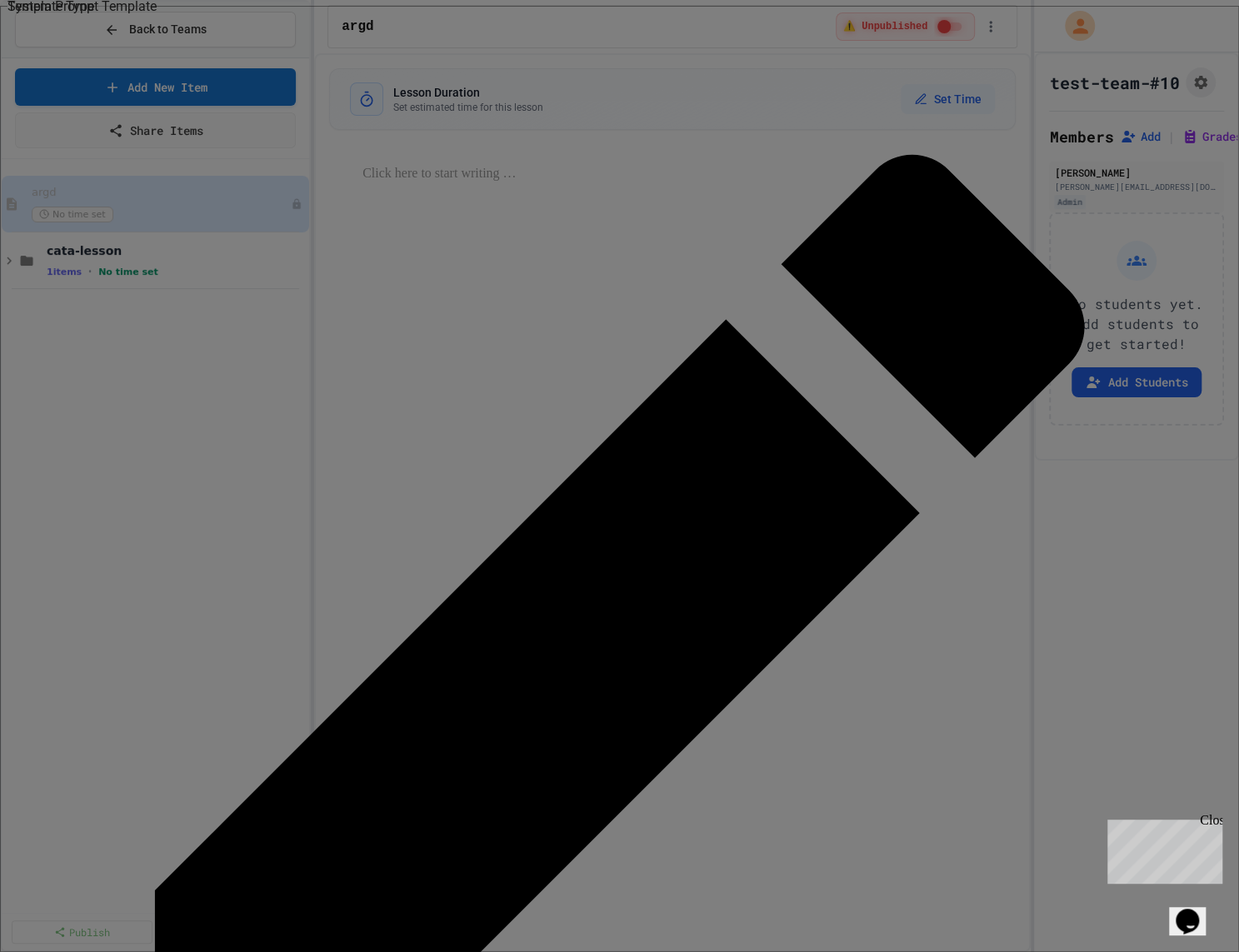
click at [664, 193] on body "We are updating our servers at 9:30PM EST on 9/19/2025. JuiceMind should contin…" at bounding box center [619, 476] width 1239 height 952
click at [997, 120] on div at bounding box center [619, 476] width 1239 height 952
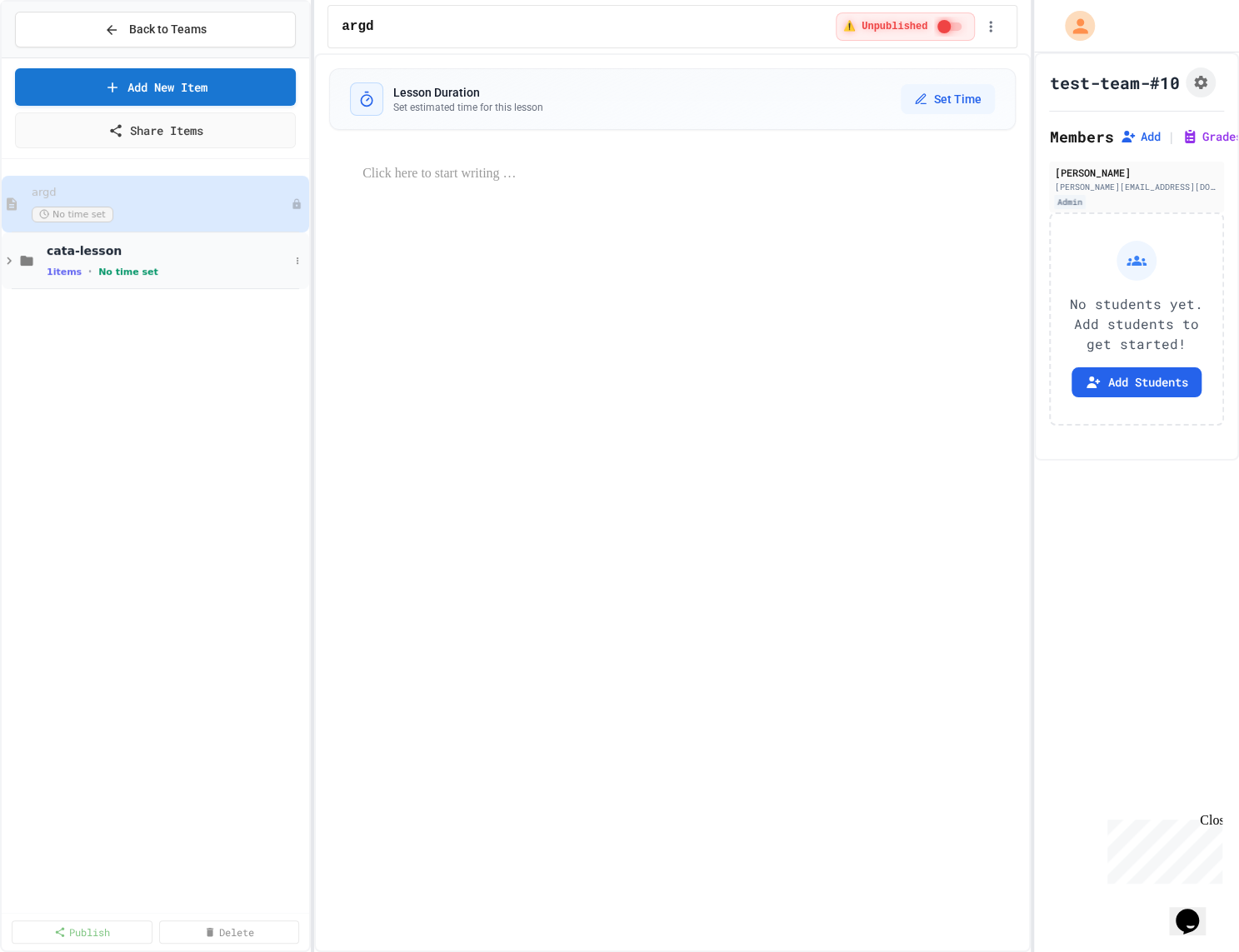
click at [155, 263] on div "cata-lesson 1 items • No time set" at bounding box center [168, 260] width 243 height 35
click at [162, 312] on div "Python Variables and Data Types No time set" at bounding box center [160, 317] width 228 height 37
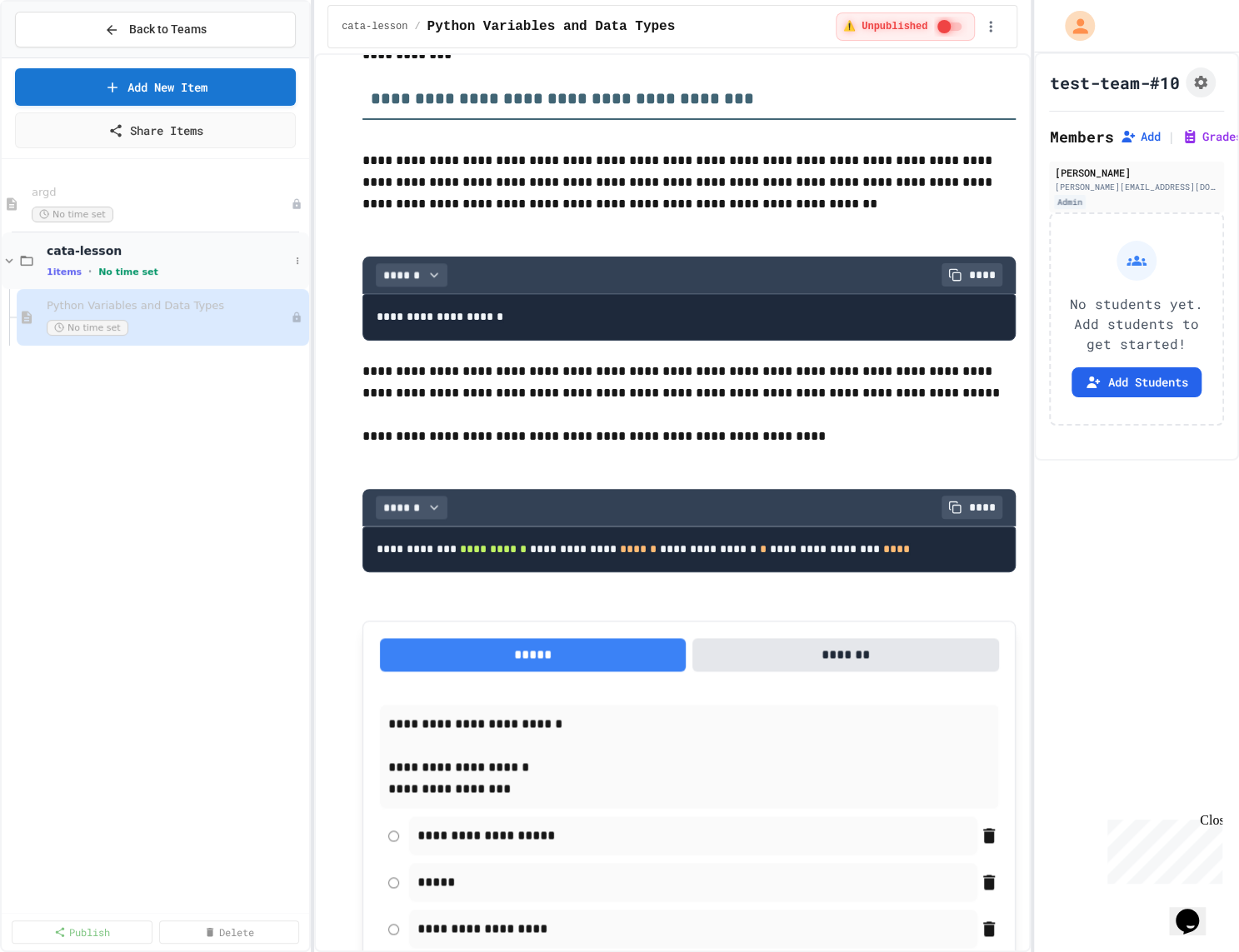
click at [105, 255] on span "cata-lesson" at bounding box center [168, 250] width 243 height 15
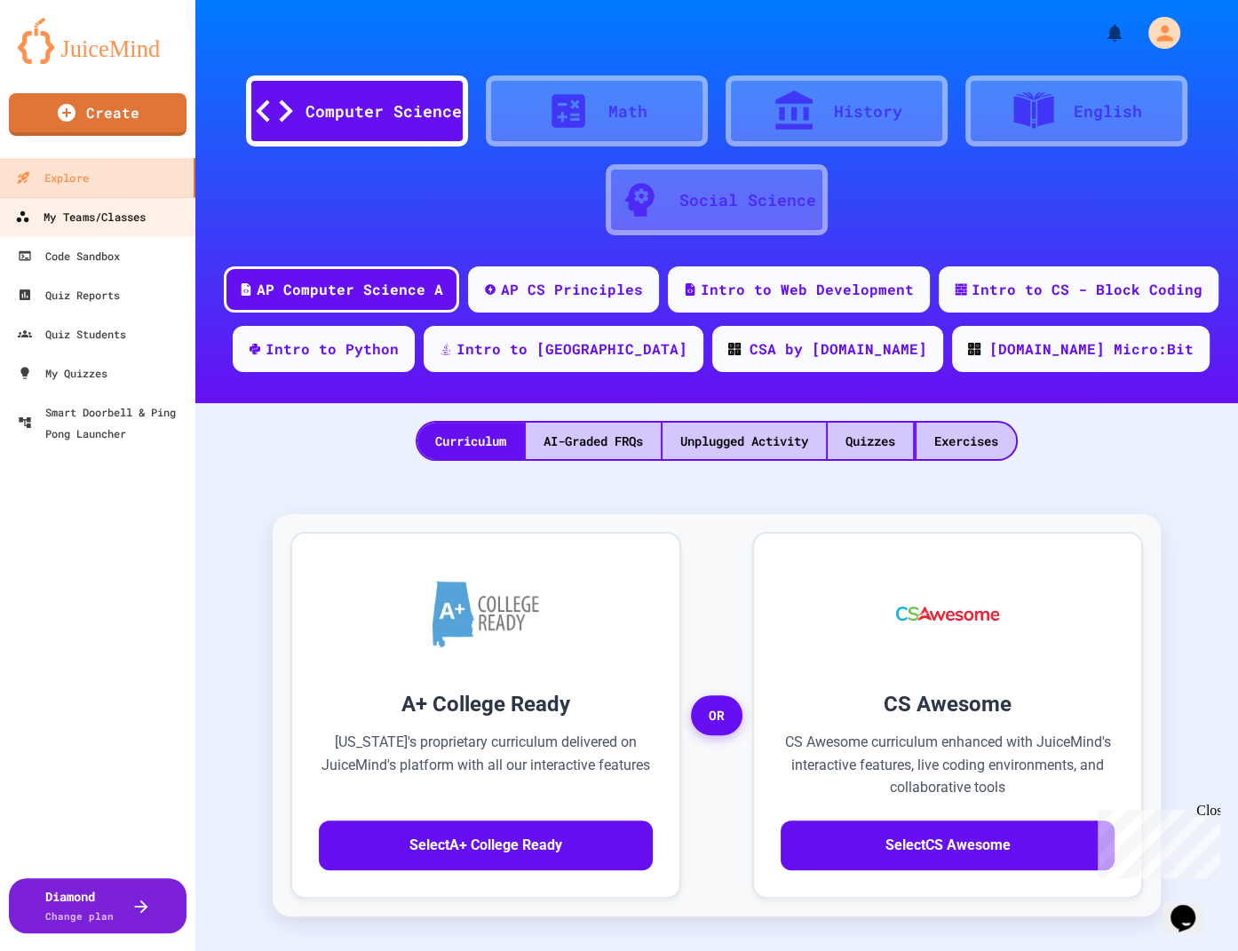
click at [146, 218] on div "My Teams/Classes" at bounding box center [80, 217] width 131 height 22
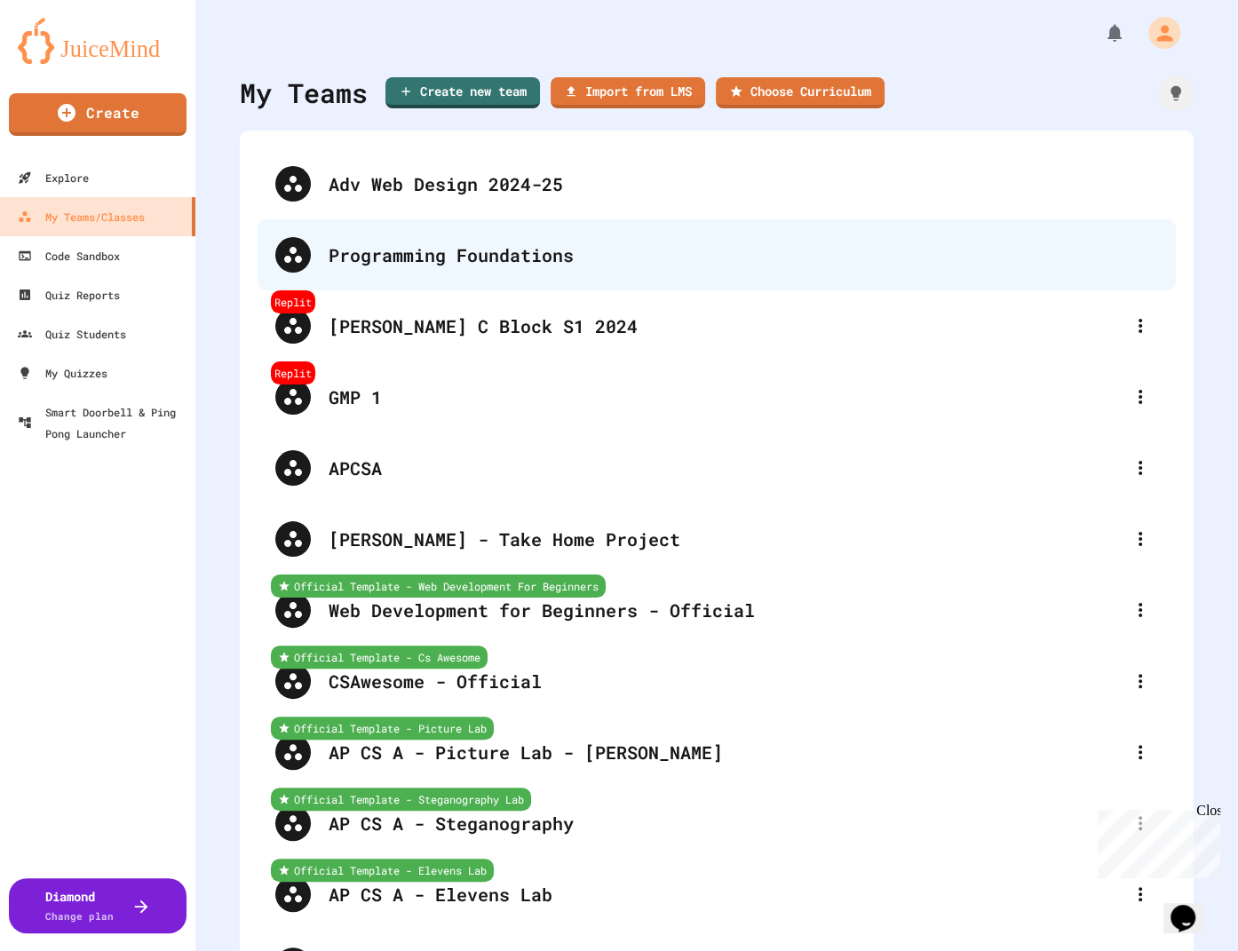
scroll to position [489, 0]
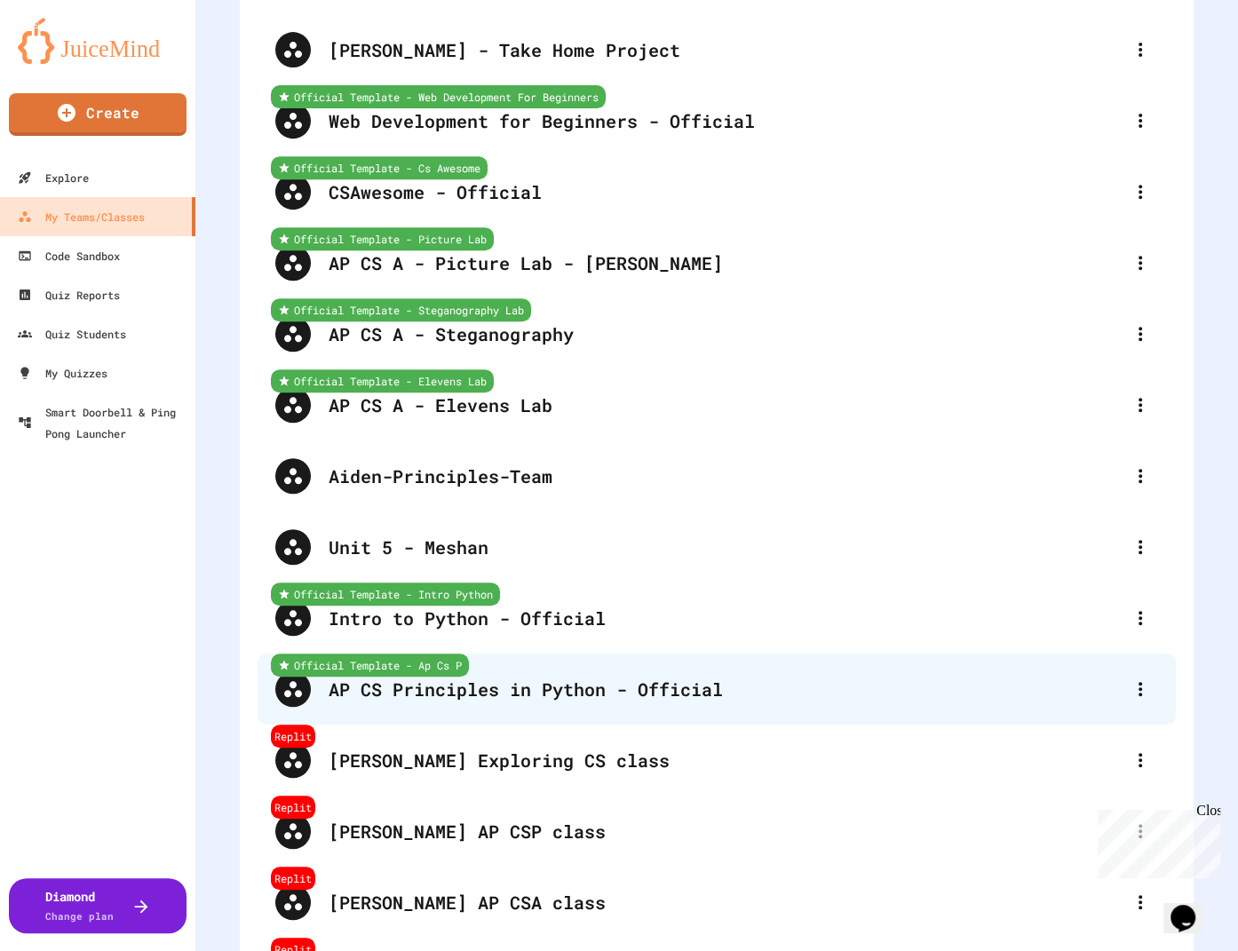
click at [490, 703] on div "Official Template - Ap Cs P AP CS Principles in Python - Official" at bounding box center [717, 689] width 919 height 71
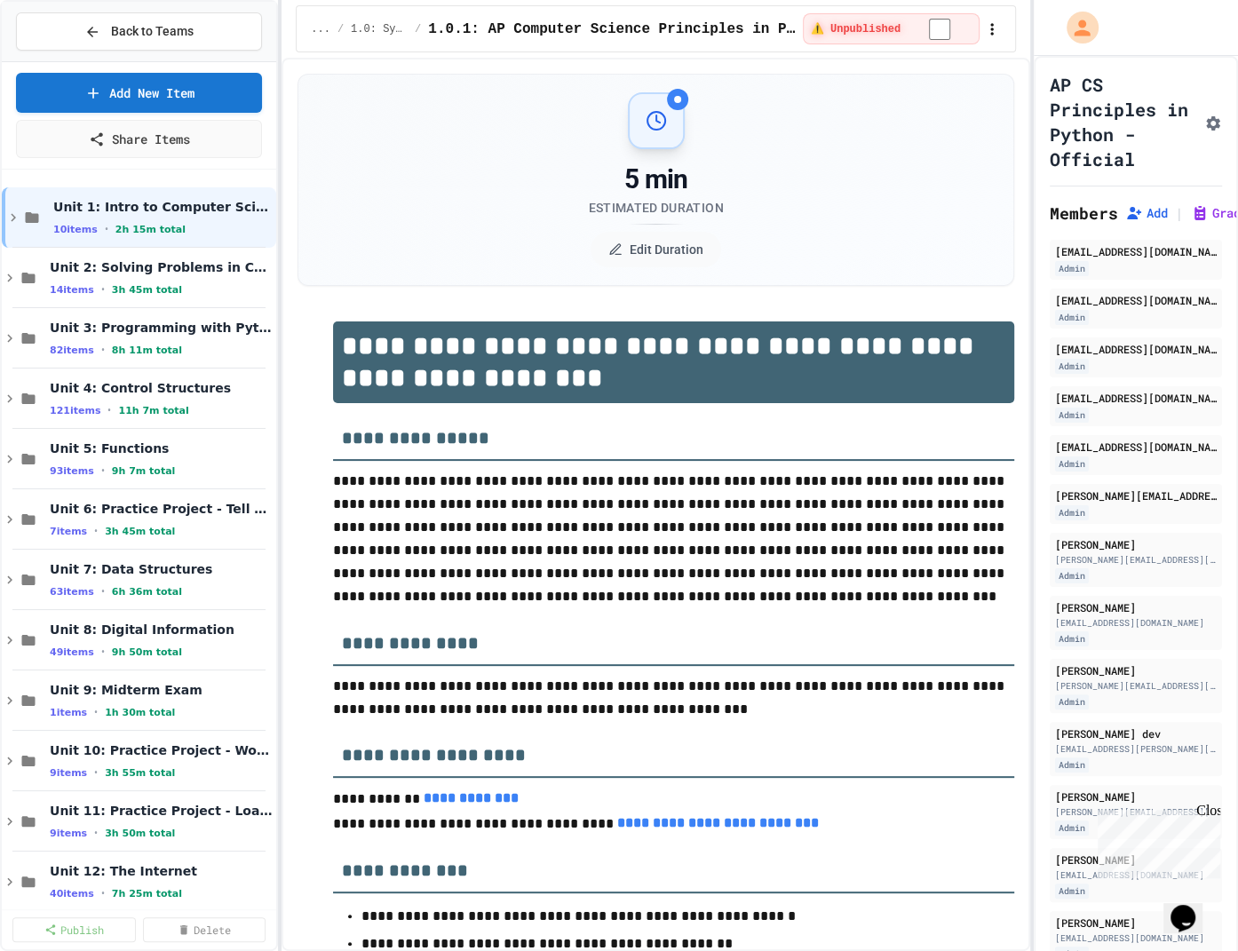
click at [986, 24] on icon "button" at bounding box center [992, 29] width 18 height 18
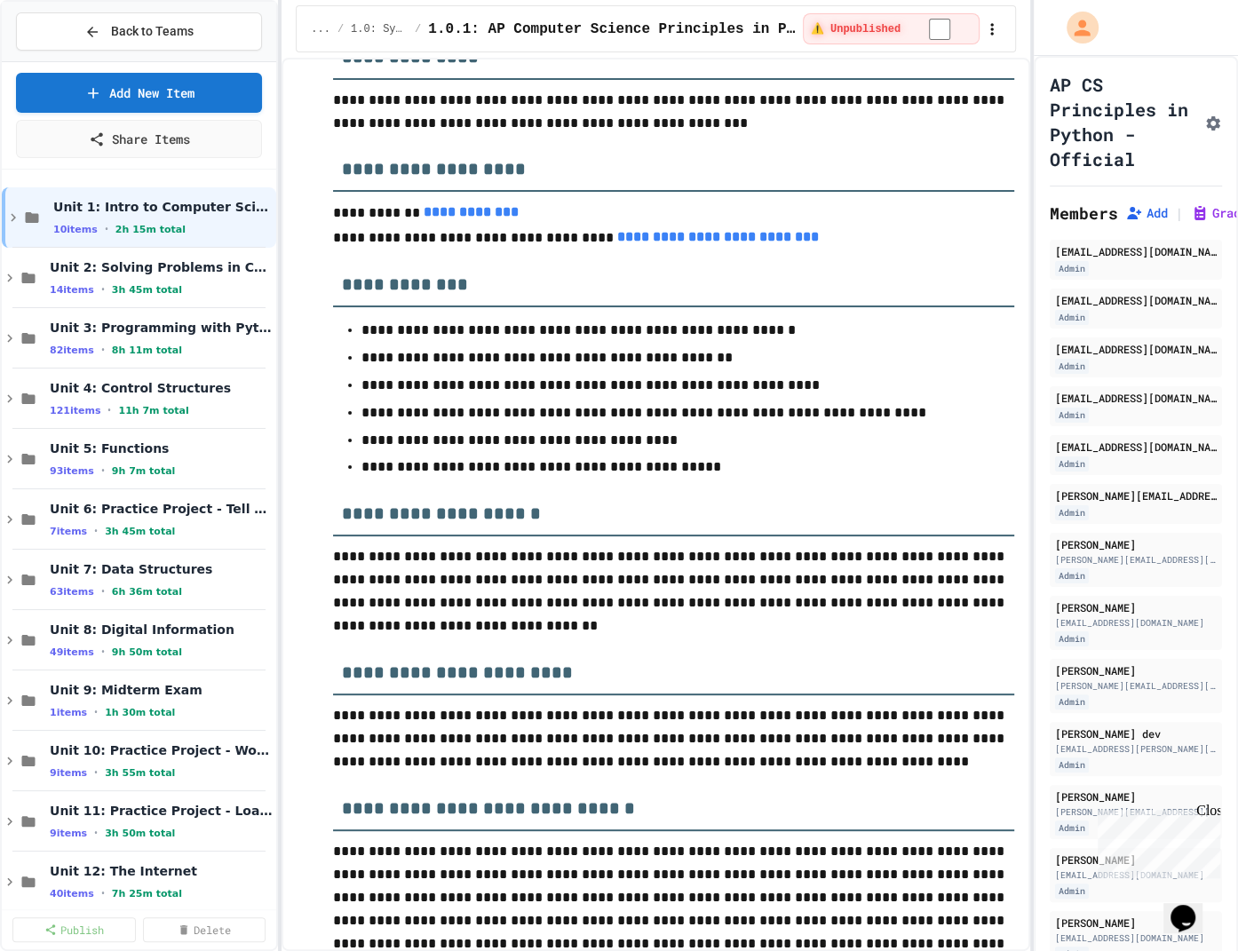
scroll to position [0, 0]
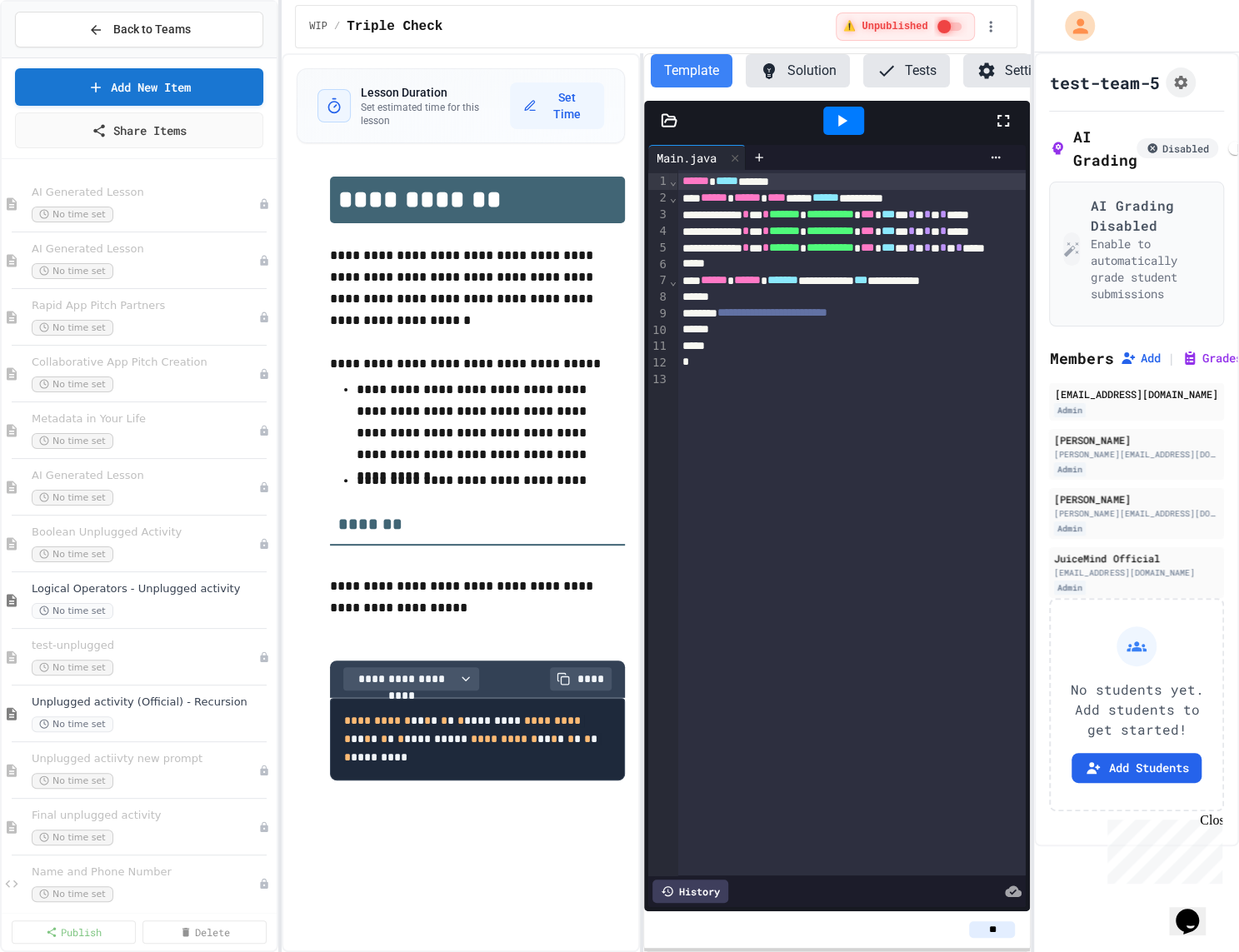
click at [779, 68] on button "Solution" at bounding box center [797, 71] width 104 height 34
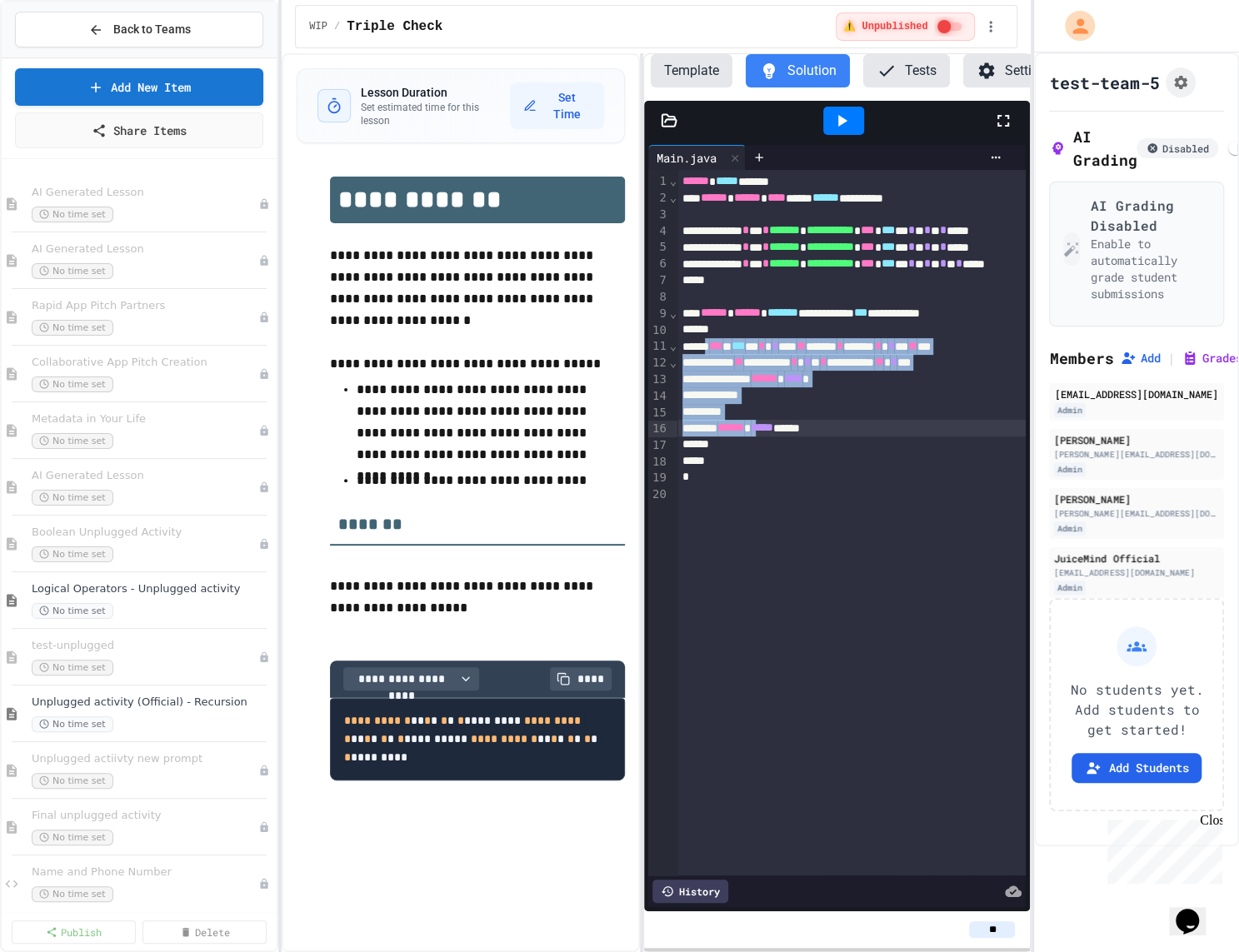
drag, startPoint x: 714, startPoint y: 342, endPoint x: 795, endPoint y: 436, distance: 124.1
click at [795, 436] on div "**********" at bounding box center [905, 522] width 457 height 705
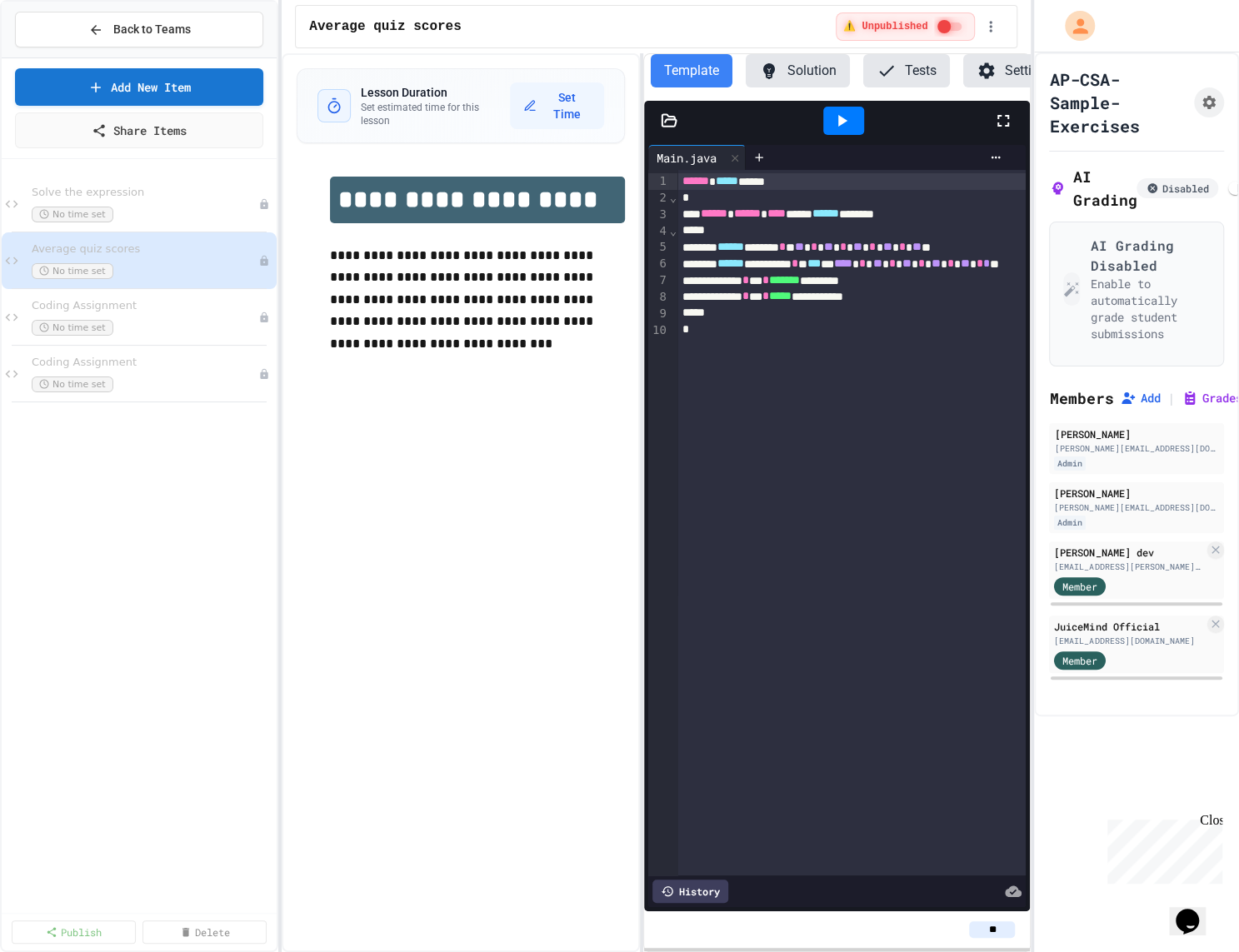
click at [770, 67] on icon at bounding box center [769, 71] width 11 height 16
click at [692, 73] on button "Template" at bounding box center [691, 71] width 82 height 34
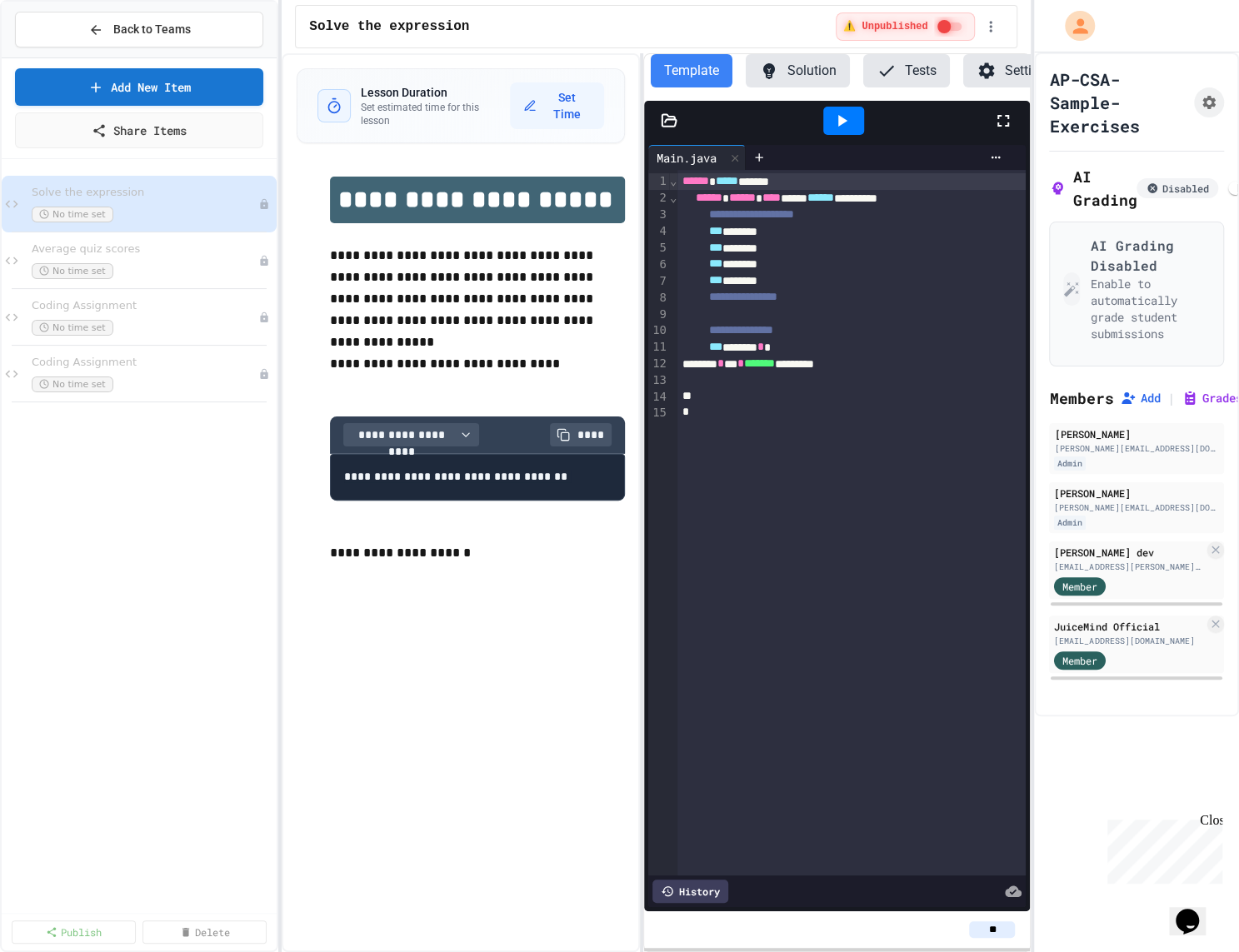
click at [782, 58] on button "Solution" at bounding box center [797, 71] width 104 height 34
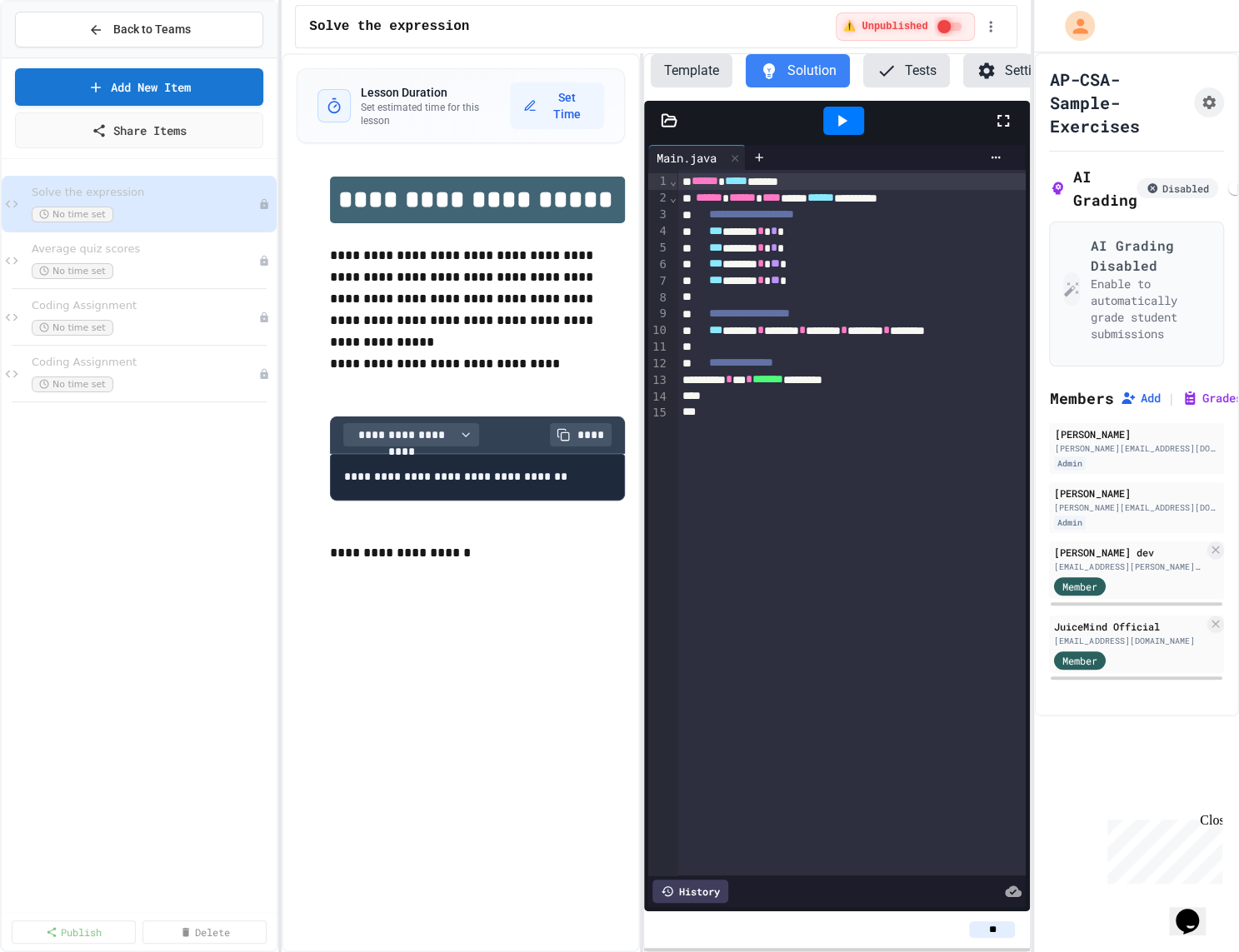
click at [704, 73] on button "Template" at bounding box center [691, 71] width 82 height 34
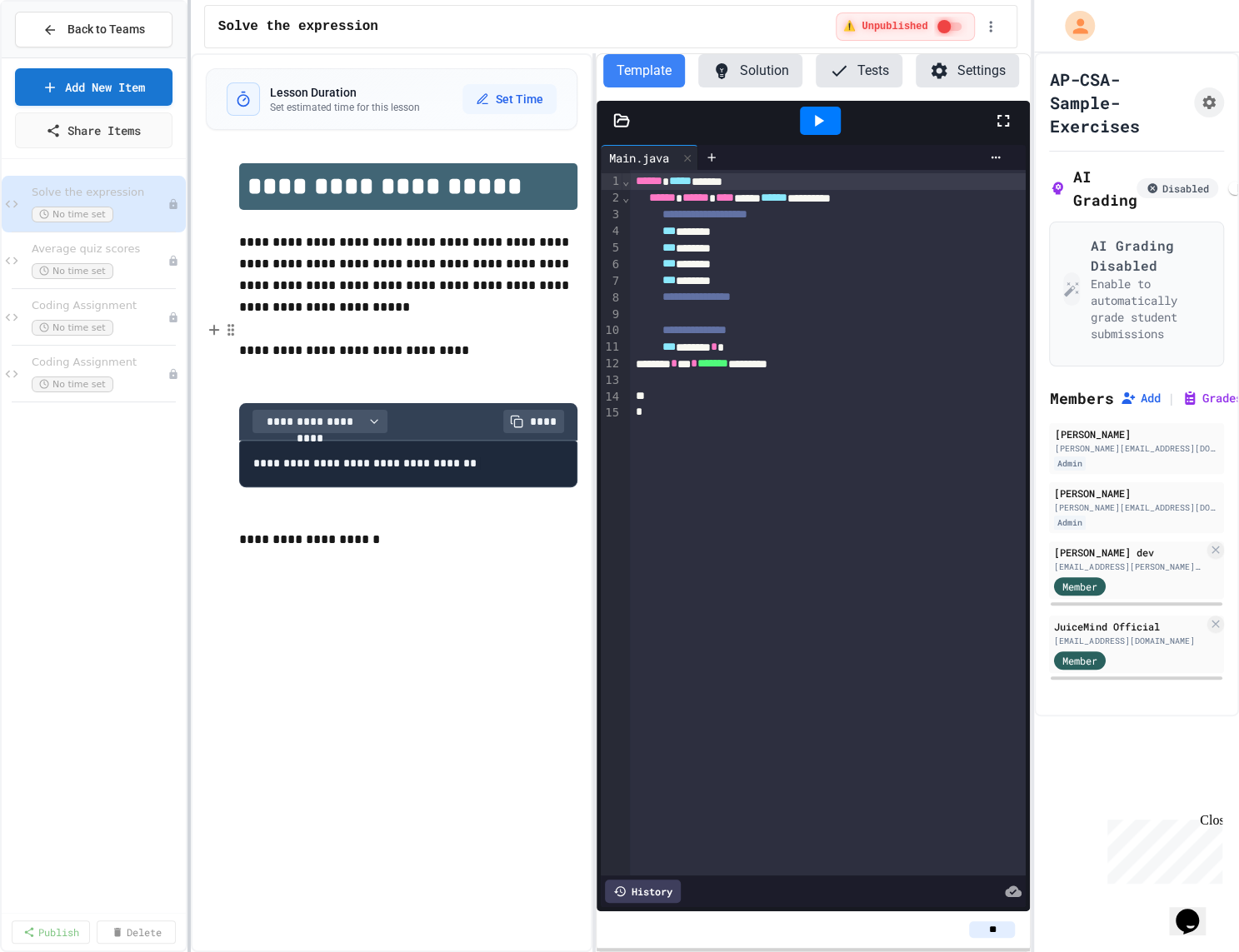
click at [188, 332] on div at bounding box center [189, 476] width 4 height 952
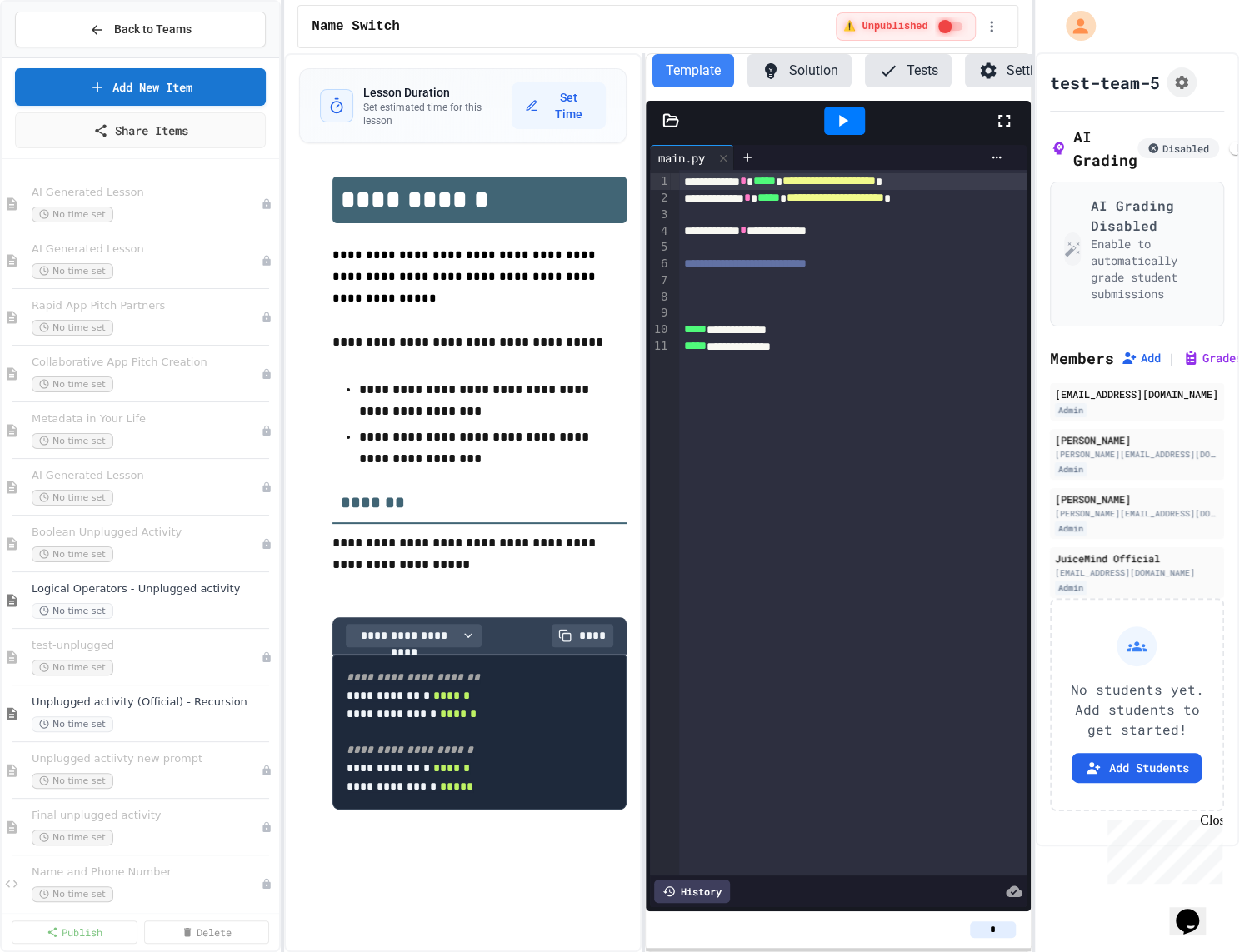
click at [280, 186] on div "**********" at bounding box center [619, 476] width 1239 height 952
